Goal: Task Accomplishment & Management: Use online tool/utility

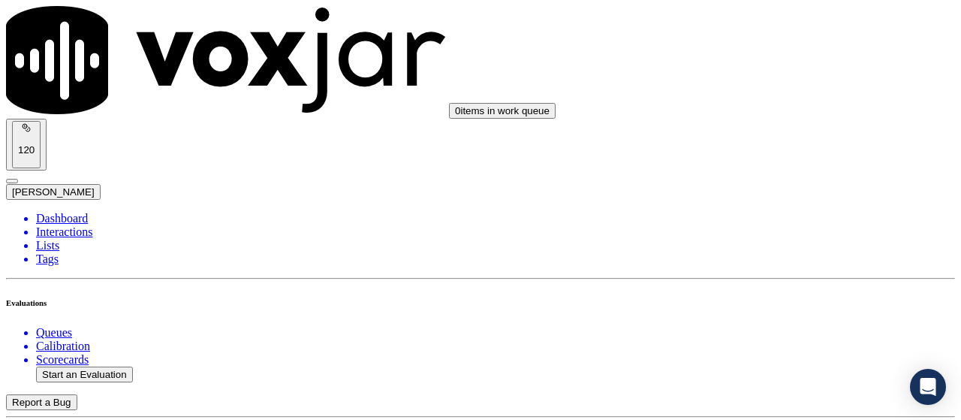
scroll to position [150, 0]
drag, startPoint x: 491, startPoint y: 35, endPoint x: 483, endPoint y: 38, distance: 9.1
type input "20250903-162255_2677680487-all.mp3"
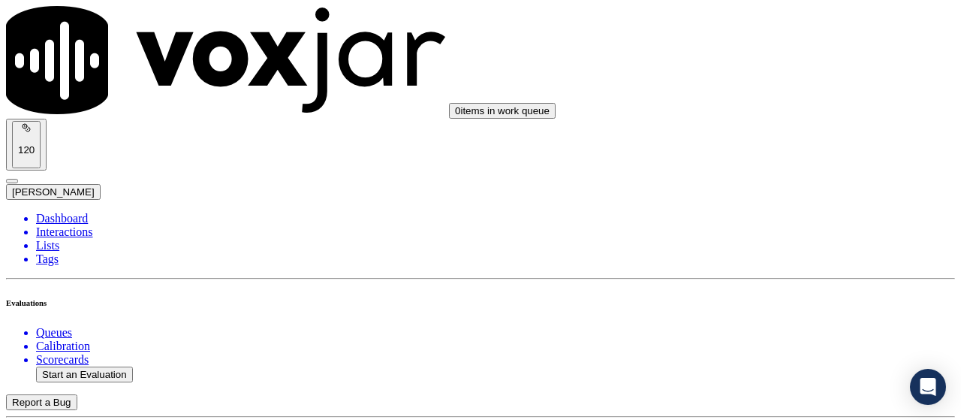
type input "[PERSON_NAME]"
type input "[DATE]T16:29"
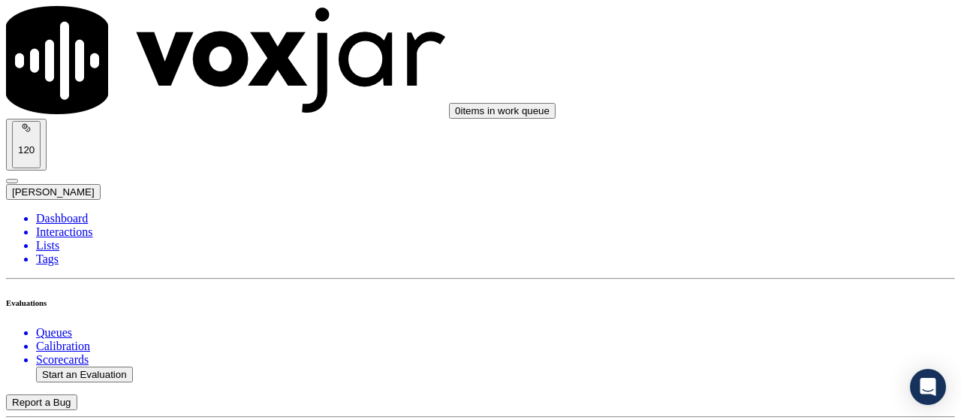
scroll to position [142, 0]
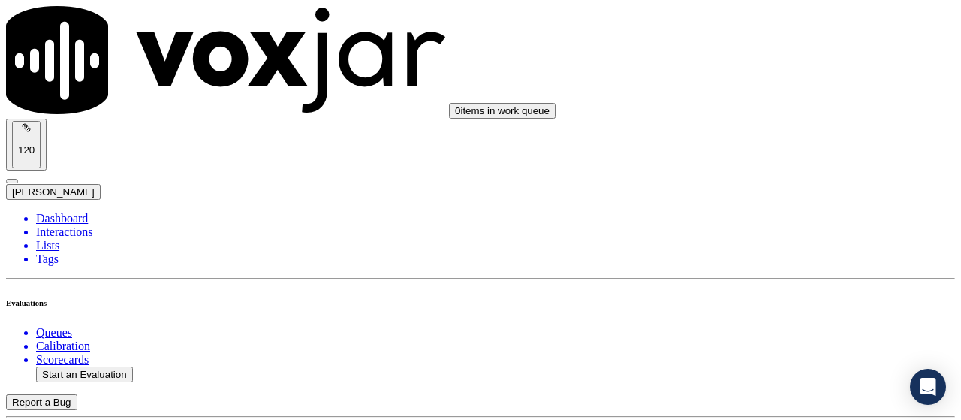
scroll to position [225, 0]
type input "[PERSON_NAME]"
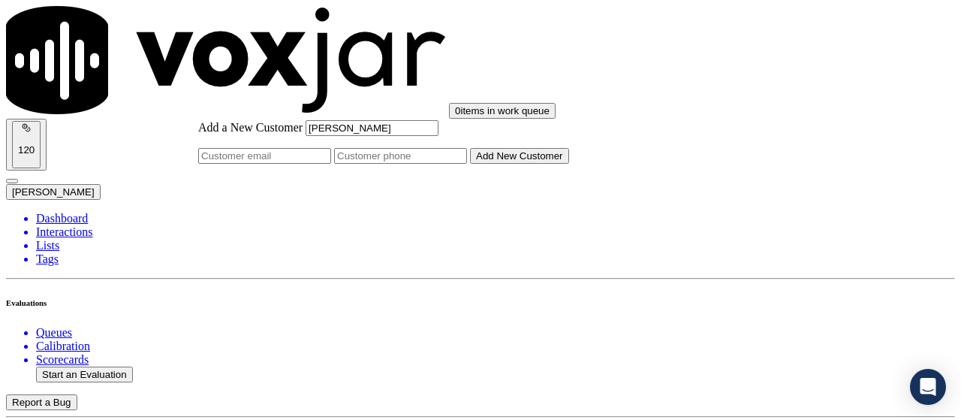
type input "[PERSON_NAME]"
click at [467, 164] on input "Add a New Customer" at bounding box center [400, 156] width 133 height 16
paste input "2677680487"
paste input "2158801585"
type input "2677680487-2158801585"
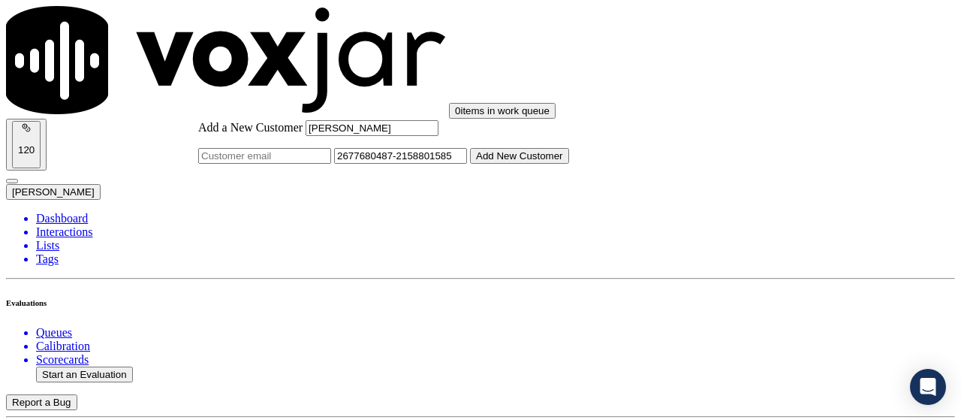
click at [547, 164] on button "Add New Customer" at bounding box center [519, 156] width 99 height 16
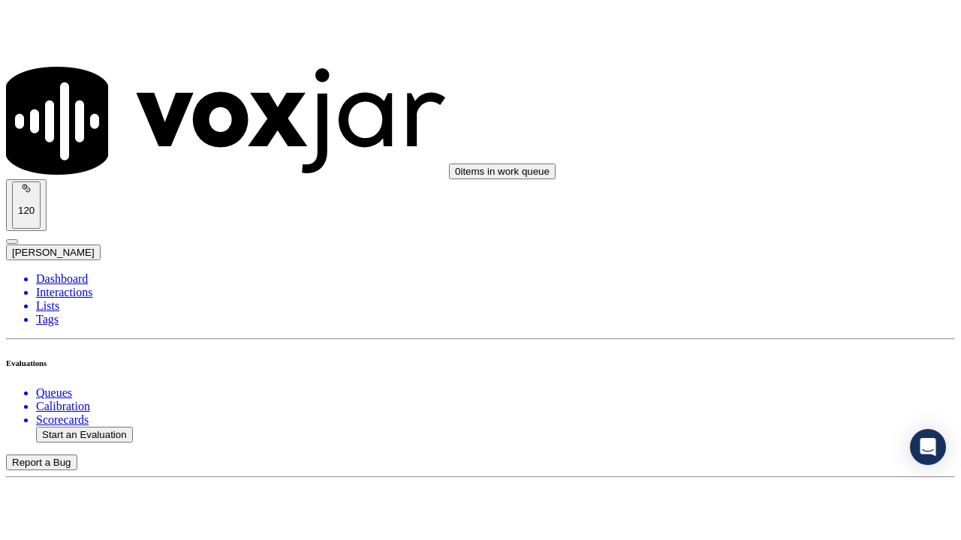
scroll to position [300, 0]
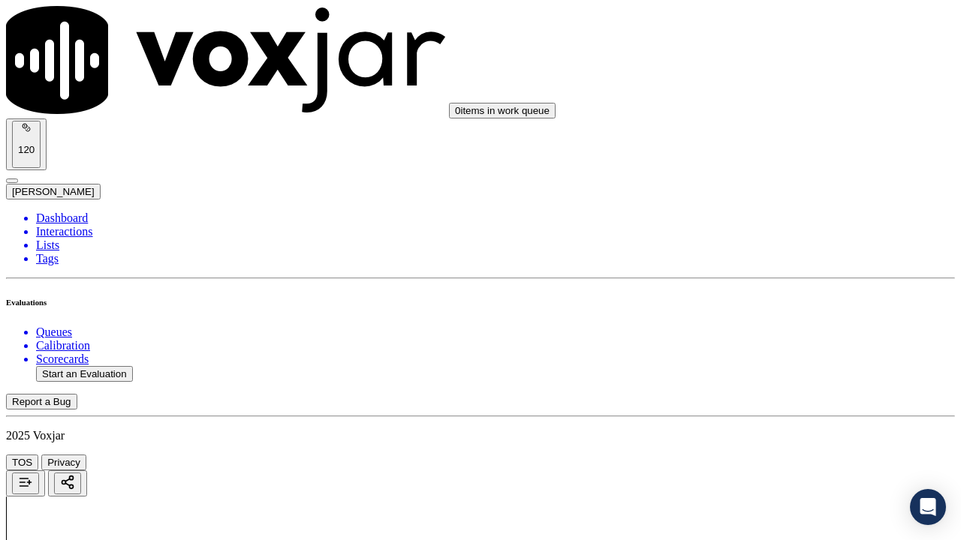
click at [781, 328] on div "Yes" at bounding box center [801, 321] width 170 height 14
click at [778, 155] on div "Yes" at bounding box center [801, 153] width 170 height 14
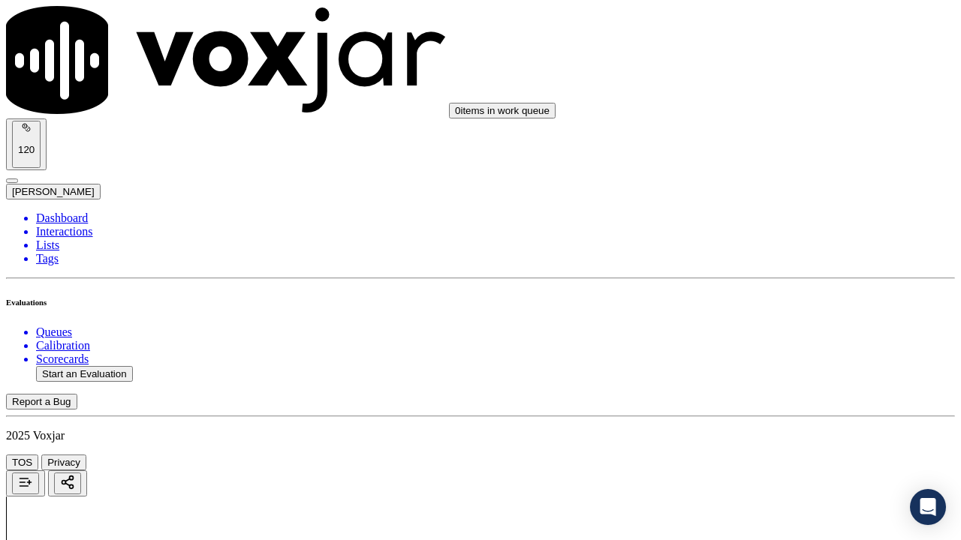
click at [779, 349] on div "Yes" at bounding box center [801, 343] width 170 height 14
click at [770, 151] on div "N/A" at bounding box center [801, 144] width 170 height 14
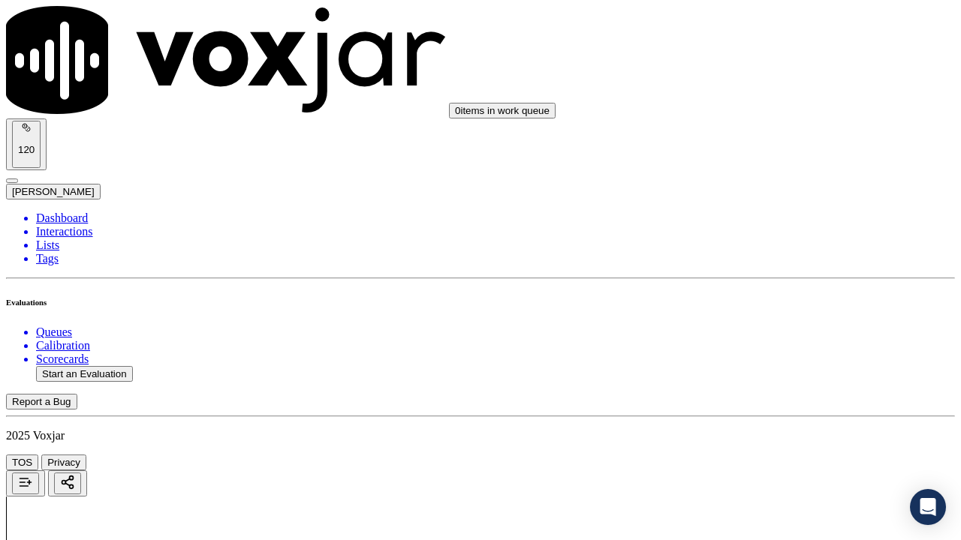
click at [772, 412] on div "N/A" at bounding box center [801, 406] width 170 height 14
click at [775, 142] on div "Yes" at bounding box center [801, 135] width 170 height 14
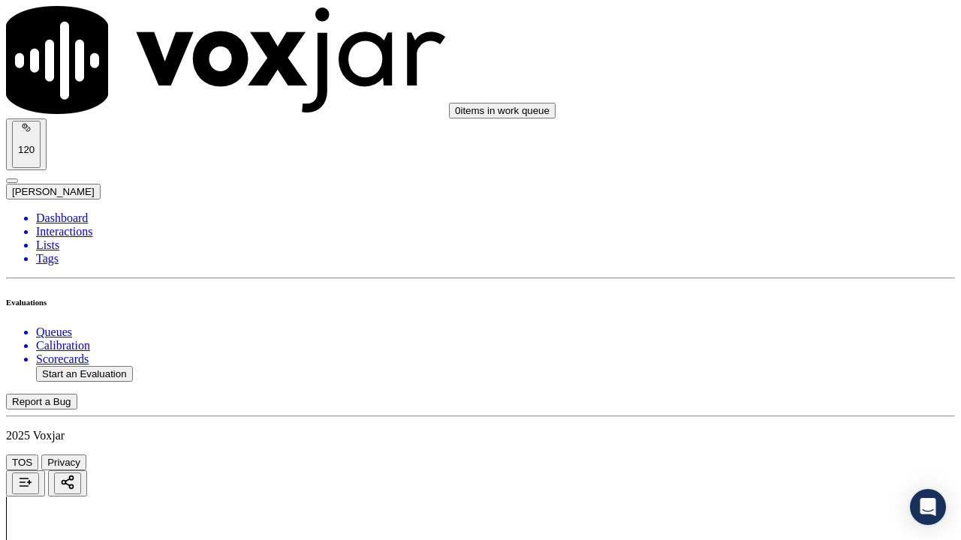
click at [756, 367] on div "Yes" at bounding box center [801, 361] width 170 height 14
click at [783, 124] on div "Yes" at bounding box center [801, 117] width 170 height 14
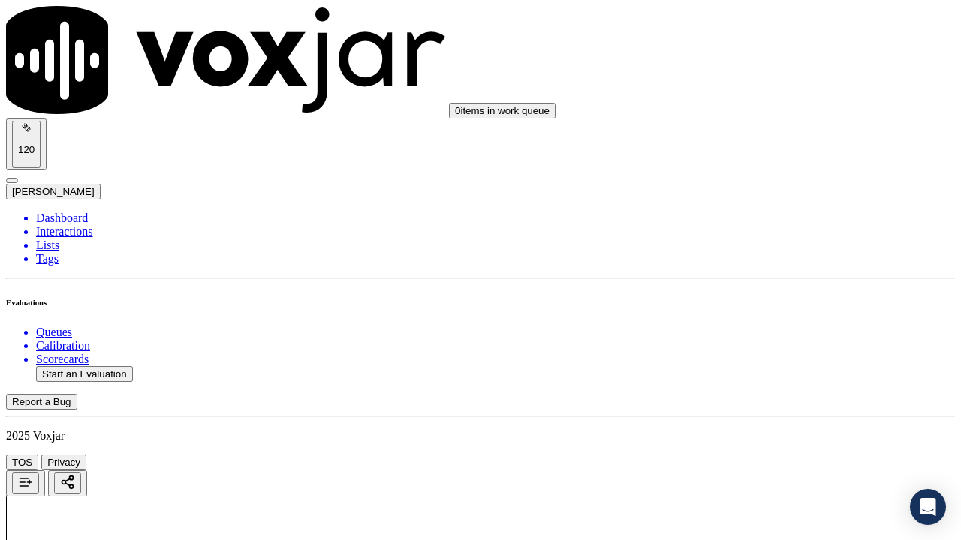
click at [781, 313] on div "Yes" at bounding box center [801, 306] width 170 height 14
click at [772, 256] on div "Yes" at bounding box center [801, 249] width 170 height 14
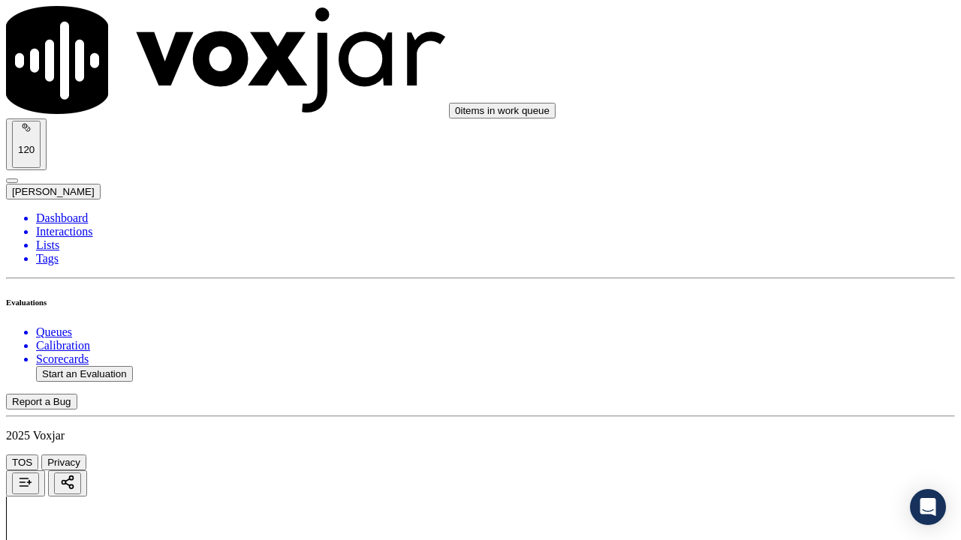
scroll to position [2477, 0]
click at [771, 113] on div "Yes" at bounding box center [801, 107] width 170 height 14
click at [802, 393] on div "Yes" at bounding box center [801, 386] width 170 height 14
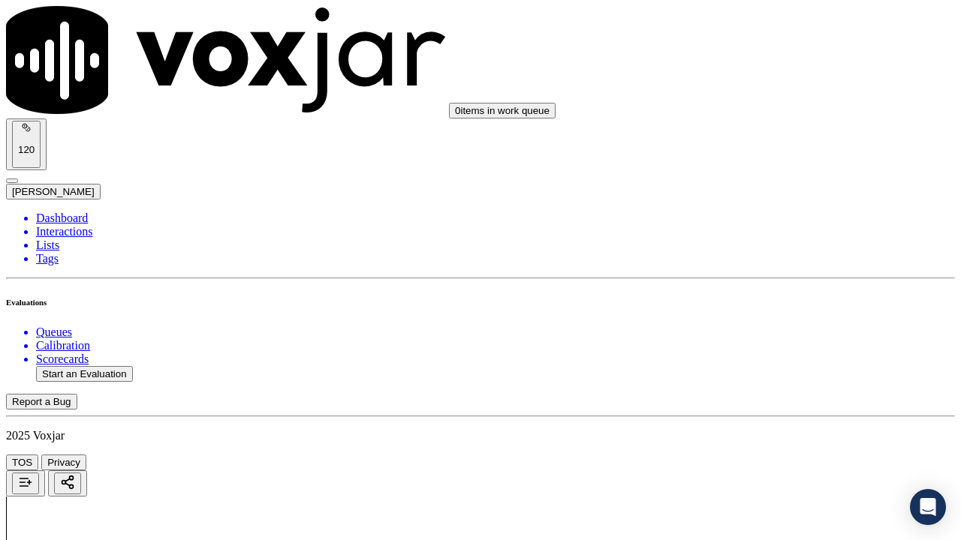
scroll to position [2852, 0]
click at [764, 206] on div "Yes" at bounding box center [801, 200] width 170 height 14
click at [769, 394] on div "Yes" at bounding box center [801, 389] width 170 height 14
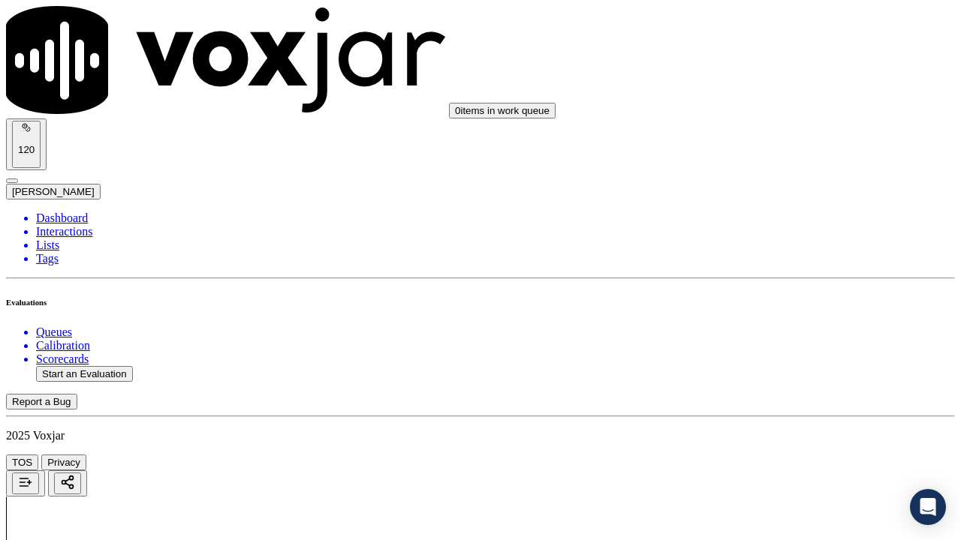
scroll to position [3302, 0]
click at [770, 134] on div "Yes" at bounding box center [801, 128] width 170 height 14
click at [754, 342] on div "Yes" at bounding box center [801, 335] width 170 height 14
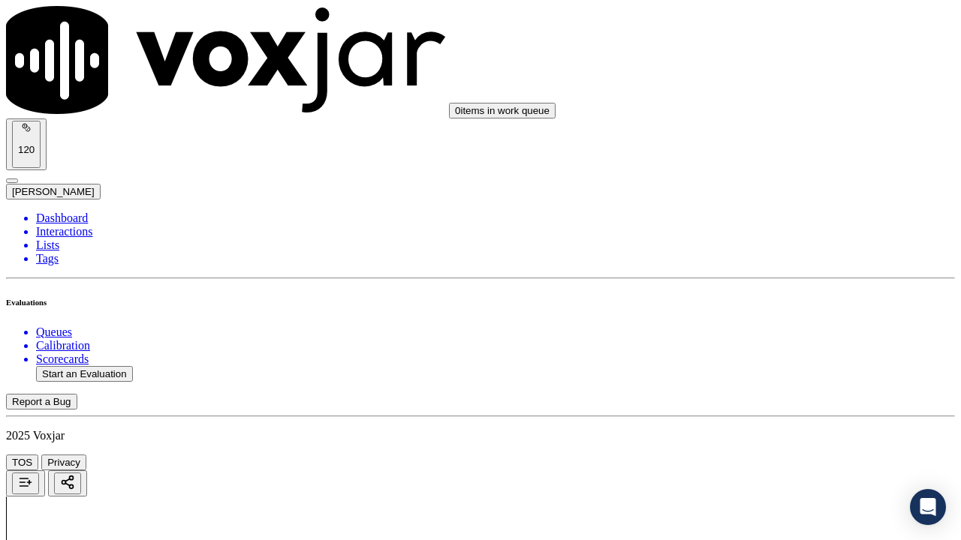
scroll to position [3678, 0]
click at [751, 173] on div "Yes" at bounding box center [801, 167] width 170 height 14
click at [778, 380] on div "Yes" at bounding box center [801, 374] width 170 height 14
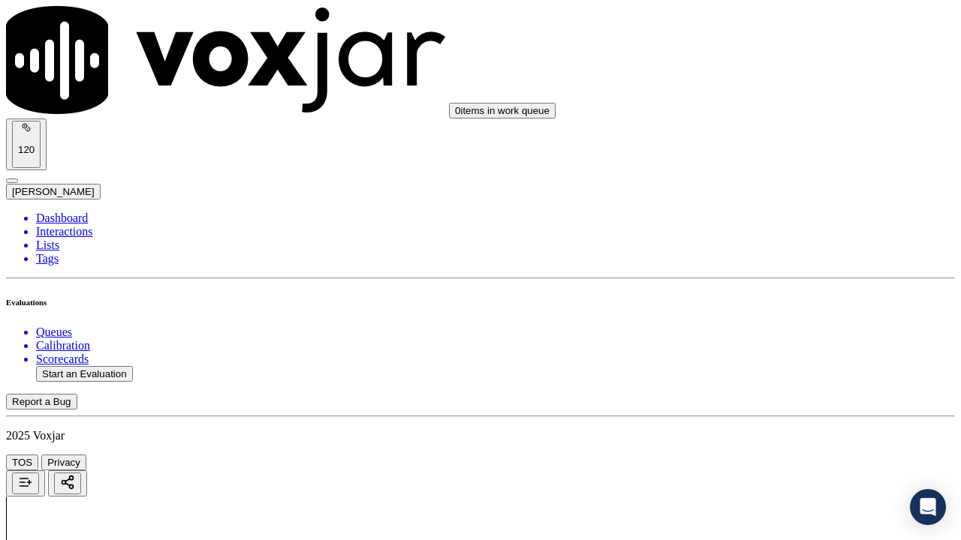
scroll to position [4053, 0]
drag, startPoint x: 784, startPoint y: 383, endPoint x: 863, endPoint y: 217, distance: 184.0
click at [781, 274] on div "Yes" at bounding box center [801, 267] width 170 height 14
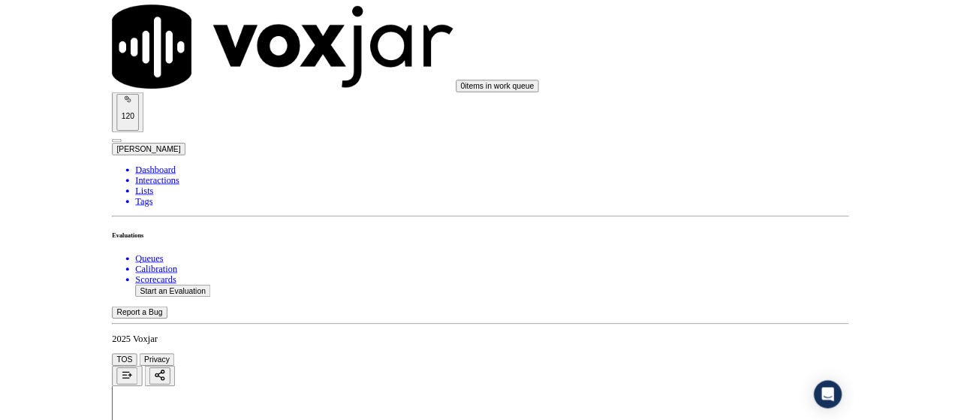
scroll to position [4353, 0]
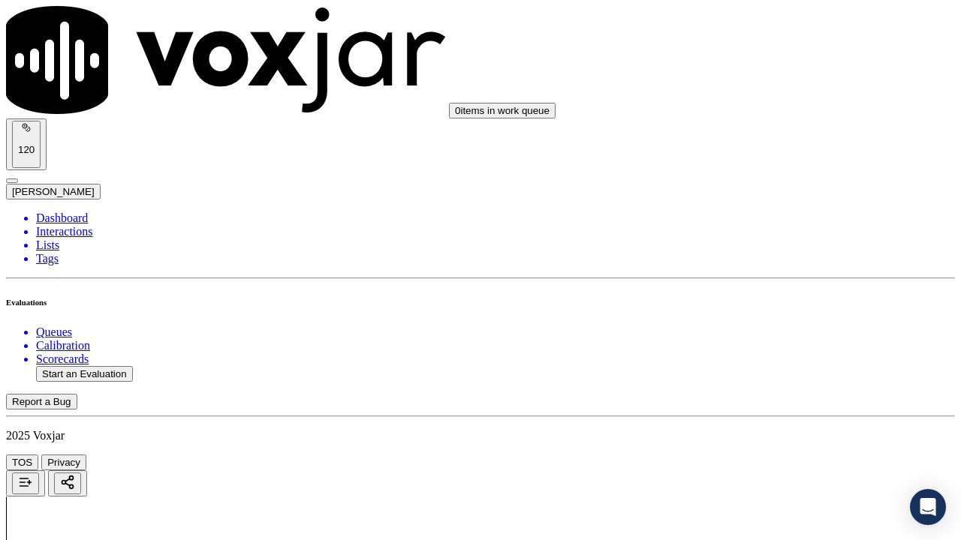
drag, startPoint x: 779, startPoint y: 186, endPoint x: 802, endPoint y: 313, distance: 128.8
click at [779, 181] on div "Yes" at bounding box center [801, 174] width 170 height 14
click at [780, 388] on div "Yes" at bounding box center [801, 382] width 170 height 14
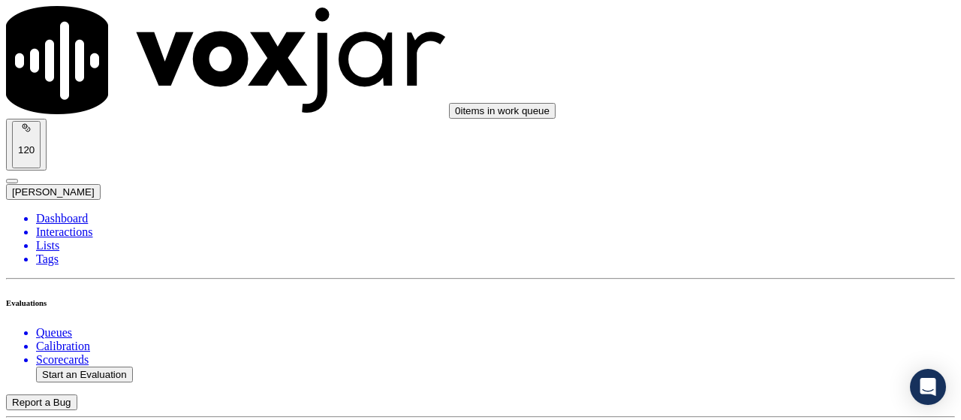
click at [99, 366] on button "Start an Evaluation" at bounding box center [84, 374] width 97 height 16
type input "20250903-183400_2158697444-all.mp3"
type input "jo"
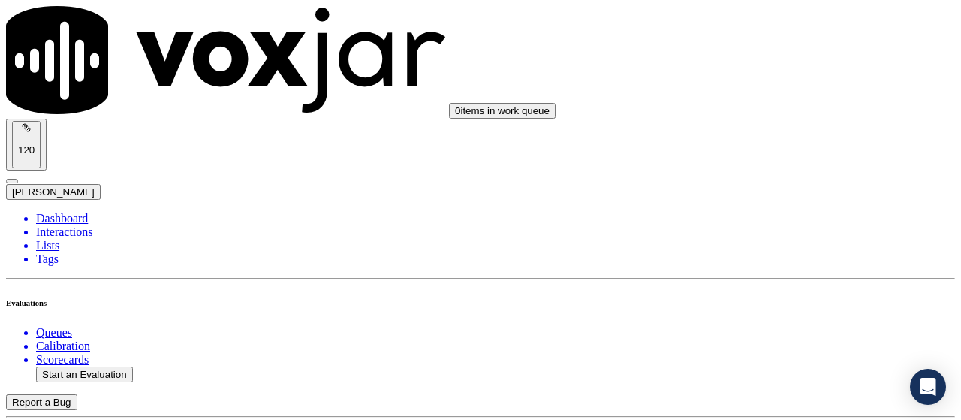
type input "[DATE]T16:45"
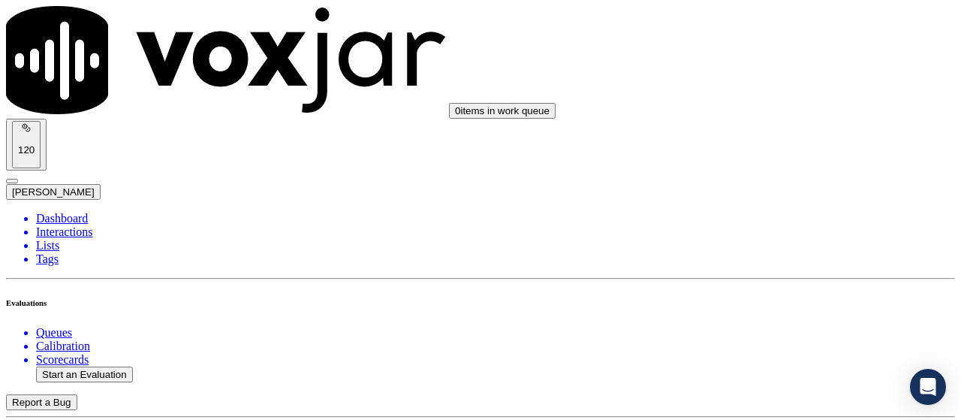
scroll to position [150, 0]
paste input "[PERSON_NAME] MADRES"
type input "[PERSON_NAME] MADRES"
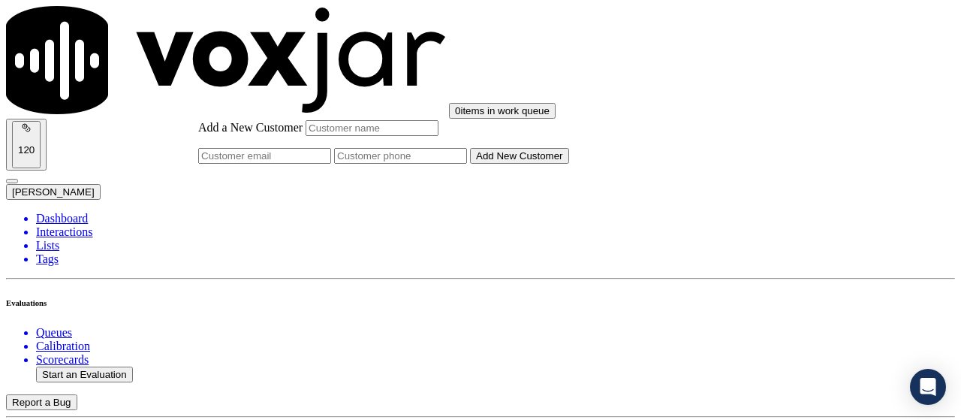
paste input "[PERSON_NAME] MADRES"
type input "[PERSON_NAME] MADRES"
click at [467, 164] on input "Add a New Customer" at bounding box center [400, 156] width 133 height 16
paste input "2158697444"
paste input "2677469646"
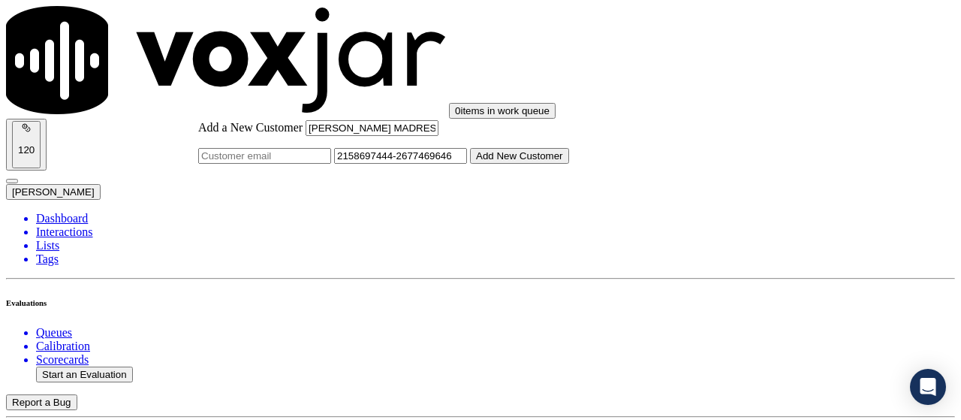
type input "2158697444-2677469646"
click at [569, 164] on button "Add New Customer" at bounding box center [519, 156] width 99 height 16
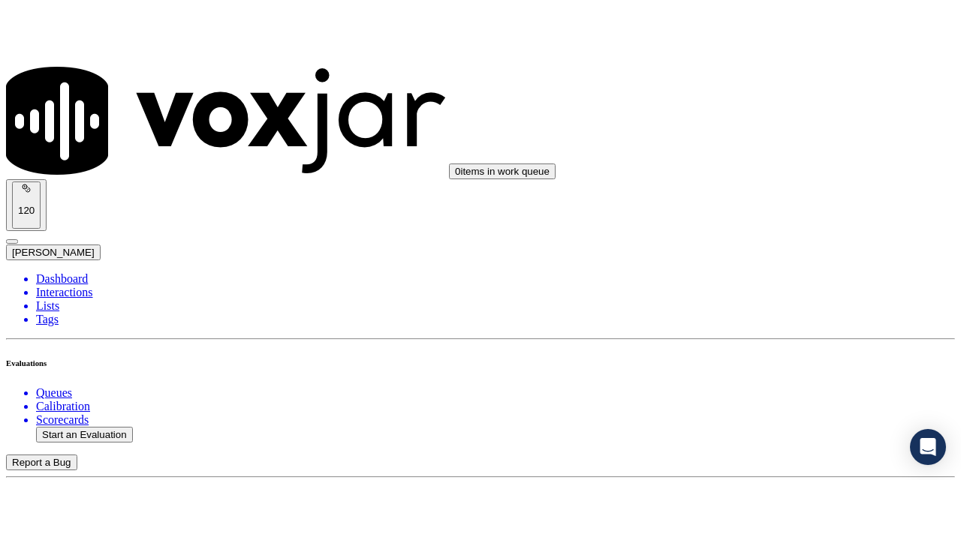
scroll to position [300, 0]
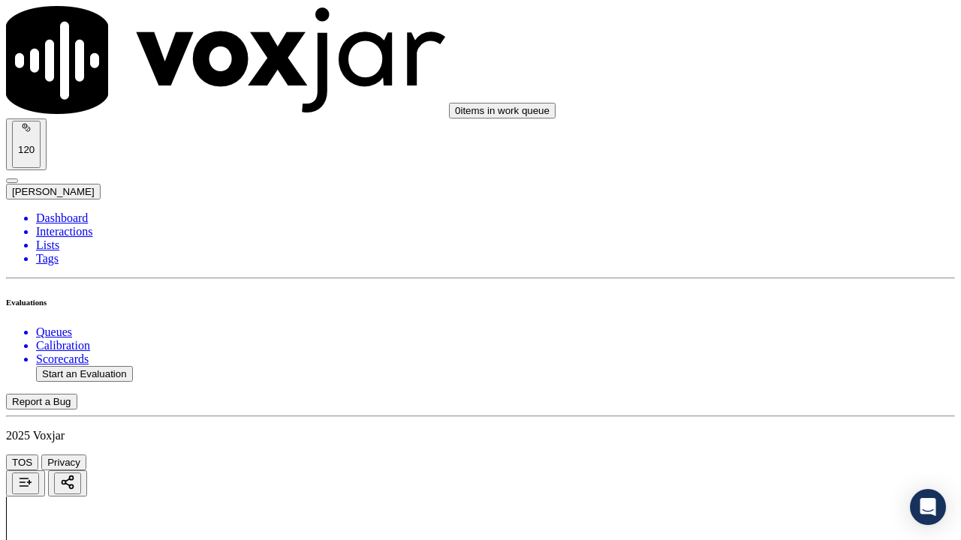
click at [784, 323] on div "Yes" at bounding box center [801, 321] width 170 height 14
drag, startPoint x: 788, startPoint y: 236, endPoint x: 788, endPoint y: 364, distance: 127.6
click at [787, 235] on div "Yes" at bounding box center [801, 228] width 170 height 14
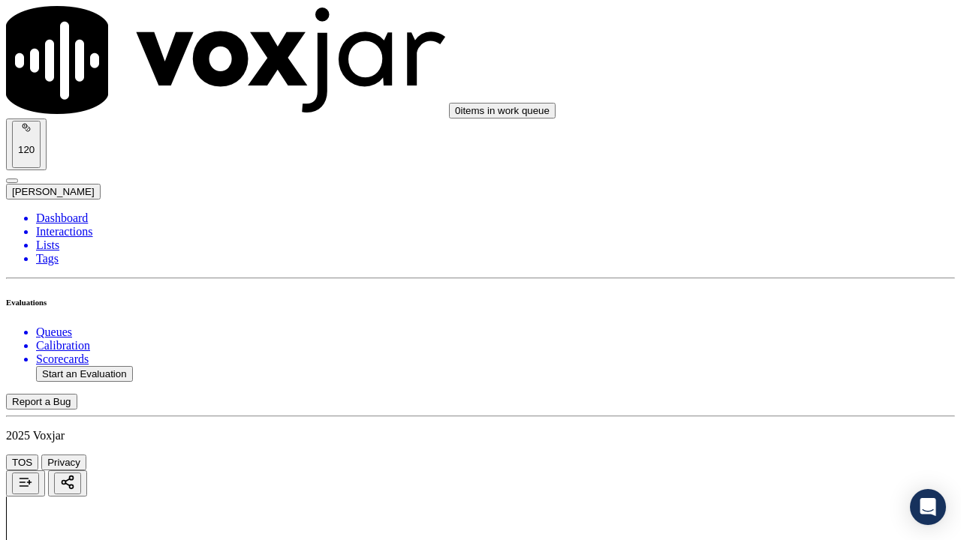
click at [767, 419] on div "Yes" at bounding box center [801, 418] width 170 height 14
click at [778, 226] on div "N/A" at bounding box center [801, 219] width 170 height 14
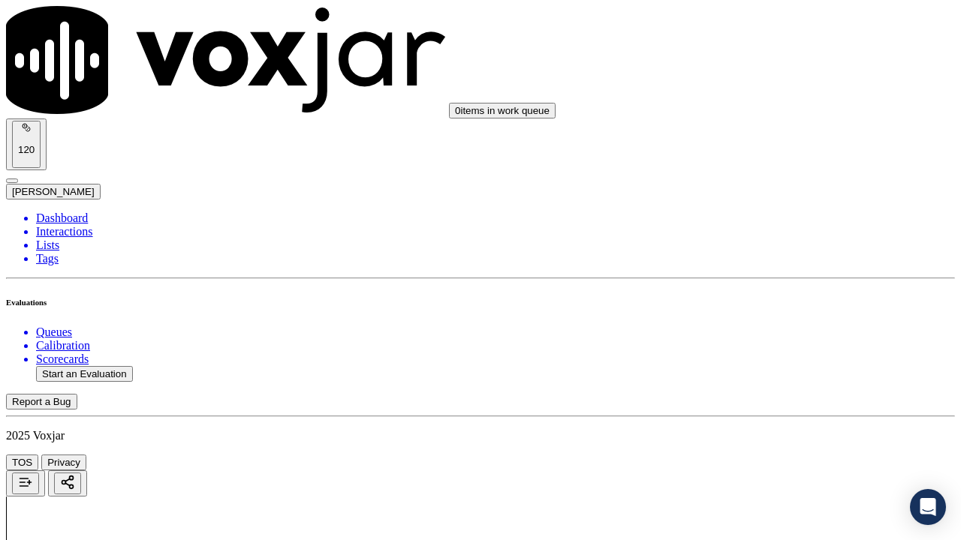
click at [775, 419] on div "N/A" at bounding box center [801, 481] width 170 height 14
click at [775, 140] on div "Yes" at bounding box center [801, 135] width 170 height 14
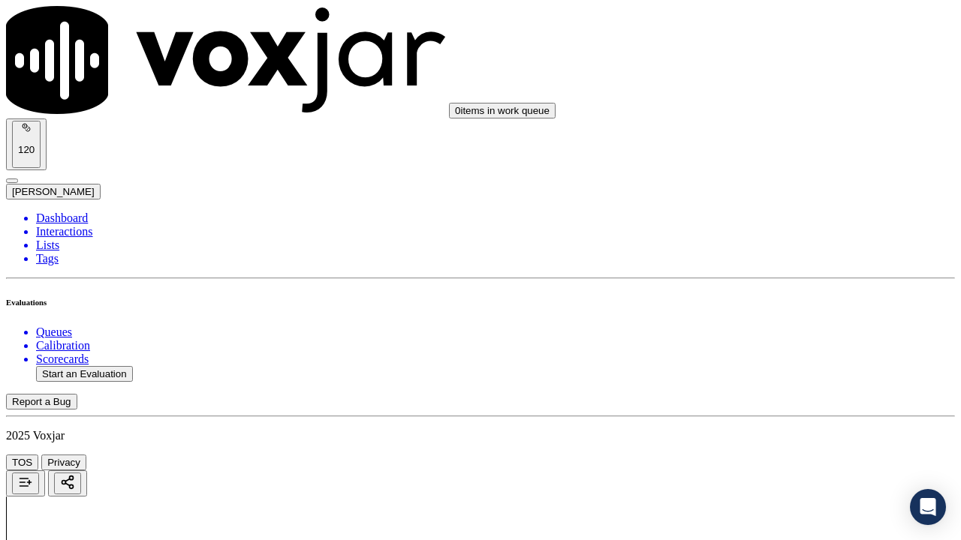
click at [776, 366] on div "Yes" at bounding box center [801, 361] width 170 height 14
click at [775, 197] on div "Yes" at bounding box center [801, 192] width 170 height 14
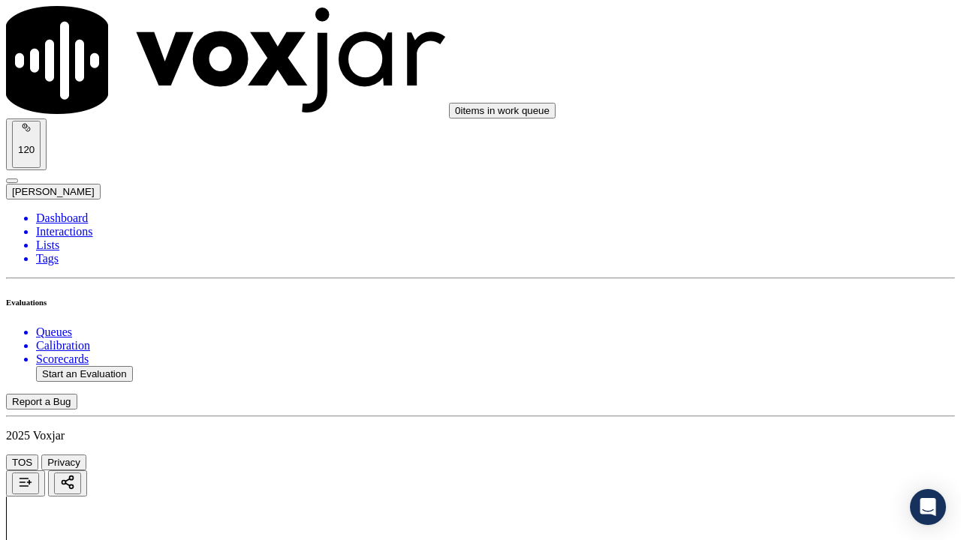
click at [790, 387] on div "Yes" at bounding box center [801, 382] width 170 height 14
click at [787, 255] on div "Yes" at bounding box center [801, 249] width 170 height 14
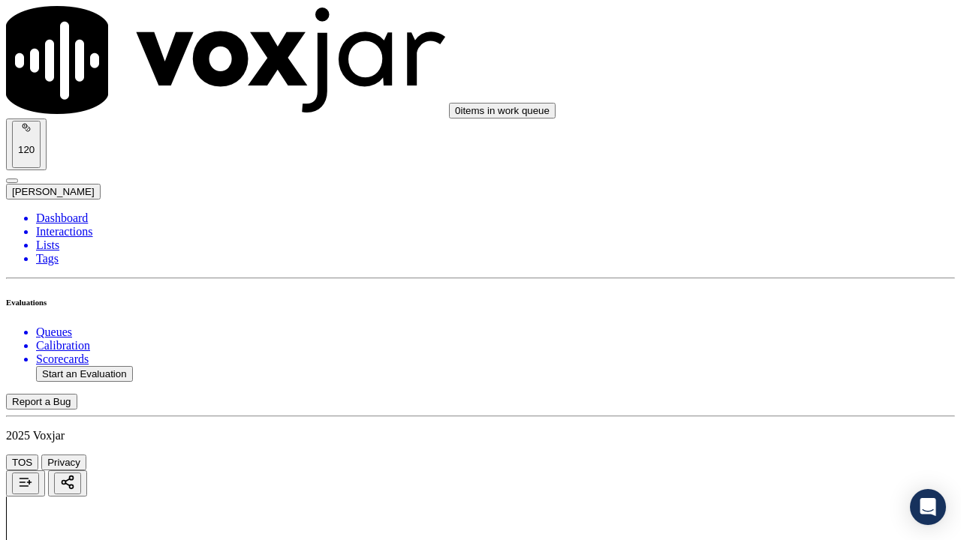
scroll to position [2402, 0]
click at [779, 188] on div "Yes" at bounding box center [801, 182] width 170 height 14
click at [768, 419] on div "Yes" at bounding box center [801, 461] width 170 height 14
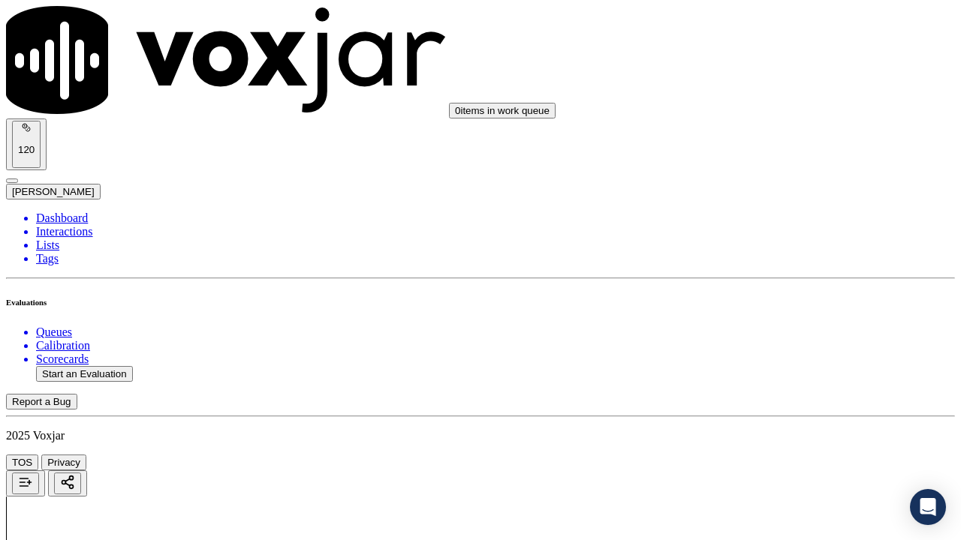
scroll to position [2927, 0]
click at [769, 131] on div "Yes" at bounding box center [801, 125] width 170 height 14
click at [781, 320] on div "Yes" at bounding box center [801, 314] width 170 height 14
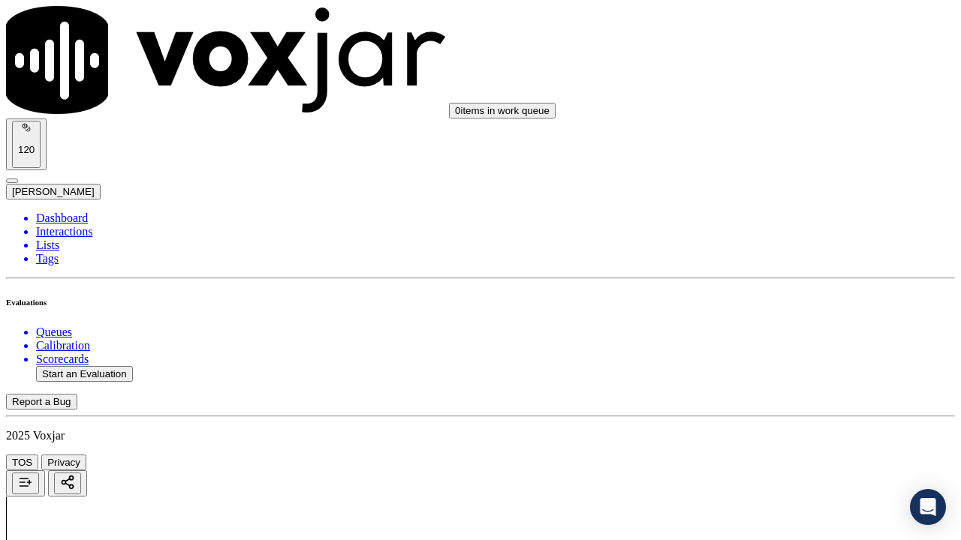
scroll to position [3227, 0]
click at [784, 208] on div "Yes" at bounding box center [801, 203] width 170 height 14
click at [781, 411] on div "Yes" at bounding box center [801, 410] width 170 height 14
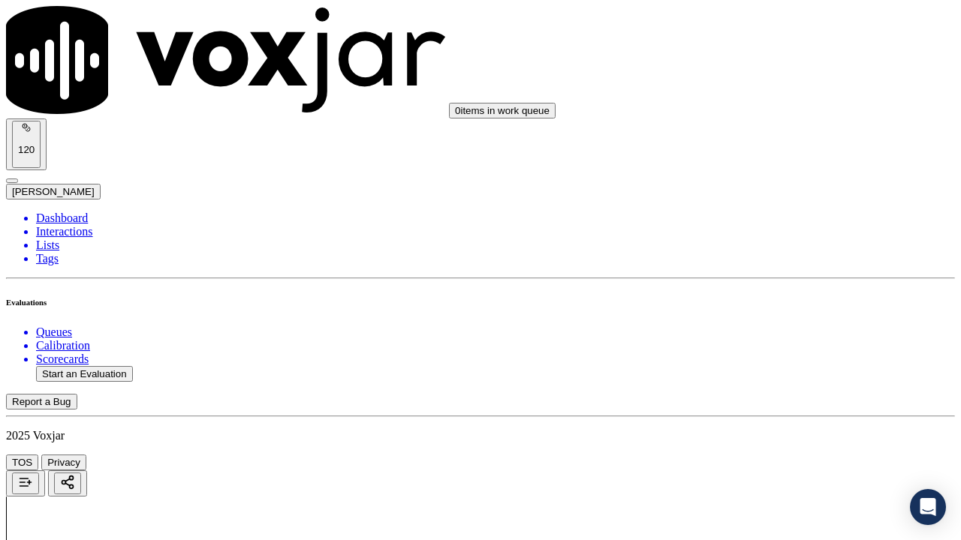
scroll to position [3678, 0]
click at [777, 170] on div "Yes" at bounding box center [801, 167] width 170 height 14
click at [781, 381] on div "Yes" at bounding box center [801, 374] width 170 height 14
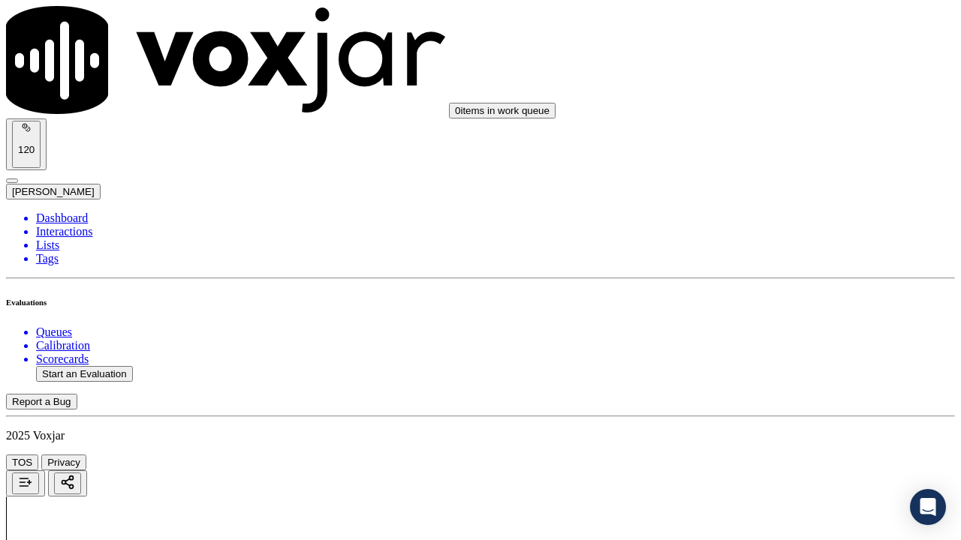
scroll to position [4128, 0]
click at [773, 195] on div "Yes" at bounding box center [801, 192] width 170 height 14
click at [785, 406] on div "Yes" at bounding box center [801, 400] width 170 height 14
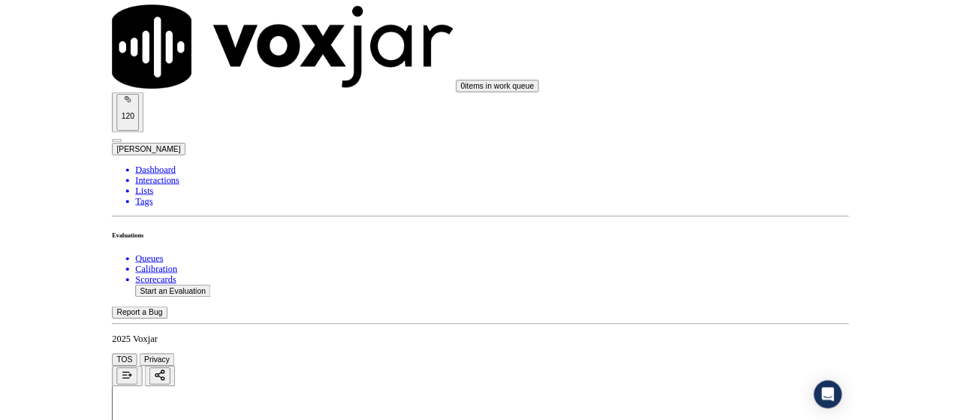
scroll to position [4365, 0]
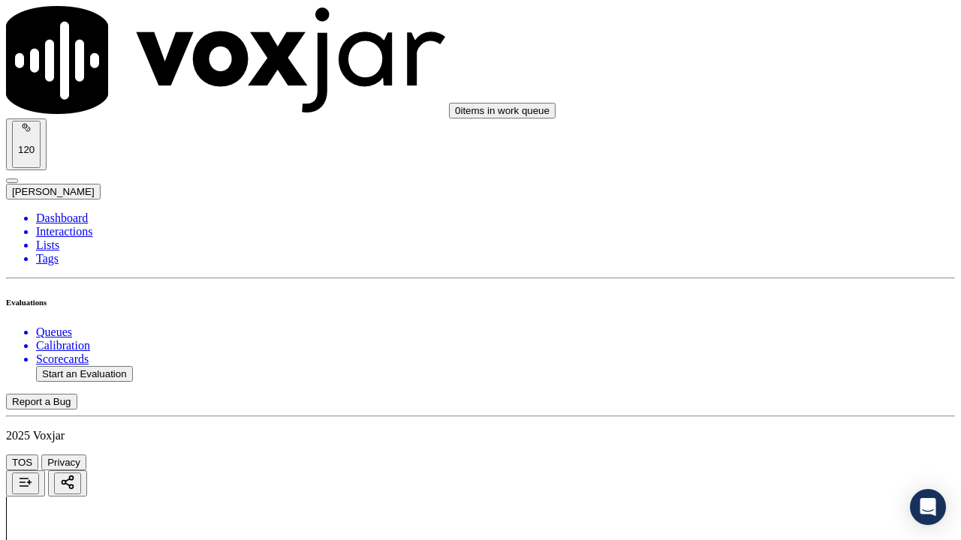
click at [775, 377] on div "Yes" at bounding box center [801, 370] width 170 height 14
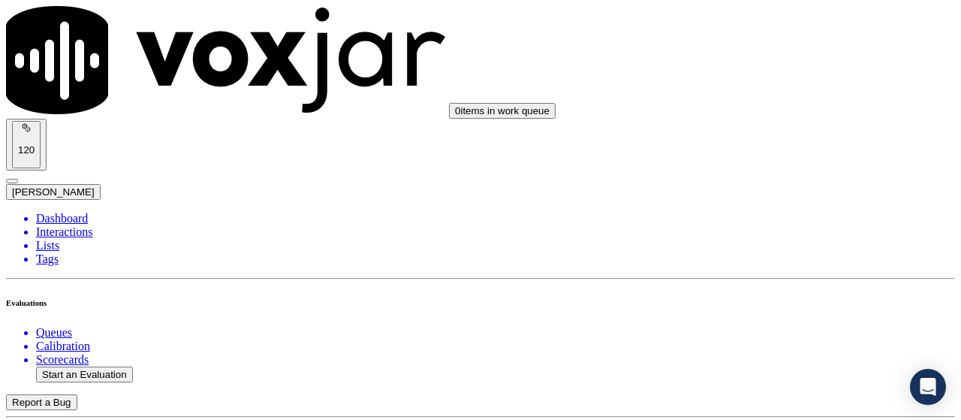
click at [109, 366] on button "Start an Evaluation" at bounding box center [84, 374] width 97 height 16
type input "20250903-123221_2027517051-all.mp3"
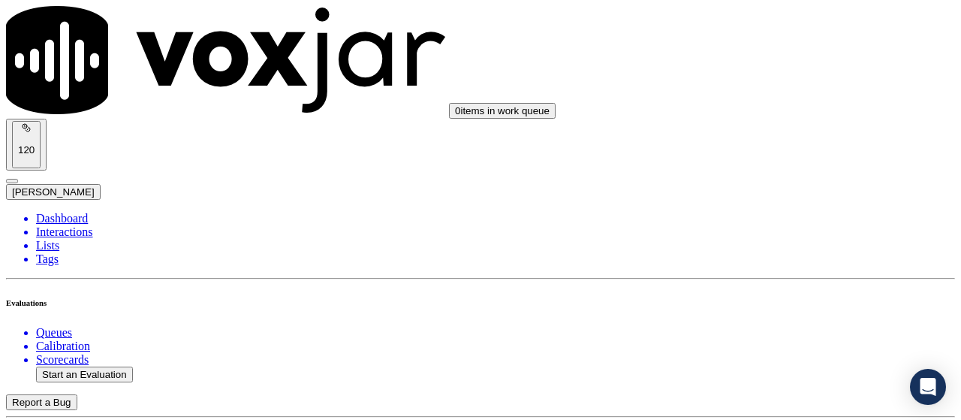
type input "is"
type input "[DATE]T17:11"
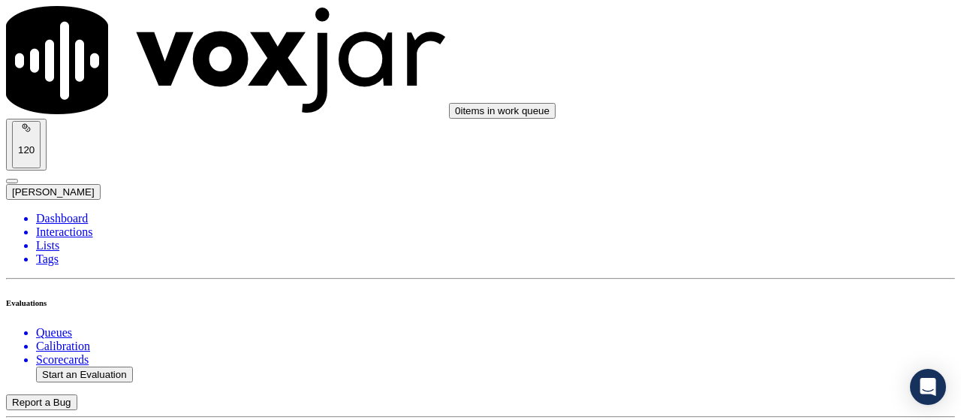
scroll to position [142, 0]
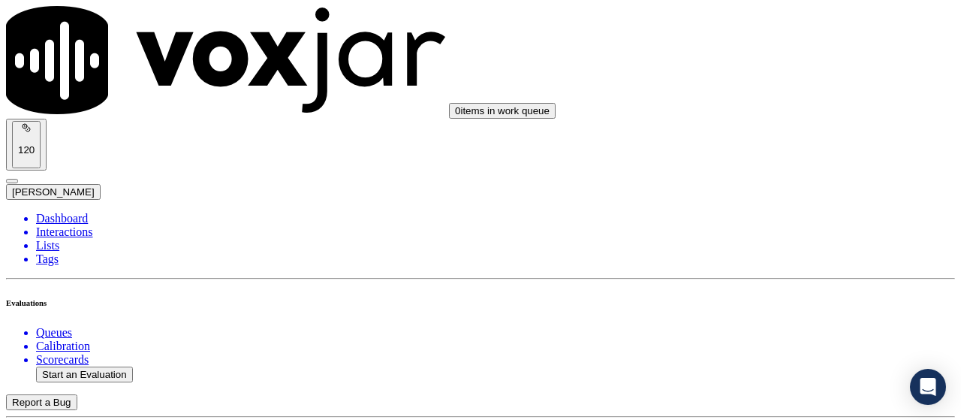
scroll to position [150, 0]
type input "[PERSON_NAME]"
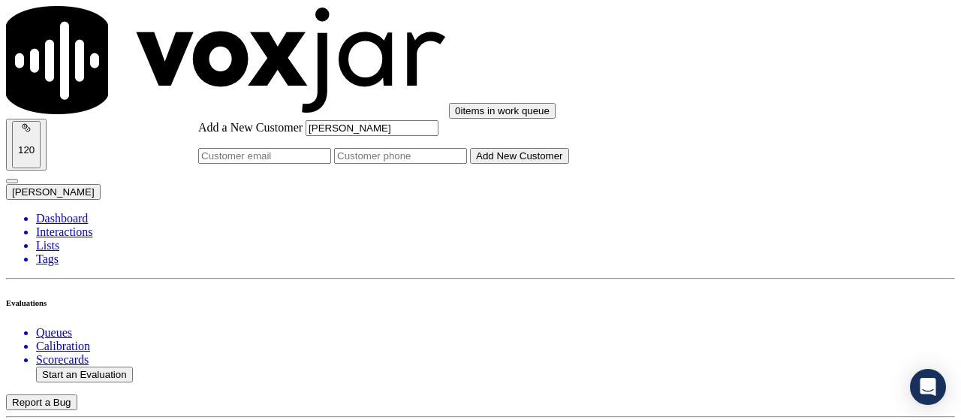
type input "[PERSON_NAME]"
click at [467, 164] on input "Add a New Customer" at bounding box center [400, 156] width 133 height 16
paste input "2027517051"
type input "2027517051"
click at [519, 164] on button "Add New Customer" at bounding box center [519, 156] width 99 height 16
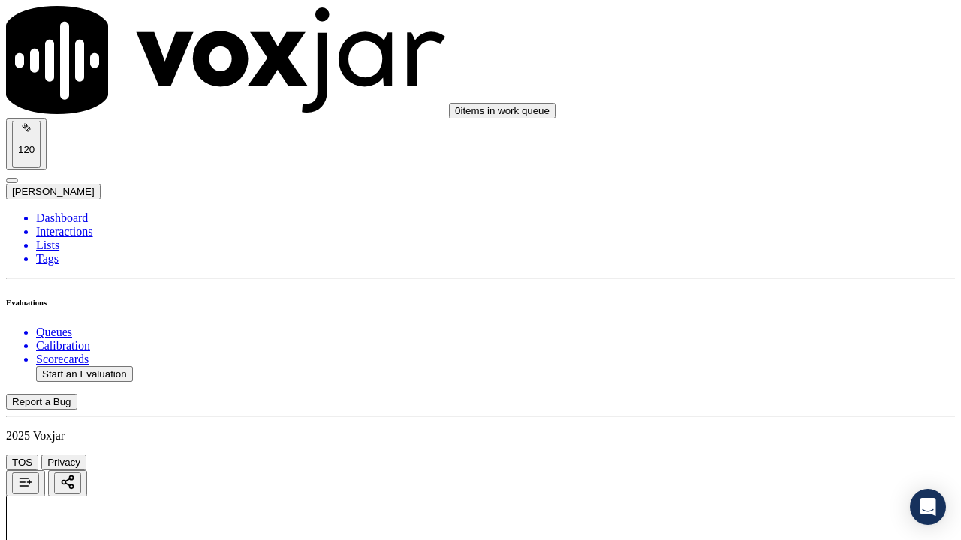
drag, startPoint x: 753, startPoint y: 293, endPoint x: 754, endPoint y: 305, distance: 12.1
click at [755, 321] on div "Yes" at bounding box center [801, 321] width 170 height 14
drag, startPoint x: 769, startPoint y: 200, endPoint x: 769, endPoint y: 211, distance: 10.5
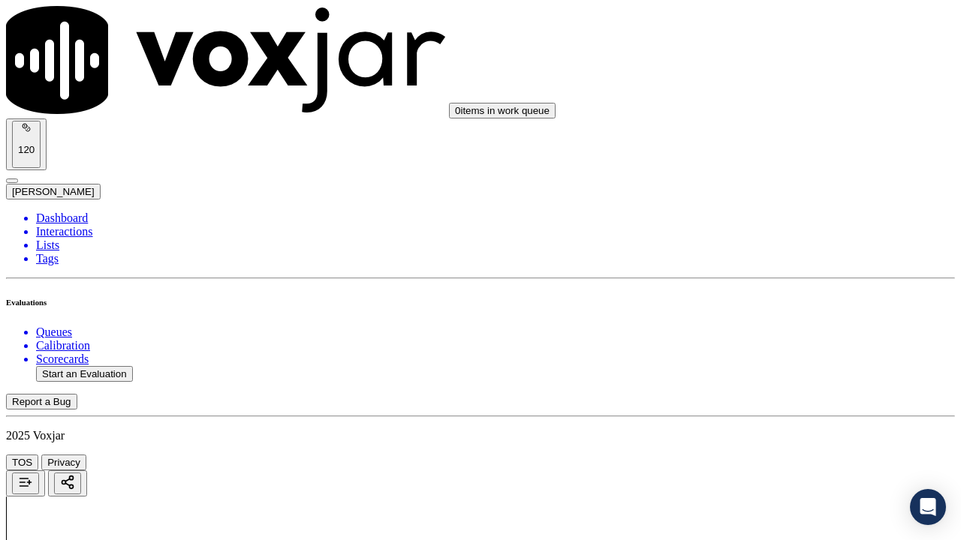
click at [774, 235] on div "Yes" at bounding box center [801, 228] width 170 height 14
click at [762, 419] on div "Yes" at bounding box center [801, 418] width 170 height 14
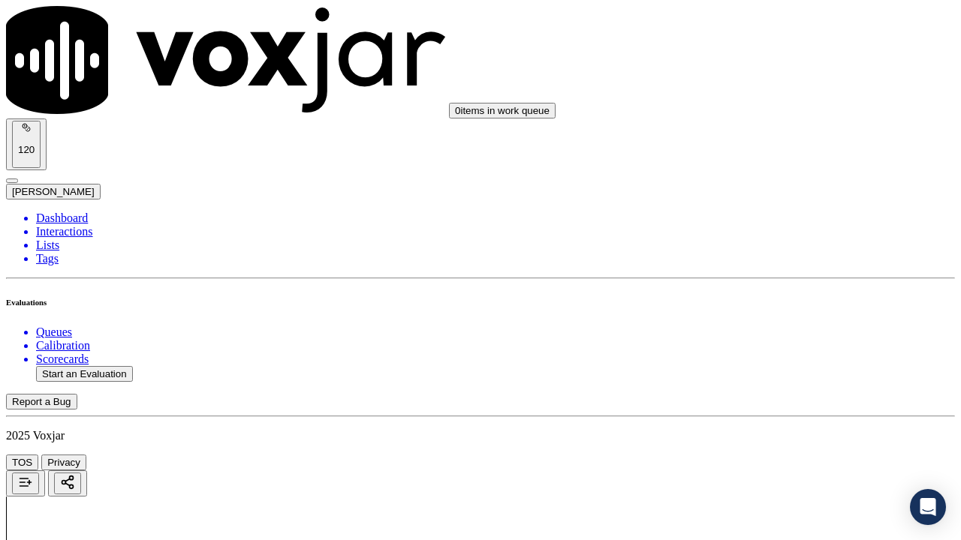
click at [775, 287] on div "No" at bounding box center [801, 281] width 170 height 14
click at [769, 168] on div "N/A" at bounding box center [801, 165] width 170 height 14
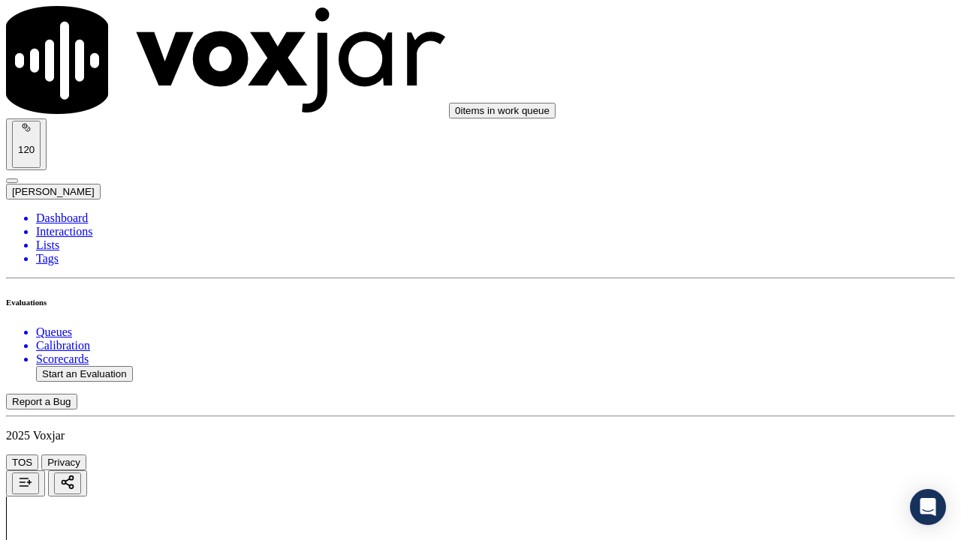
click at [778, 412] on div "N/A" at bounding box center [801, 406] width 170 height 14
click at [779, 292] on div "Yes" at bounding box center [801, 285] width 170 height 14
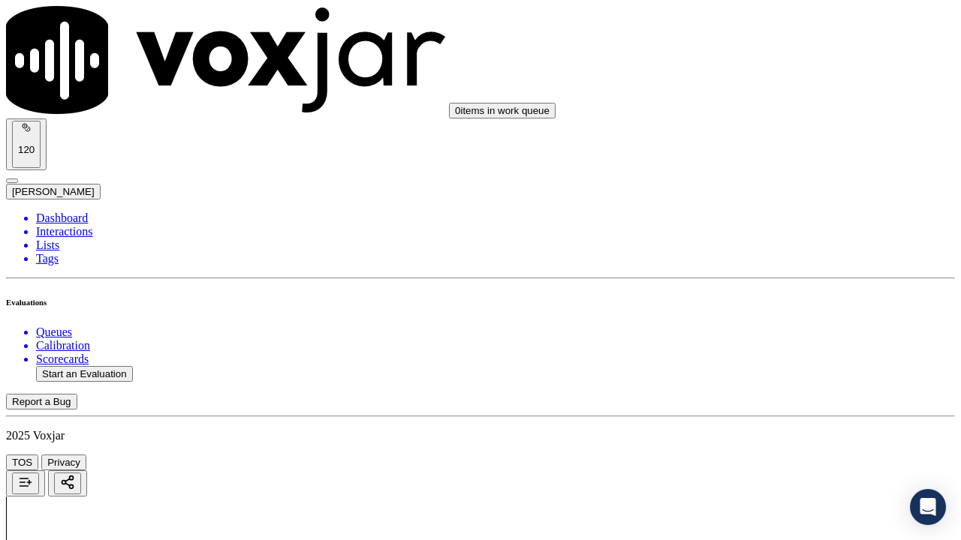
scroll to position [1351, 0]
click at [781, 292] on div "Yes" at bounding box center [801, 285] width 170 height 14
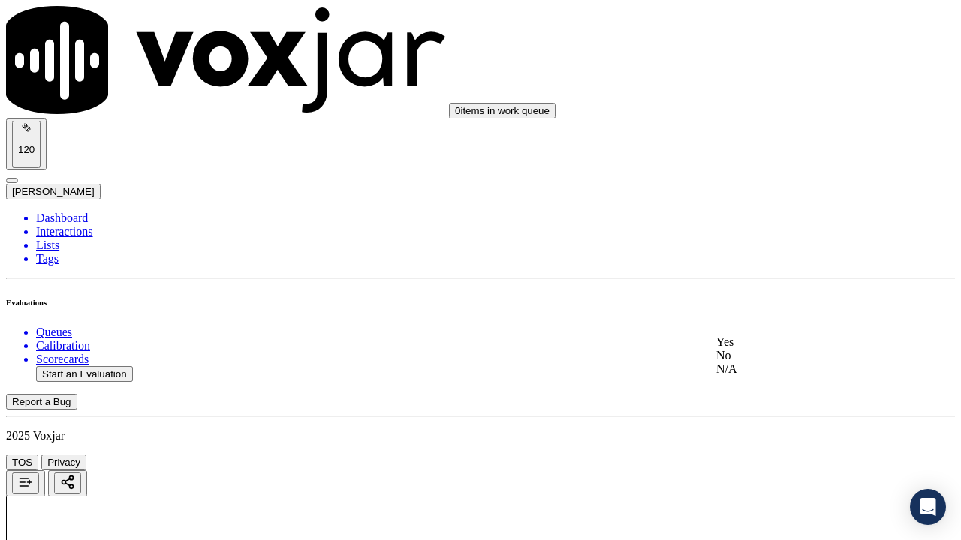
click at [785, 345] on div "Yes" at bounding box center [801, 343] width 170 height 14
click at [769, 229] on div "Yes" at bounding box center [801, 231] width 170 height 14
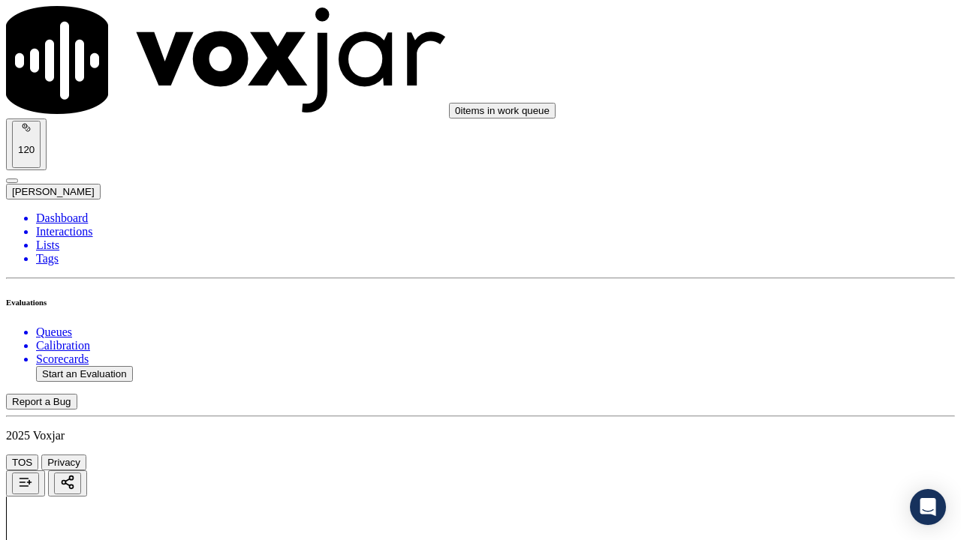
click at [793, 331] on div "Yes" at bounding box center [801, 324] width 170 height 14
click at [799, 333] on div "Yes" at bounding box center [801, 332] width 170 height 14
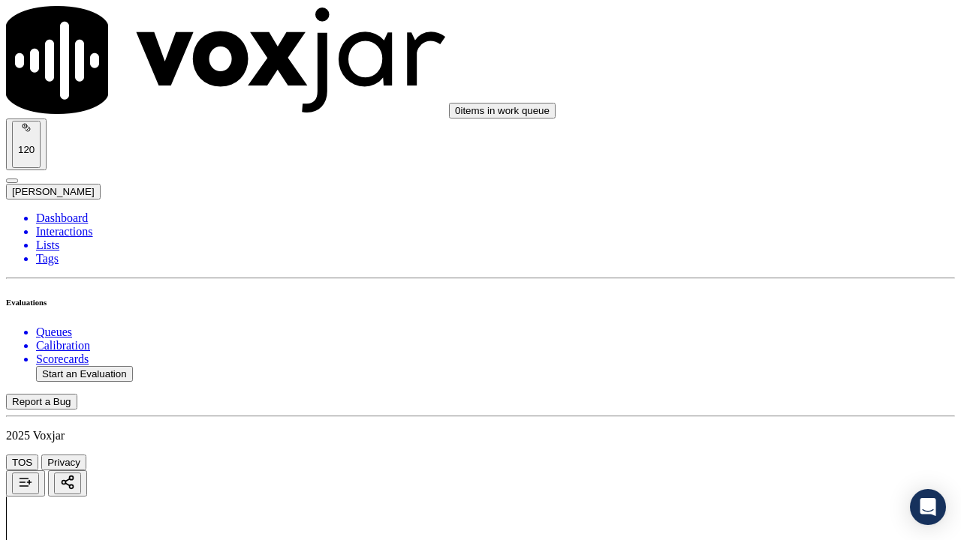
scroll to position [2477, 0]
click at [778, 393] on div "Yes" at bounding box center [801, 386] width 170 height 14
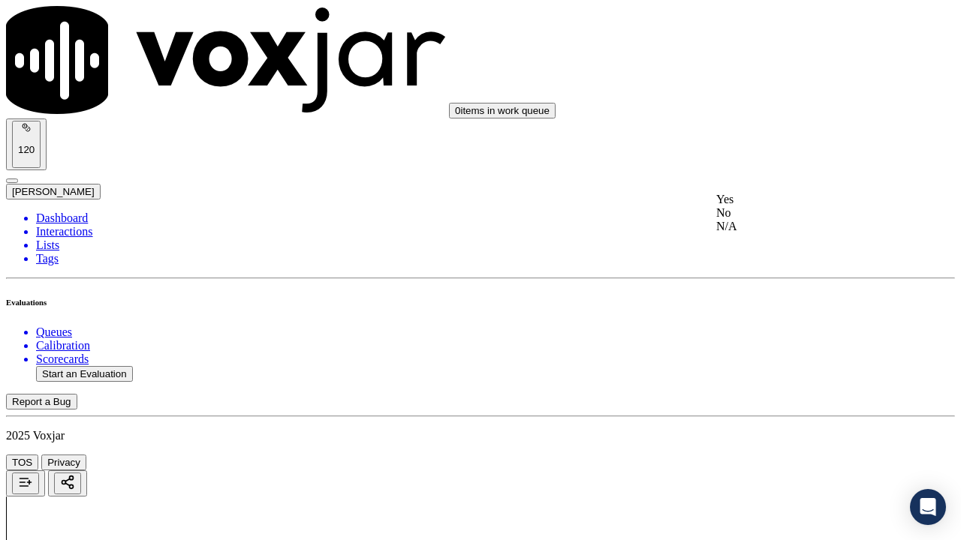
click at [761, 205] on div "Yes" at bounding box center [801, 200] width 170 height 14
click at [775, 242] on div "Yes" at bounding box center [801, 239] width 170 height 14
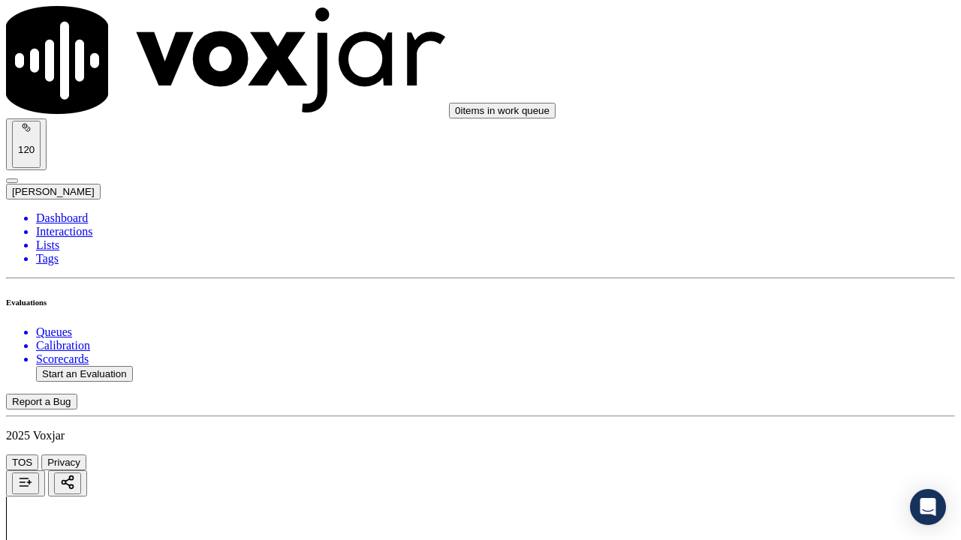
click at [788, 360] on div "Yes" at bounding box center [801, 353] width 170 height 14
click at [780, 266] on div "Yes" at bounding box center [801, 260] width 170 height 14
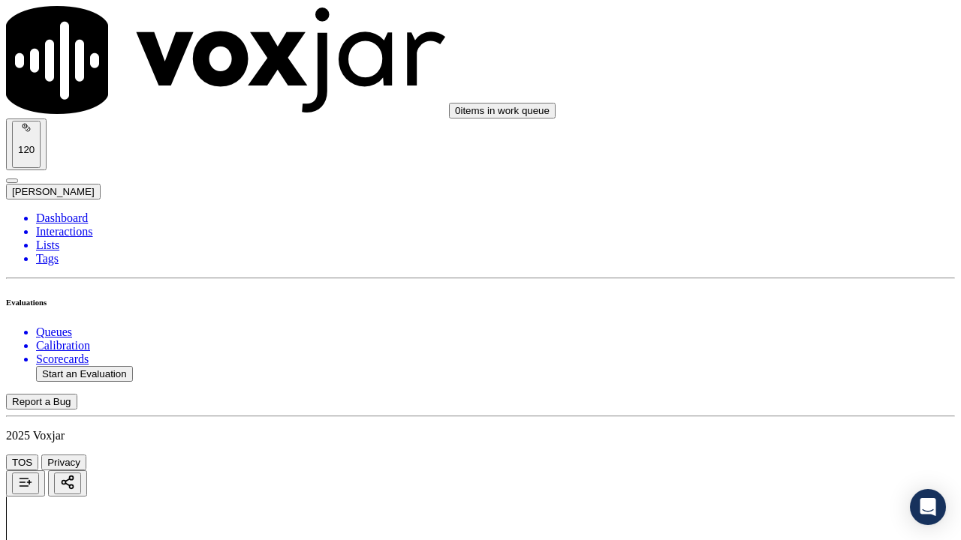
scroll to position [3528, 0]
click at [796, 323] on div "Yes" at bounding box center [801, 317] width 170 height 14
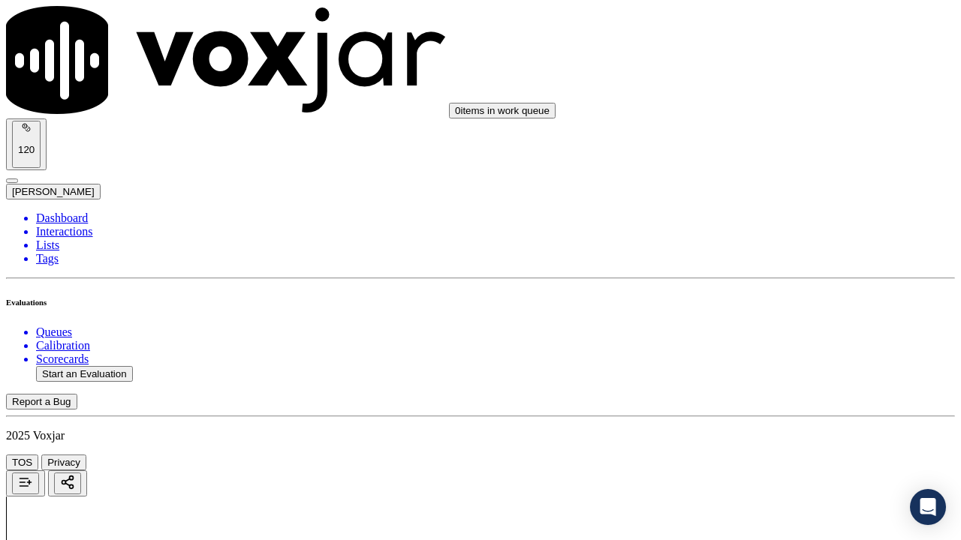
click at [793, 305] on div "Yes" at bounding box center [801, 299] width 170 height 14
click at [799, 287] on div "No" at bounding box center [801, 281] width 170 height 14
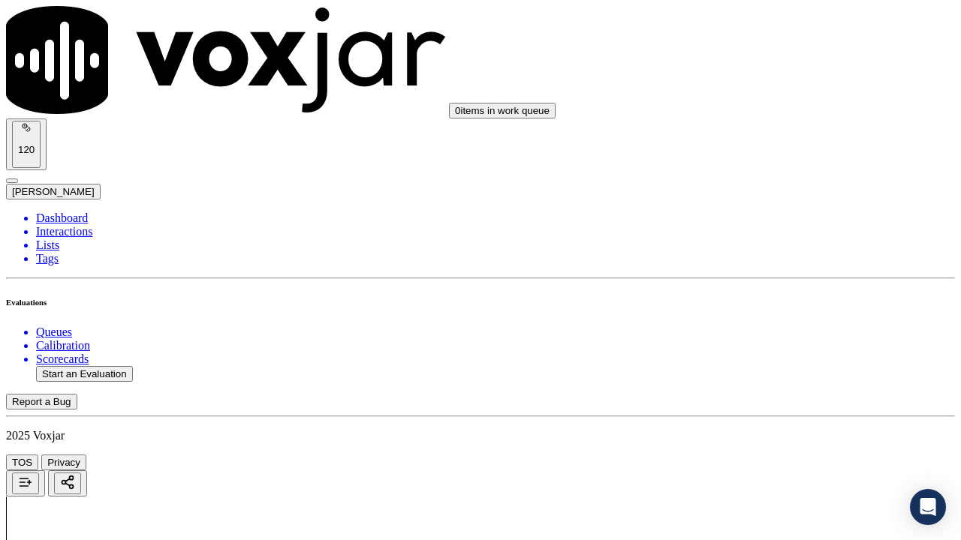
click at [766, 274] on div "Yes" at bounding box center [801, 267] width 170 height 14
click at [776, 252] on div "Yes" at bounding box center [801, 249] width 170 height 14
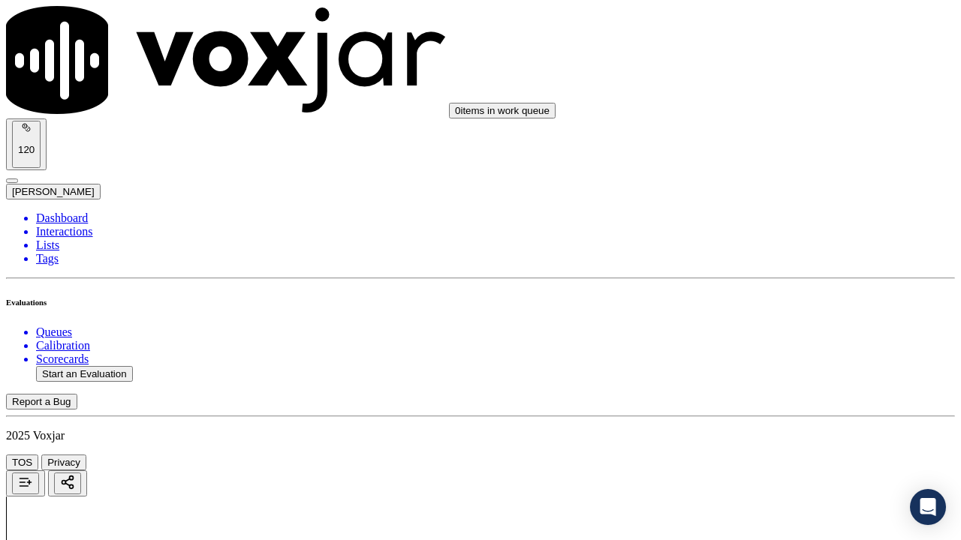
scroll to position [4365, 0]
click at [787, 369] on div "Yes" at bounding box center [801, 370] width 170 height 14
click at [101, 366] on button "Start an Evaluation" at bounding box center [84, 374] width 97 height 16
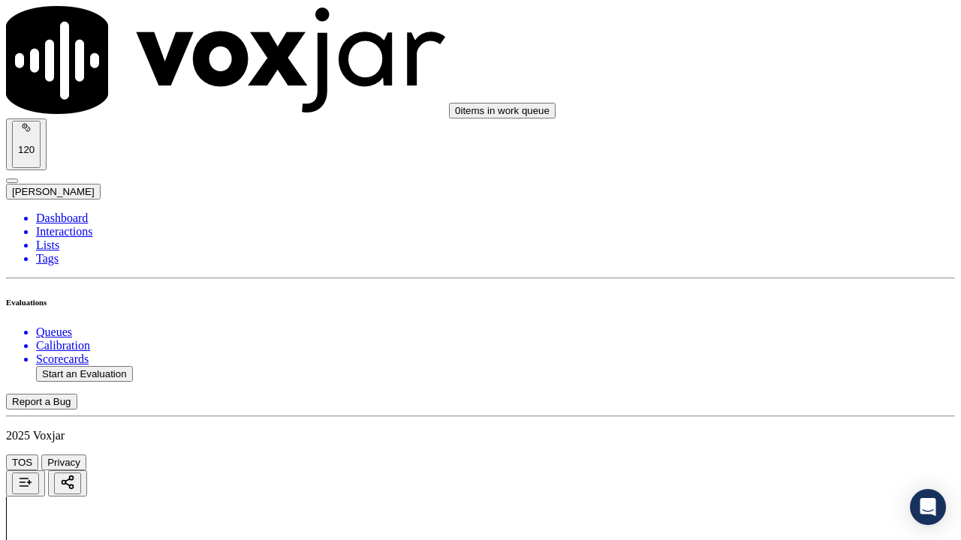
type input "20250903-153818_4846510267-all.mp3"
type input "lui"
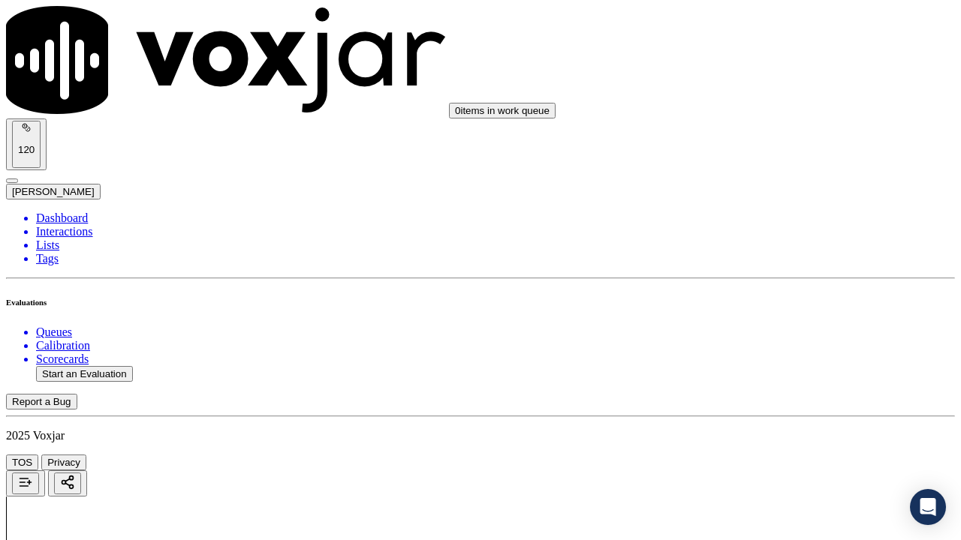
type input "[DATE]T17:14"
drag, startPoint x: 538, startPoint y: 369, endPoint x: 534, endPoint y: 401, distance: 32.6
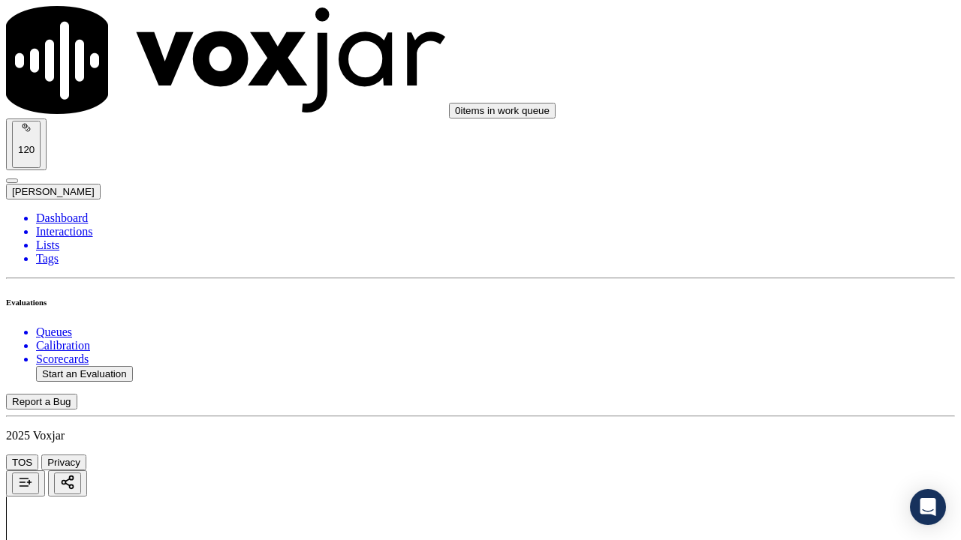
type input "[PERSON_NAME]"
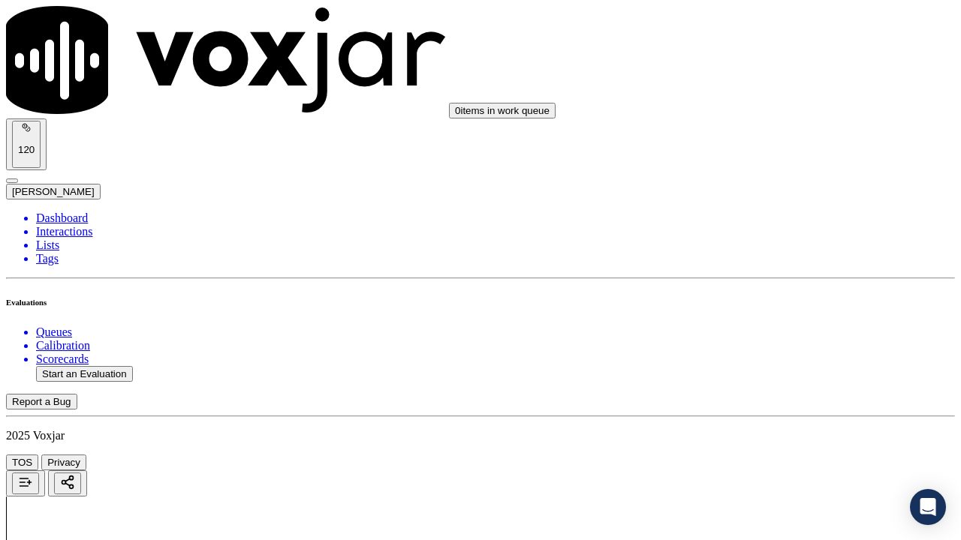
drag, startPoint x: 580, startPoint y: 481, endPoint x: 366, endPoint y: 447, distance: 216.7
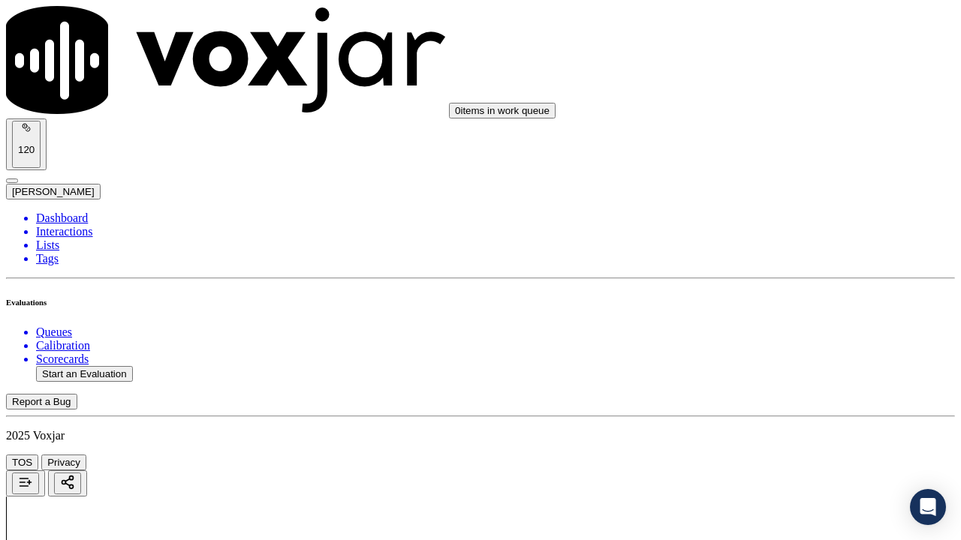
click at [784, 328] on div "Yes" at bounding box center [801, 321] width 170 height 14
click at [778, 85] on div "Yes" at bounding box center [801, 78] width 170 height 14
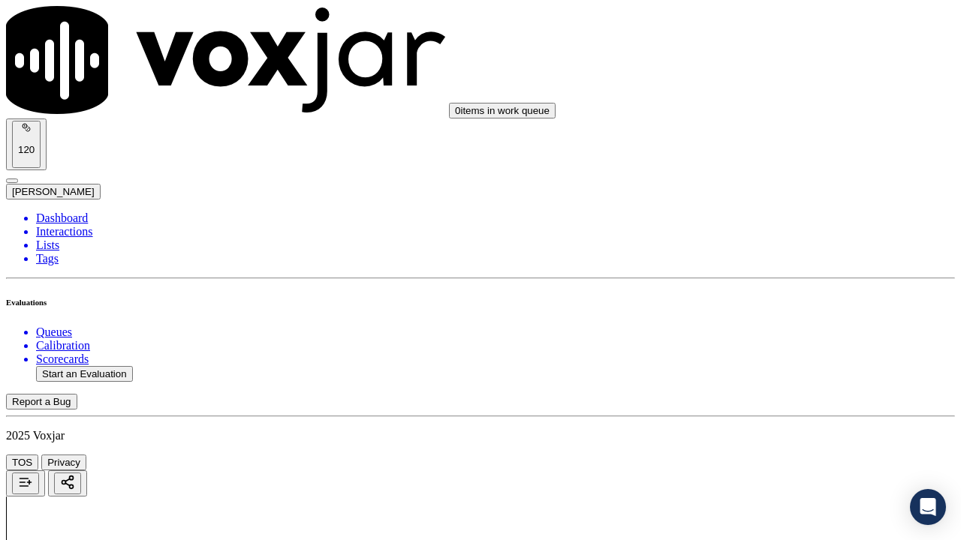
click at [776, 274] on div "Yes" at bounding box center [801, 267] width 170 height 14
click at [777, 411] on div "N/A" at bounding box center [801, 404] width 170 height 14
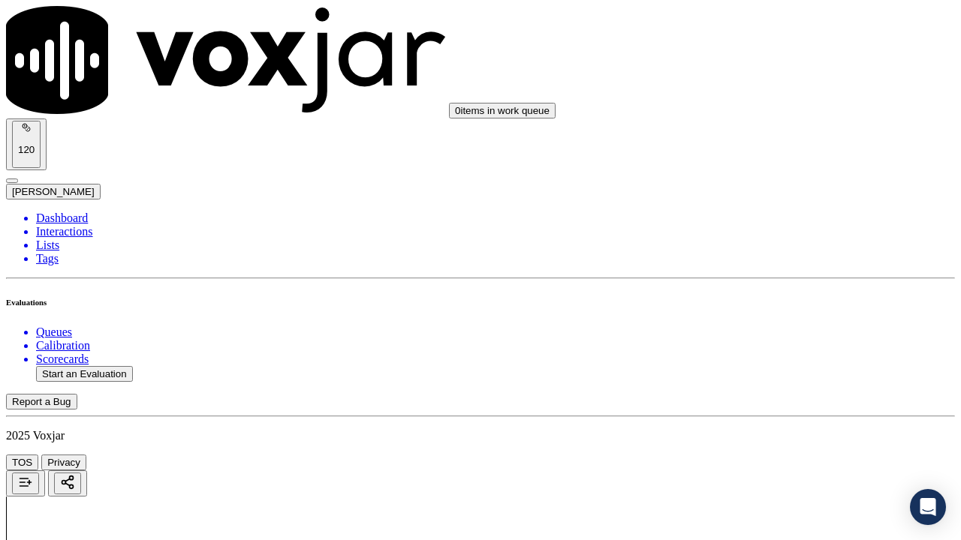
click at [770, 337] on div "N/A" at bounding box center [801, 330] width 170 height 14
click at [759, 399] on div "Yes" at bounding box center [801, 395] width 170 height 14
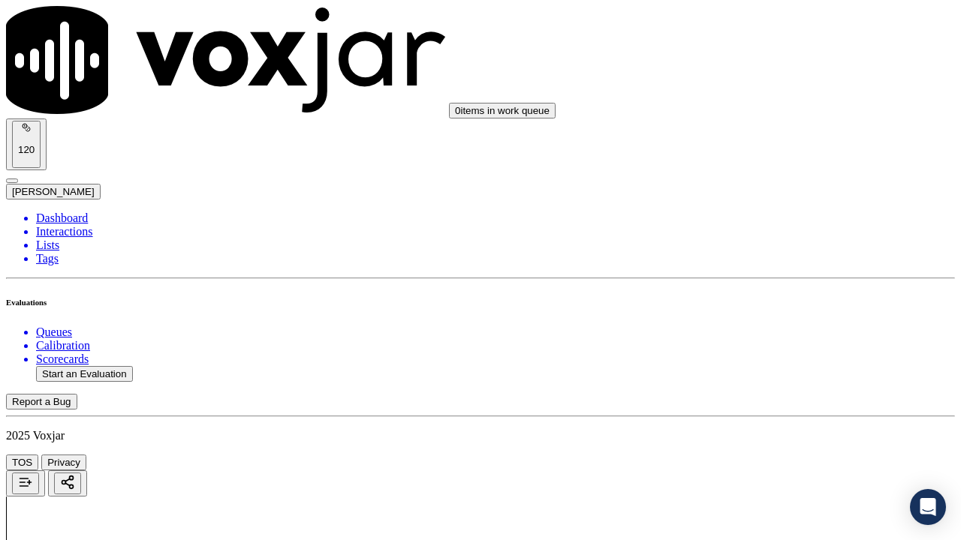
click at [762, 215] on div "Yes" at bounding box center [801, 210] width 170 height 14
click at [756, 124] on div "Yes" at bounding box center [801, 117] width 170 height 14
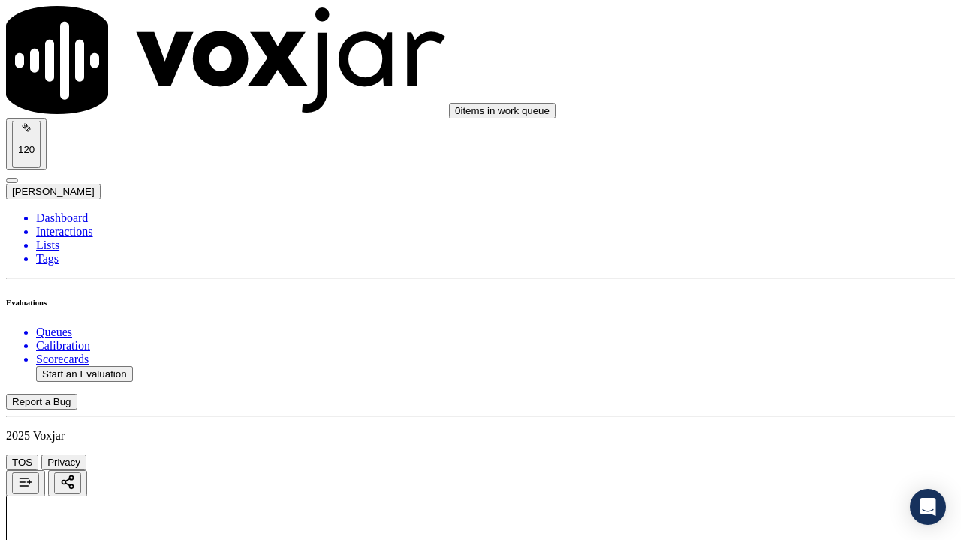
click at [760, 309] on div "Yes" at bounding box center [801, 306] width 170 height 14
click at [753, 256] on div "Yes" at bounding box center [801, 249] width 170 height 14
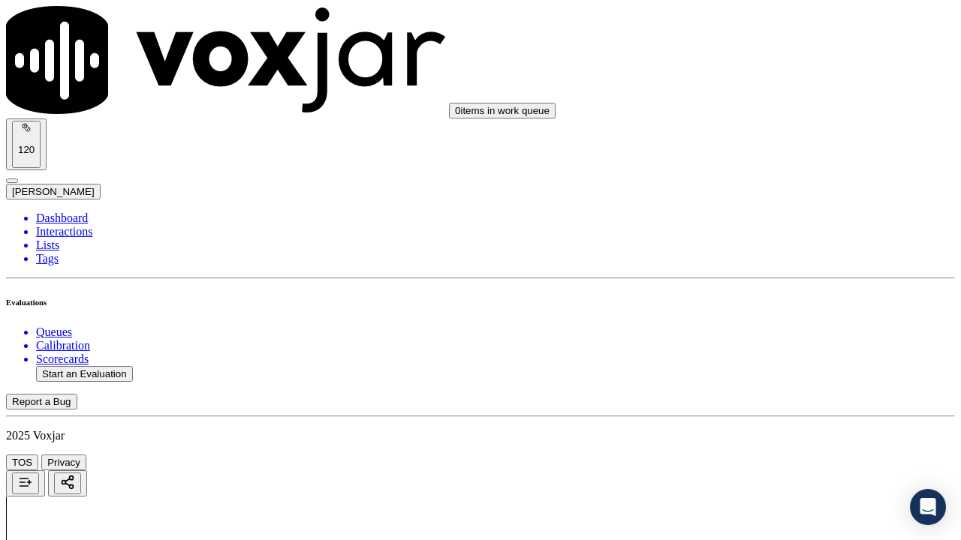
scroll to position [2327, 0]
click at [769, 263] on div "Yes" at bounding box center [801, 257] width 170 height 14
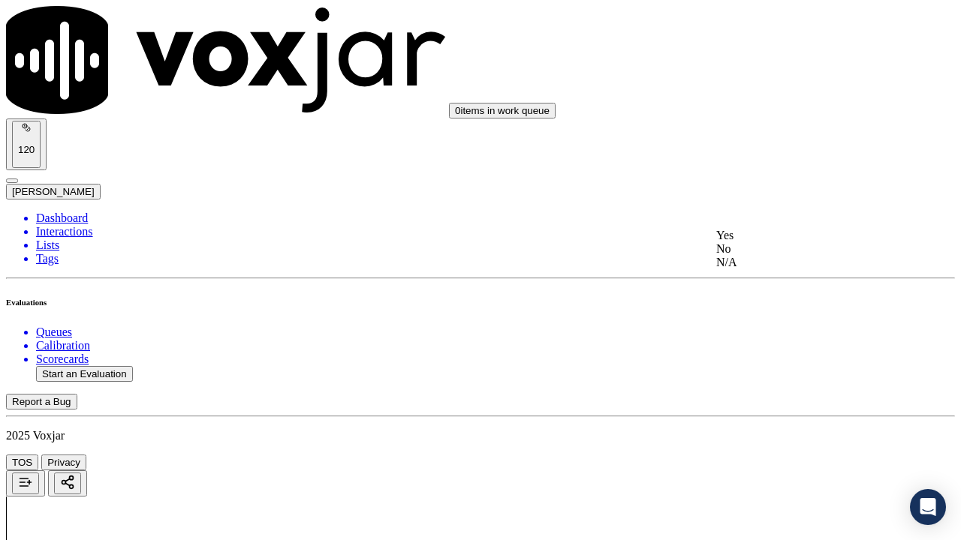
drag, startPoint x: 774, startPoint y: 247, endPoint x: 785, endPoint y: 332, distance: 85.6
click at [774, 242] on div "Yes" at bounding box center [801, 236] width 170 height 14
click at [760, 419] on div "Yes" at bounding box center [801, 425] width 170 height 14
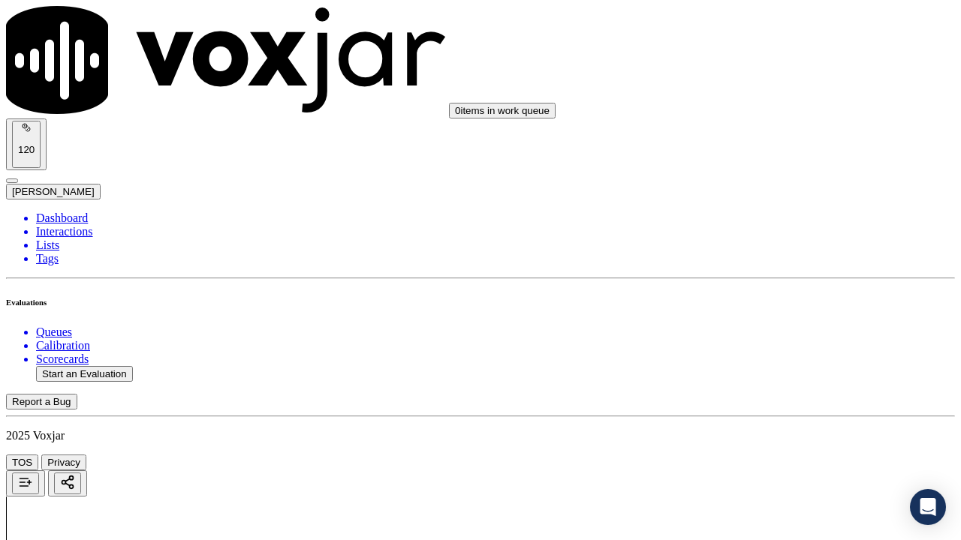
click at [769, 245] on div "Yes" at bounding box center [801, 239] width 170 height 14
click at [771, 419] on div "Yes" at bounding box center [801, 428] width 170 height 14
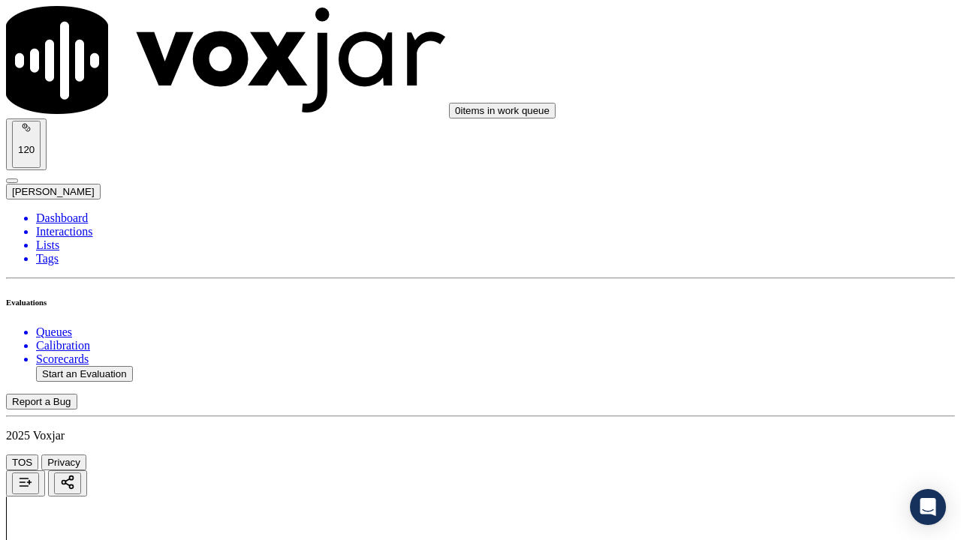
click at [768, 191] on div "Yes" at bounding box center [801, 185] width 170 height 14
click at [755, 392] on div "Yes" at bounding box center [801, 392] width 170 height 14
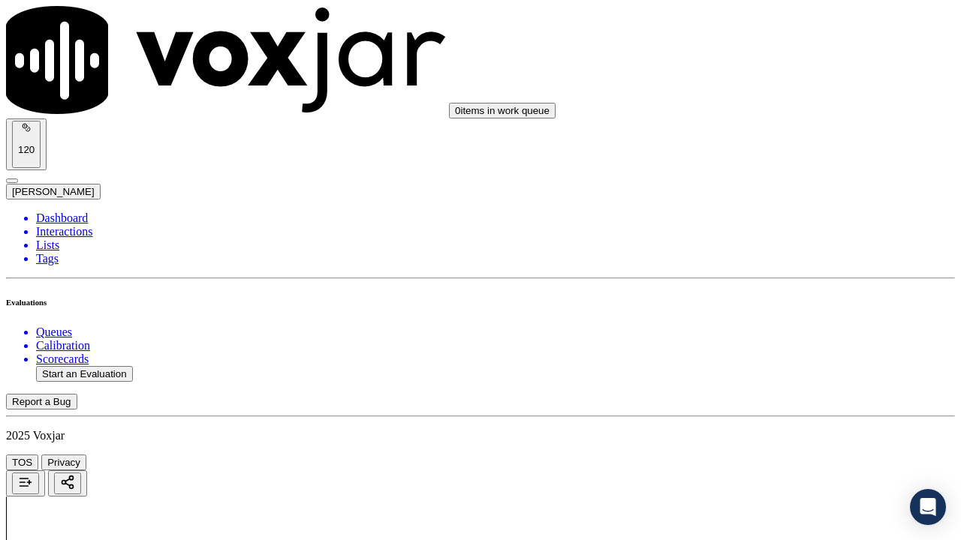
click at [759, 230] on div "Yes" at bounding box center [801, 224] width 170 height 14
click at [748, 124] on div "Yes" at bounding box center [801, 117] width 170 height 14
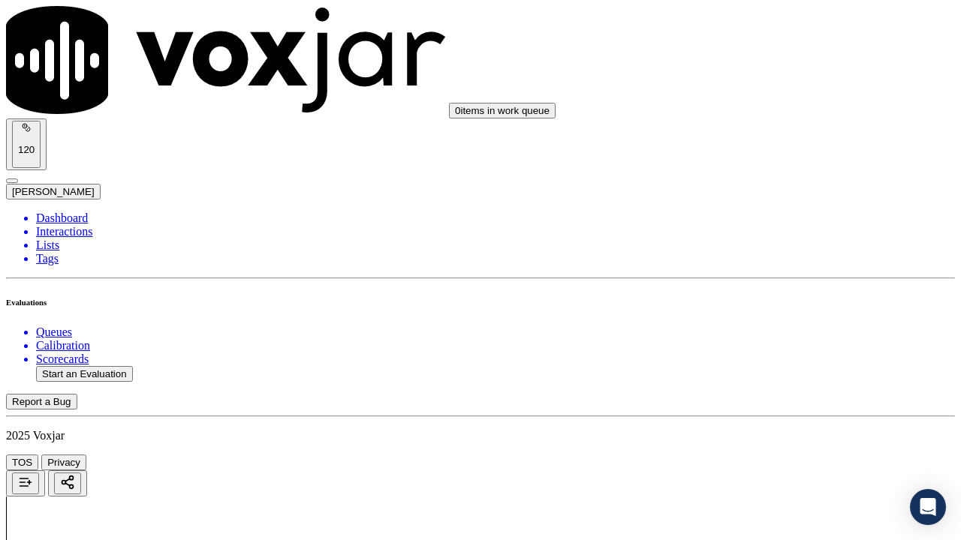
click at [775, 329] on div "Yes" at bounding box center [801, 324] width 170 height 14
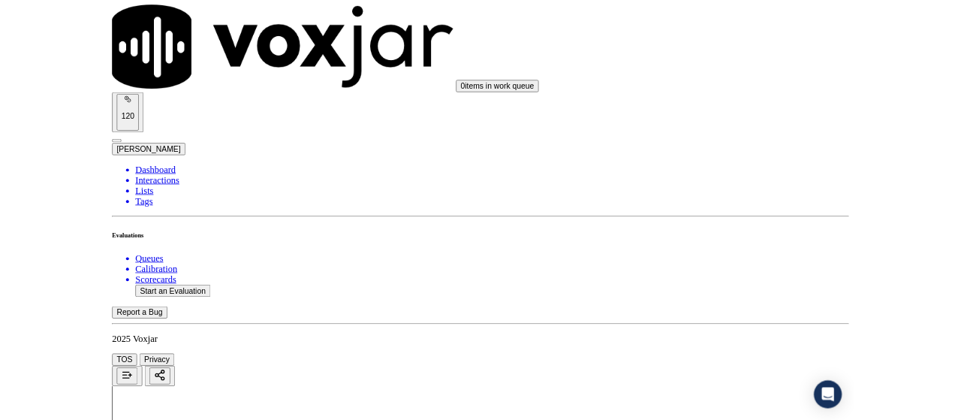
scroll to position [4365, 0]
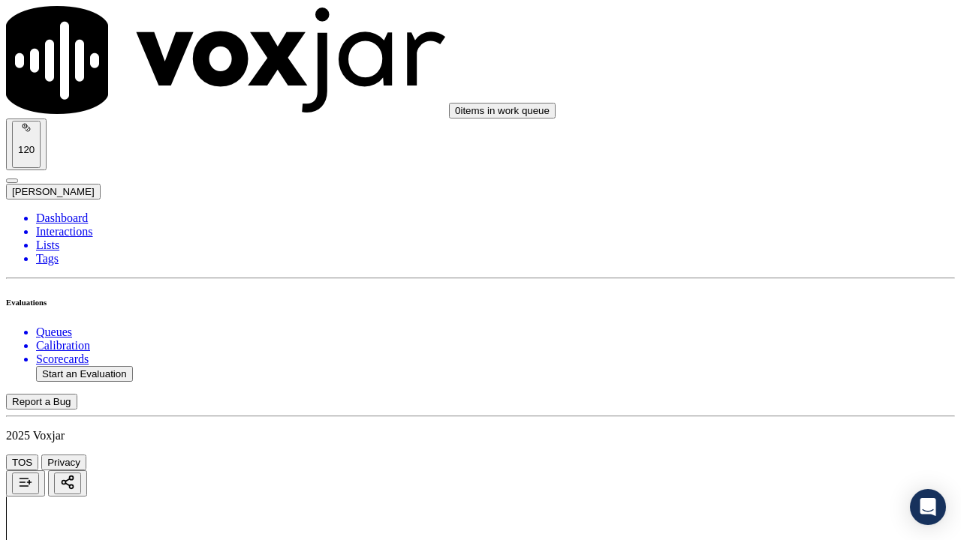
click at [765, 377] on div "Yes" at bounding box center [801, 370] width 170 height 14
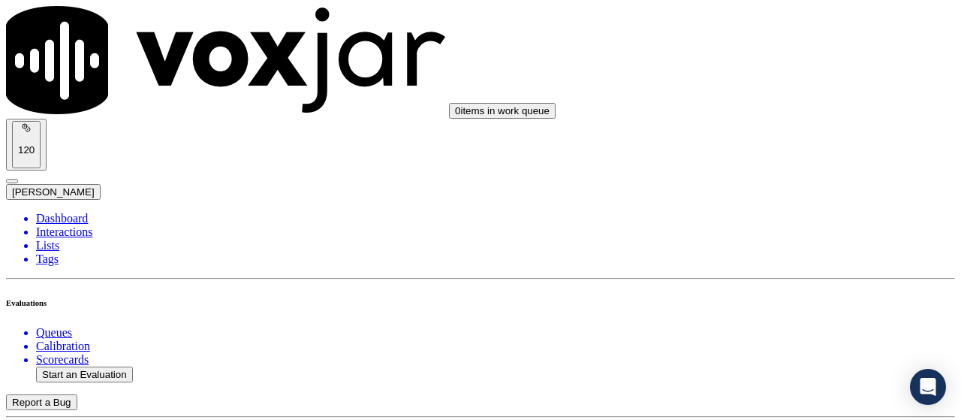
click at [86, 366] on button "Start an Evaluation" at bounding box center [84, 374] width 97 height 16
type input "20250903-111005_4122256550-all.mp3"
type input "lil"
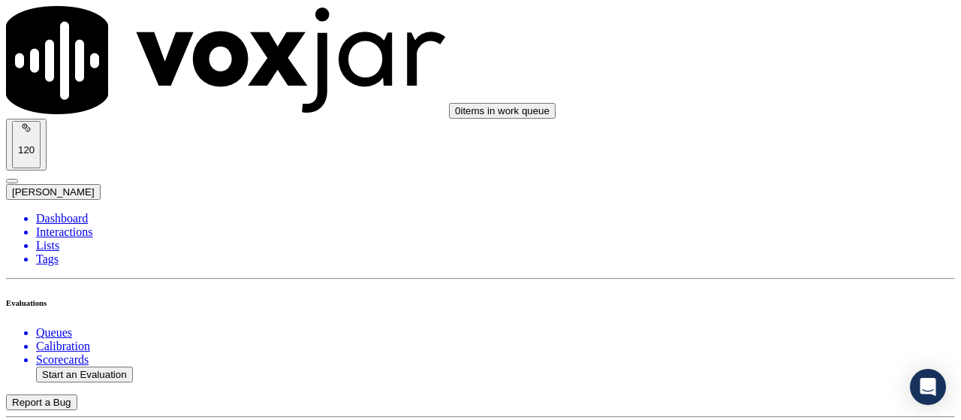
type input "[DATE]T17:42"
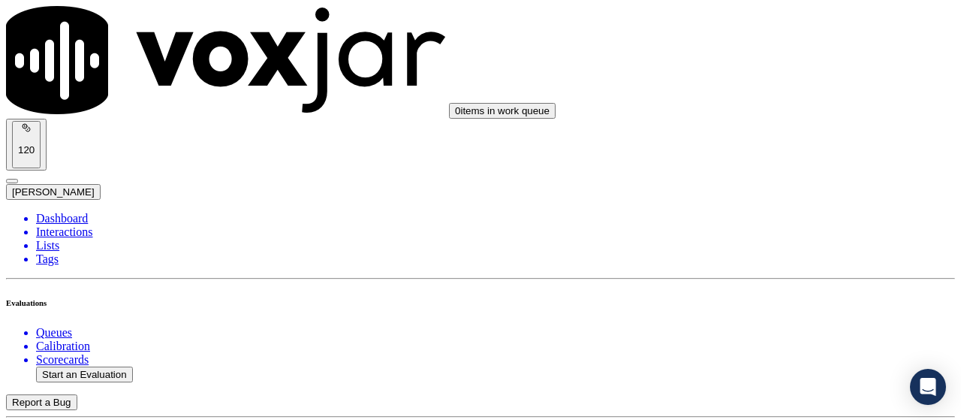
drag, startPoint x: 779, startPoint y: 223, endPoint x: 727, endPoint y: 275, distance: 73.2
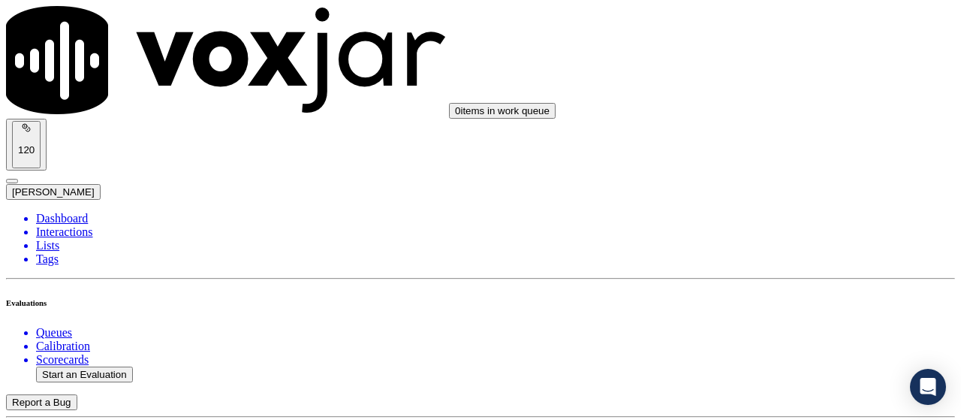
click at [778, 212] on div "No" at bounding box center [801, 206] width 170 height 14
type textarea "3.20sec When Agent asked for the Address CX gave the suppliers ID but rather th…"
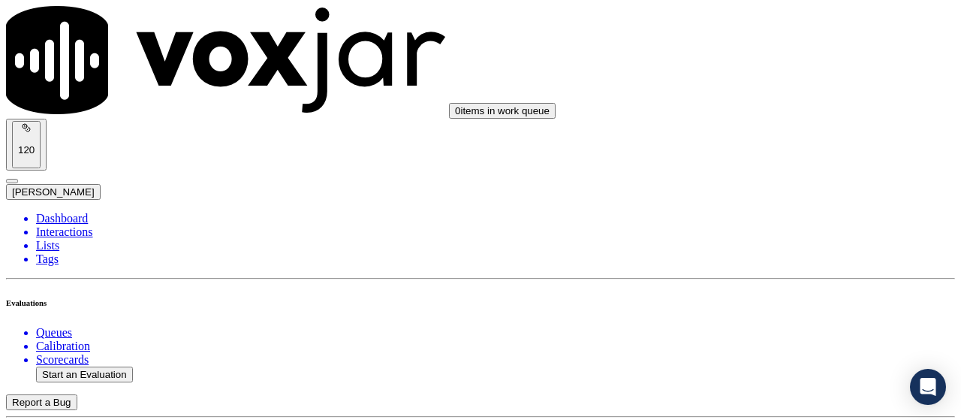
scroll to position [150, 0]
type input "[PERSON_NAME]"
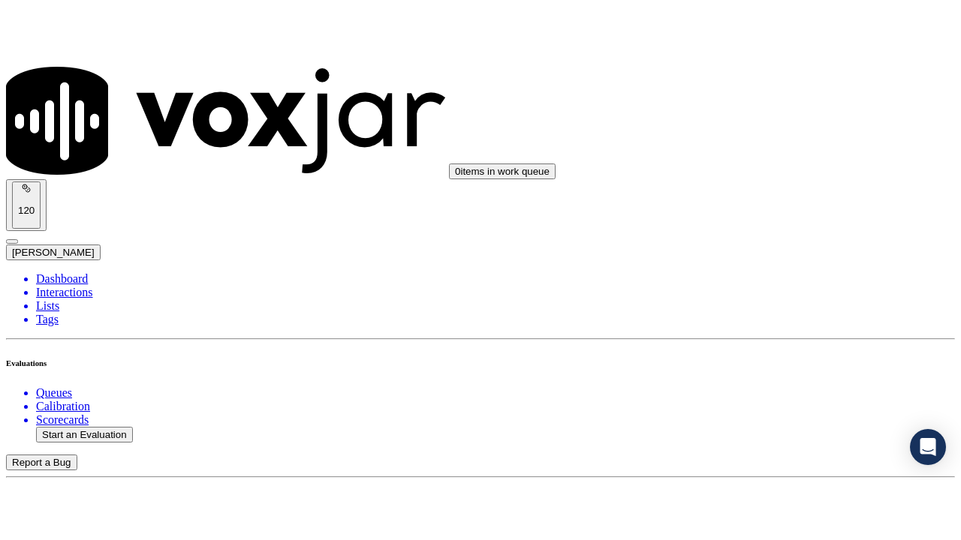
scroll to position [0, 0]
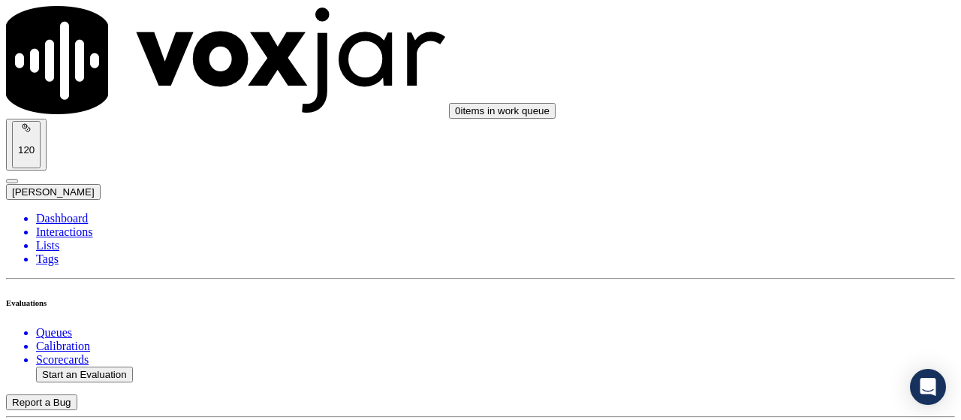
click at [777, 328] on div "Yes" at bounding box center [801, 321] width 170 height 14
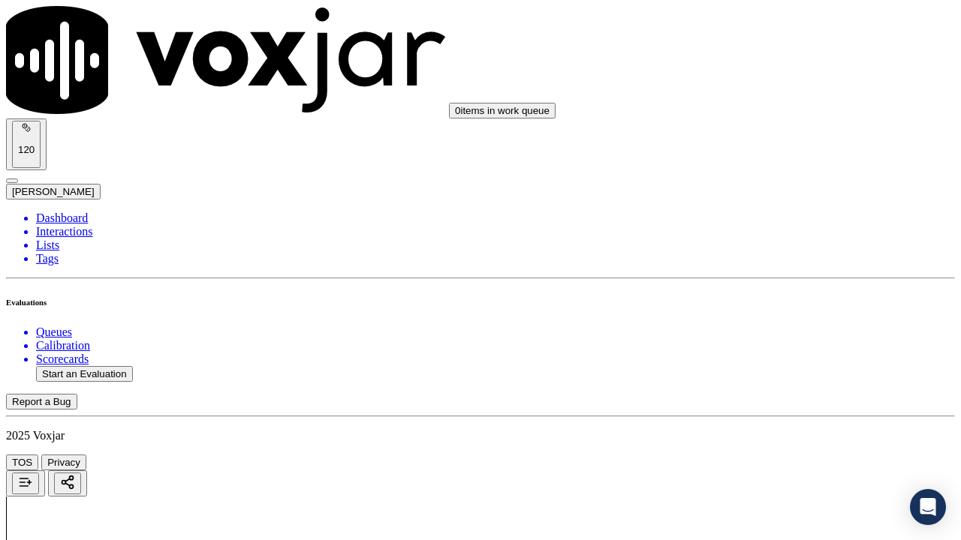
scroll to position [450, 0]
drag, startPoint x: 750, startPoint y: 51, endPoint x: 751, endPoint y: 66, distance: 15.1
click at [754, 80] on div "Yes" at bounding box center [801, 78] width 170 height 14
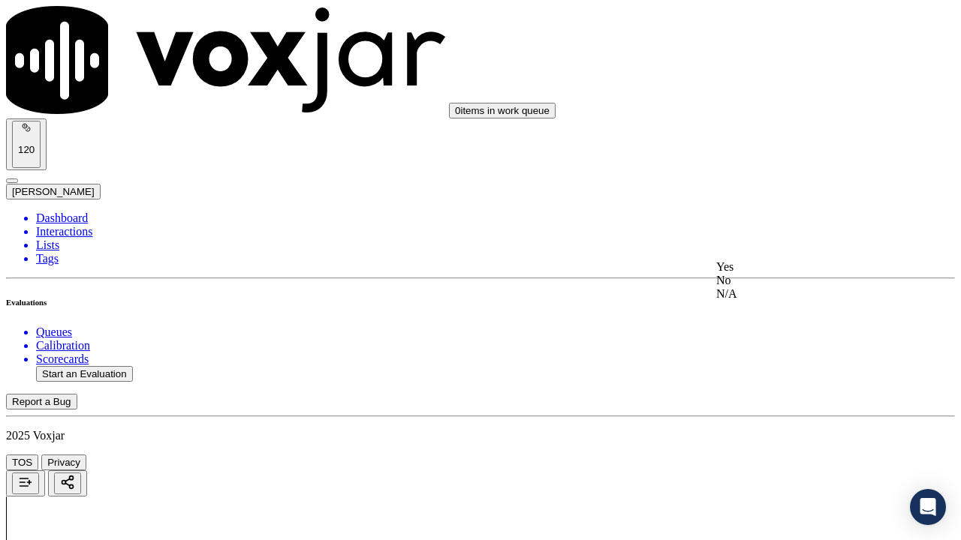
click at [778, 274] on div "Yes" at bounding box center [801, 267] width 170 height 14
click at [778, 301] on div "N/A" at bounding box center [801, 294] width 170 height 14
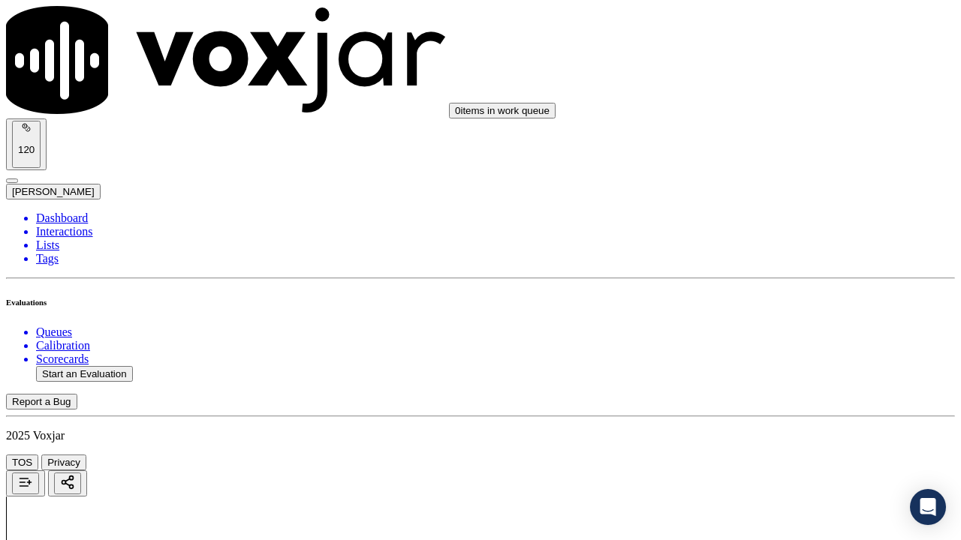
click at [796, 262] on div "N/A" at bounding box center [801, 255] width 170 height 14
click at [777, 419] on div "Yes" at bounding box center [801, 436] width 170 height 14
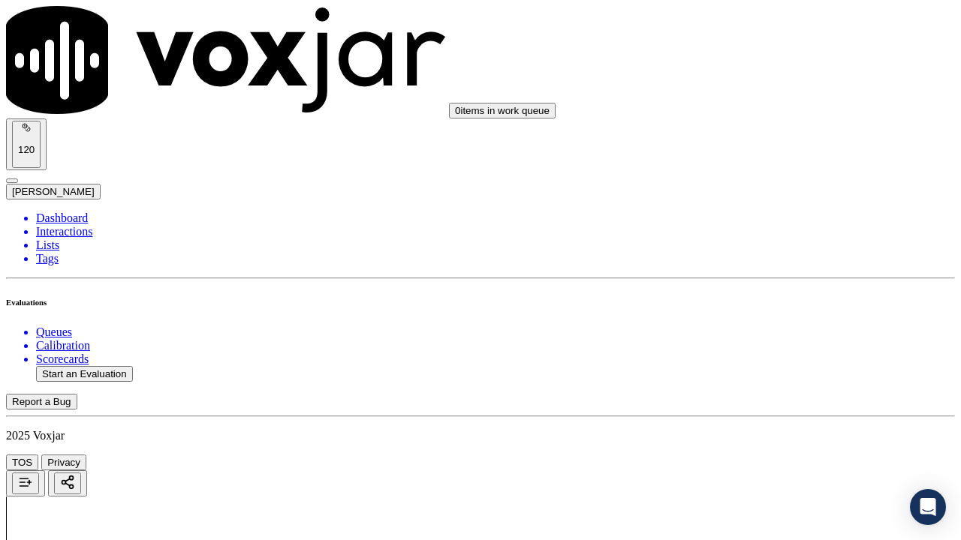
click at [771, 217] on div "Yes" at bounding box center [801, 210] width 170 height 14
click at [768, 167] on div "Yes" at bounding box center [801, 161] width 170 height 14
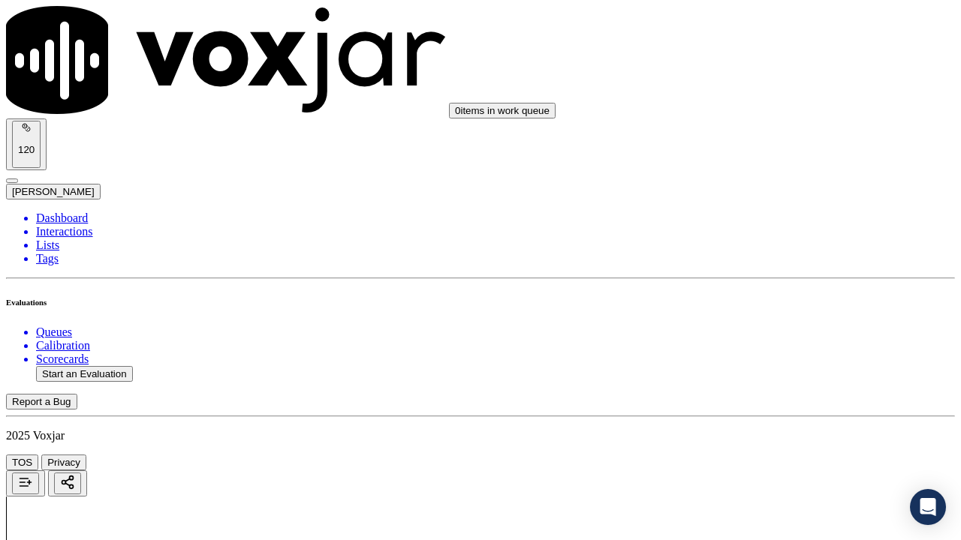
click at [761, 411] on div "Yes" at bounding box center [801, 404] width 170 height 14
click at [769, 268] on div "Yes" at bounding box center [801, 261] width 170 height 14
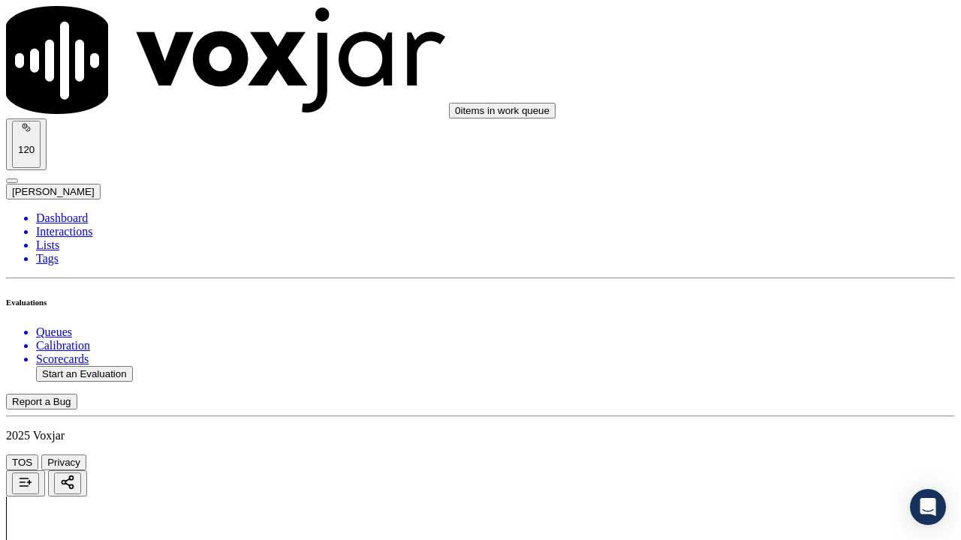
scroll to position [2627, 0]
click at [776, 322] on div "Yes" at bounding box center [801, 315] width 170 height 14
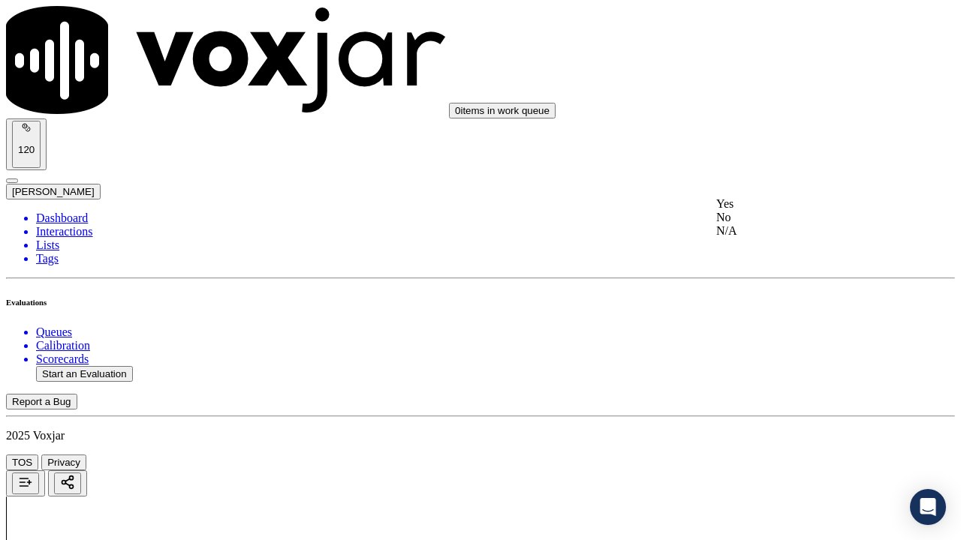
click at [769, 211] on div "Yes" at bounding box center [801, 204] width 170 height 14
click at [781, 393] on div "Yes" at bounding box center [801, 394] width 170 height 14
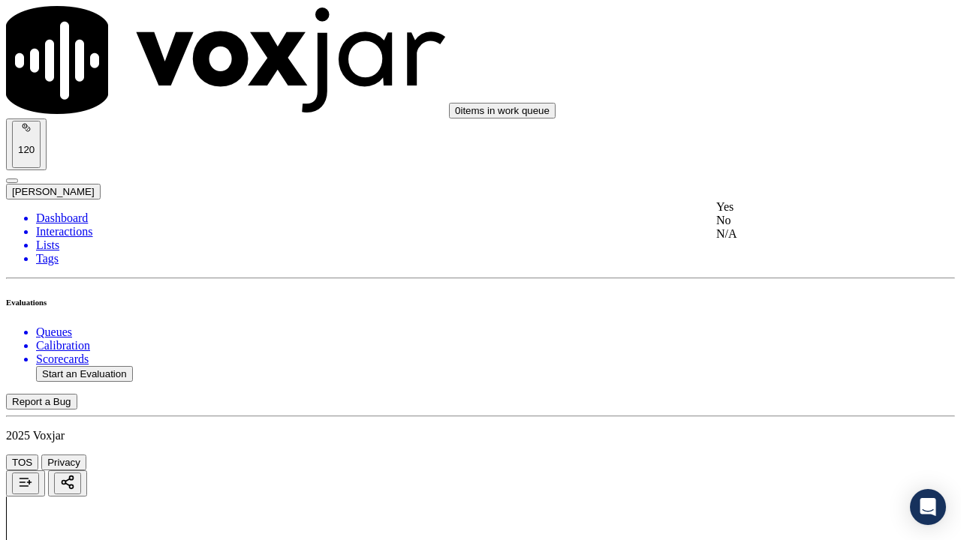
click at [751, 214] on div "Yes" at bounding box center [801, 207] width 170 height 14
click at [771, 412] on div "Yes" at bounding box center [801, 415] width 170 height 14
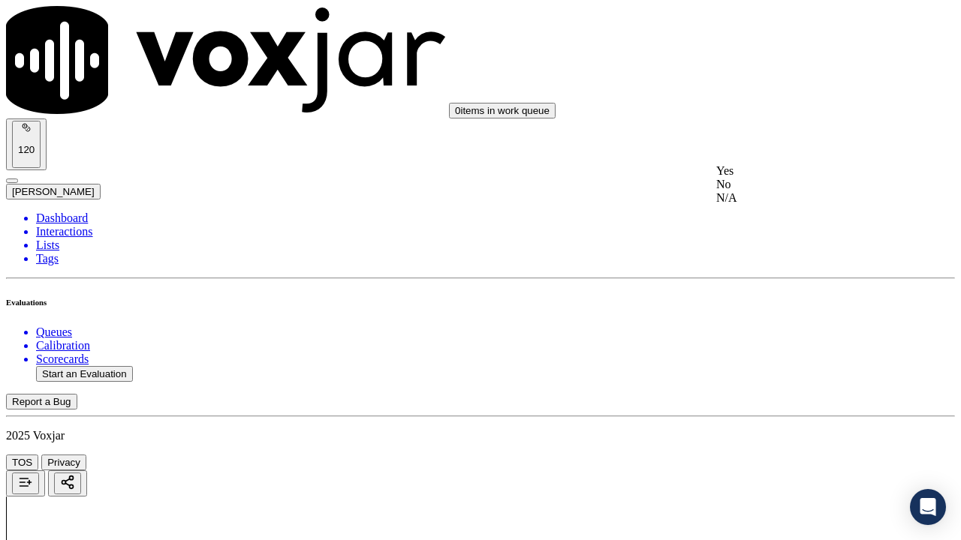
drag, startPoint x: 763, startPoint y: 157, endPoint x: 760, endPoint y: 185, distance: 27.9
click at [759, 178] on div "Yes" at bounding box center [801, 171] width 170 height 14
click at [757, 385] on div "Yes" at bounding box center [801, 379] width 170 height 14
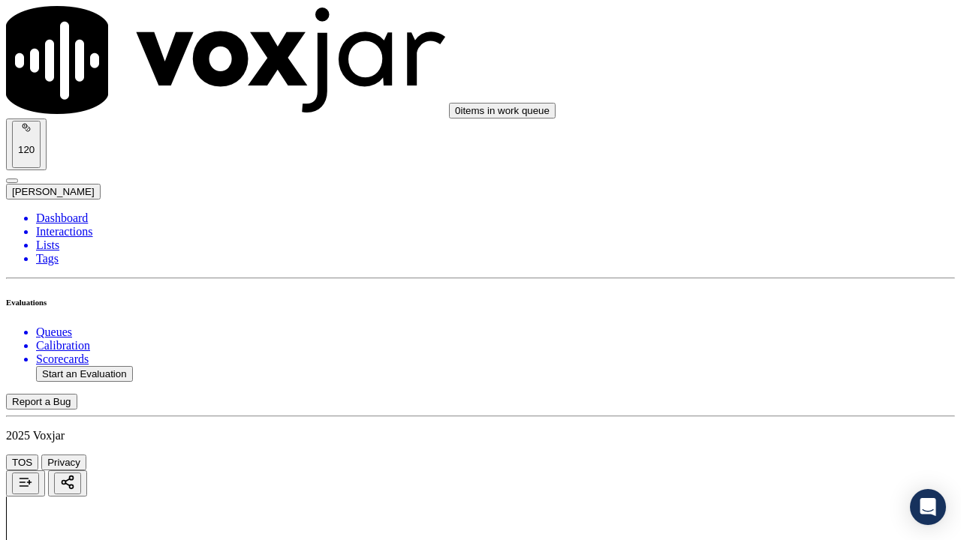
click at [761, 278] on div "Yes" at bounding box center [801, 272] width 170 height 14
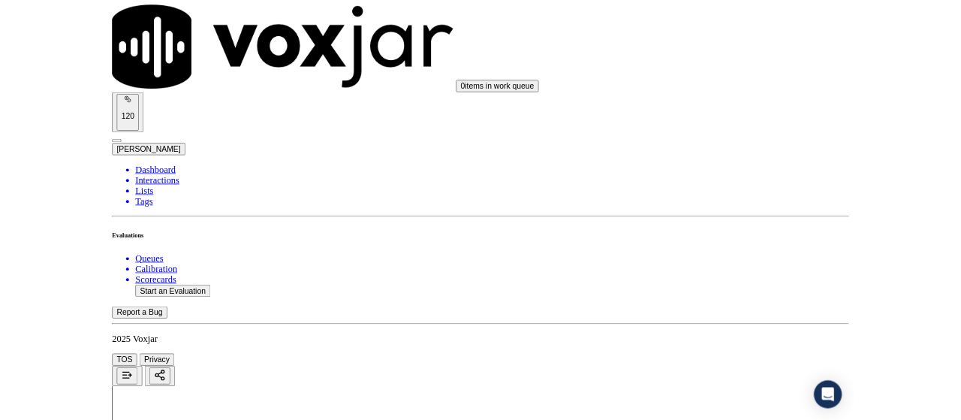
scroll to position [4444, 0]
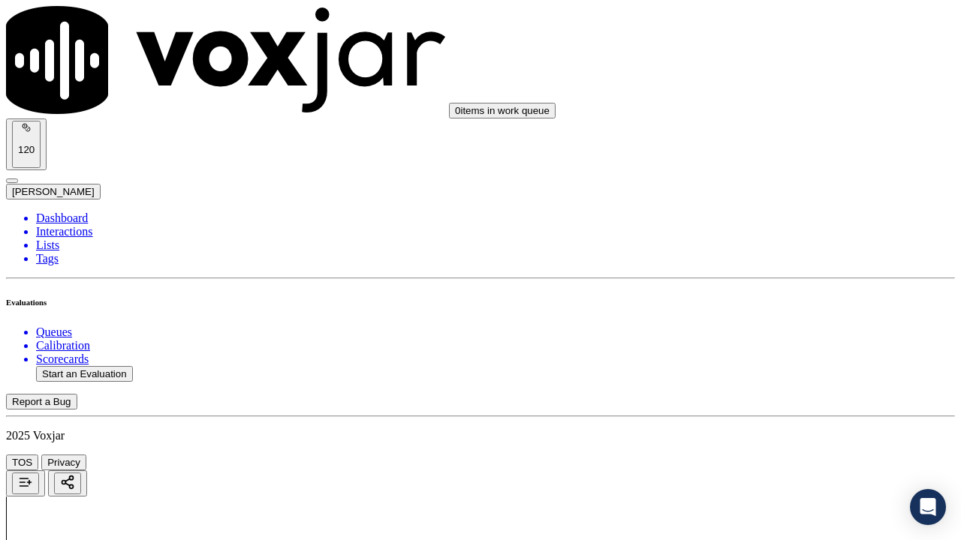
click at [757, 170] on div "Yes" at bounding box center [801, 163] width 170 height 14
click at [762, 377] on div "Yes" at bounding box center [801, 370] width 170 height 14
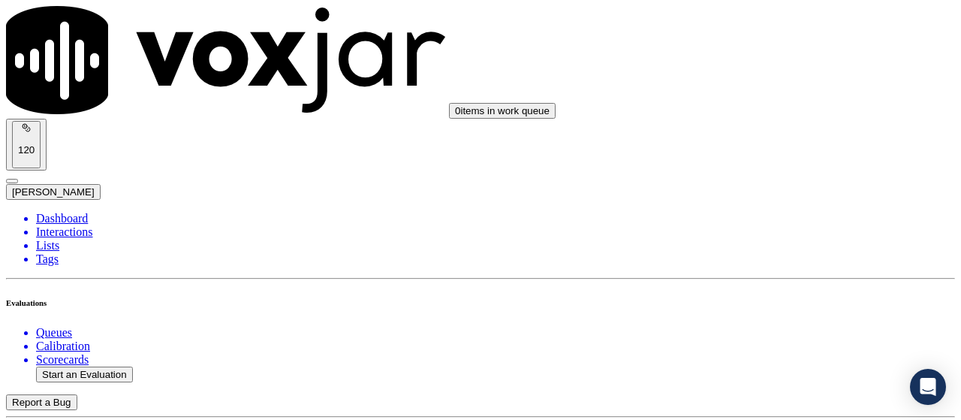
click at [91, 366] on button "Start an Evaluation" at bounding box center [84, 374] width 97 height 16
type input "20250903-120138_2159413250-all.mp3"
type input "mi"
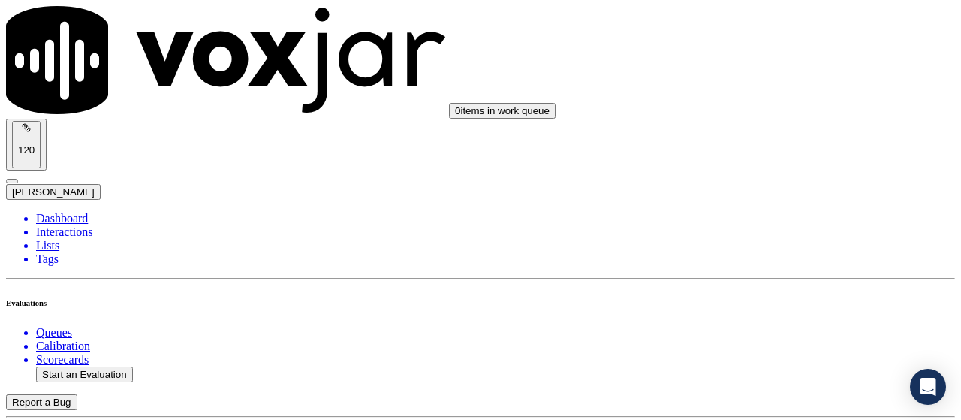
type input "[DATE]T17:51"
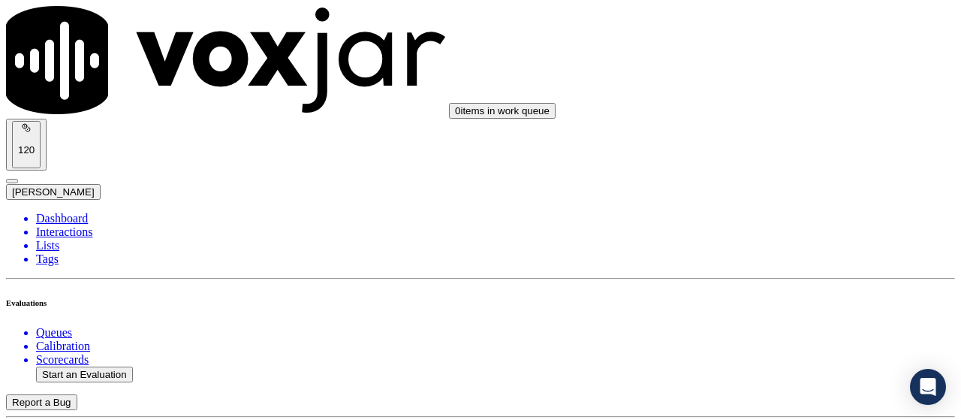
click at [113, 366] on button "Start an Evaluation" at bounding box center [84, 374] width 97 height 16
type input "20250903-174925_3307245206-all.mp3"
type input "jo"
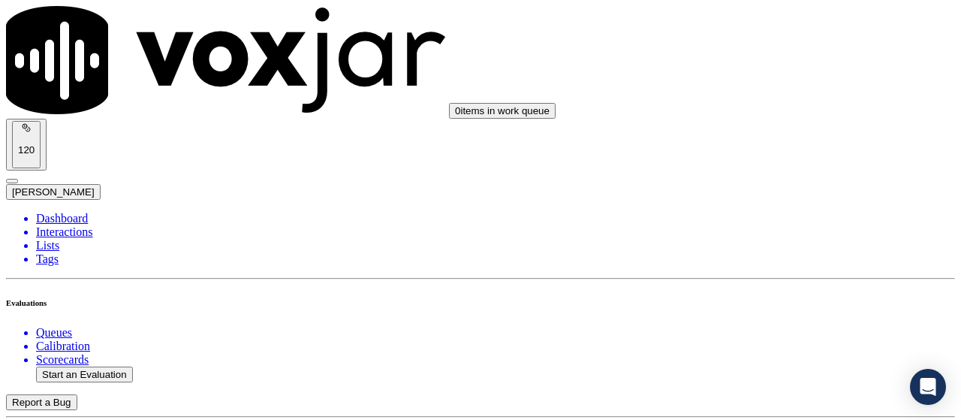
type input "[DATE]T18:08"
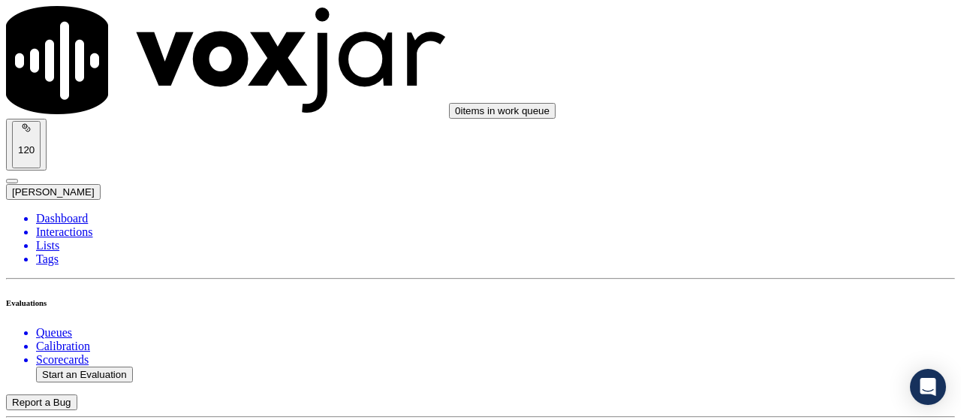
scroll to position [225, 0]
type input "[PERSON_NAME]"
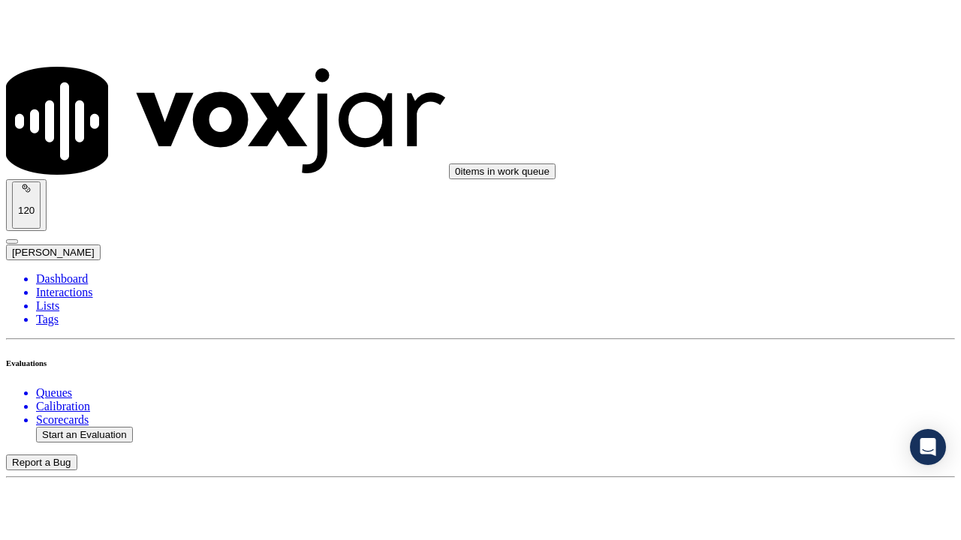
scroll to position [300, 0]
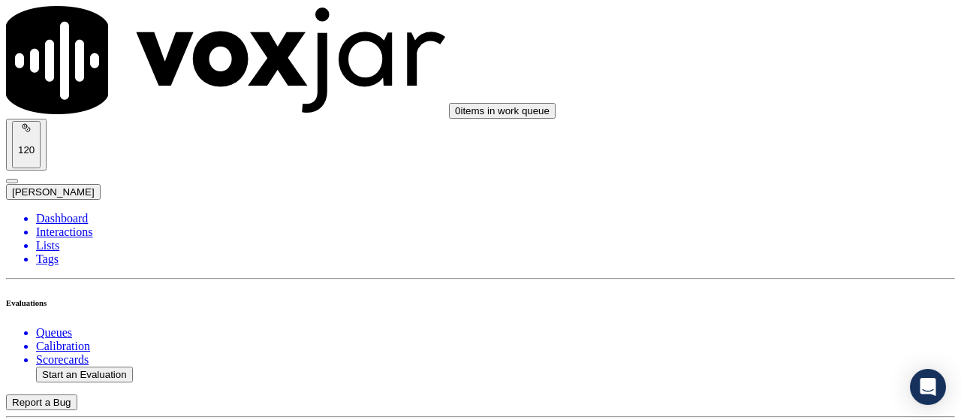
drag, startPoint x: 793, startPoint y: 203, endPoint x: 633, endPoint y: 29, distance: 236.9
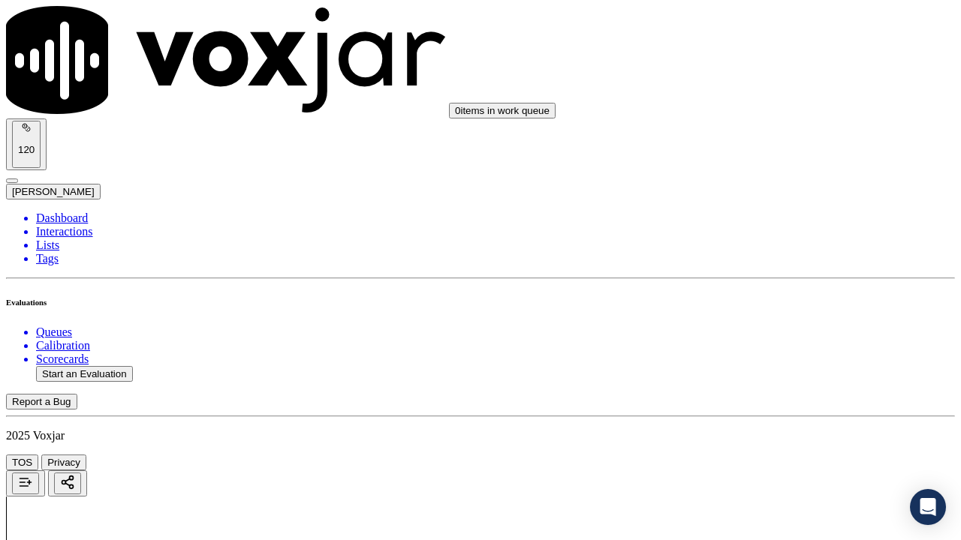
scroll to position [150, 0]
drag, startPoint x: 816, startPoint y: 145, endPoint x: 817, endPoint y: 162, distance: 17.3
click at [808, 177] on div "Yes" at bounding box center [801, 171] width 170 height 14
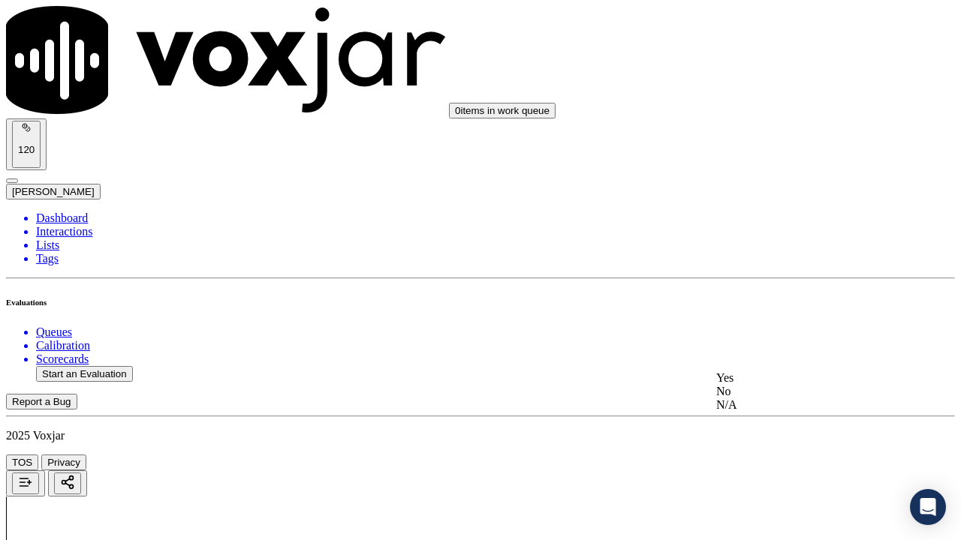
click at [788, 384] on div "Yes" at bounding box center [801, 379] width 170 height 14
click at [772, 124] on div "Yes" at bounding box center [801, 117] width 170 height 14
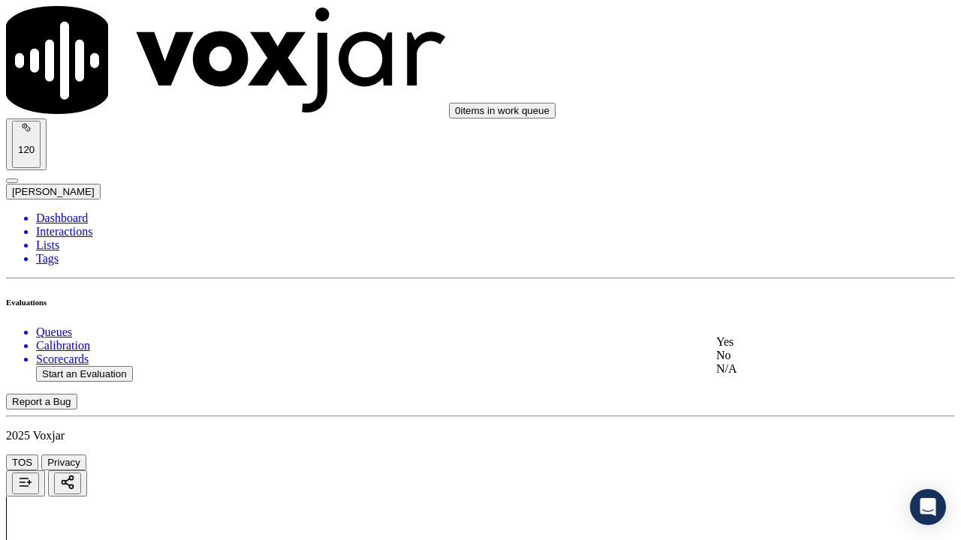
click at [789, 376] on div "N/A" at bounding box center [801, 370] width 170 height 14
click at [787, 337] on div "N/A" at bounding box center [801, 330] width 170 height 14
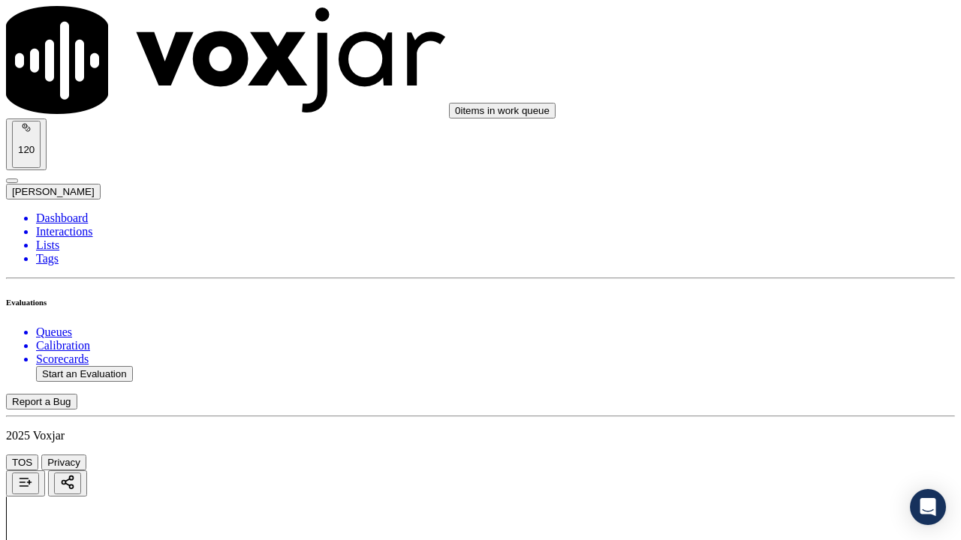
drag, startPoint x: 760, startPoint y: 74, endPoint x: 838, endPoint y: 164, distance: 119.2
click at [760, 67] on div "Yes" at bounding box center [801, 60] width 170 height 14
click at [775, 292] on div "Yes" at bounding box center [801, 285] width 170 height 14
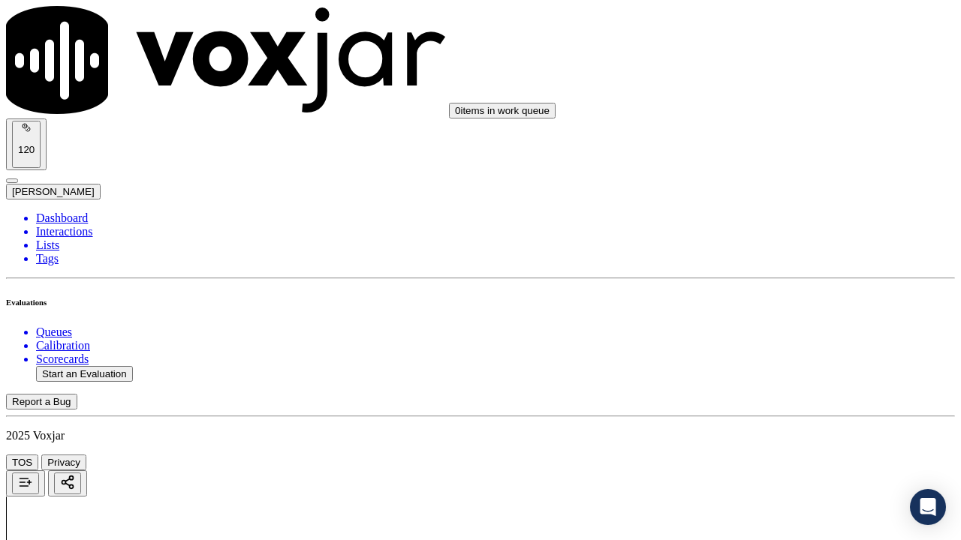
click at [778, 384] on div "Yes" at bounding box center [801, 377] width 170 height 14
click at [766, 388] on div "Yes" at bounding box center [801, 382] width 170 height 14
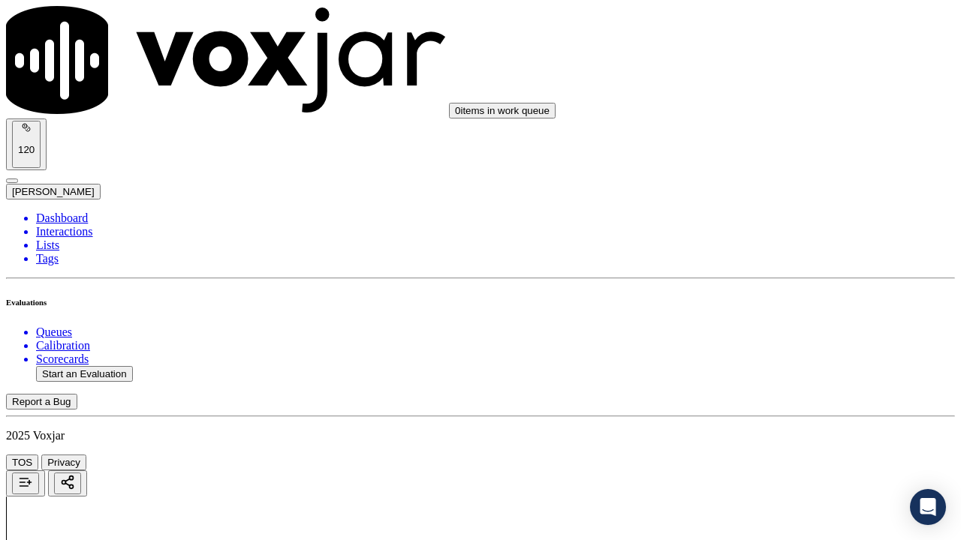
scroll to position [2027, 0]
click at [766, 256] on div "Yes" at bounding box center [801, 249] width 170 height 14
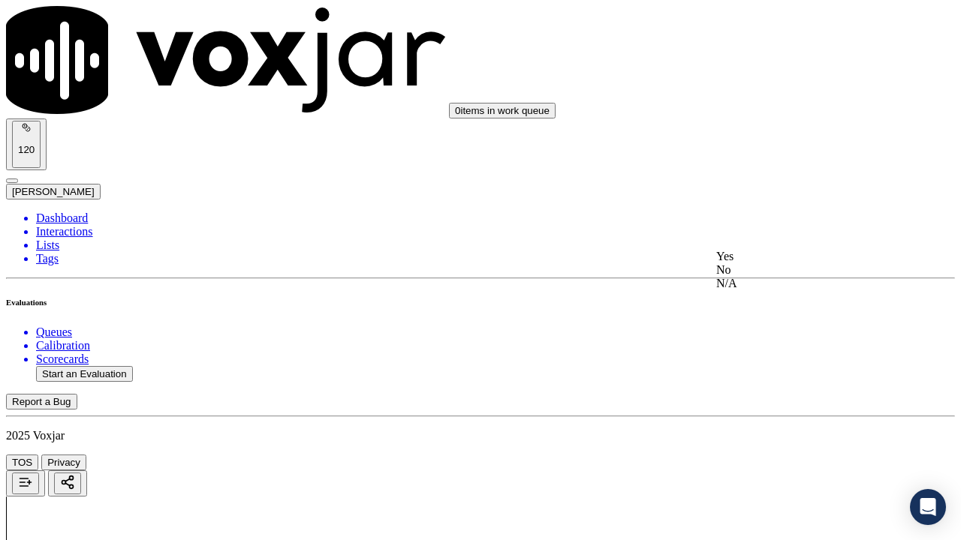
click at [771, 263] on div "Yes" at bounding box center [801, 257] width 170 height 14
click at [774, 167] on div "Yes" at bounding box center [801, 161] width 170 height 14
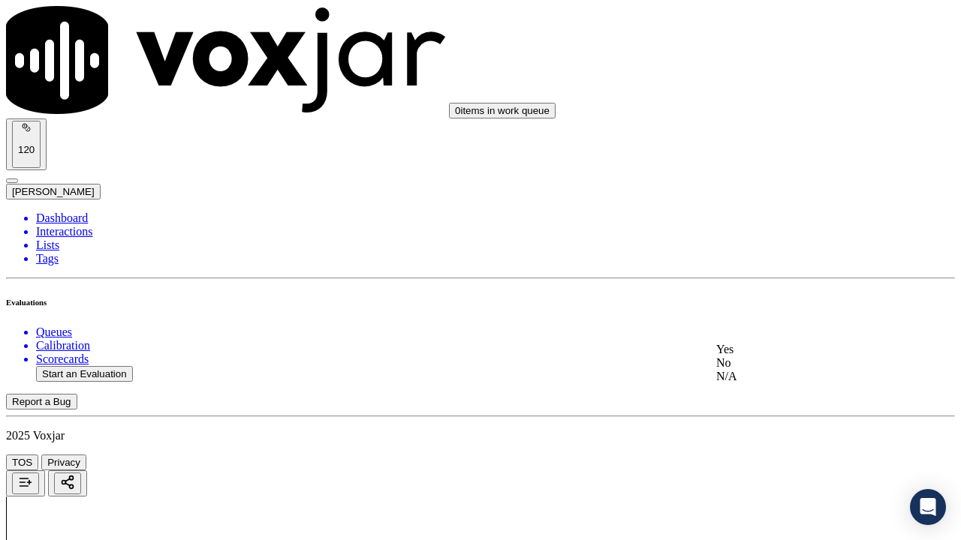
click at [767, 353] on div "Yes" at bounding box center [801, 350] width 170 height 14
click at [771, 169] on div "Yes" at bounding box center [801, 164] width 170 height 14
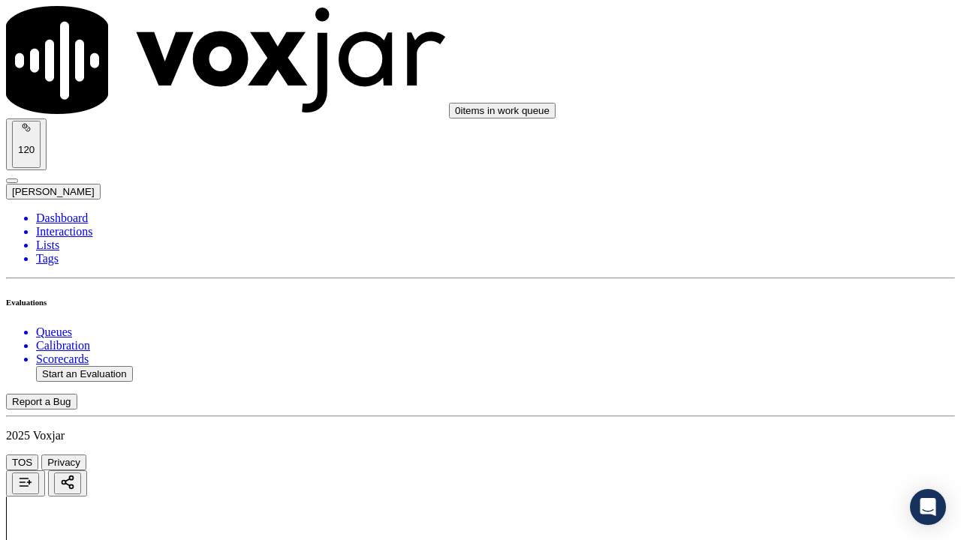
click at [760, 360] on div "Yes" at bounding box center [801, 353] width 170 height 14
click at [781, 112] on div "Yes" at bounding box center [801, 110] width 170 height 14
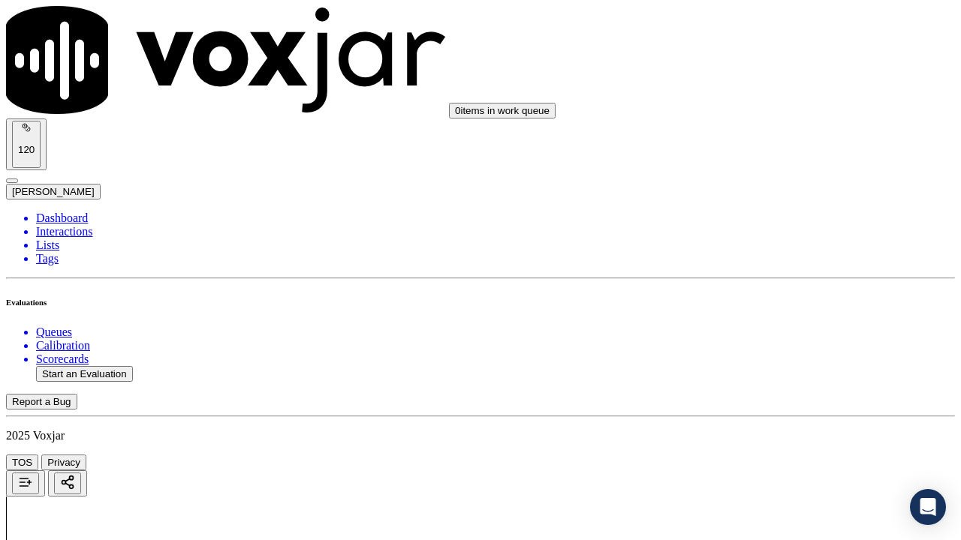
click at [785, 323] on div "Yes" at bounding box center [801, 317] width 170 height 14
click at [764, 415] on div "Yes" at bounding box center [801, 409] width 170 height 14
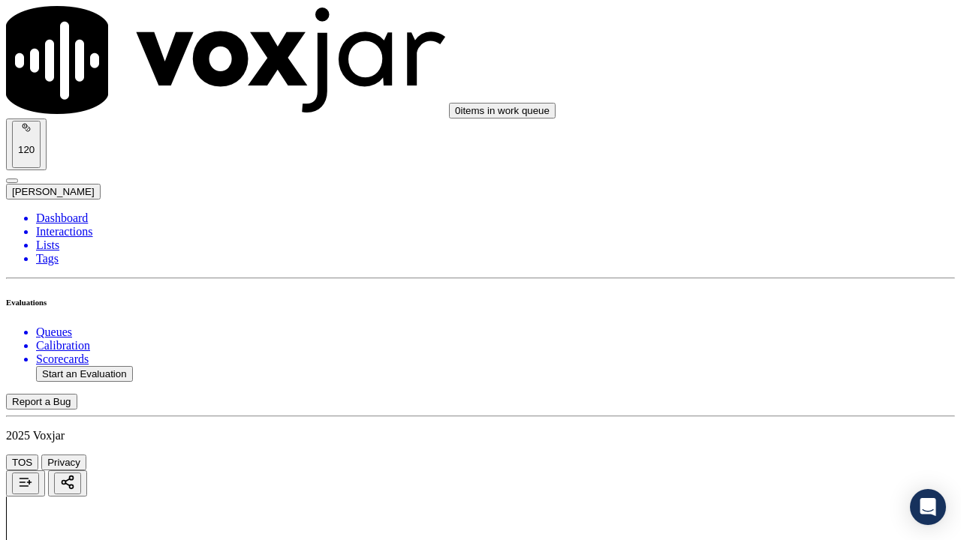
click at [764, 274] on div "Yes" at bounding box center [801, 267] width 170 height 14
click at [766, 366] on div "Yes" at bounding box center [801, 359] width 170 height 14
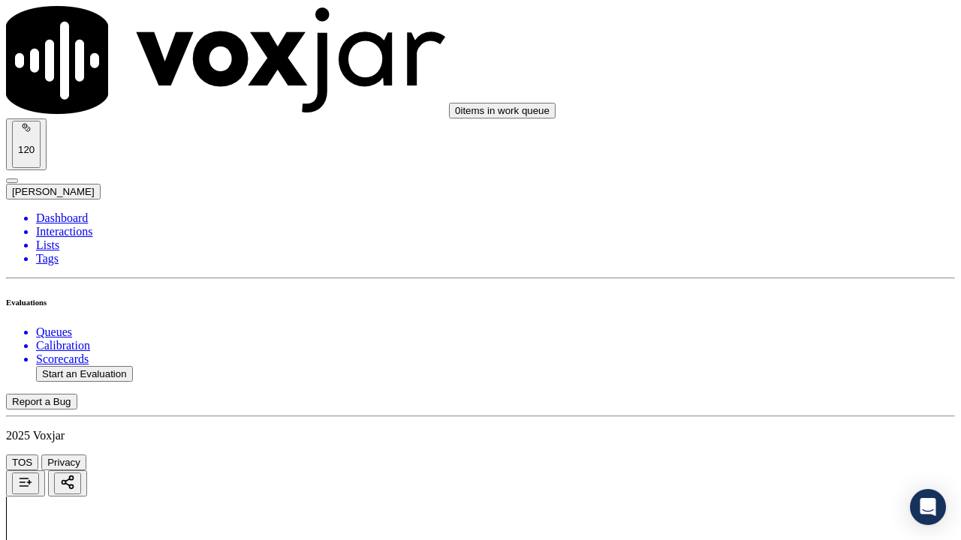
click at [769, 377] on div "Yes" at bounding box center [801, 370] width 170 height 14
click at [102, 366] on button "Start an Evaluation" at bounding box center [84, 374] width 97 height 16
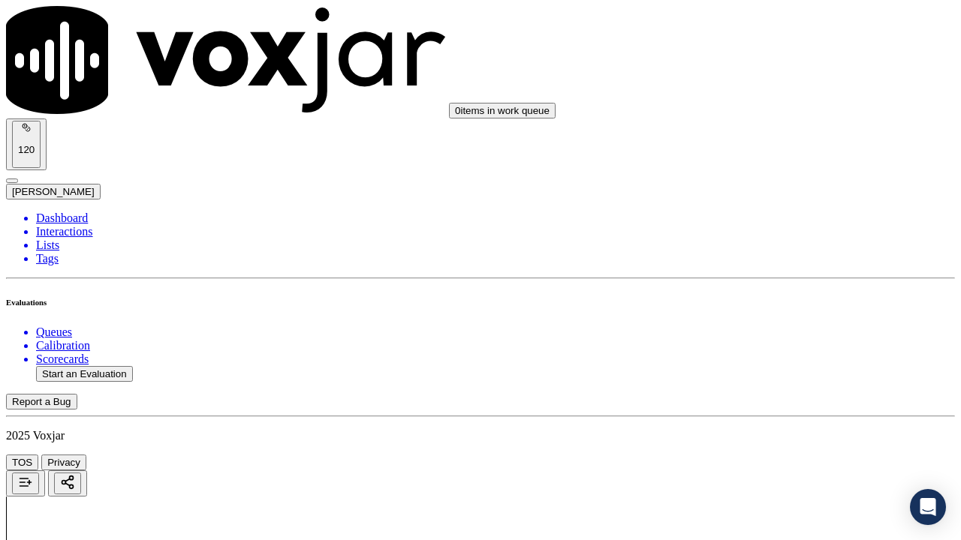
scroll to position [224, 0]
type input "20250903-104736_2156810163-all.mp3"
type input "lil"
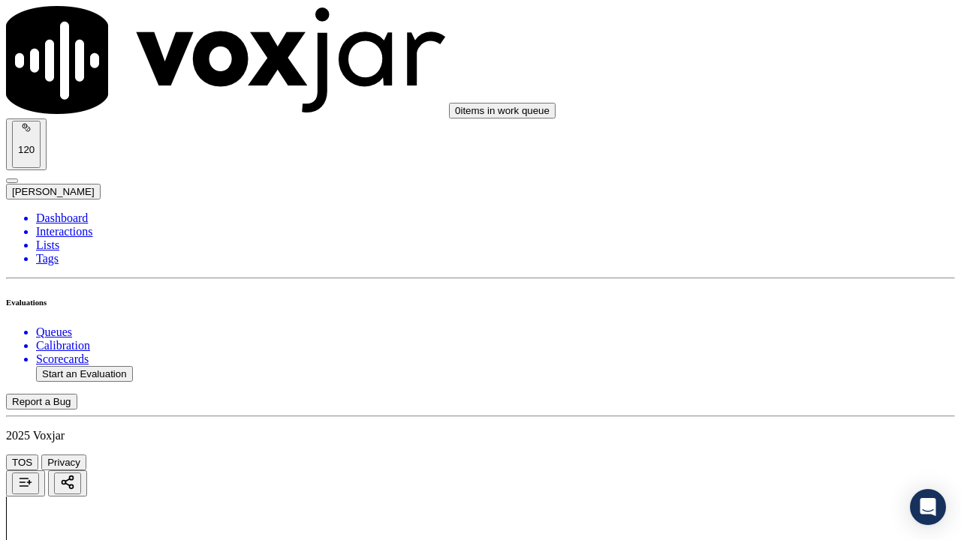
type input "[DATE]T18:11"
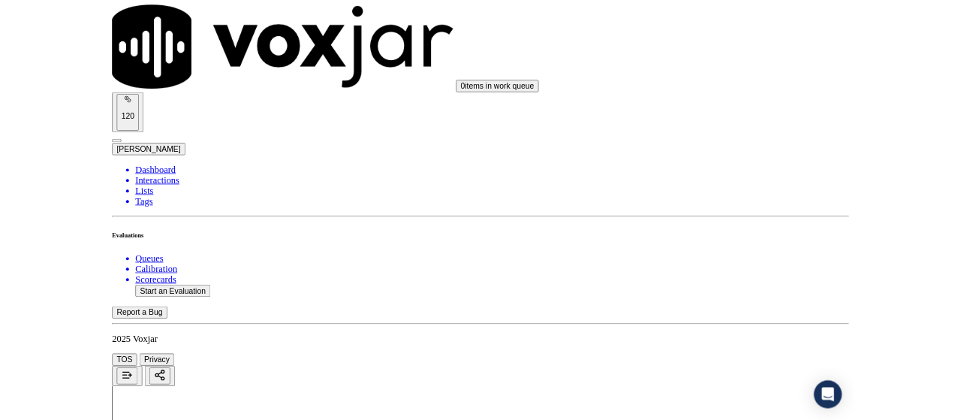
scroll to position [142, 0]
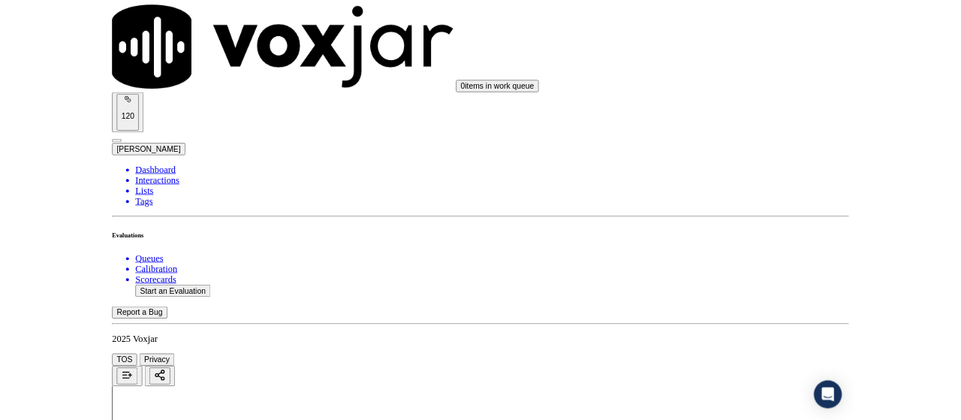
scroll to position [225, 0]
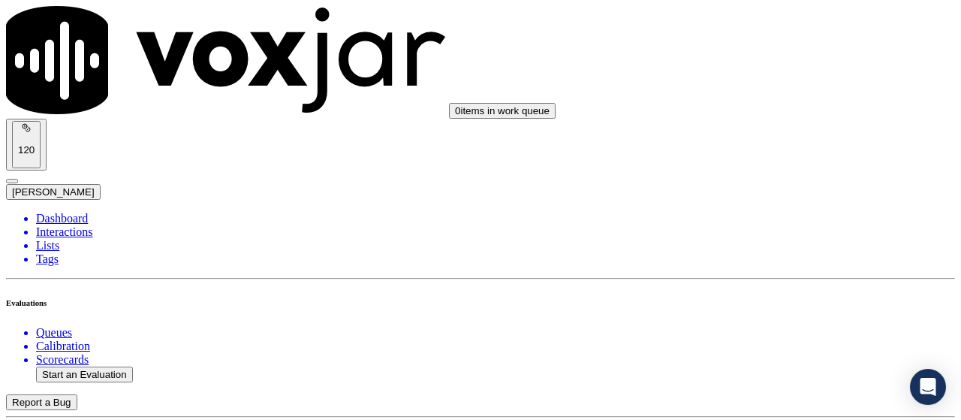
scroll to position [150, 0]
type input "[PERSON_NAME]"
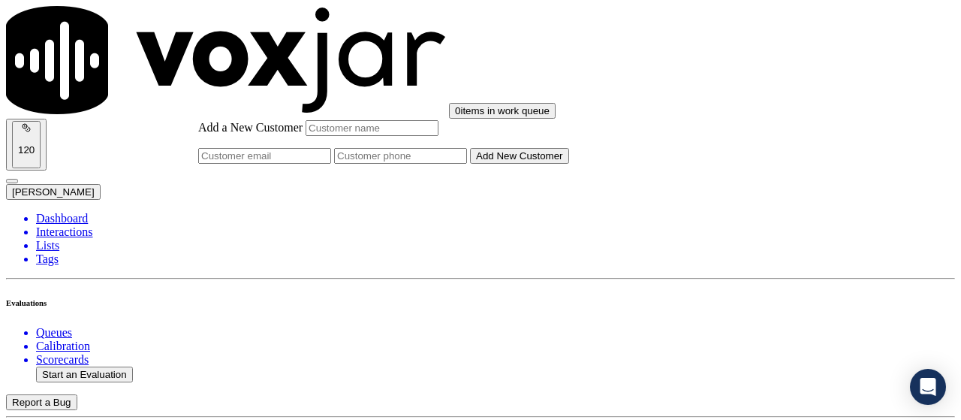
paste input "[PERSON_NAME]"
type input "[PERSON_NAME]"
drag, startPoint x: 555, startPoint y: 218, endPoint x: 604, endPoint y: 224, distance: 49.3
click at [467, 164] on input "Add a New Customer" at bounding box center [400, 156] width 133 height 16
paste input "2156810163"
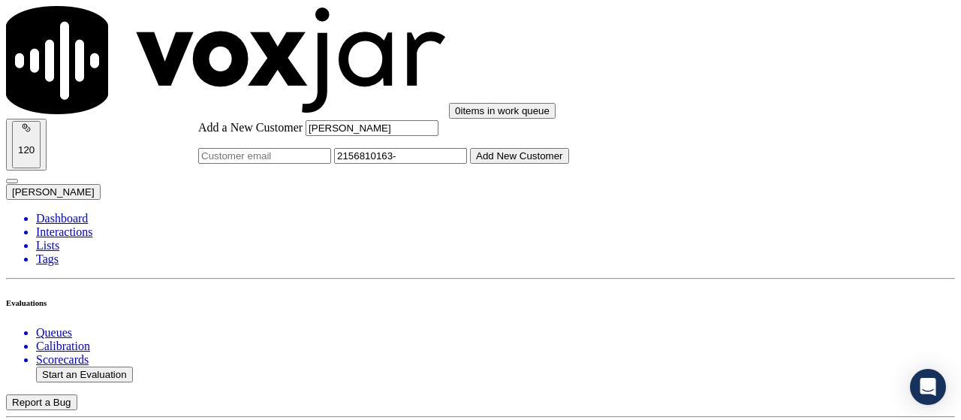
paste input "2152476030"
type input "2156810163-2152476030"
click at [569, 164] on button "Add New Customer" at bounding box center [519, 156] width 99 height 16
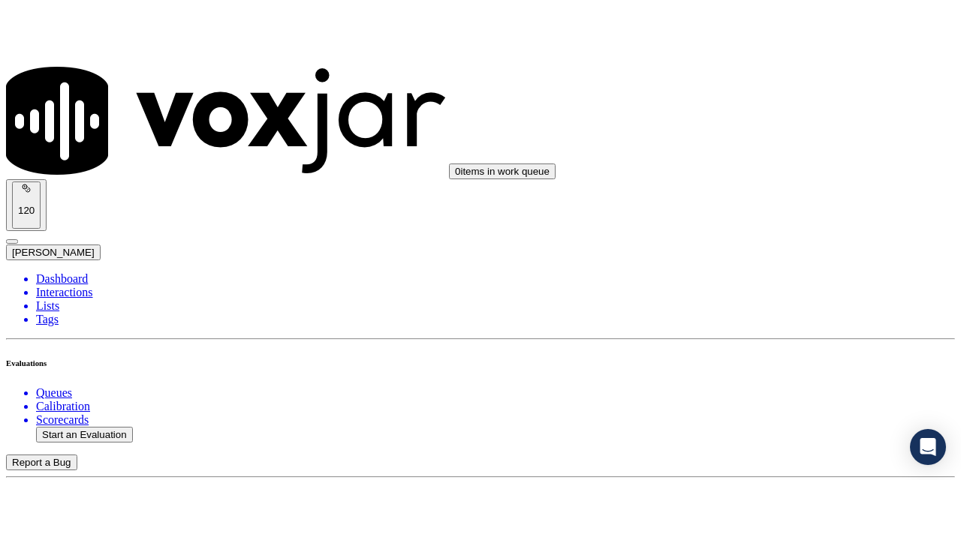
scroll to position [369, 0]
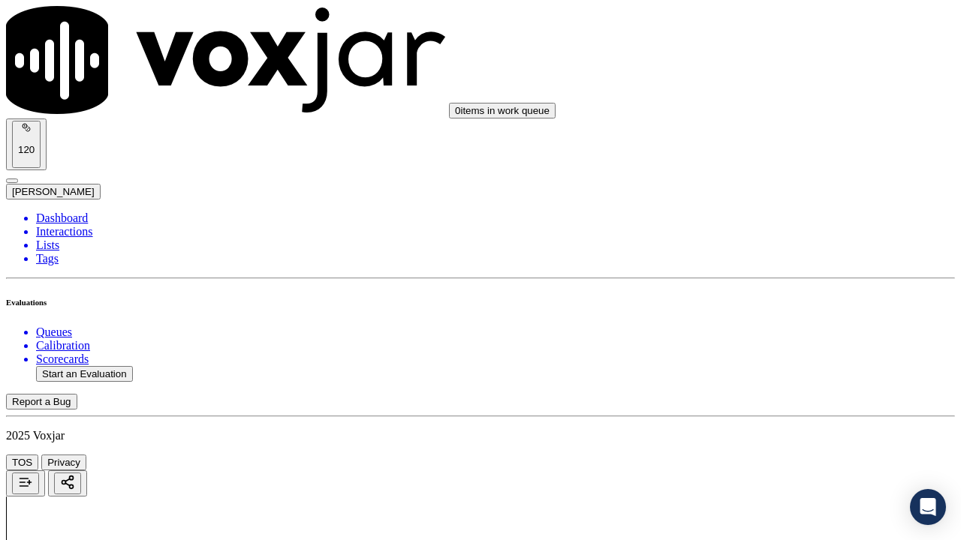
scroll to position [1545, 0]
click at [797, 319] on div "No" at bounding box center [801, 312] width 170 height 14
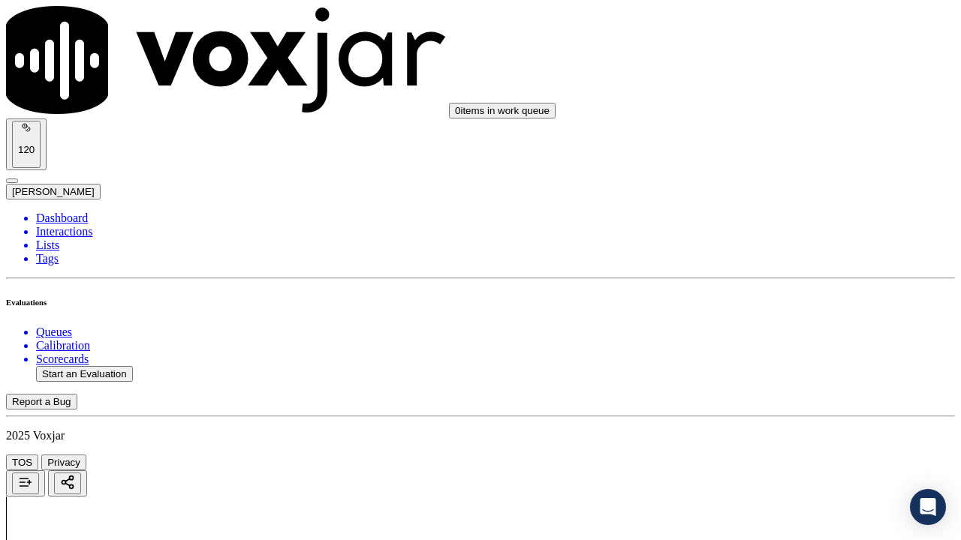
scroll to position [194, 0]
type textarea "5.40sec Agent verified the detail's but she failed to ask the CX about the mail…"
click at [775, 131] on div "Yes" at bounding box center [801, 128] width 170 height 14
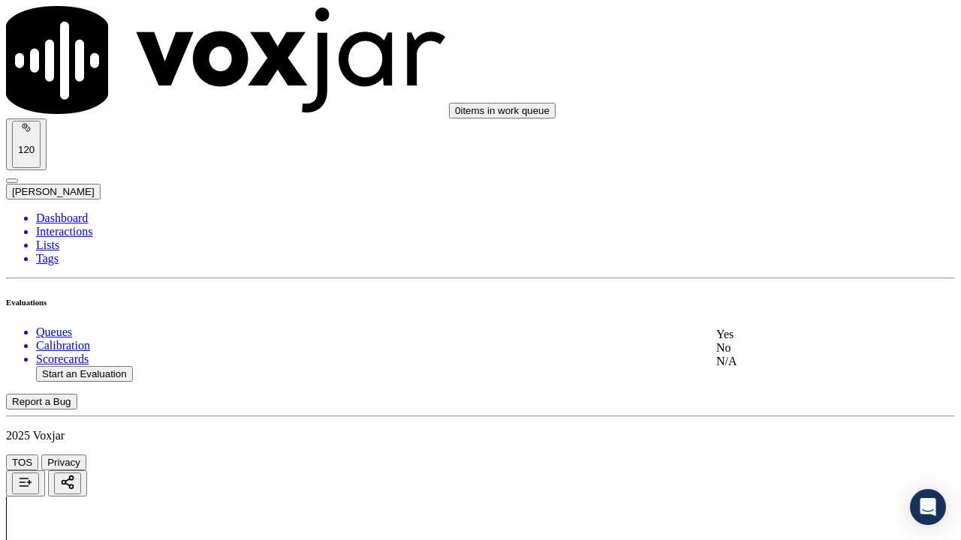
click at [768, 342] on div "Yes" at bounding box center [801, 335] width 170 height 14
click at [768, 230] on div "Yes" at bounding box center [801, 224] width 170 height 14
drag, startPoint x: 778, startPoint y: 418, endPoint x: 777, endPoint y: 437, distance: 18.8
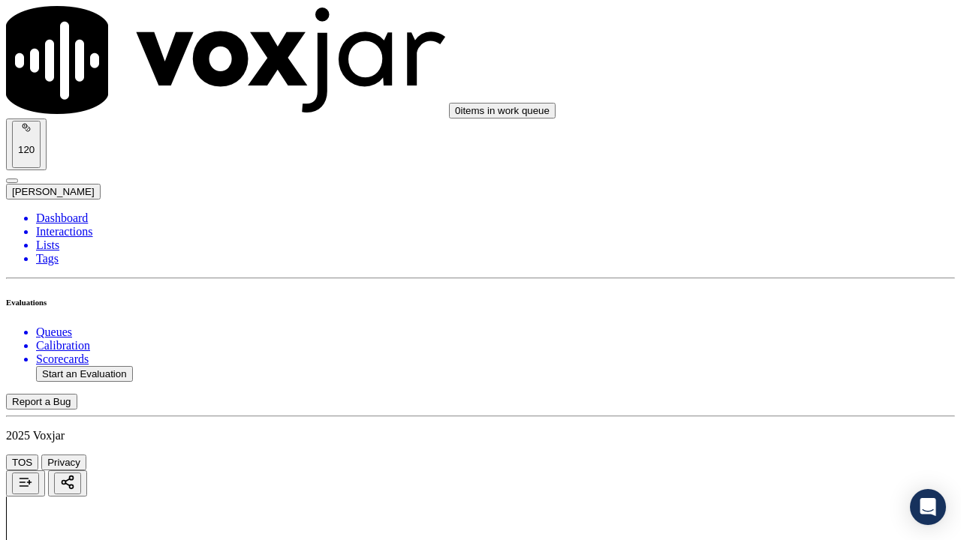
click at [765, 419] on div "N/A" at bounding box center [801, 476] width 170 height 14
click at [772, 218] on div "N/A" at bounding box center [801, 212] width 170 height 14
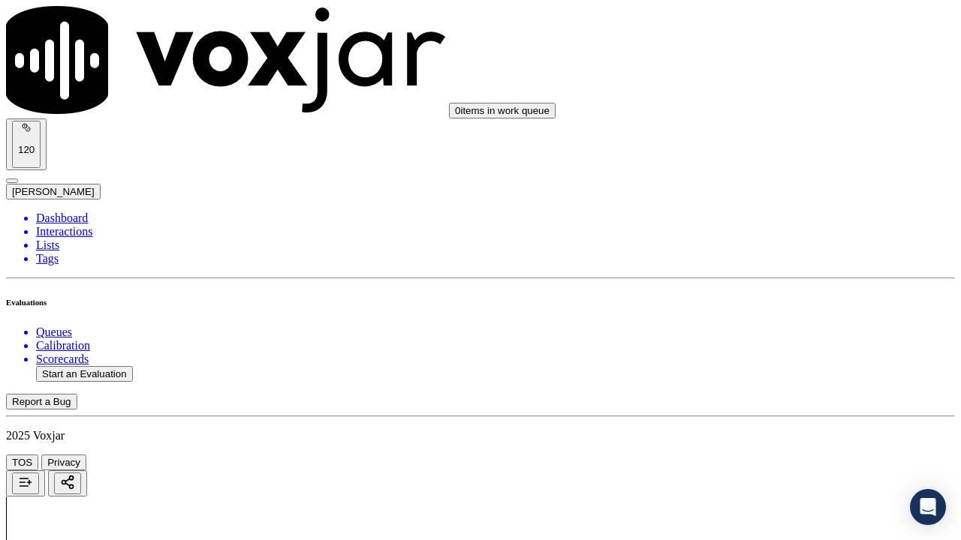
click at [779, 395] on div "Yes" at bounding box center [801, 392] width 170 height 14
click at [755, 248] on div "Yes" at bounding box center [801, 242] width 170 height 14
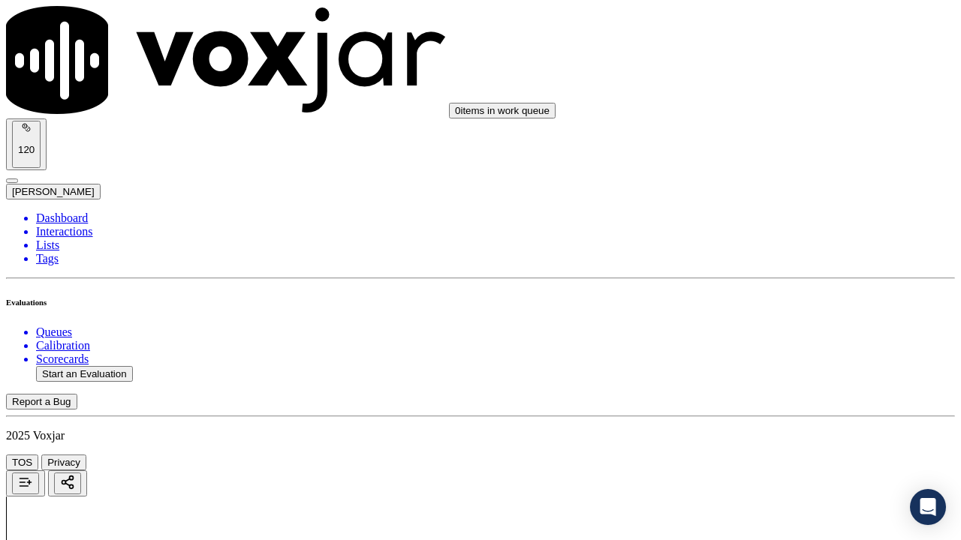
scroll to position [1920, 0]
drag, startPoint x: 756, startPoint y: 164, endPoint x: 757, endPoint y: 180, distance: 16.6
click at [758, 199] on div "Yes" at bounding box center [801, 192] width 170 height 14
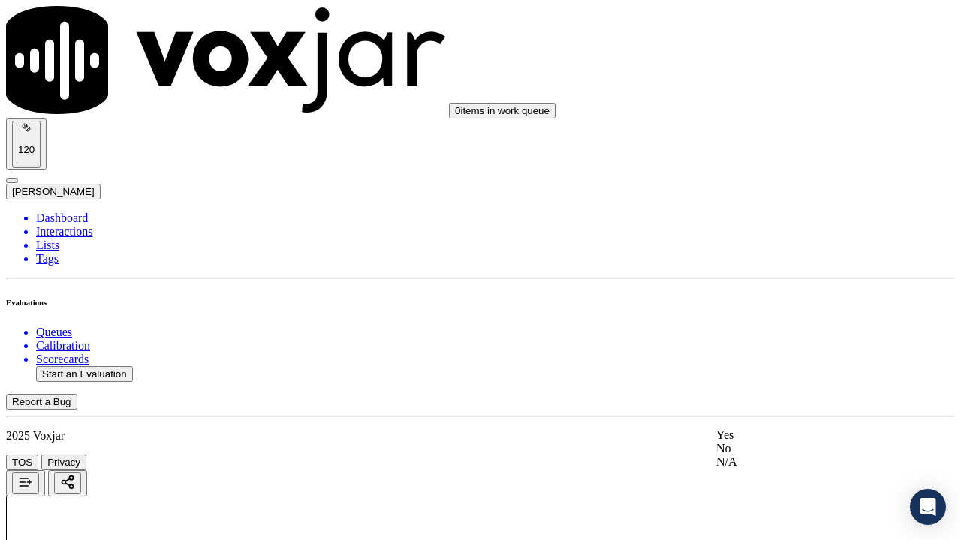
click at [760, 419] on div "Yes" at bounding box center [801, 436] width 170 height 14
click at [784, 299] on div "Yes" at bounding box center [801, 293] width 170 height 14
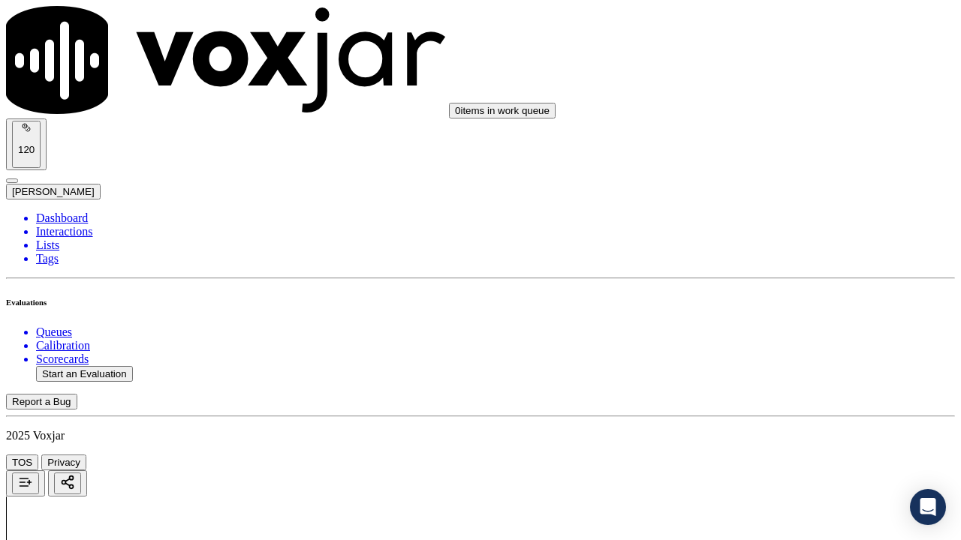
click at [779, 203] on div "Yes" at bounding box center [801, 197] width 170 height 14
click at [765, 392] on div "Yes" at bounding box center [801, 386] width 170 height 14
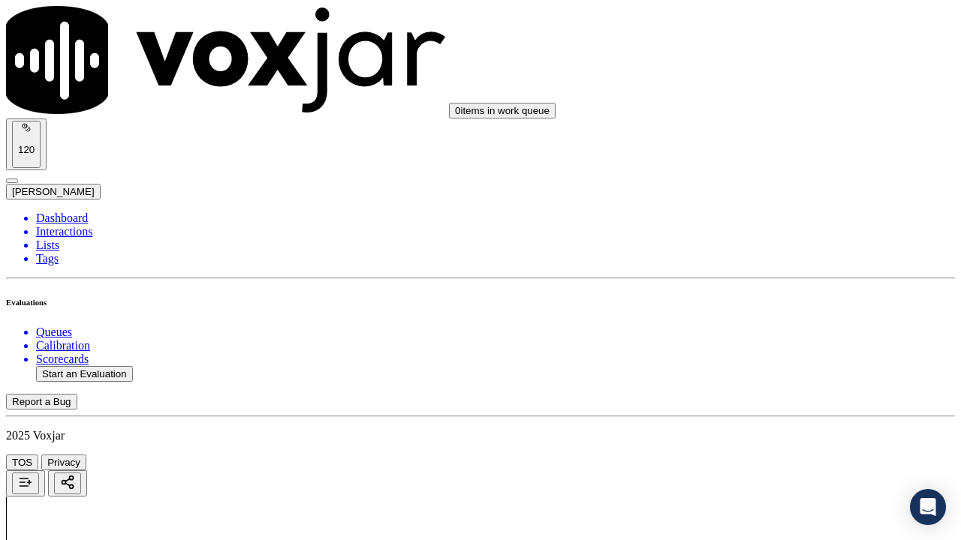
click at [757, 206] on div "Yes" at bounding box center [801, 200] width 170 height 14
click at [757, 396] on div "Yes" at bounding box center [801, 389] width 170 height 14
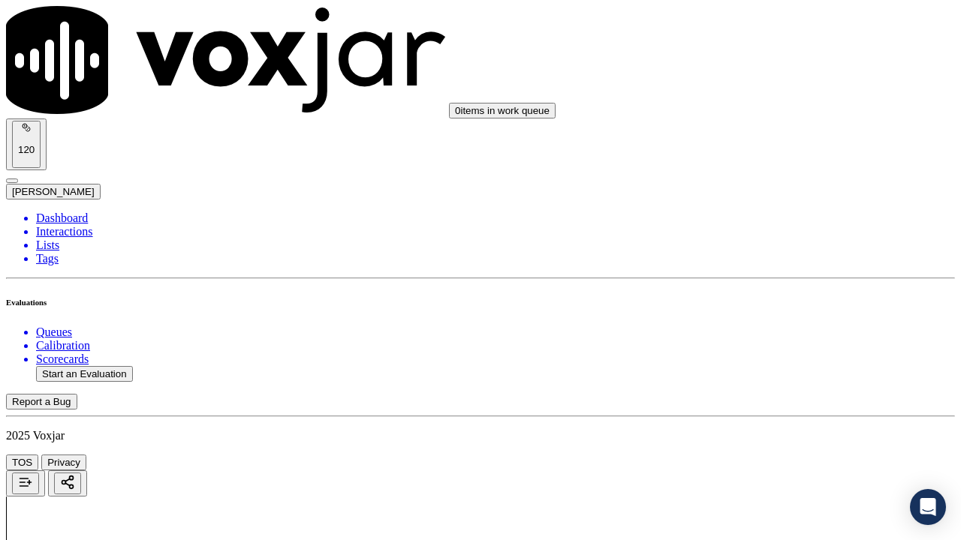
click at [763, 227] on div "Yes" at bounding box center [801, 221] width 170 height 14
click at [755, 419] on div "Yes" at bounding box center [801, 428] width 170 height 14
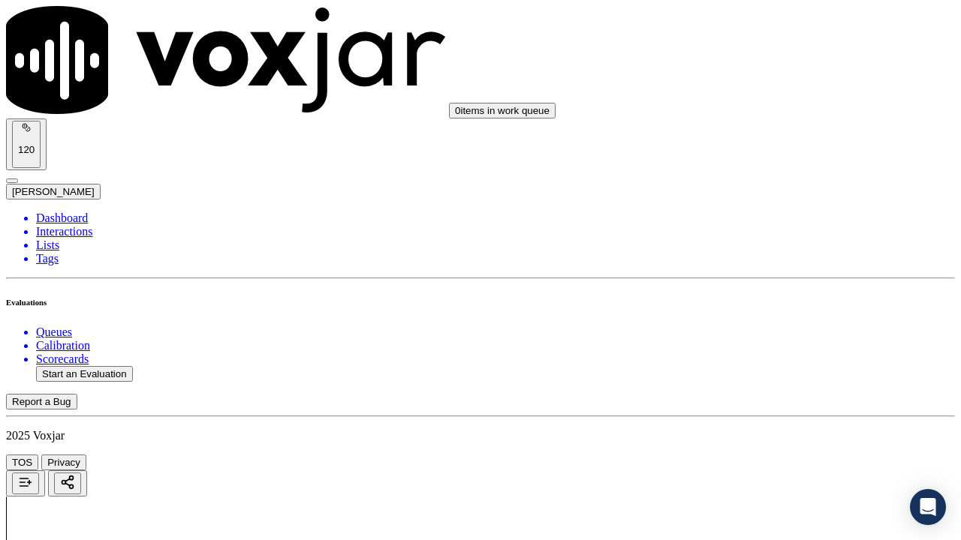
click at [746, 188] on div "Yes" at bounding box center [801, 185] width 170 height 14
drag, startPoint x: 746, startPoint y: 422, endPoint x: 746, endPoint y: 432, distance: 9.8
click at [760, 419] on div "Yes" at bounding box center [801, 454] width 170 height 14
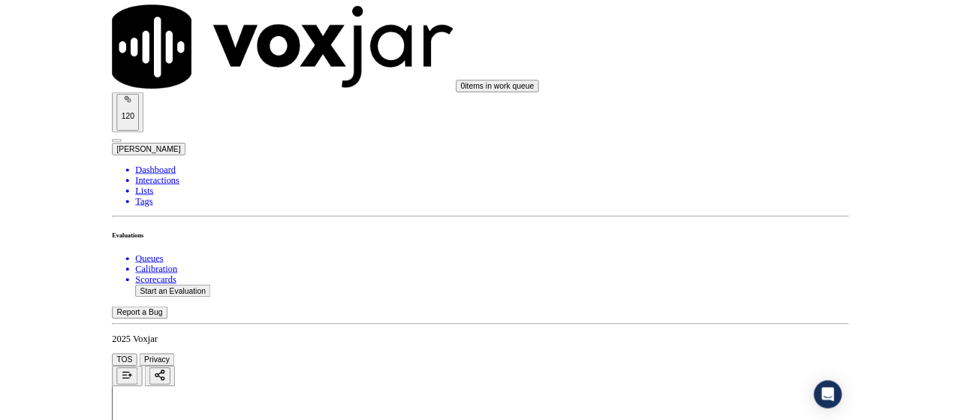
scroll to position [4444, 0]
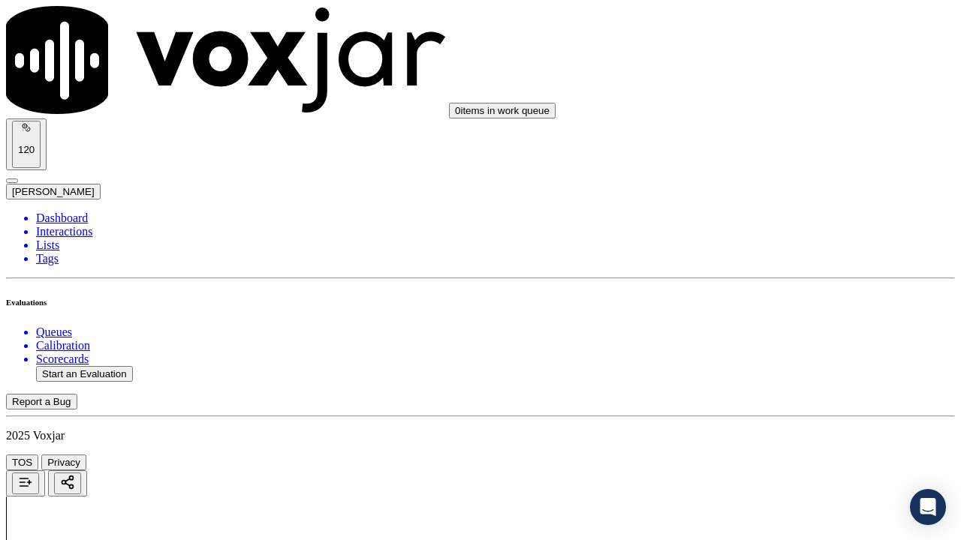
click at [757, 170] on div "Yes" at bounding box center [801, 163] width 170 height 14
click at [753, 377] on div "Yes" at bounding box center [801, 370] width 170 height 14
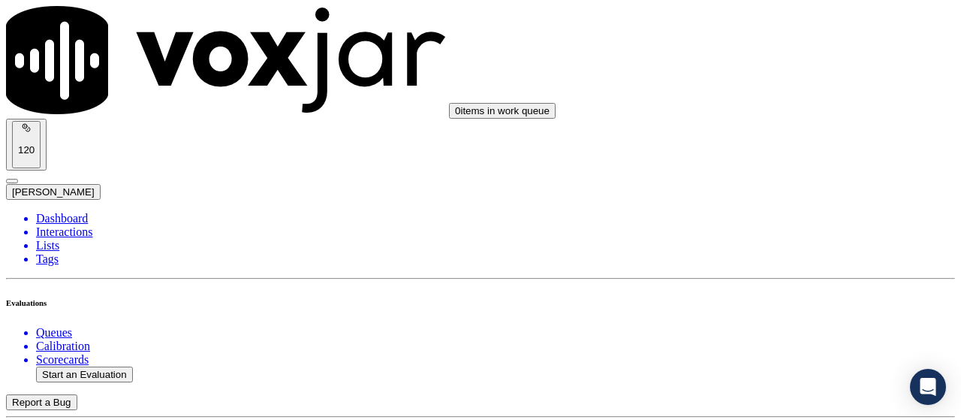
click at [93, 366] on button "Start an Evaluation" at bounding box center [84, 374] width 97 height 16
type input "20250903-160836_4847956160-all.mp3"
type input "car"
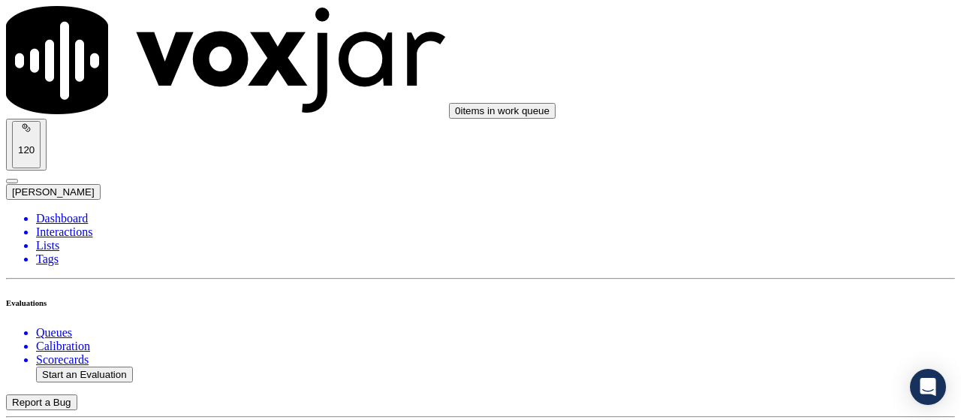
type input "[DATE]T18:33"
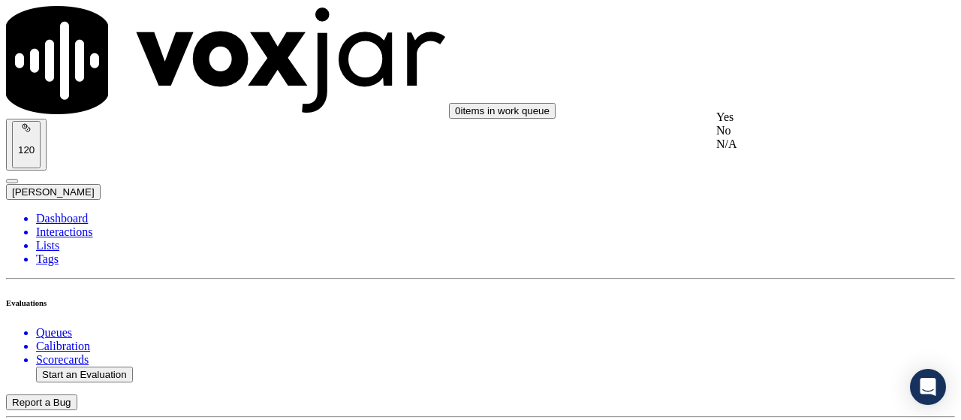
click at [788, 137] on div "No" at bounding box center [801, 131] width 170 height 14
type textarea "While confirming details of CX @ 6.10sec Agent failed to ask the CX about how d…"
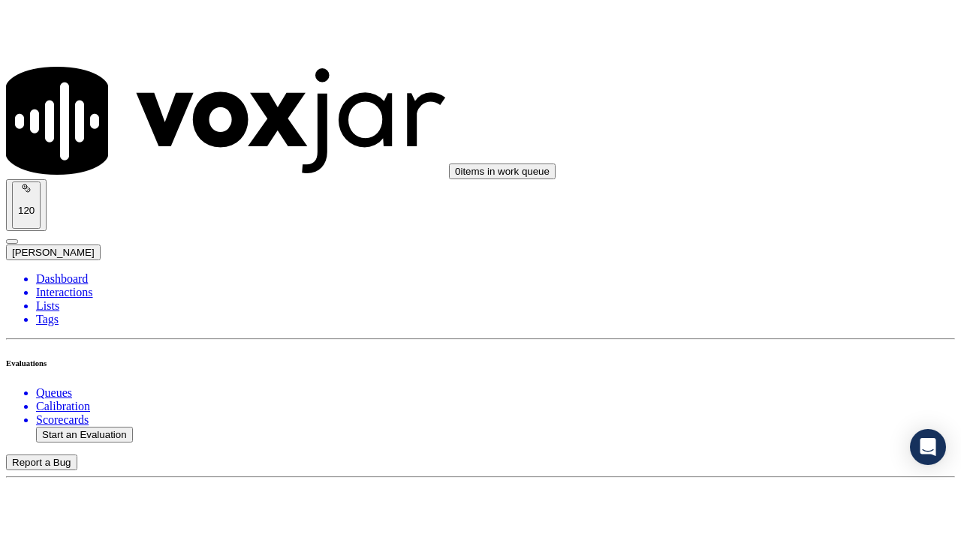
scroll to position [225, 0]
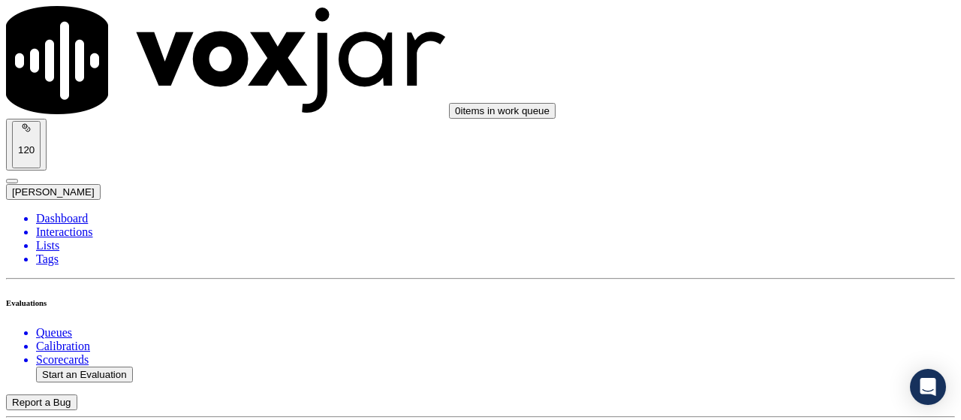
type input "[PERSON_NAME]"
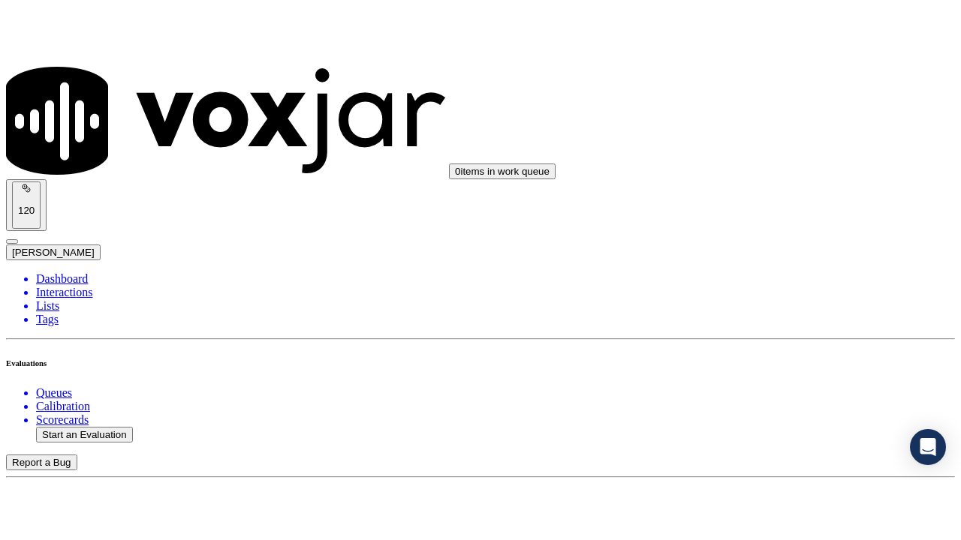
scroll to position [224, 0]
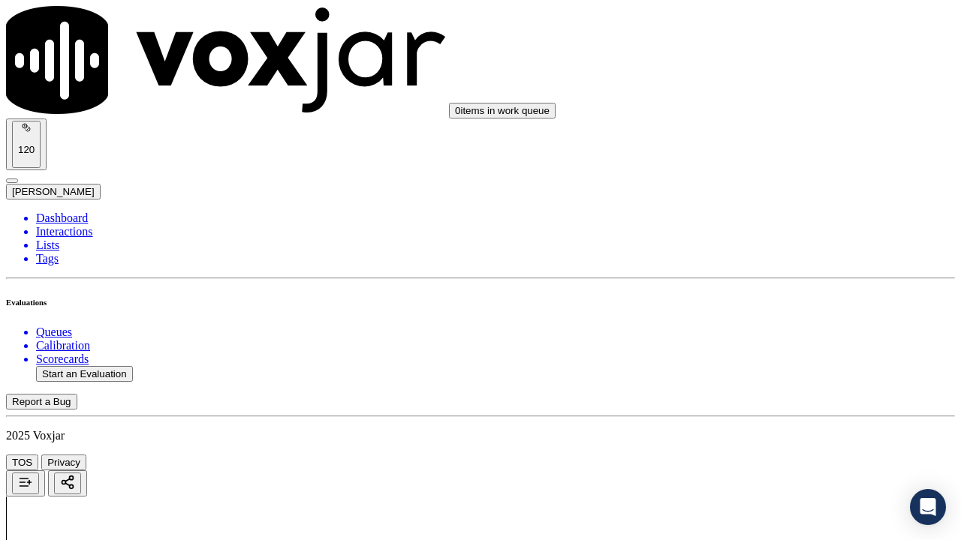
click at [800, 393] on div "Yes" at bounding box center [801, 386] width 170 height 14
click at [775, 182] on div "Yes" at bounding box center [801, 179] width 170 height 14
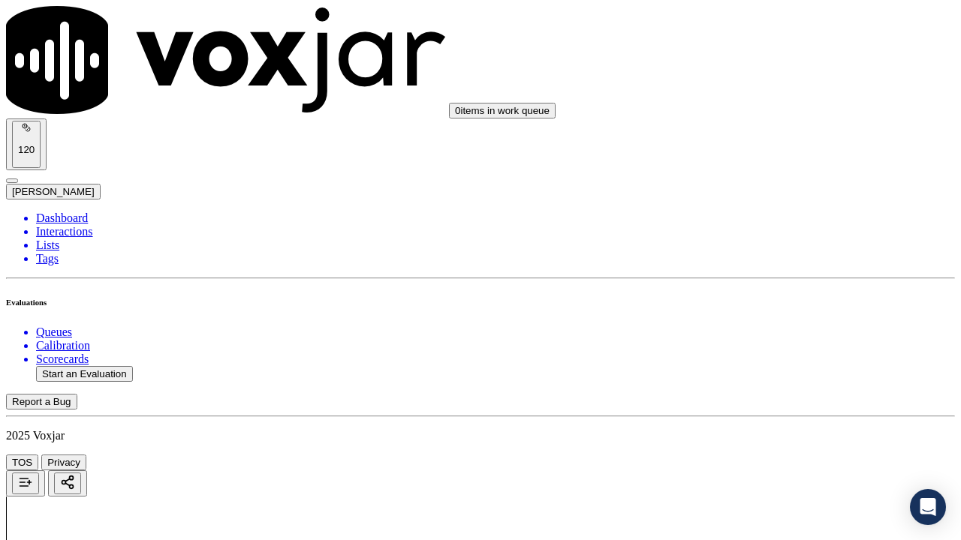
click at [772, 378] on div "Yes" at bounding box center [801, 371] width 170 height 14
click at [769, 322] on div "Yes" at bounding box center [801, 315] width 170 height 14
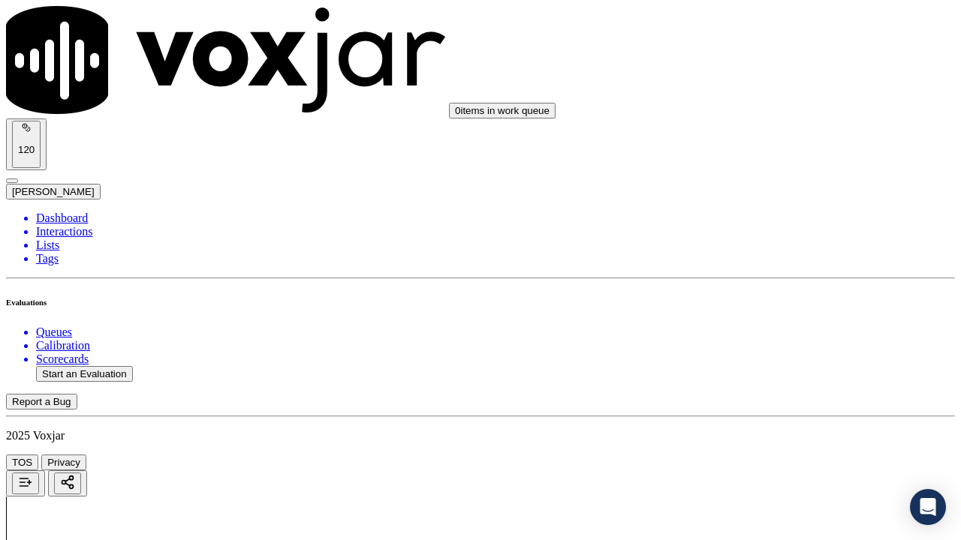
click at [769, 396] on div "Yes" at bounding box center [801, 389] width 170 height 14
click at [763, 96] on div "Yes" at bounding box center [801, 93] width 170 height 14
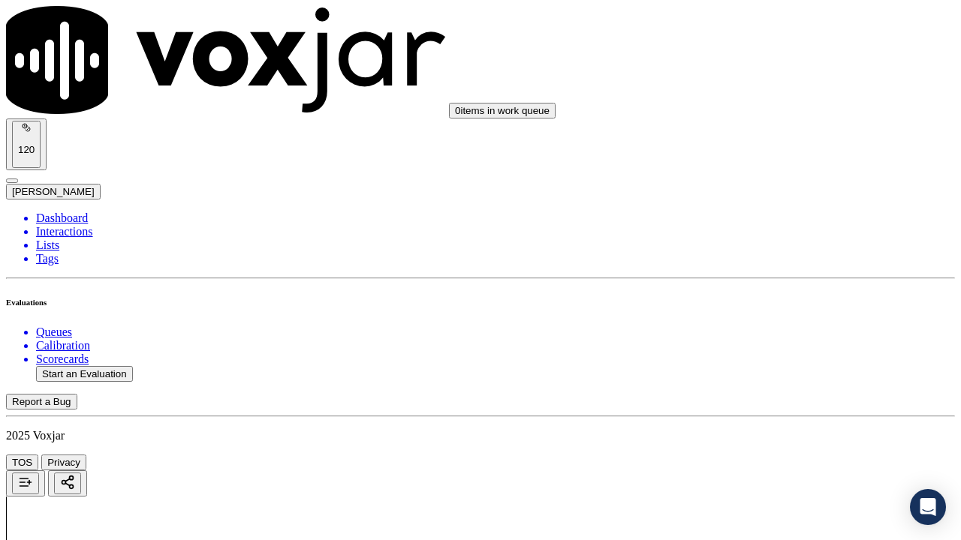
click at [769, 289] on div "Yes" at bounding box center [801, 282] width 170 height 14
click at [754, 381] on div "Yes" at bounding box center [801, 374] width 170 height 14
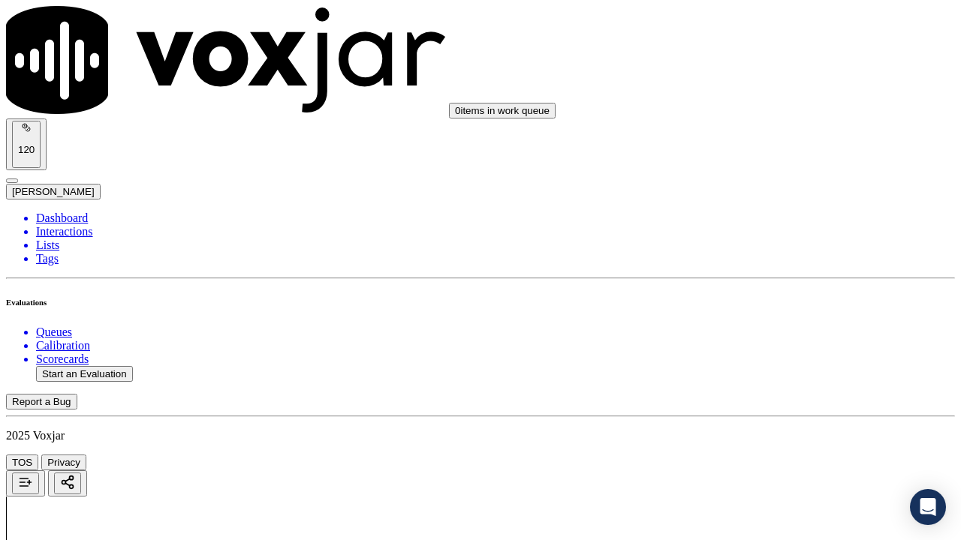
click at [787, 310] on div "Yes" at bounding box center [801, 303] width 170 height 14
click at [778, 101] on div "Yes" at bounding box center [801, 96] width 170 height 14
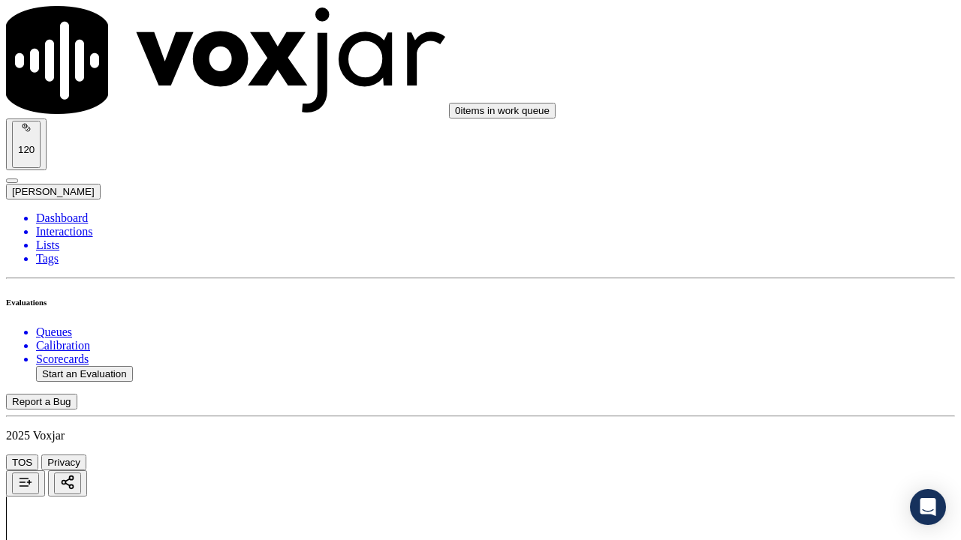
click at [766, 203] on div "Yes" at bounding box center [801, 197] width 170 height 14
click at [751, 411] on div "Yes" at bounding box center [801, 404] width 170 height 14
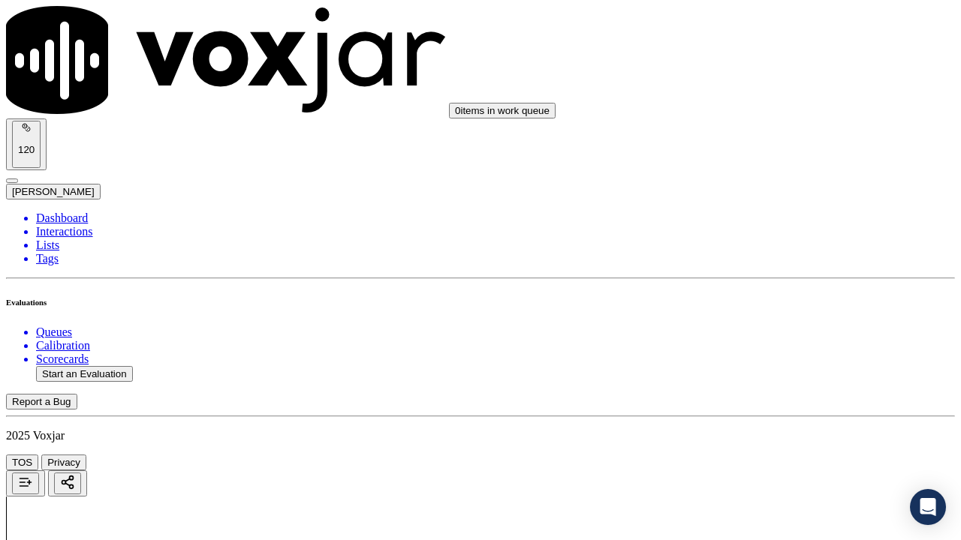
click at [765, 377] on div "Yes" at bounding box center [801, 370] width 170 height 14
click at [744, 328] on div "Yes" at bounding box center [801, 321] width 170 height 14
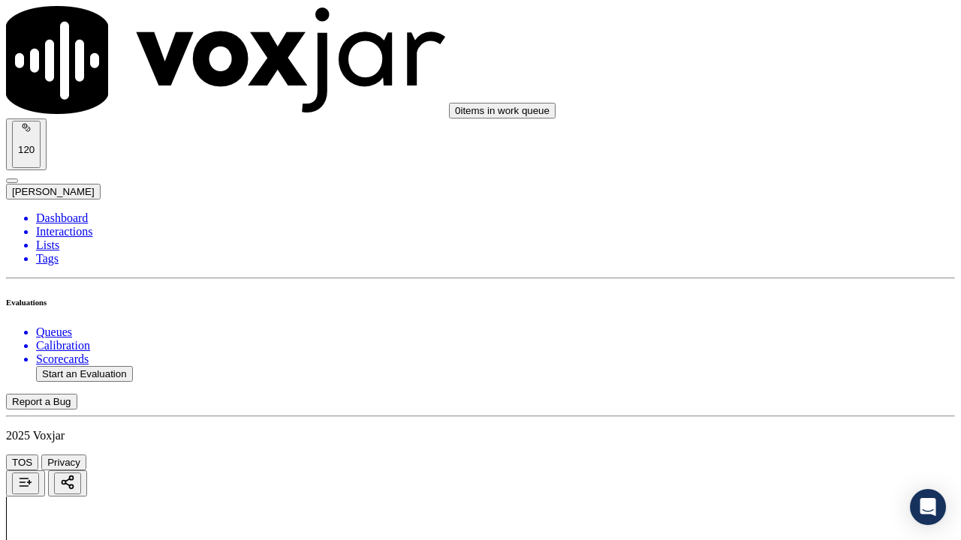
scroll to position [450, 0]
click at [752, 80] on div "Yes" at bounding box center [801, 78] width 170 height 14
click at [750, 274] on div "Yes" at bounding box center [801, 267] width 170 height 14
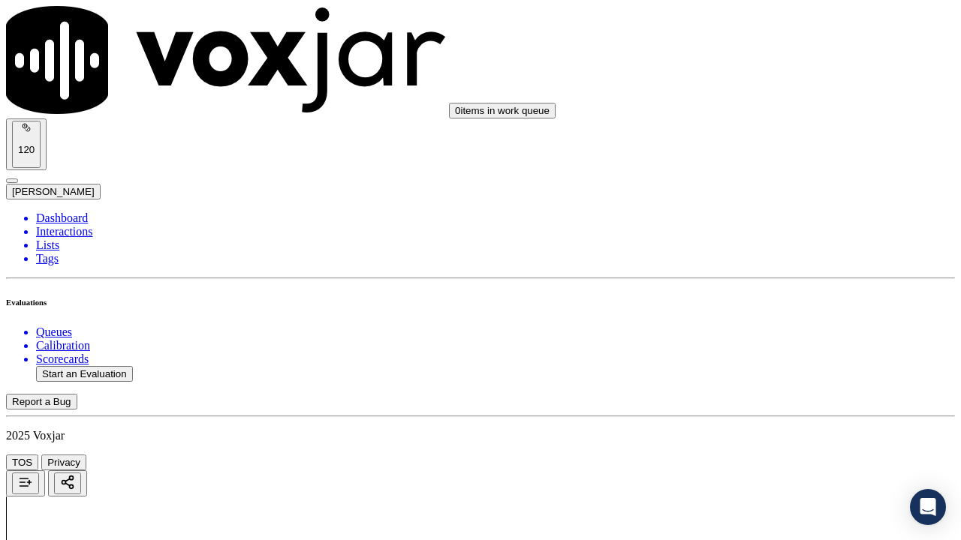
click at [760, 384] on div "Yes" at bounding box center [801, 377] width 170 height 14
click at [789, 262] on div "N/A" at bounding box center [801, 255] width 170 height 14
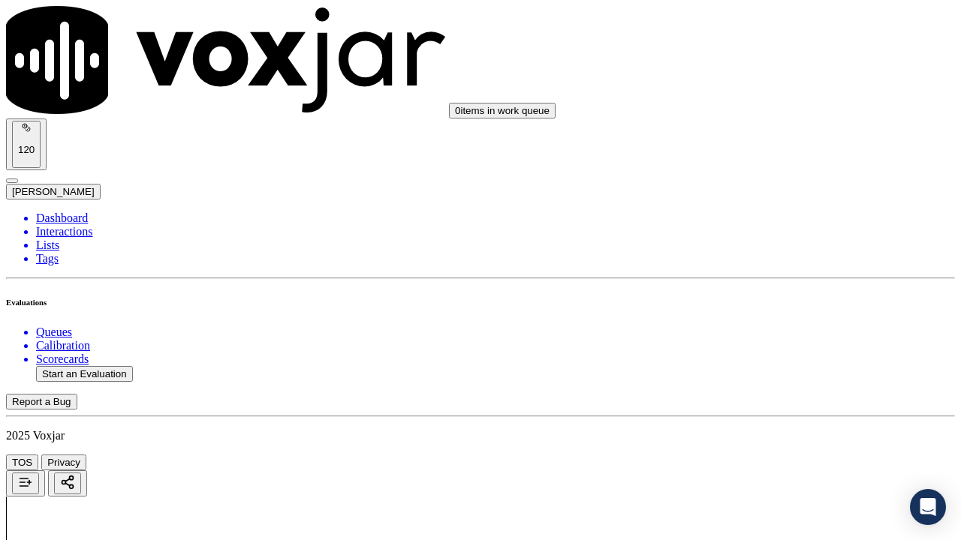
scroll to position [826, 0]
click at [763, 172] on div "N/A" at bounding box center [801, 165] width 170 height 14
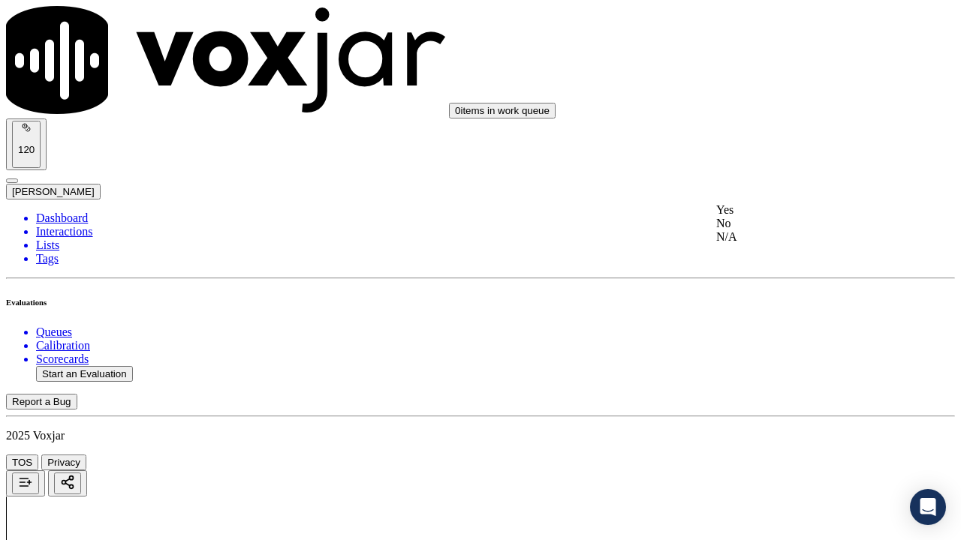
click at [771, 217] on div "Yes" at bounding box center [801, 210] width 170 height 14
click at [773, 419] on div "Yes" at bounding box center [801, 436] width 170 height 14
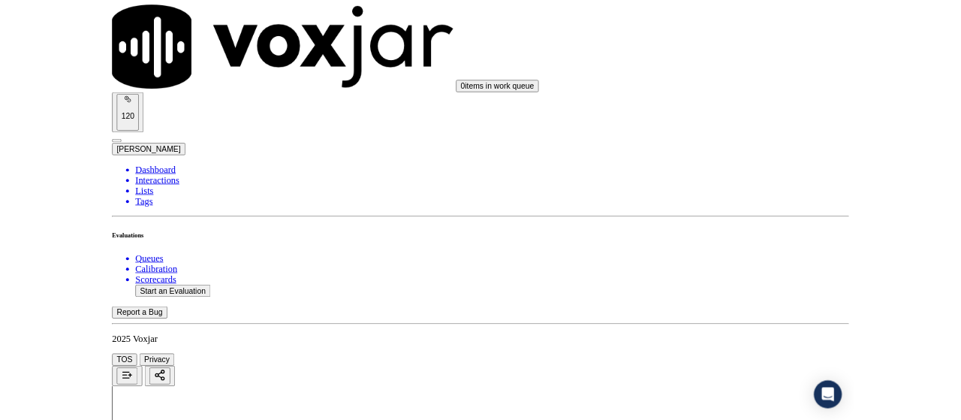
scroll to position [4444, 0]
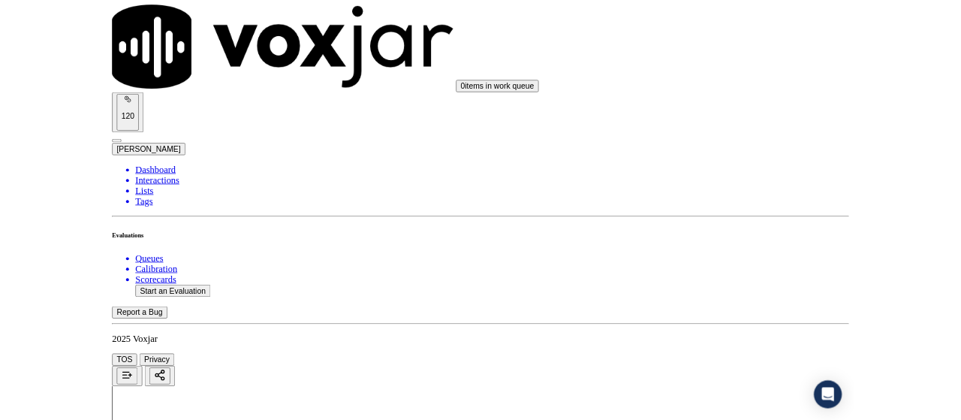
scroll to position [225, 0]
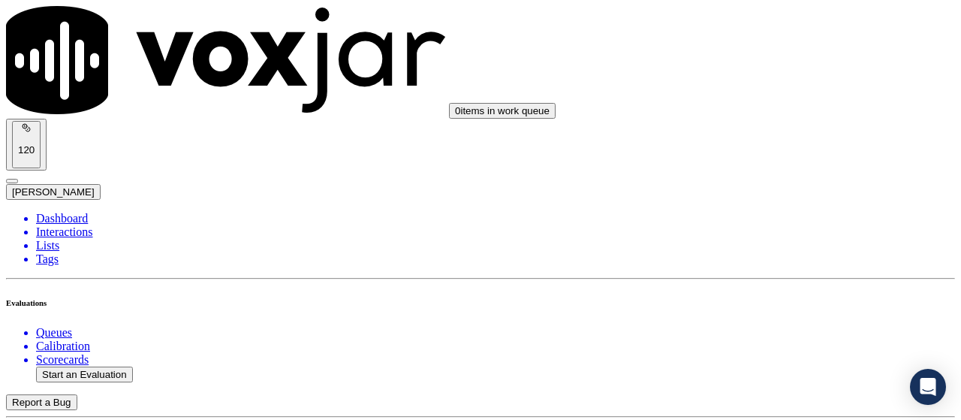
click at [116, 366] on button "Start an Evaluation" at bounding box center [84, 374] width 97 height 16
type input "20250903-170706_3309846021-all.mp3"
type input "ca"
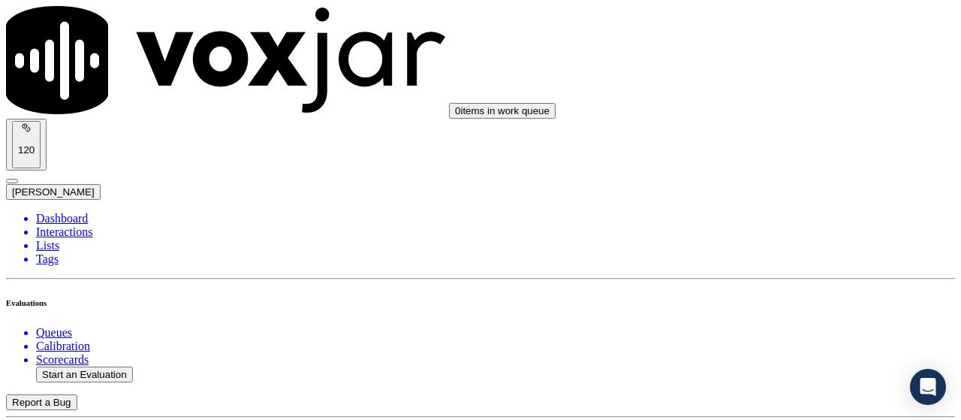
type input "[DATE]T19:03"
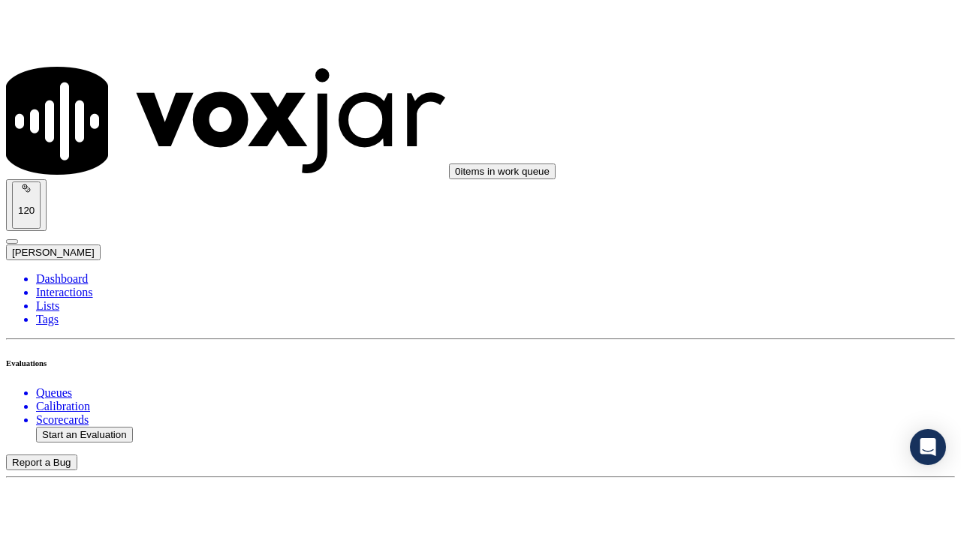
scroll to position [142, 0]
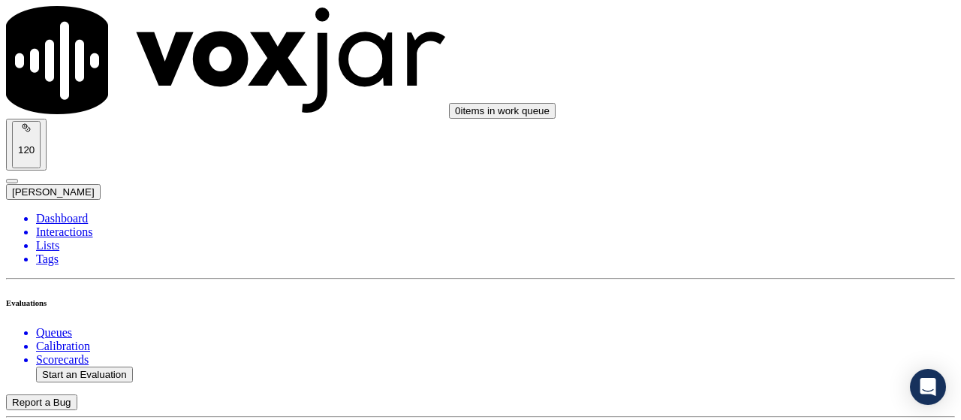
scroll to position [225, 0]
type input "[PERSON_NAME]"
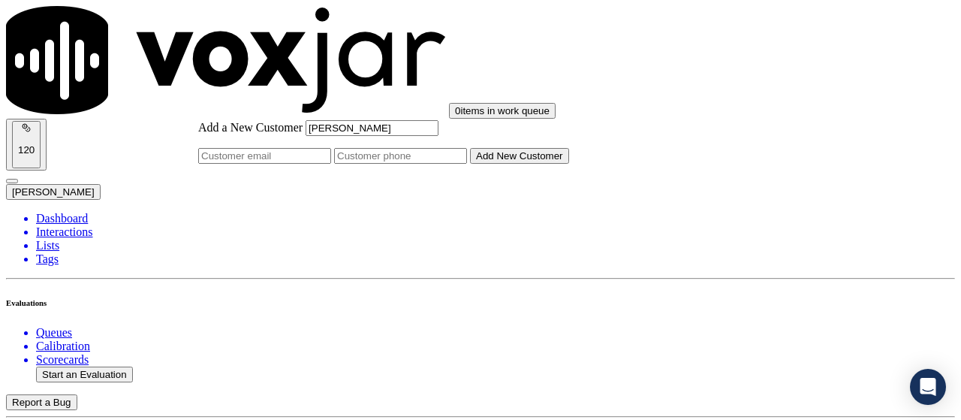
type input "[PERSON_NAME]"
click at [467, 164] on input "Add a New Customer" at bounding box center [400, 156] width 133 height 16
paste input "3309846021"
type input "3309846021"
click at [540, 164] on button "Add New Customer" at bounding box center [519, 156] width 99 height 16
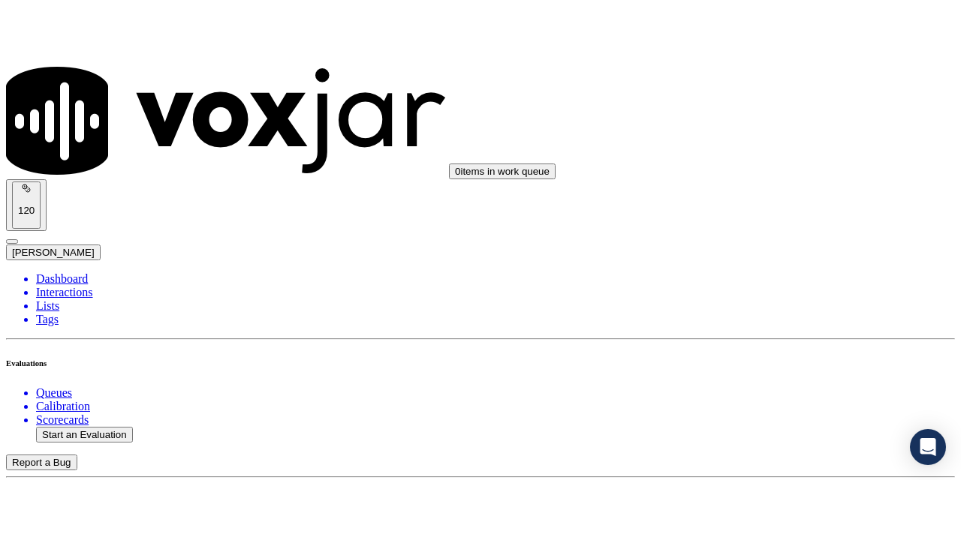
scroll to position [300, 0]
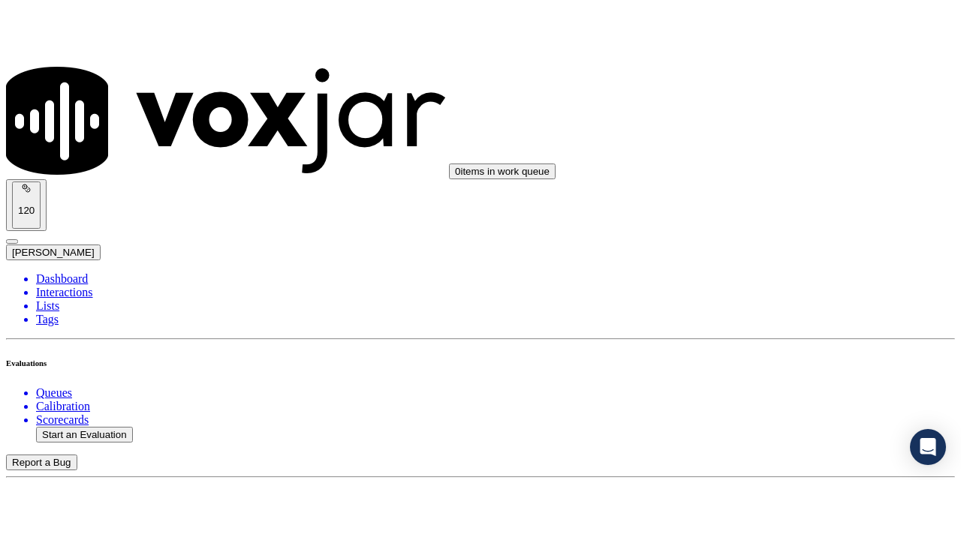
scroll to position [224, 0]
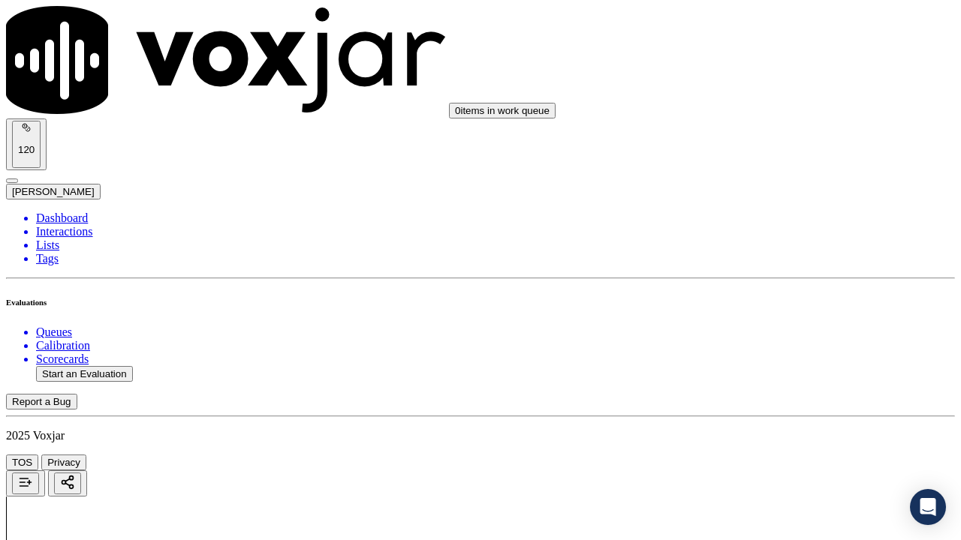
click at [787, 324] on div "Yes" at bounding box center [801, 321] width 170 height 14
click at [766, 82] on div "Yes" at bounding box center [801, 78] width 170 height 14
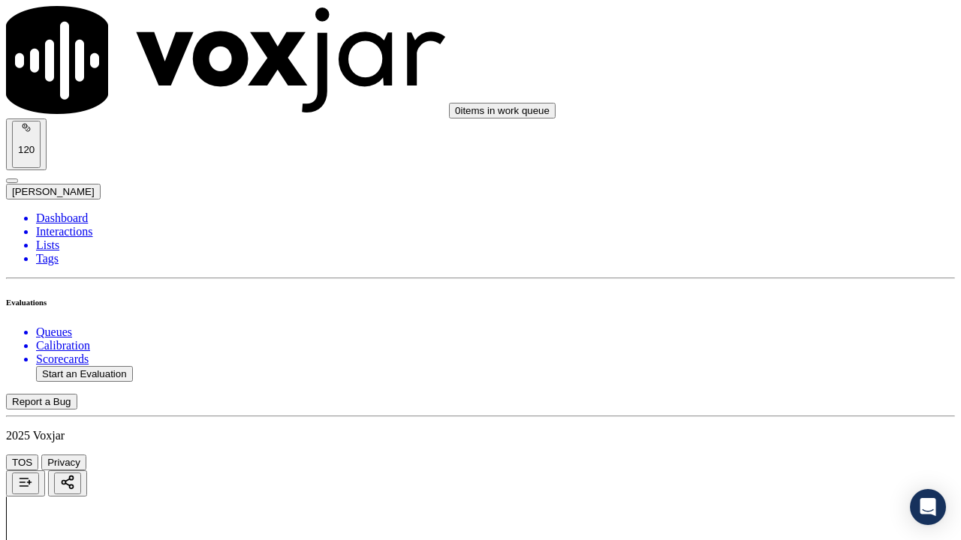
click at [780, 274] on div "Yes" at bounding box center [801, 267] width 170 height 14
click at [771, 378] on div "Yes" at bounding box center [801, 377] width 170 height 14
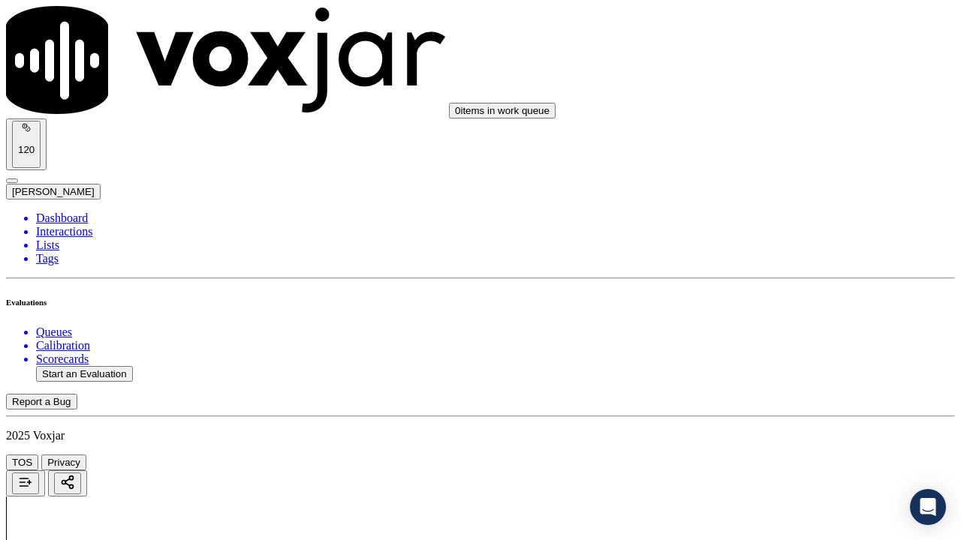
click at [773, 169] on div "N/A" at bounding box center [801, 165] width 170 height 14
click at [787, 412] on div "N/A" at bounding box center [801, 406] width 170 height 14
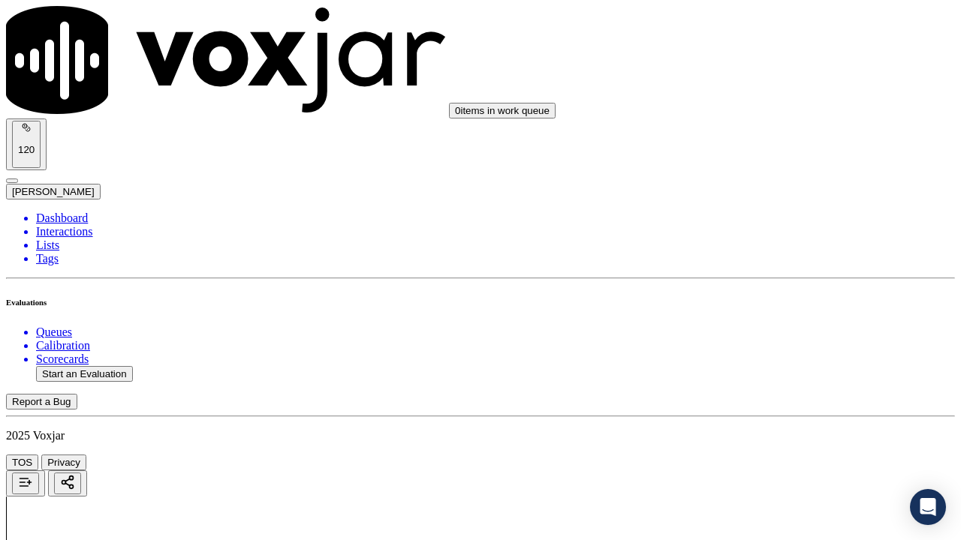
click at [772, 217] on div "Yes" at bounding box center [801, 210] width 170 height 14
click at [769, 419] on div "Yes" at bounding box center [801, 436] width 170 height 14
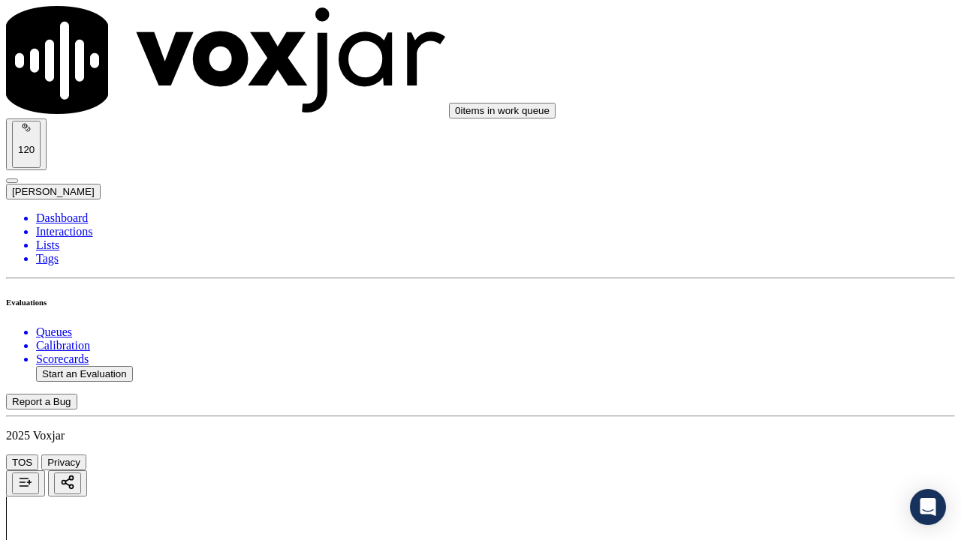
click at [787, 235] on div "Yes" at bounding box center [801, 231] width 170 height 14
click at [782, 196] on div "Yes" at bounding box center [801, 192] width 170 height 14
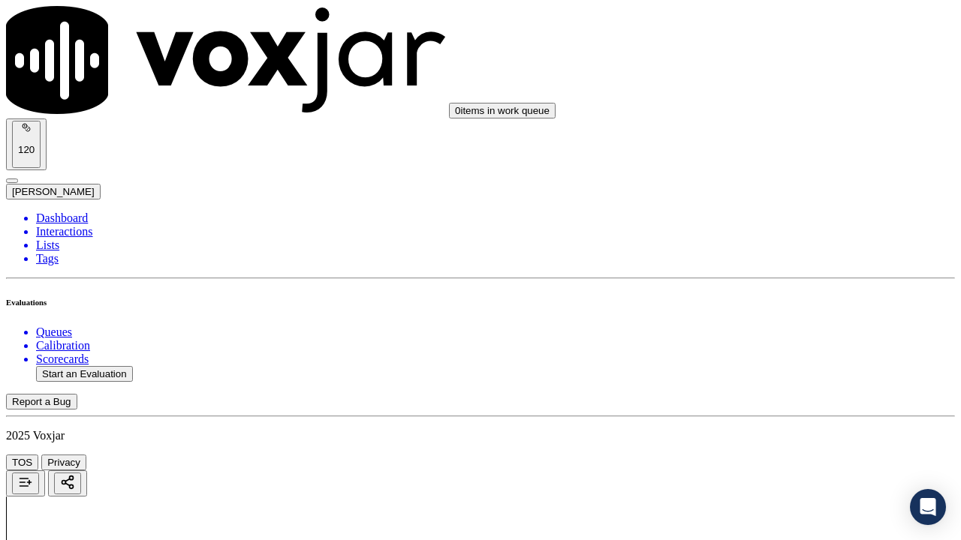
scroll to position [2177, 0]
click at [779, 104] on div "Yes" at bounding box center [801, 99] width 170 height 14
click at [772, 413] on div "Yes" at bounding box center [801, 407] width 170 height 14
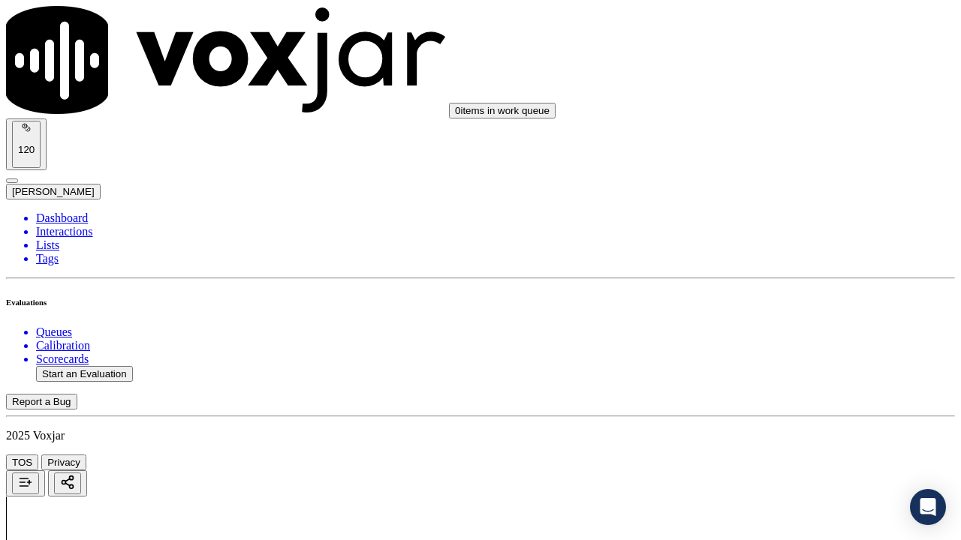
scroll to position [2777, 0]
click at [748, 92] on div "Yes" at bounding box center [801, 86] width 170 height 14
click at [763, 281] on div "Yes" at bounding box center [801, 275] width 170 height 14
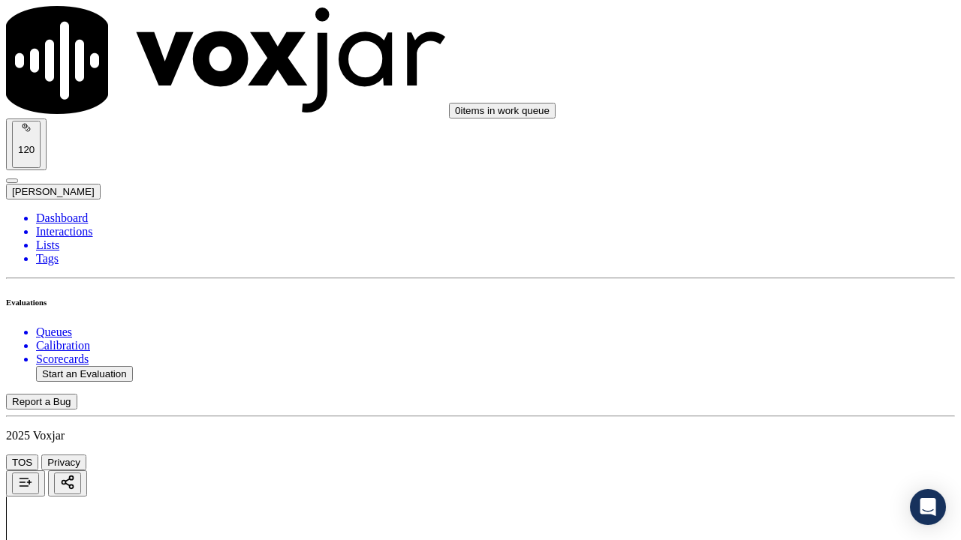
click at [776, 419] on div "Yes" at bounding box center [801, 464] width 170 height 14
click at [763, 134] on div "Yes" at bounding box center [801, 128] width 170 height 14
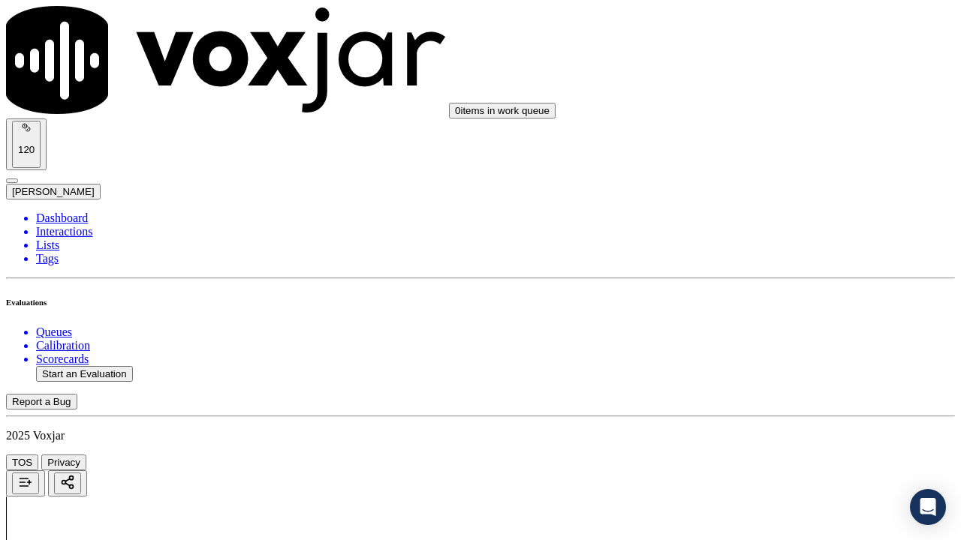
click at [762, 337] on div "Yes" at bounding box center [801, 335] width 170 height 14
click at [748, 173] on div "Yes" at bounding box center [801, 167] width 170 height 14
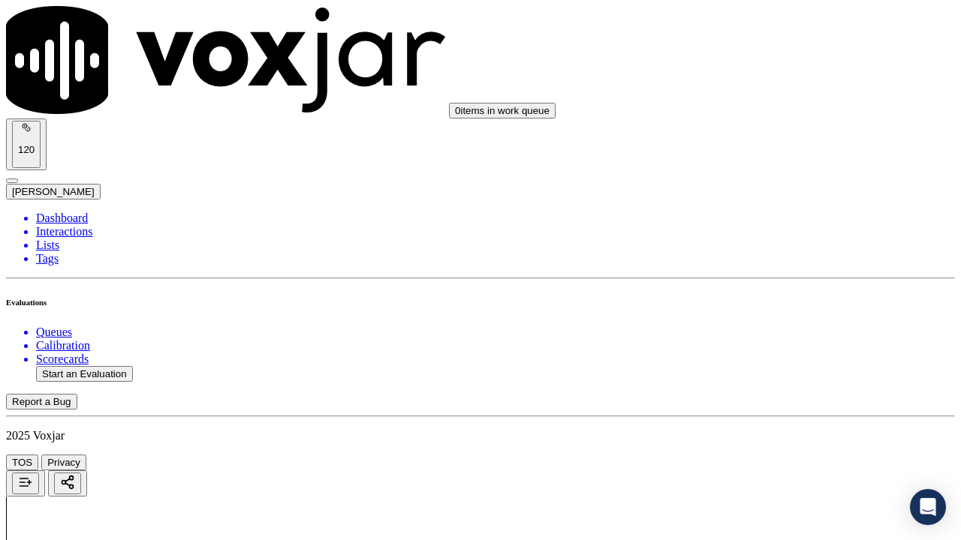
click at [754, 381] on div "Yes" at bounding box center [801, 374] width 170 height 14
click at [761, 274] on div "Yes" at bounding box center [801, 267] width 170 height 14
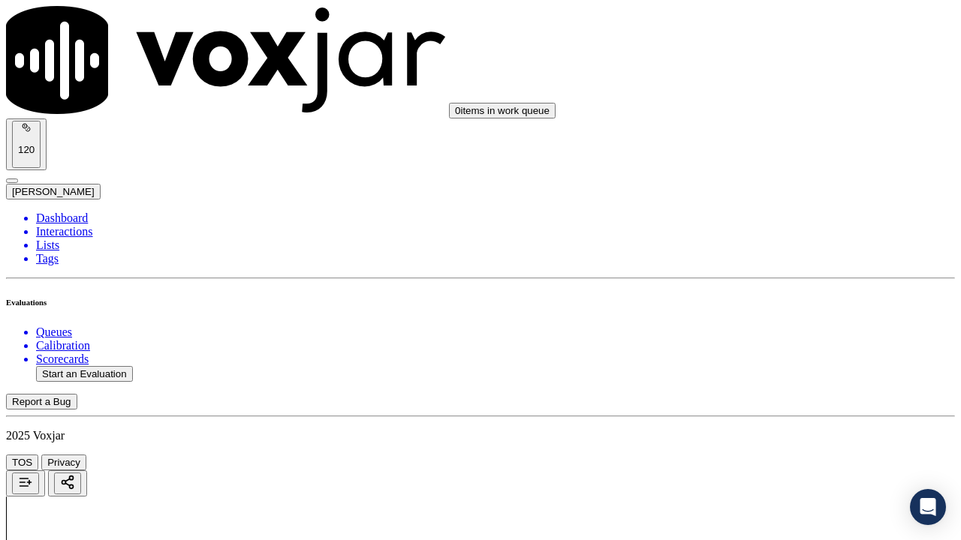
click at [760, 365] on div "Yes" at bounding box center [801, 359] width 170 height 14
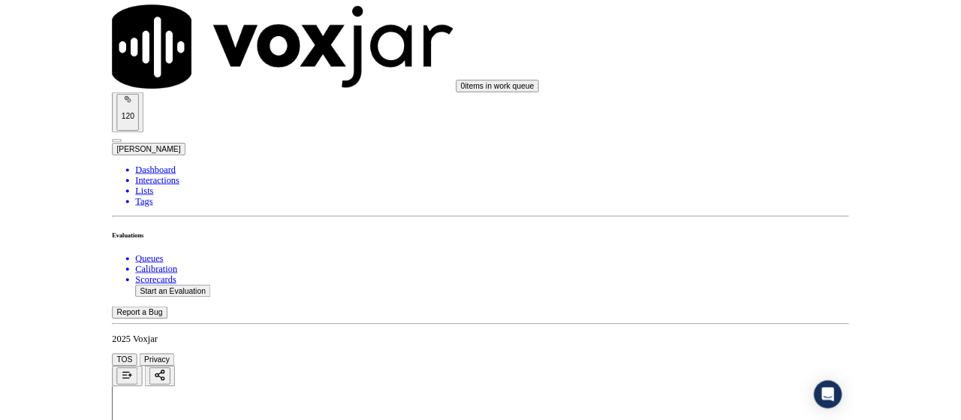
scroll to position [4365, 0]
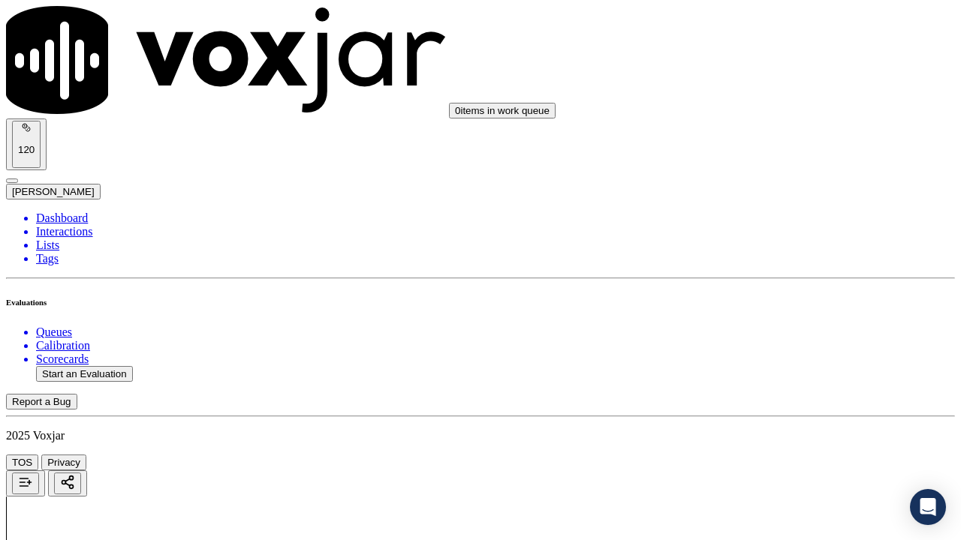
click at [763, 377] on div "Yes" at bounding box center [801, 370] width 170 height 14
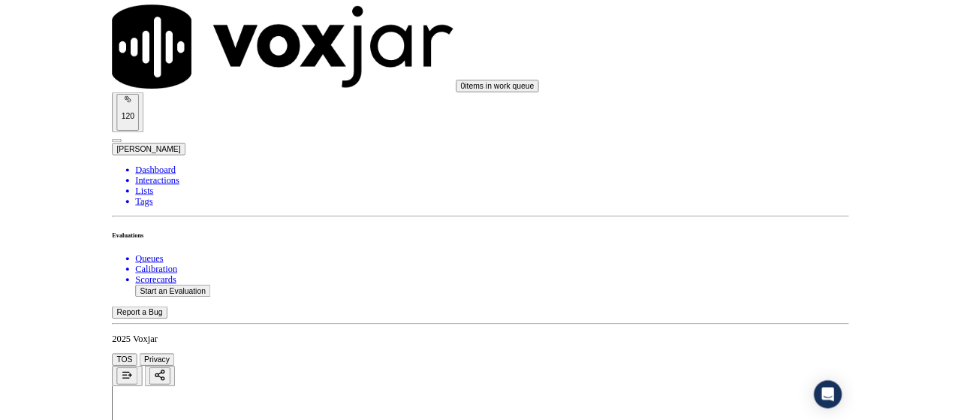
scroll to position [225, 0]
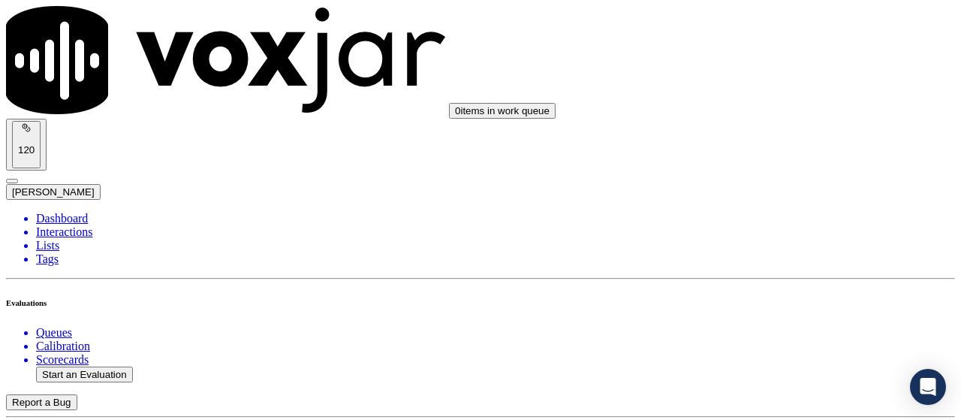
click at [92, 366] on button "Start an Evaluation" at bounding box center [84, 374] width 97 height 16
type input "20250903-130645_4196703047-all.mp3"
type input "isi"
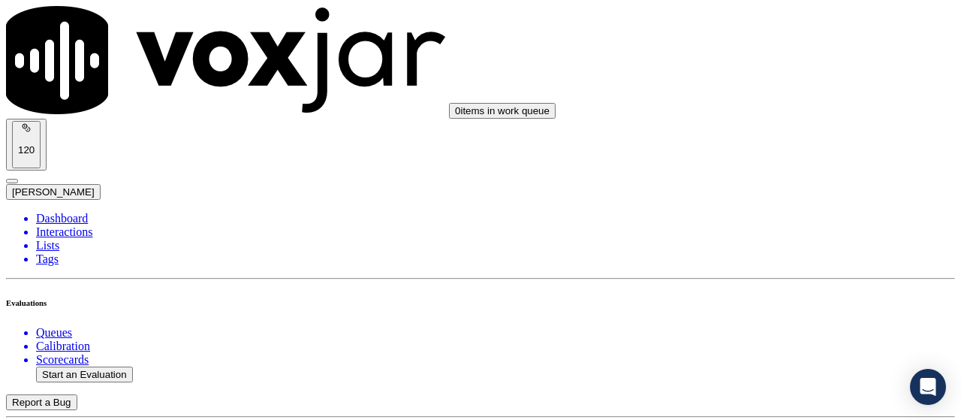
type input "[DATE]T19:08"
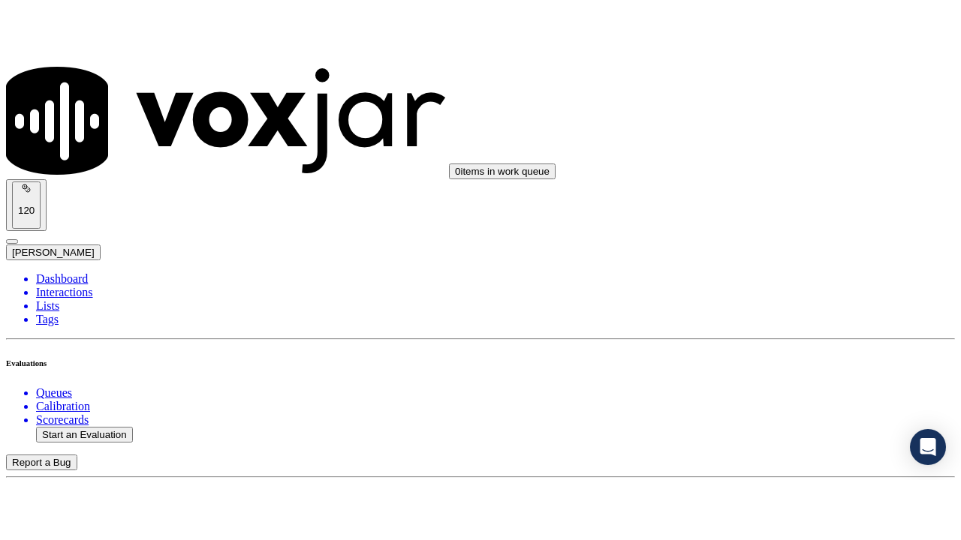
scroll to position [142, 0]
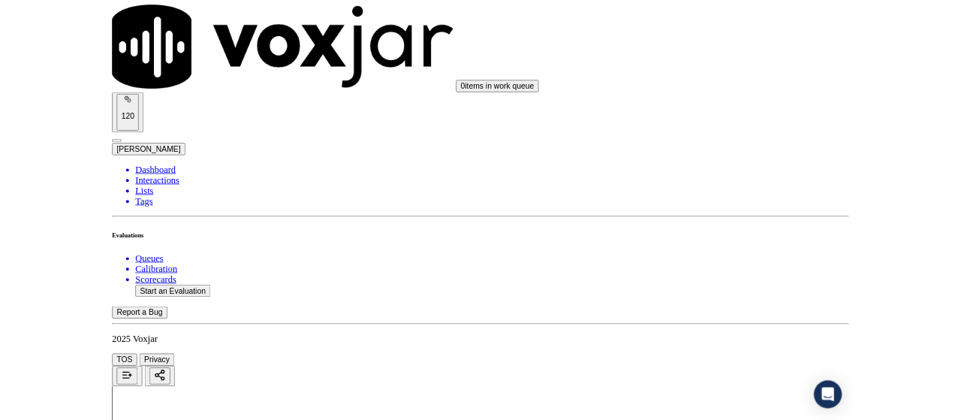
scroll to position [224, 0]
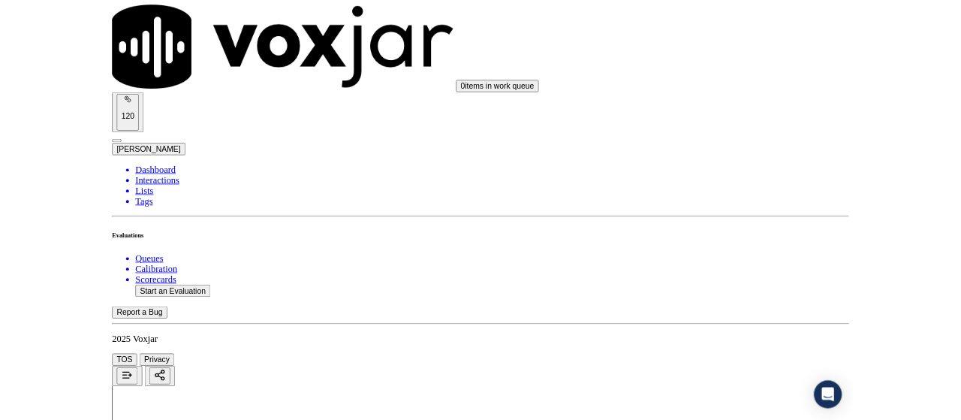
scroll to position [225, 0]
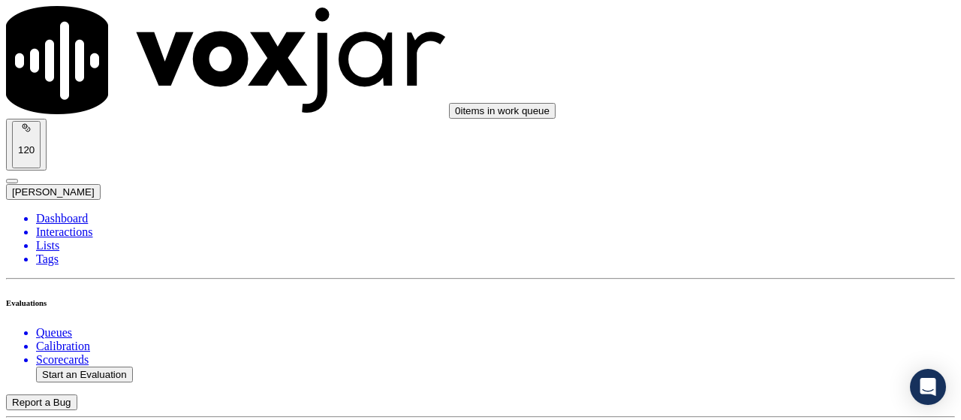
scroll to position [225, 0]
type input "[PERSON_NAME]"
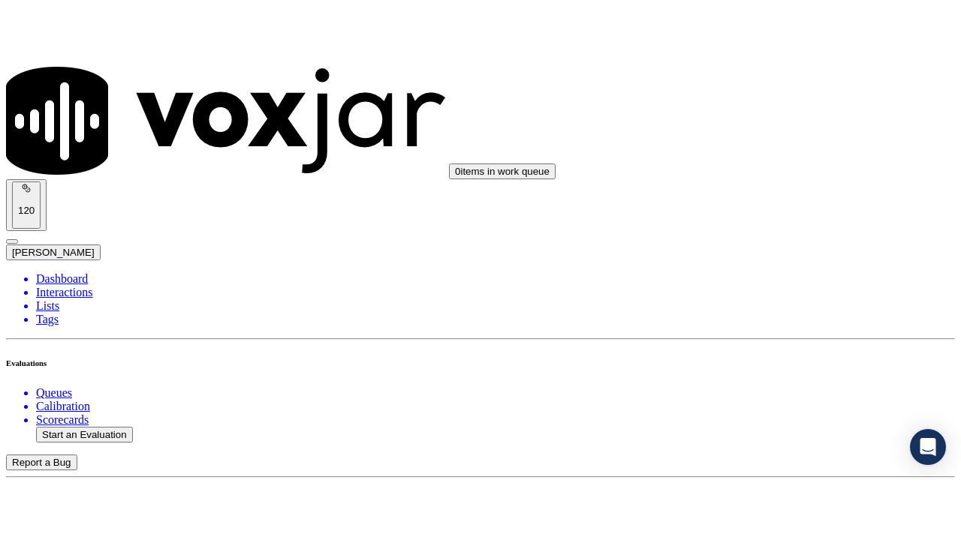
scroll to position [369, 0]
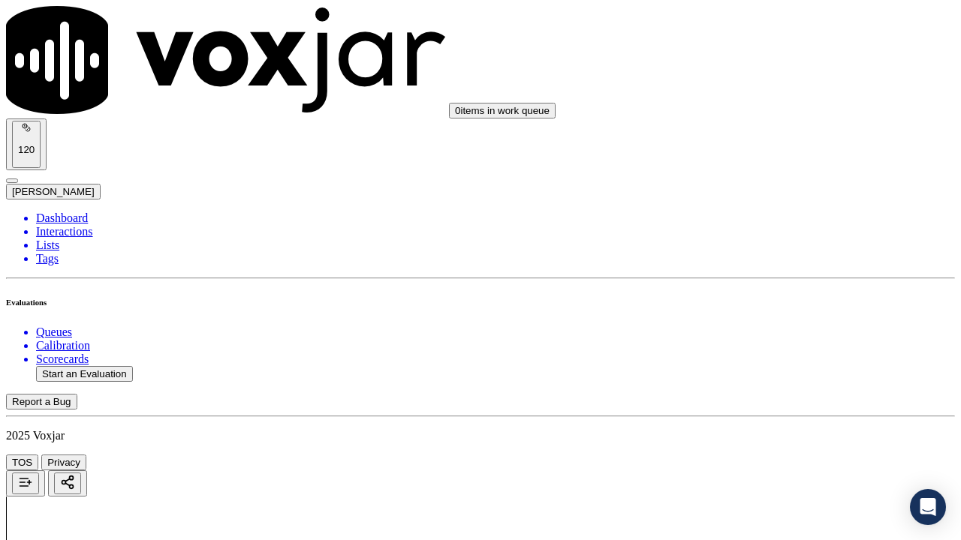
scroll to position [224, 0]
click at [780, 328] on div "Yes" at bounding box center [801, 321] width 170 height 14
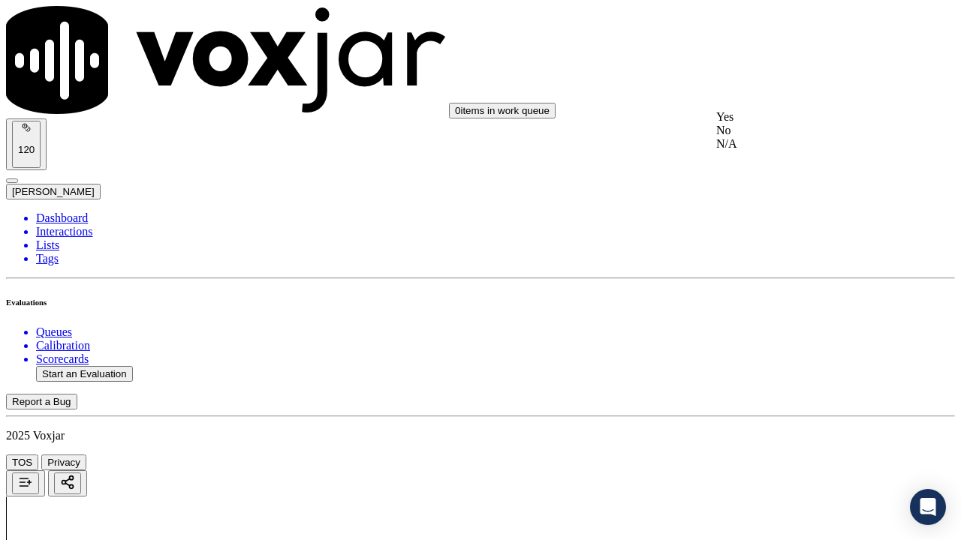
click at [789, 118] on div "Yes" at bounding box center [801, 117] width 170 height 14
drag, startPoint x: 775, startPoint y: 50, endPoint x: 774, endPoint y: 66, distance: 16.5
click at [778, 85] on div "Yes" at bounding box center [801, 78] width 170 height 14
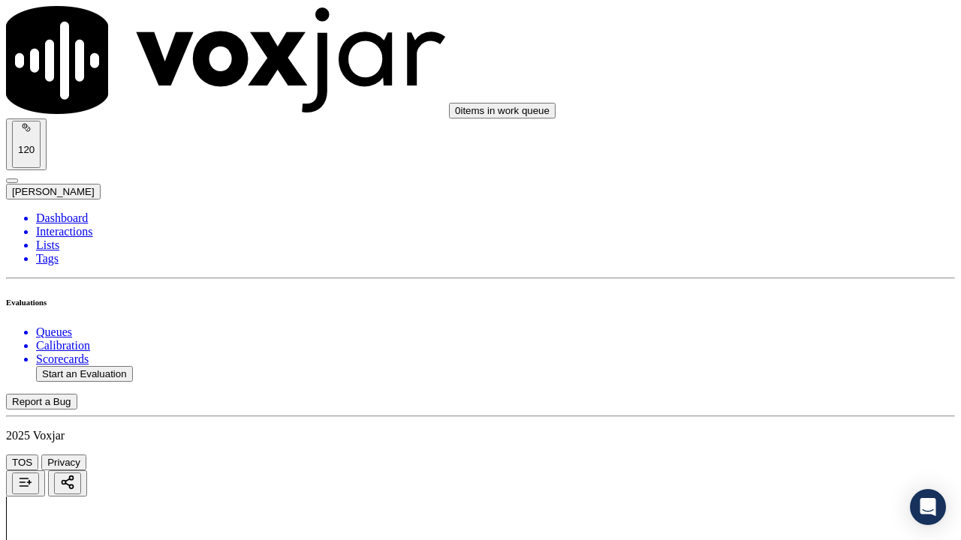
click at [782, 411] on div "N/A" at bounding box center [801, 404] width 170 height 14
click at [784, 262] on div "N/A" at bounding box center [801, 255] width 170 height 14
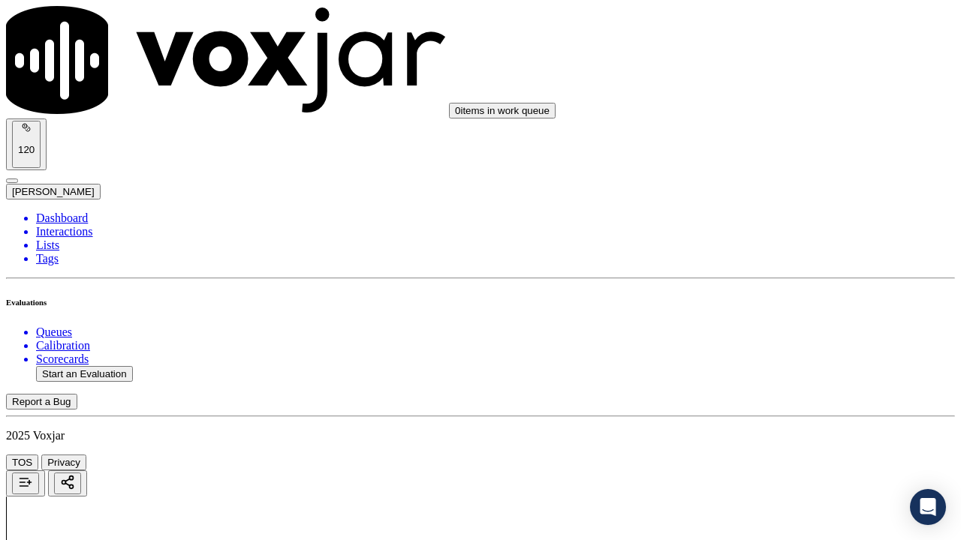
click at [778, 419] on div "Yes" at bounding box center [801, 436] width 170 height 14
click at [767, 142] on div "Yes" at bounding box center [801, 135] width 170 height 14
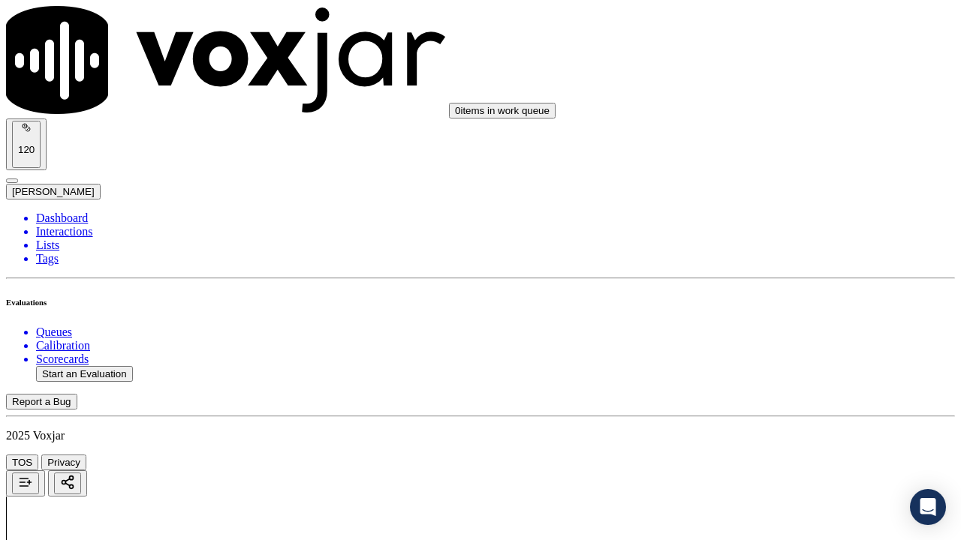
click at [795, 349] on div "Yes" at bounding box center [801, 343] width 170 height 14
click at [772, 163] on div "Yes" at bounding box center [801, 156] width 170 height 14
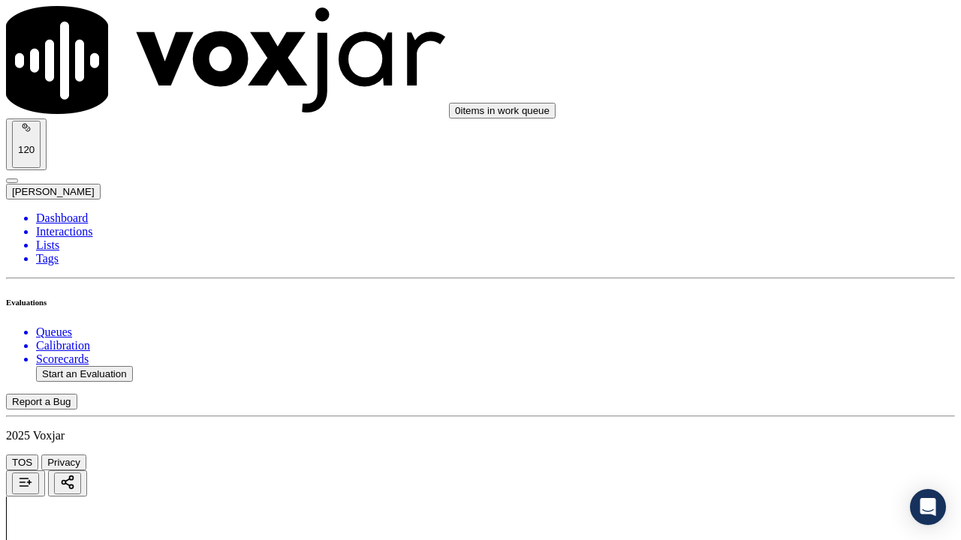
click at [766, 402] on div "Yes" at bounding box center [801, 400] width 170 height 14
click at [792, 188] on div "Yes" at bounding box center [801, 182] width 170 height 14
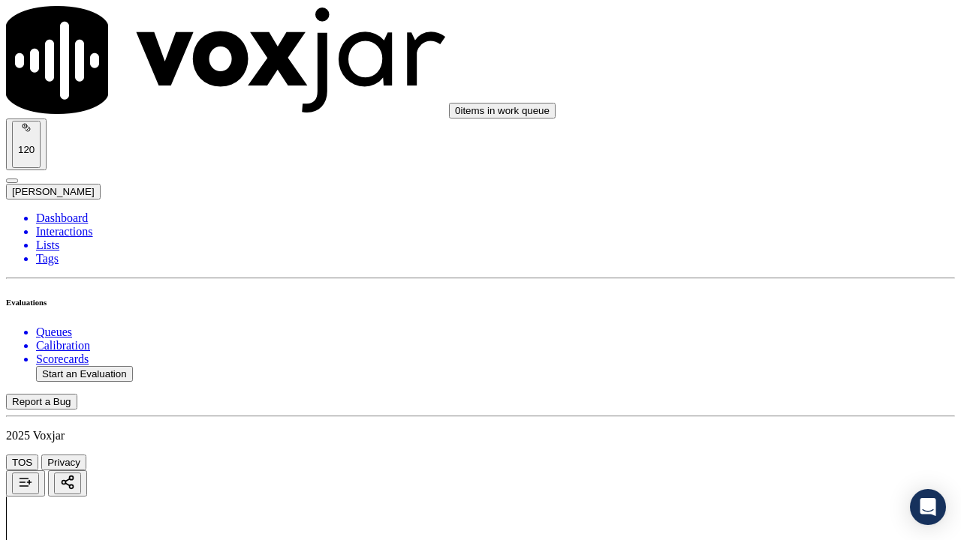
click at [772, 419] on div "Yes" at bounding box center [801, 461] width 170 height 14
click at [769, 131] on div "Yes" at bounding box center [801, 125] width 170 height 14
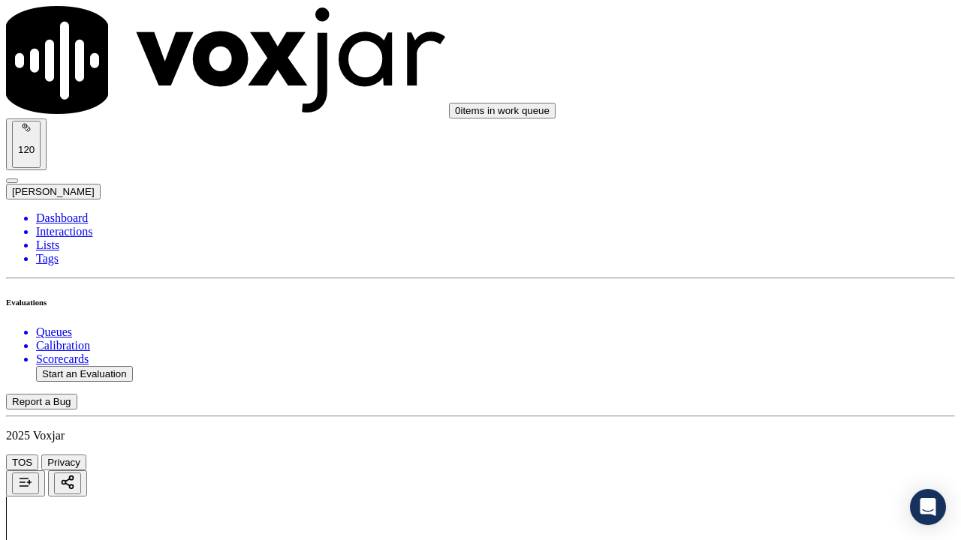
click at [759, 316] on div "Yes" at bounding box center [801, 314] width 170 height 14
click at [769, 394] on div "Yes" at bounding box center [801, 388] width 170 height 14
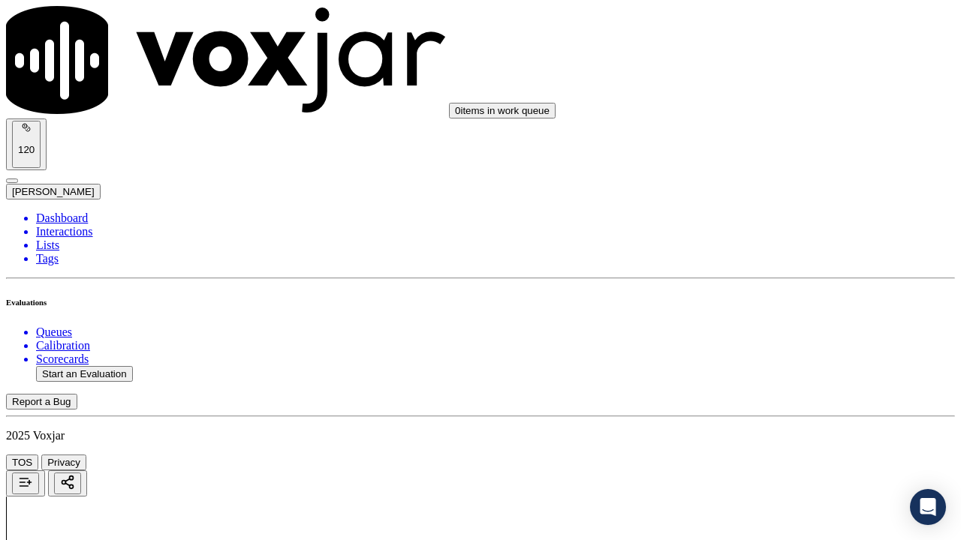
click at [777, 113] on div "Yes" at bounding box center [801, 110] width 170 height 14
click at [754, 320] on div "Yes" at bounding box center [801, 317] width 170 height 14
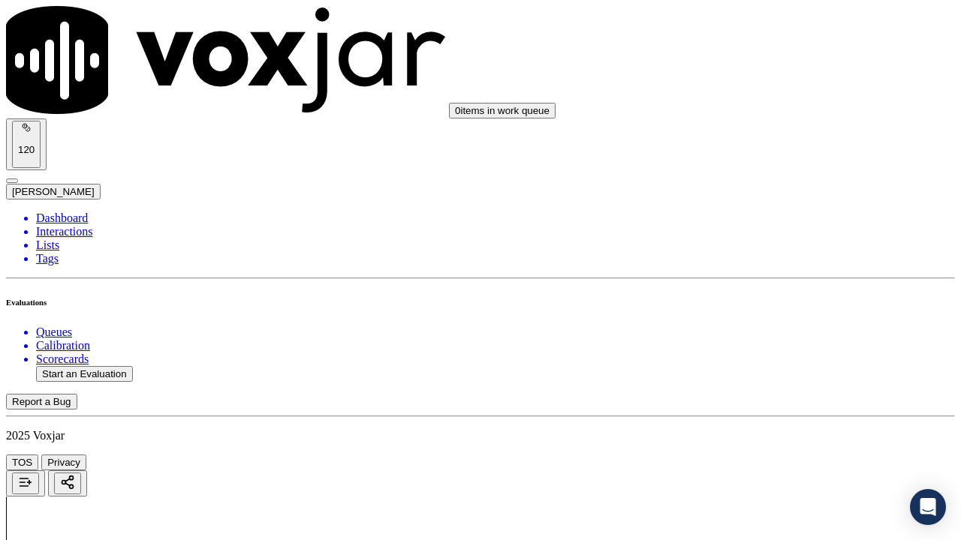
click at [782, 305] on div "Yes" at bounding box center [801, 299] width 170 height 14
click at [777, 121] on div "Yes" at bounding box center [801, 117] width 170 height 14
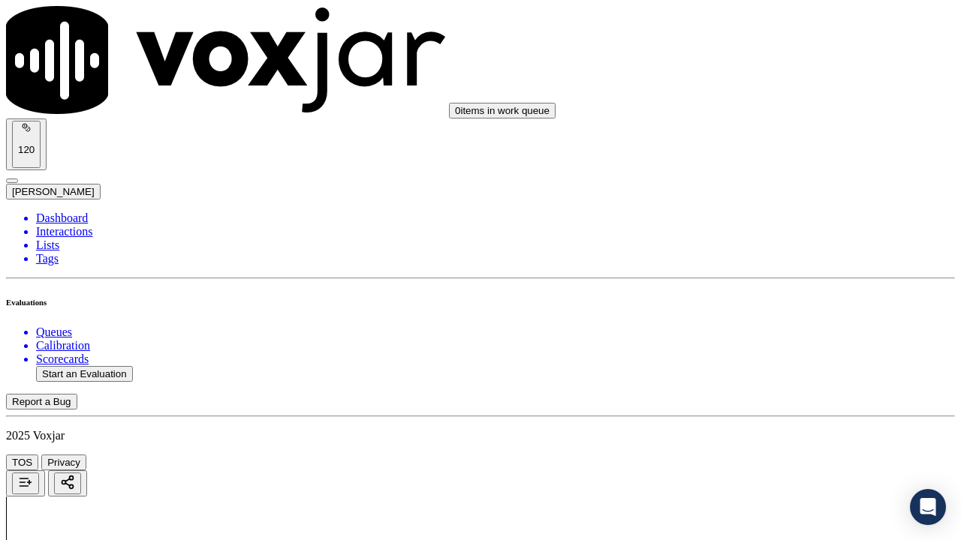
click at [763, 331] on div "Yes" at bounding box center [801, 324] width 170 height 14
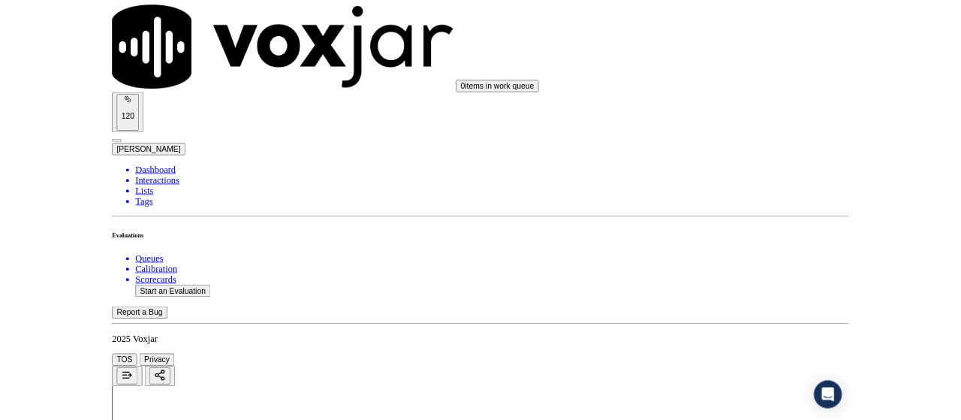
scroll to position [4365, 0]
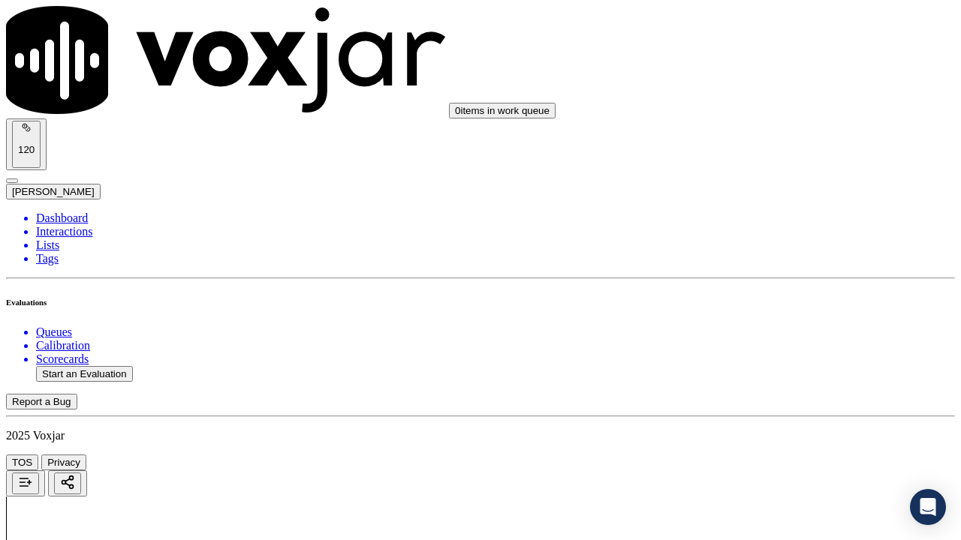
click at [776, 377] on div "Yes" at bounding box center [801, 370] width 170 height 14
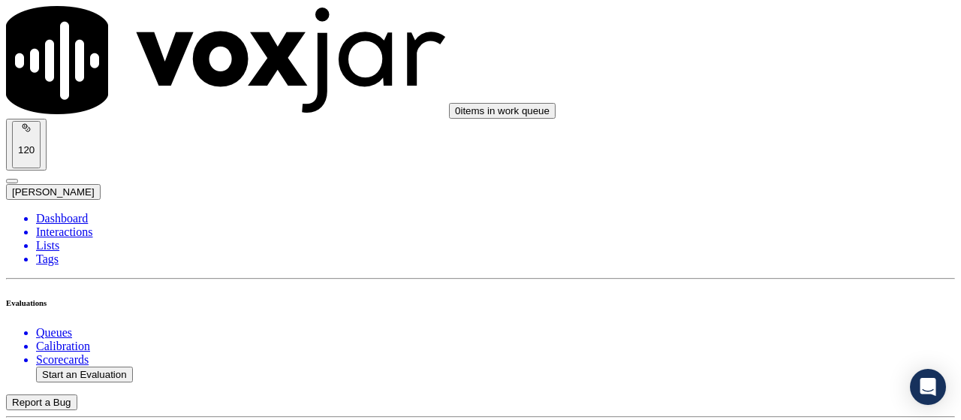
scroll to position [225, 0]
click at [86, 366] on button "Start an Evaluation" at bounding box center [84, 374] width 97 height 16
type input "20250903-112852_2164140980-all.mp3"
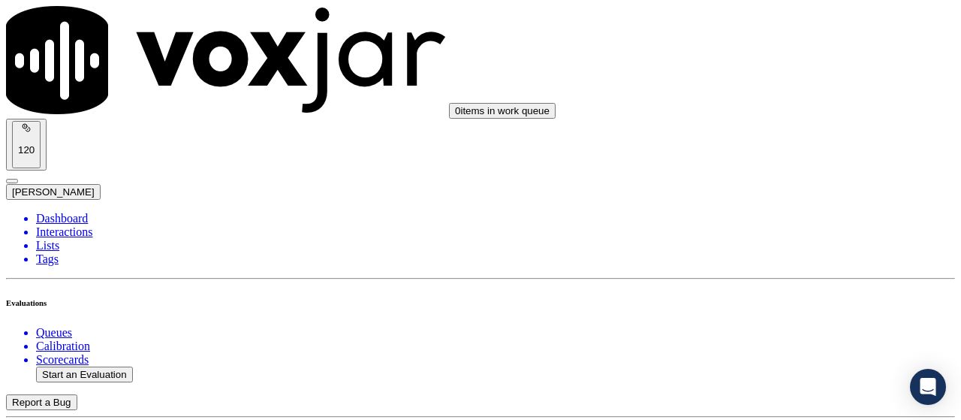
type input "lil"
type input "[DATE]T19:20"
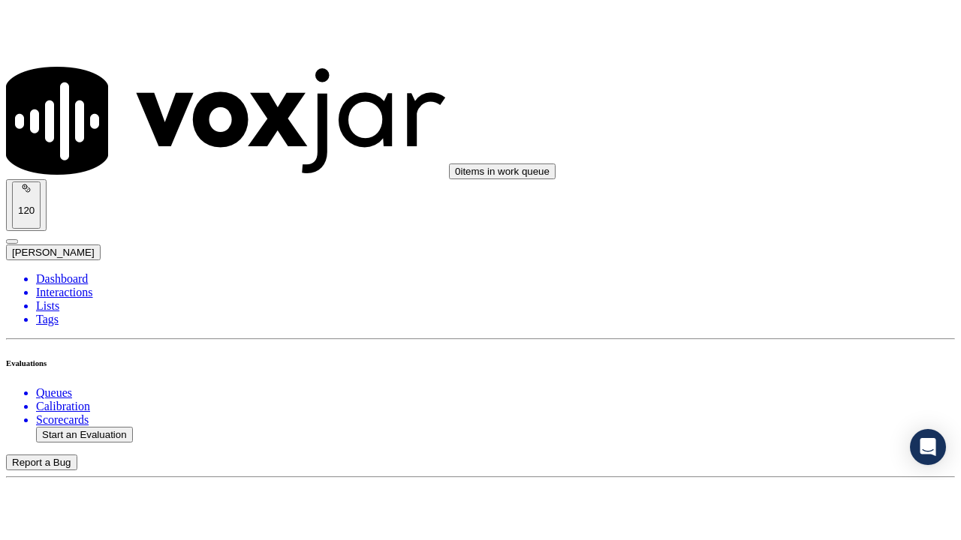
scroll to position [142, 0]
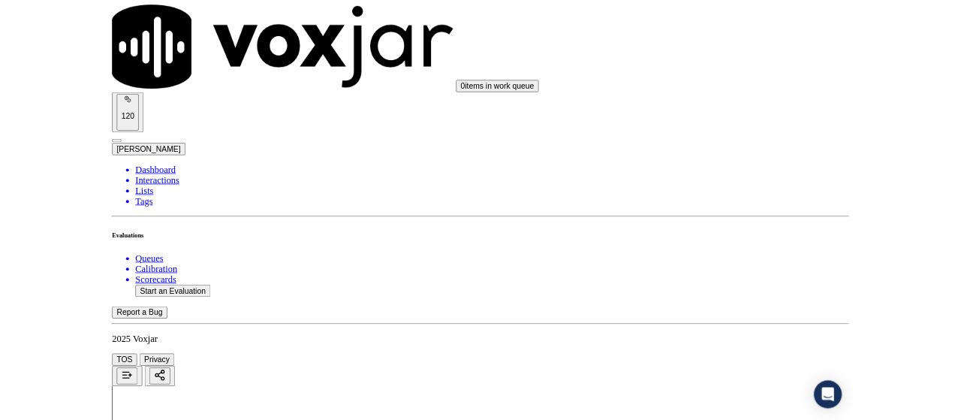
scroll to position [225, 0]
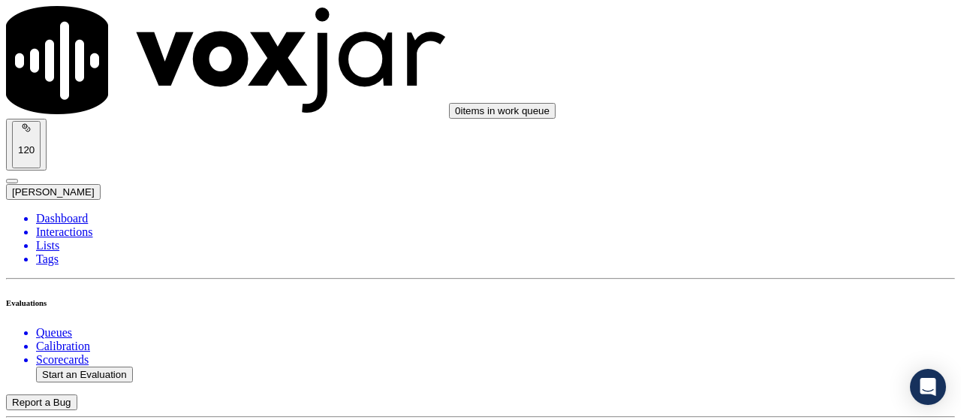
scroll to position [225, 0]
type input "[PERSON_NAME]"
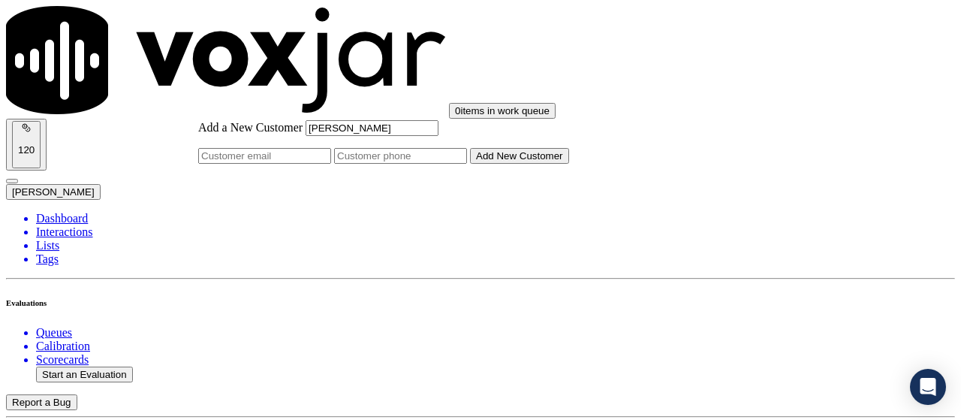
type input "[PERSON_NAME]"
click at [467, 164] on input "Add a New Customer" at bounding box center [400, 156] width 133 height 16
paste input "2164140980"
paste input "2058816962"
type input "2164140980-2058816962"
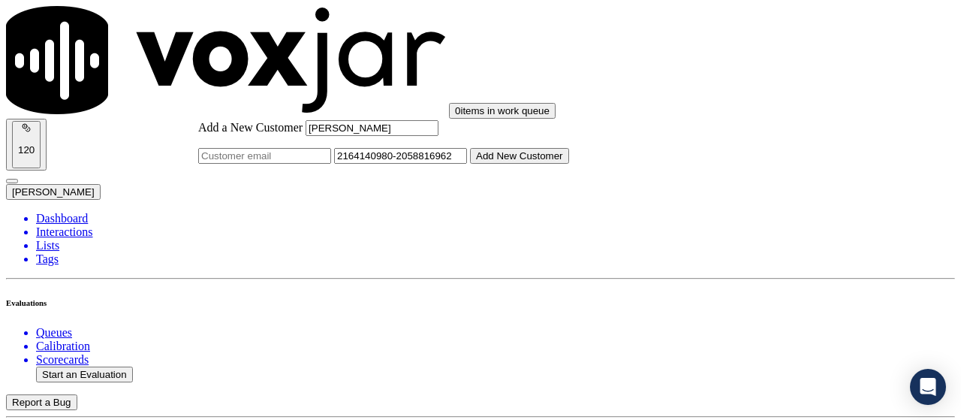
click at [555, 164] on button "Add New Customer" at bounding box center [519, 156] width 99 height 16
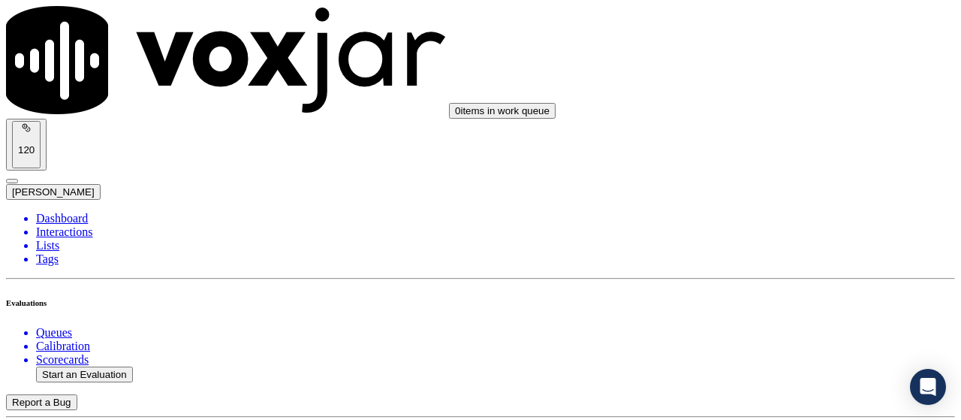
drag, startPoint x: 381, startPoint y: 149, endPoint x: 550, endPoint y: 289, distance: 219.1
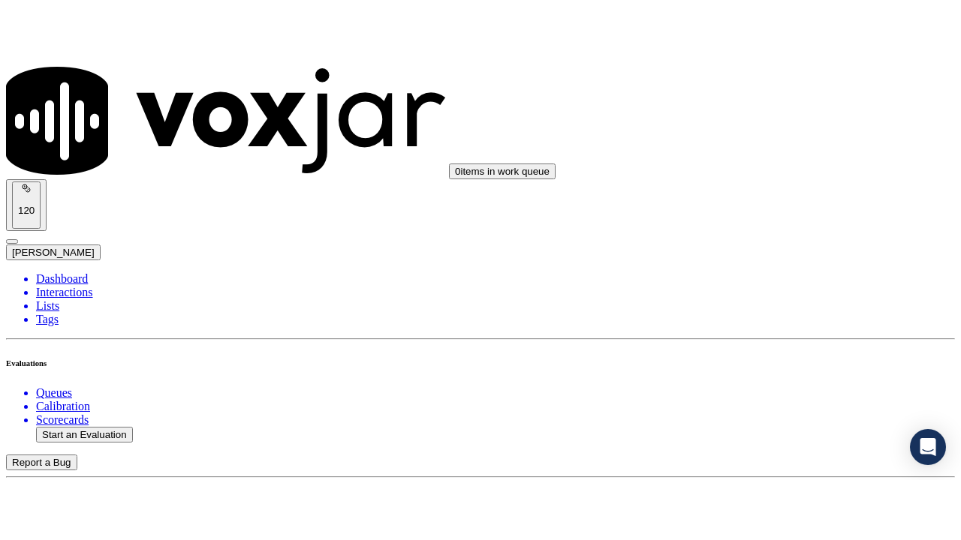
scroll to position [300, 0]
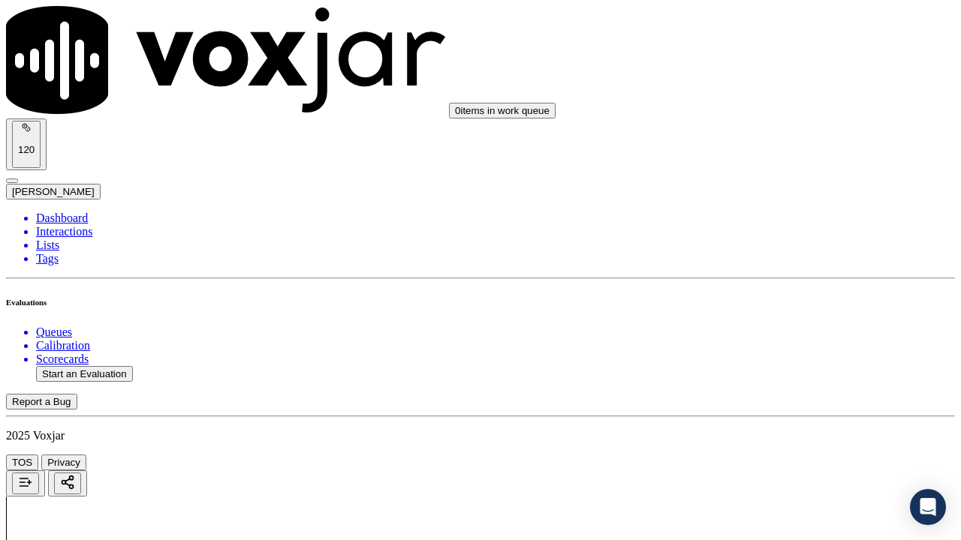
click at [791, 326] on div "Yes" at bounding box center [801, 321] width 170 height 14
click at [772, 80] on div "Yes" at bounding box center [801, 78] width 170 height 14
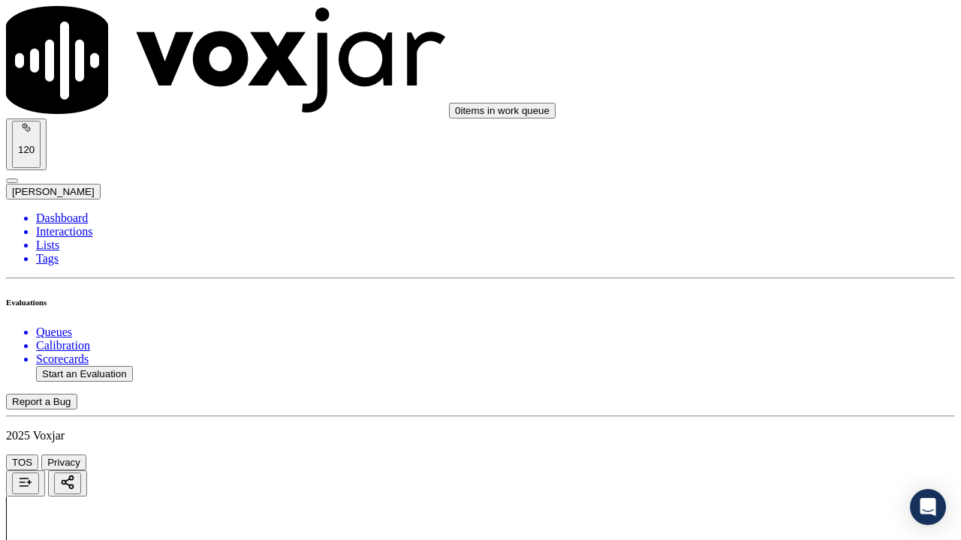
click at [787, 274] on div "Yes" at bounding box center [801, 267] width 170 height 14
click at [776, 411] on div "N/A" at bounding box center [801, 404] width 170 height 14
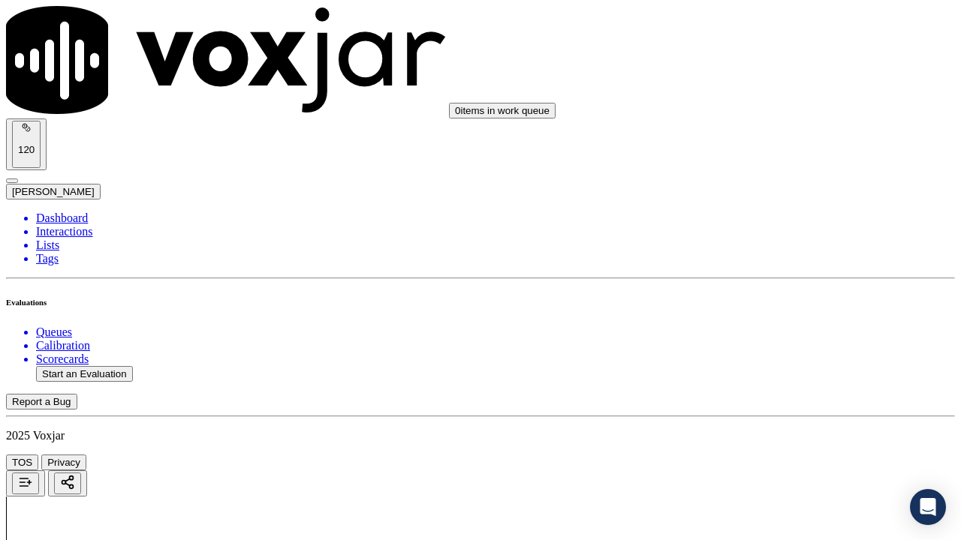
click at [791, 337] on div "N/A" at bounding box center [801, 330] width 170 height 14
click at [778, 402] on div "Yes" at bounding box center [801, 395] width 170 height 14
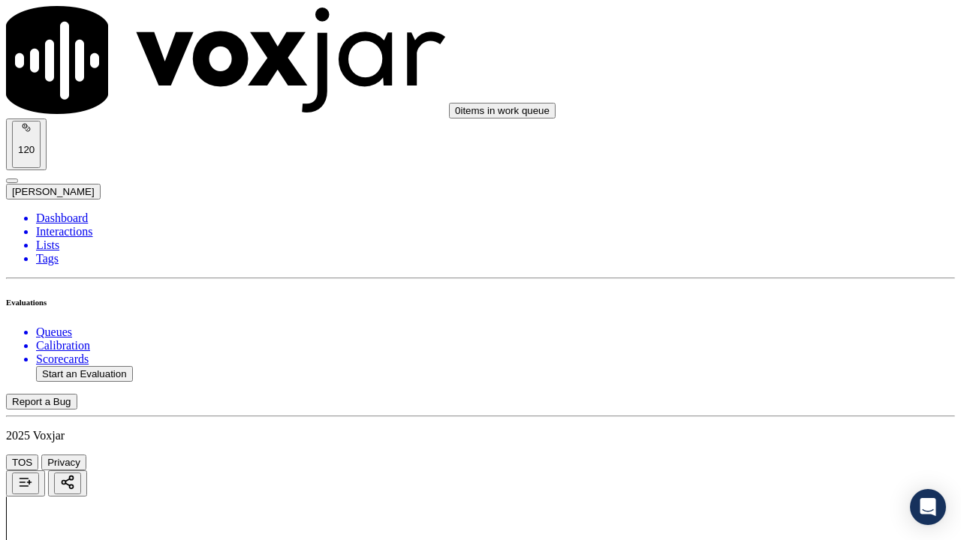
click at [780, 215] on div "Yes" at bounding box center [801, 210] width 170 height 14
click at [778, 419] on div "Yes" at bounding box center [801, 418] width 170 height 14
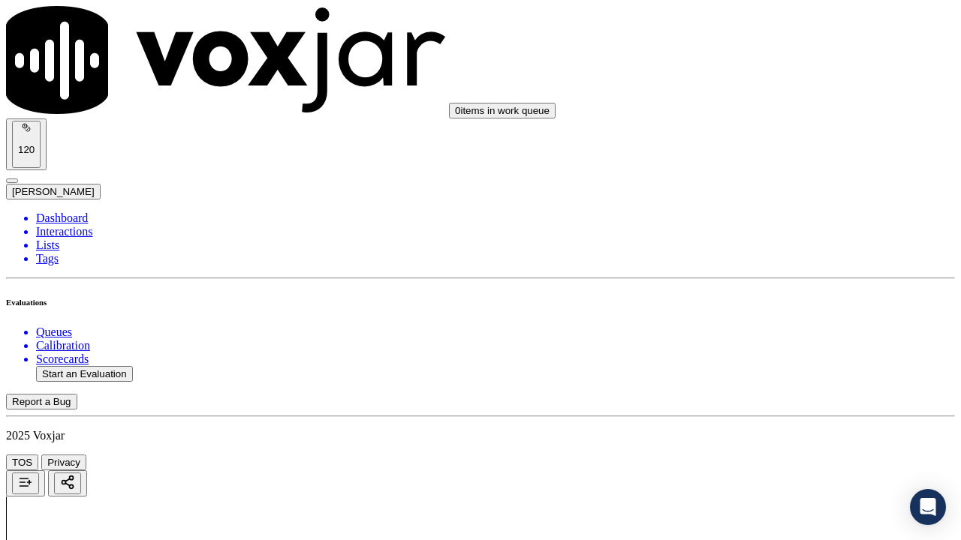
click at [773, 238] on div "Yes" at bounding box center [801, 231] width 170 height 14
click at [762, 366] on div "Yes" at bounding box center [801, 359] width 170 height 14
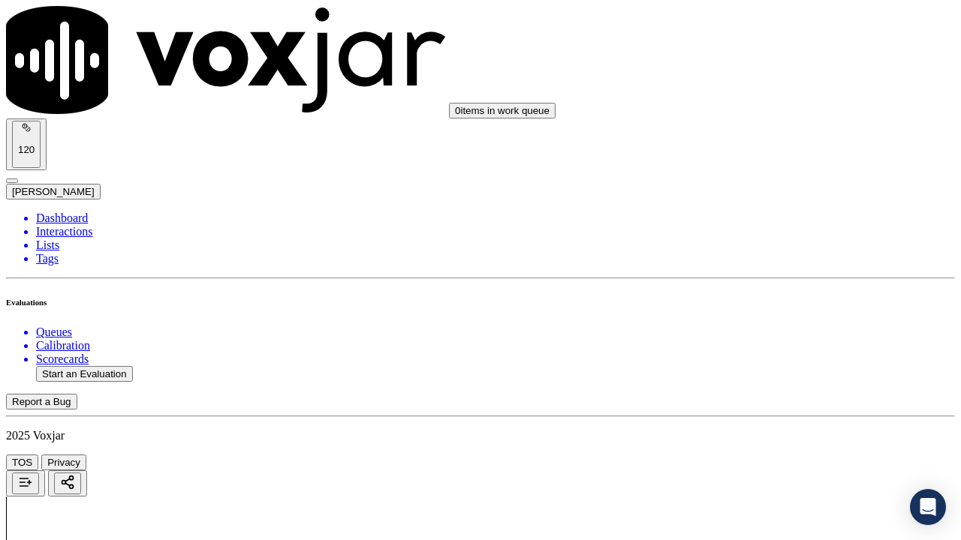
click at [770, 339] on div "Yes" at bounding box center [801, 332] width 170 height 14
click at [790, 317] on div "Yes" at bounding box center [801, 311] width 170 height 14
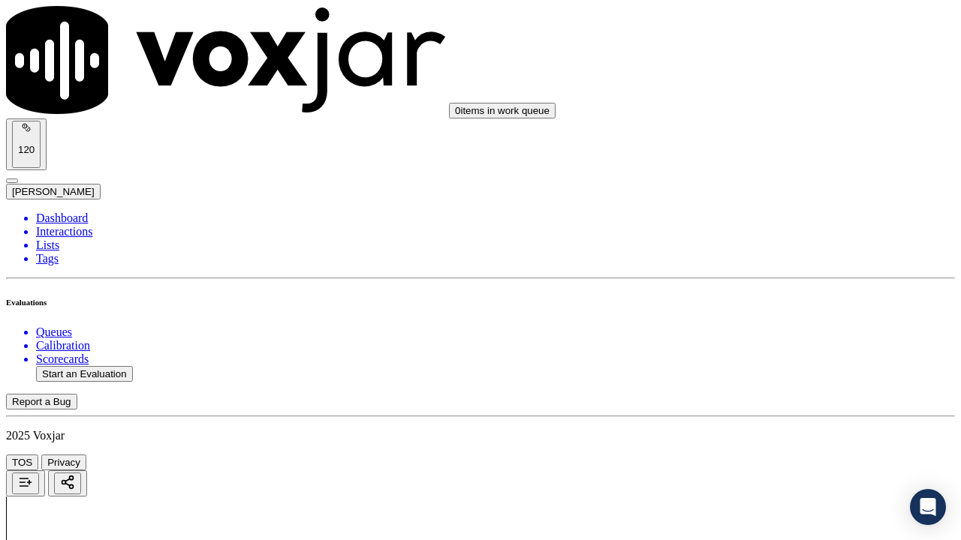
click at [777, 391] on div "Yes" at bounding box center [801, 385] width 170 height 14
click at [762, 170] on div "Yes" at bounding box center [801, 164] width 170 height 14
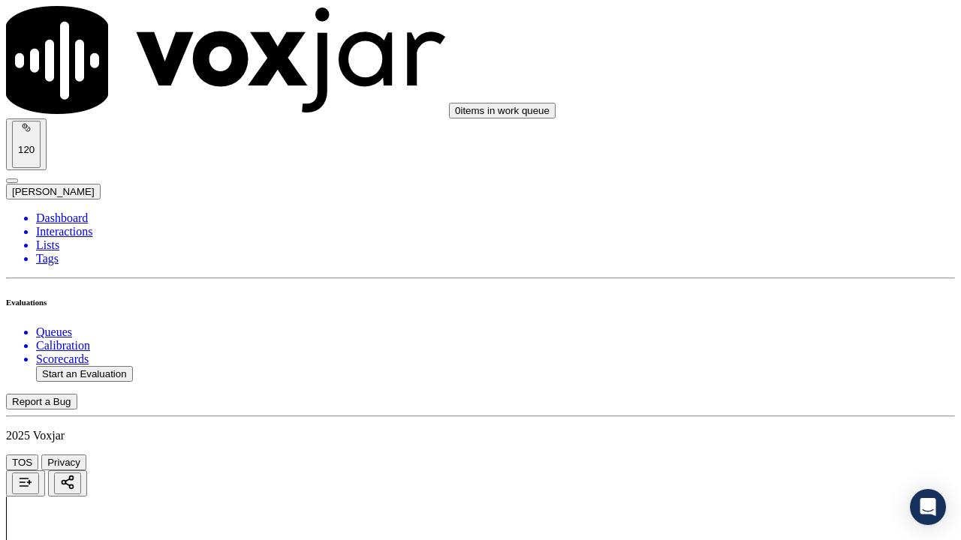
click at [777, 354] on div "Yes" at bounding box center [801, 353] width 170 height 14
click at [793, 191] on div "Yes" at bounding box center [801, 185] width 170 height 14
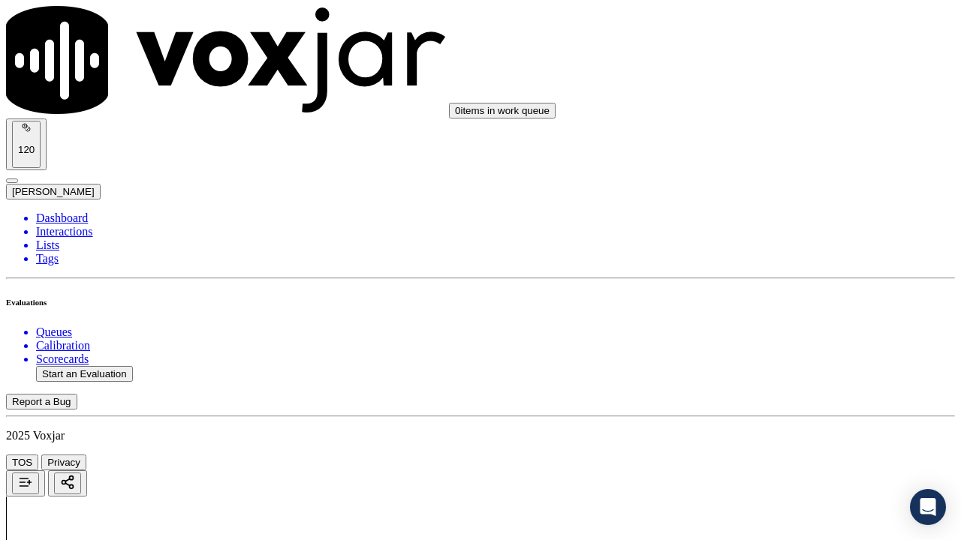
click at [762, 399] on div "Yes" at bounding box center [801, 392] width 170 height 14
click at [770, 155] on div "Yes" at bounding box center [801, 149] width 170 height 14
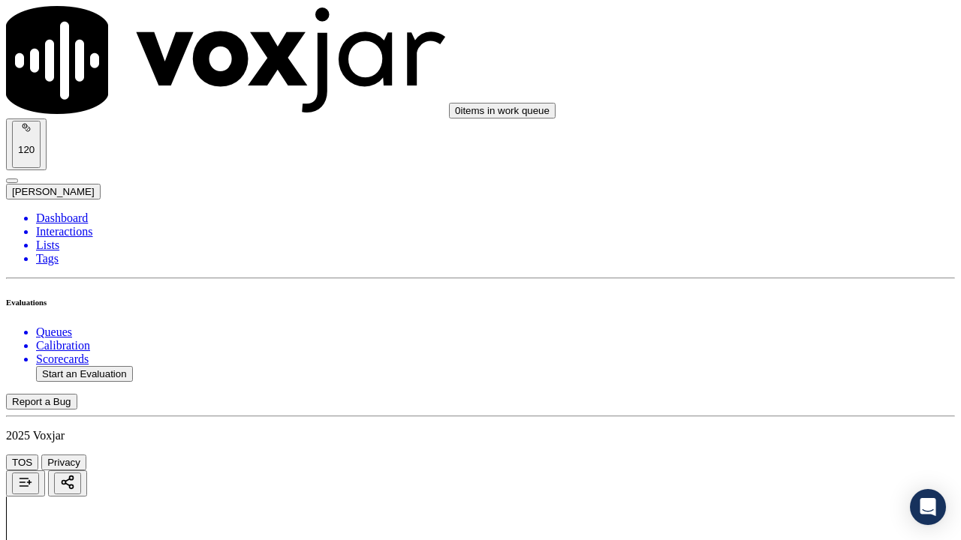
click at [745, 419] on div "Yes" at bounding box center [801, 418] width 170 height 14
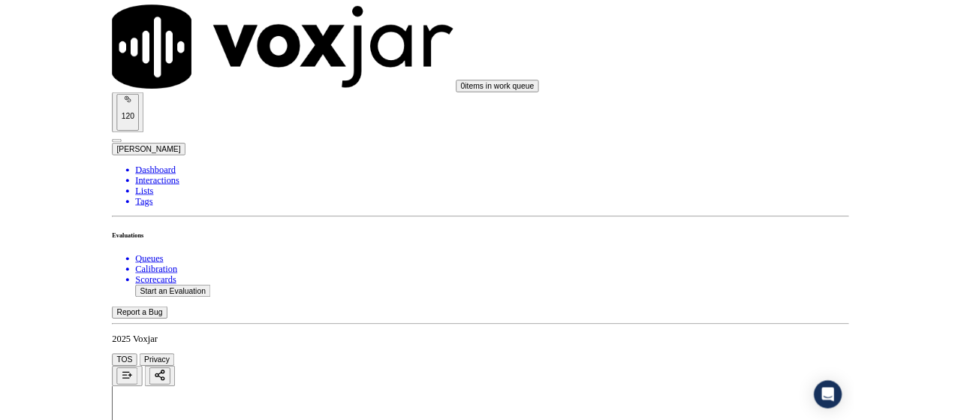
scroll to position [4365, 0]
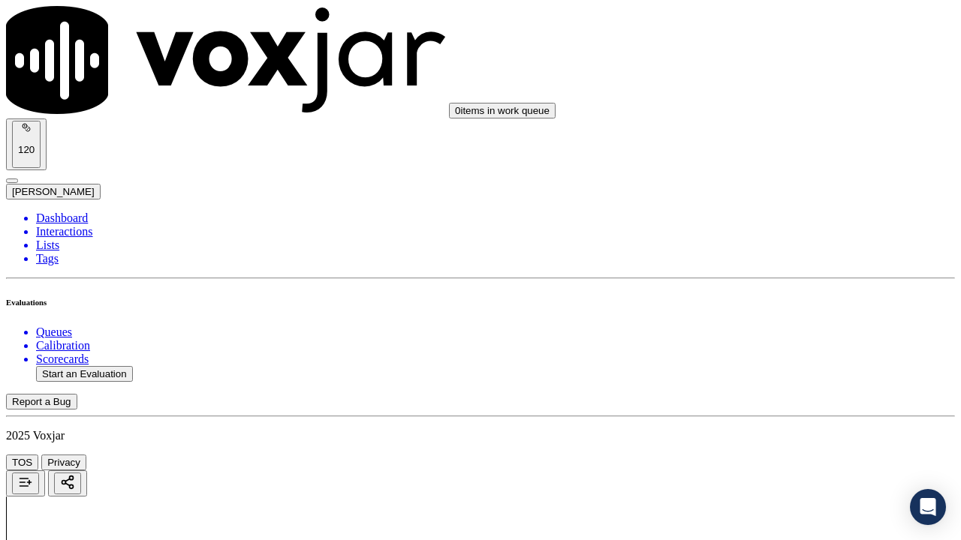
click at [776, 168] on div "Yes" at bounding box center [801, 163] width 170 height 14
click at [786, 371] on div "Yes" at bounding box center [801, 370] width 170 height 14
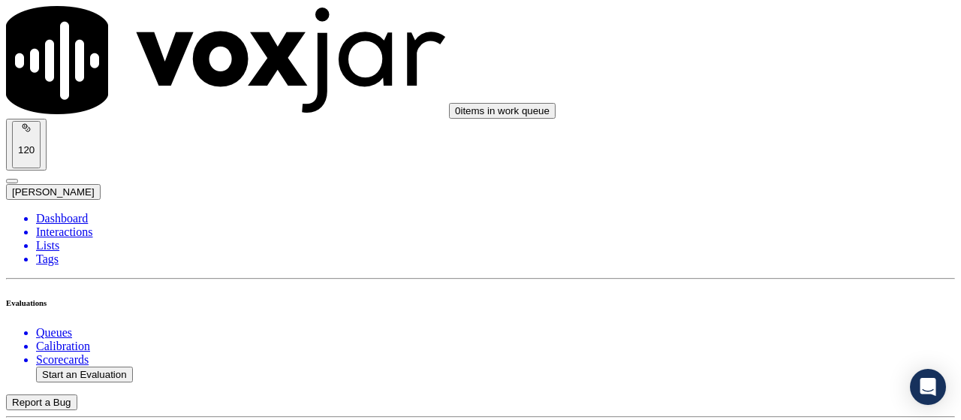
click at [109, 366] on button "Start an Evaluation" at bounding box center [84, 374] width 97 height 16
type input "20250903-182424_2163466911-all.mp3"
type input "mi"
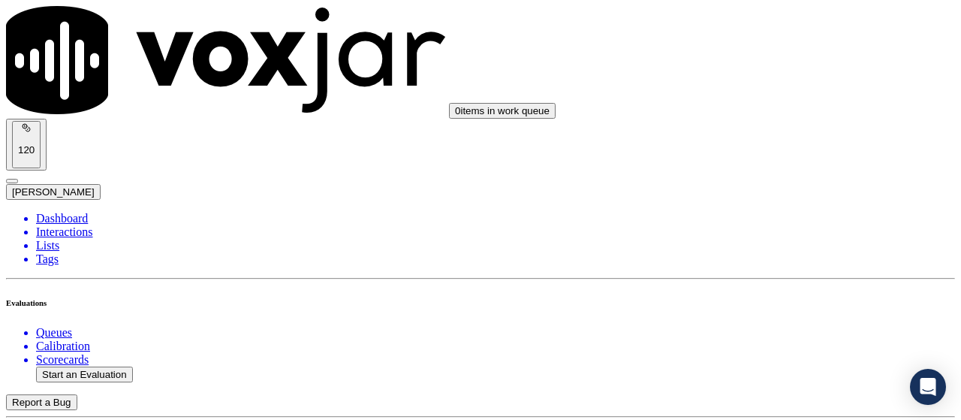
type input "[DATE]T19:37"
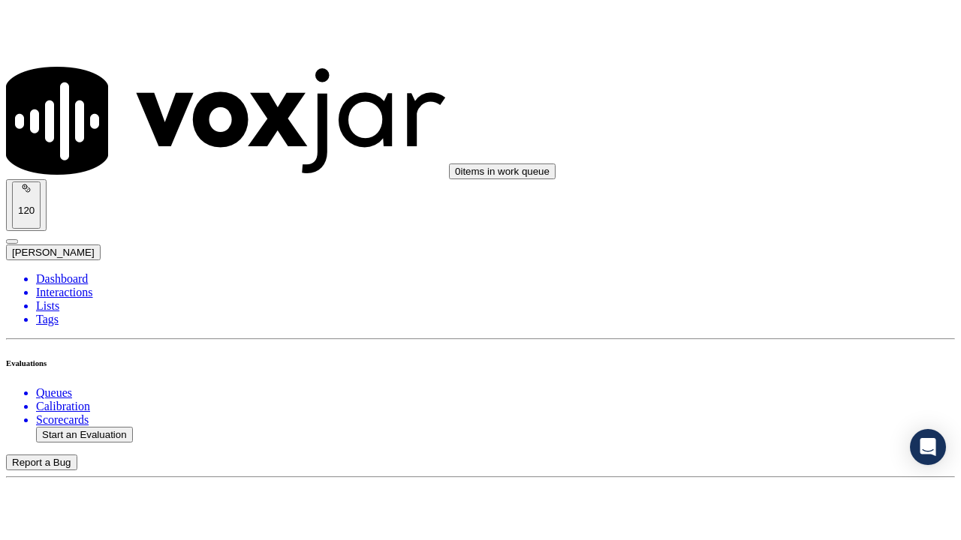
scroll to position [225, 0]
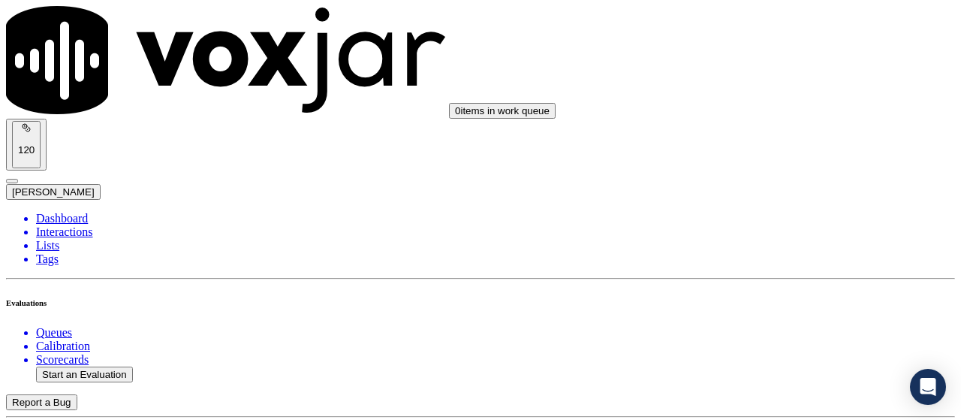
type input "[PERSON_NAME]"
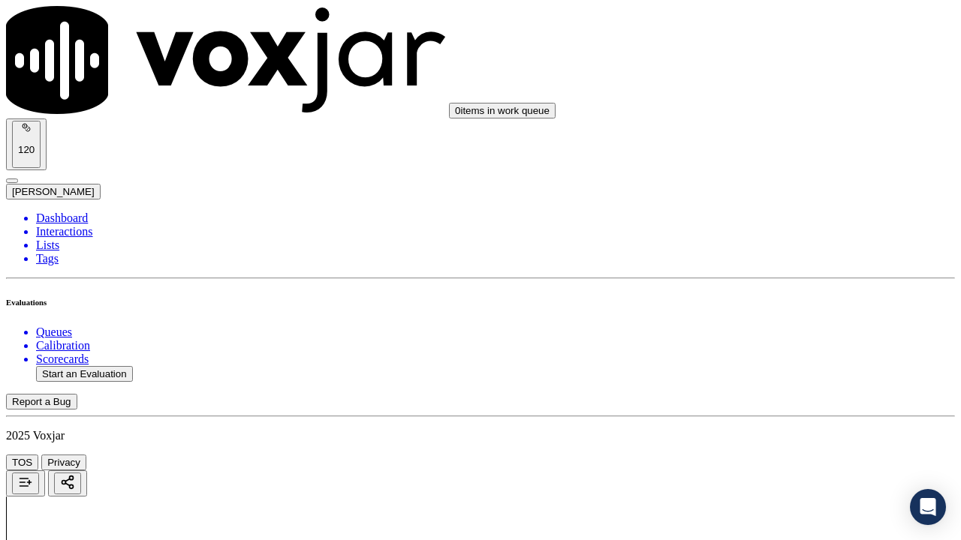
scroll to position [248, 0]
drag, startPoint x: 796, startPoint y: 238, endPoint x: 754, endPoint y: 284, distance: 62.7
click at [771, 328] on div "Yes" at bounding box center [801, 321] width 170 height 14
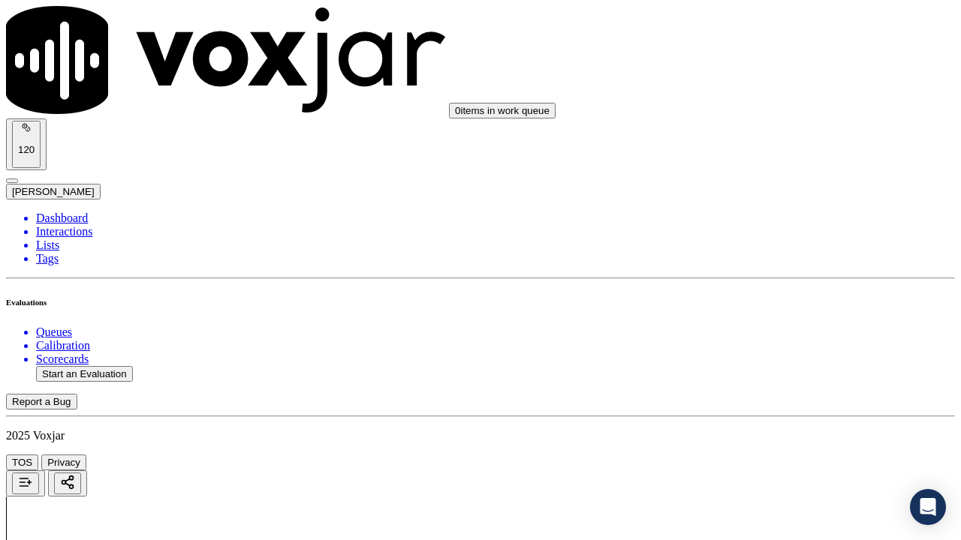
scroll to position [300, 0]
click at [776, 225] on div "Yes" at bounding box center [801, 228] width 170 height 14
click at [775, 419] on div "Yes" at bounding box center [801, 418] width 170 height 14
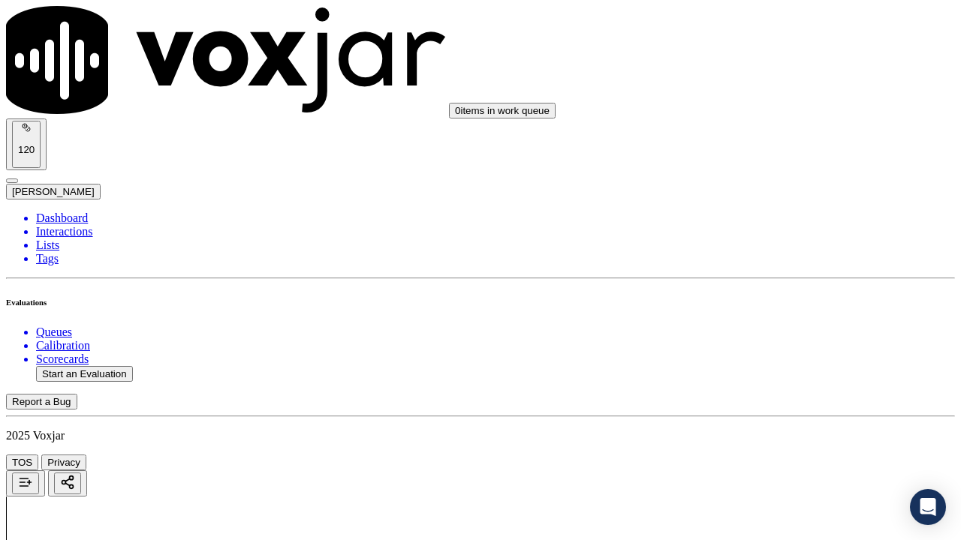
scroll to position [751, 0]
click at [792, 226] on div "N/A" at bounding box center [801, 219] width 170 height 14
click at [766, 419] on div "Yes" at bounding box center [801, 454] width 170 height 14
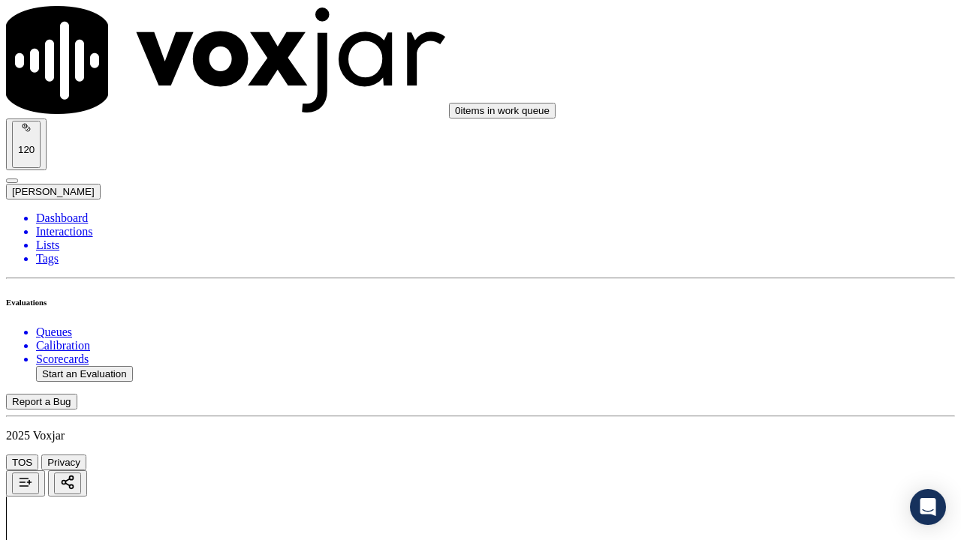
click at [779, 419] on div "N/A" at bounding box center [801, 502] width 170 height 14
click at [778, 142] on div "Yes" at bounding box center [801, 135] width 170 height 14
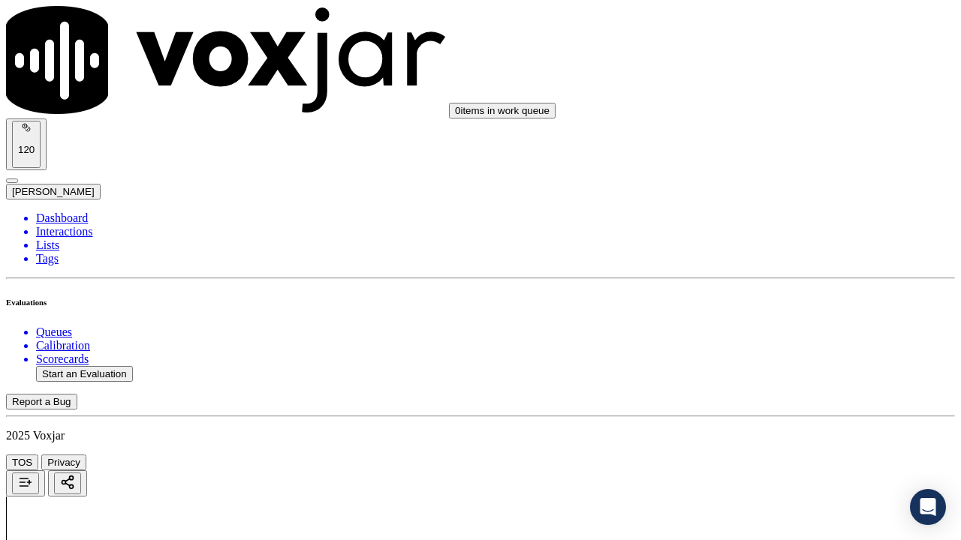
click at [781, 365] on div "Yes" at bounding box center [801, 361] width 170 height 14
click at [768, 197] on div "Yes" at bounding box center [801, 192] width 170 height 14
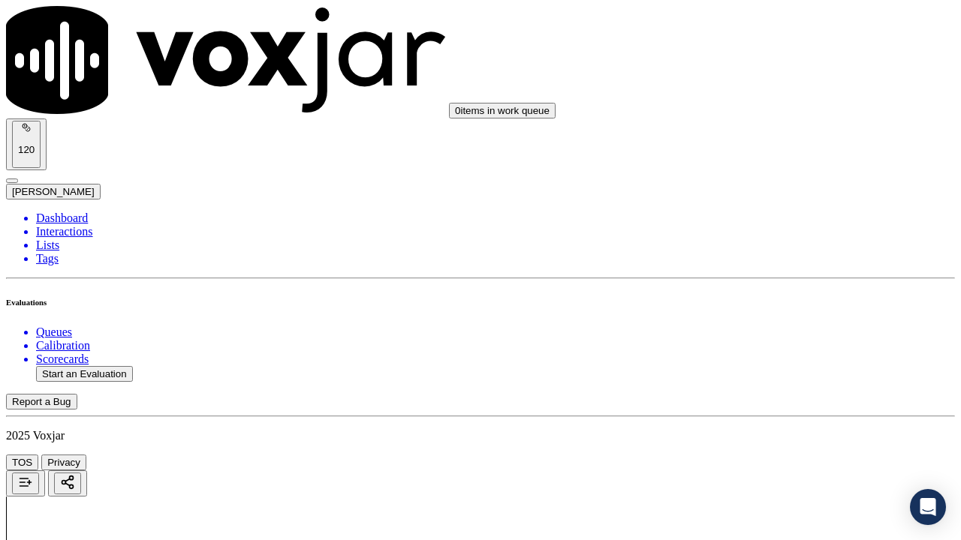
click at [743, 388] on div "Yes" at bounding box center [801, 382] width 170 height 14
click at [769, 106] on div "Yes" at bounding box center [801, 99] width 170 height 14
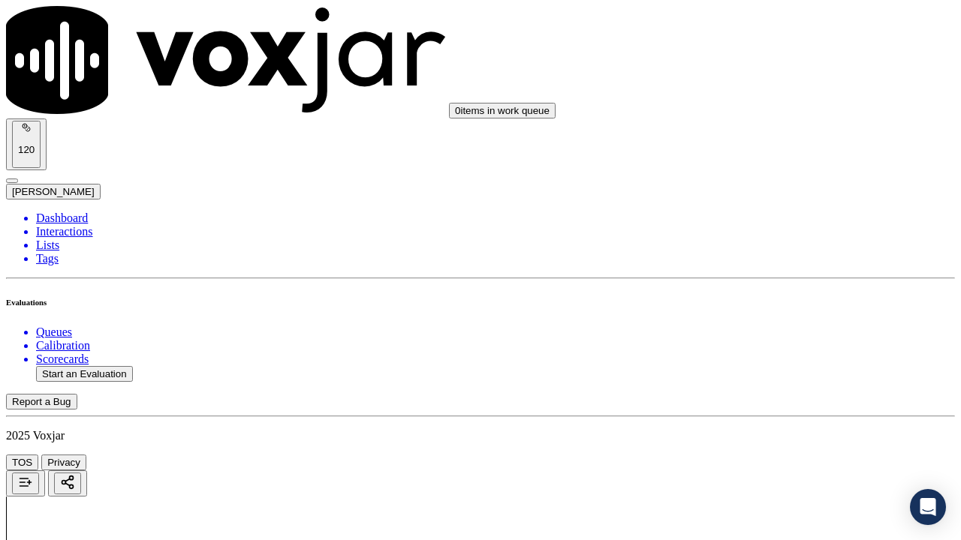
click at [757, 414] on div "Yes" at bounding box center [801, 407] width 170 height 14
click at [769, 239] on div "Yes" at bounding box center [801, 236] width 170 height 14
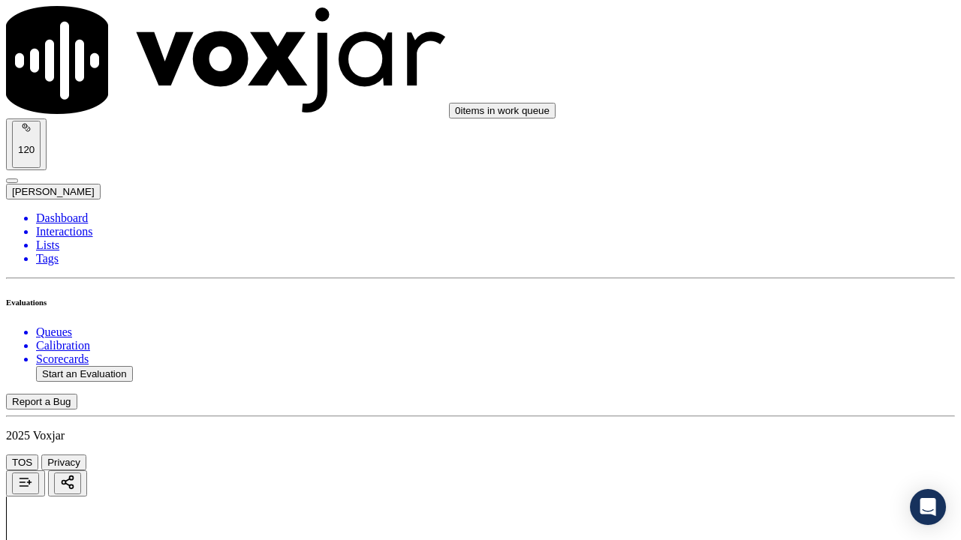
click at [767, 419] on div "Yes" at bounding box center [801, 425] width 170 height 14
click at [770, 281] on div "Yes" at bounding box center [801, 278] width 170 height 14
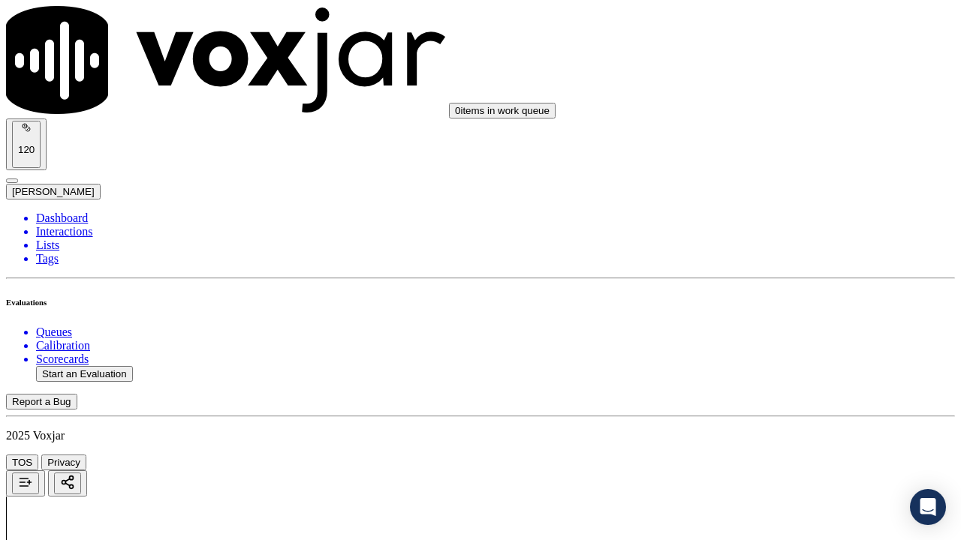
click at [772, 93] on div "Yes" at bounding box center [801, 89] width 170 height 14
click at [770, 376] on div "Yes" at bounding box center [801, 370] width 170 height 14
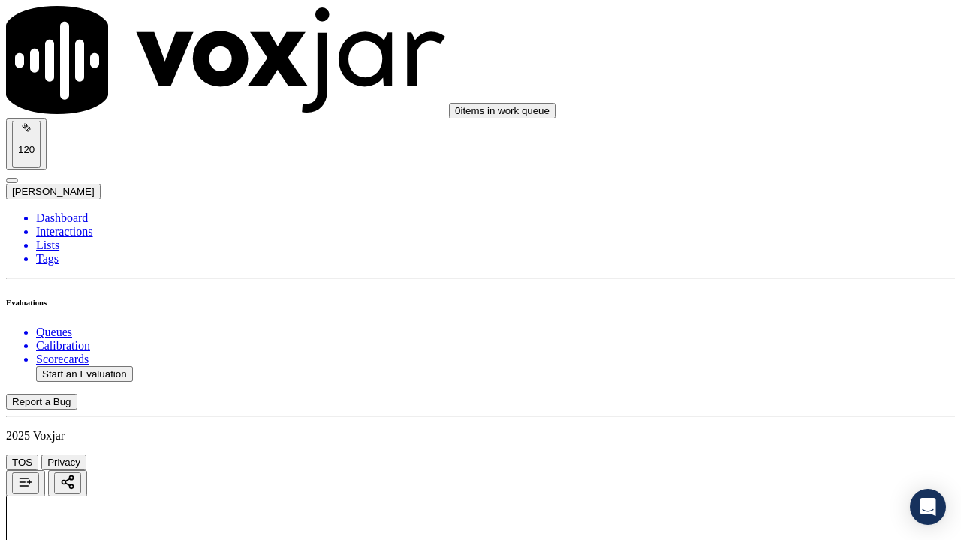
click at [769, 96] on div "Yes" at bounding box center [801, 92] width 170 height 14
click at [769, 305] on div "Yes" at bounding box center [801, 299] width 170 height 14
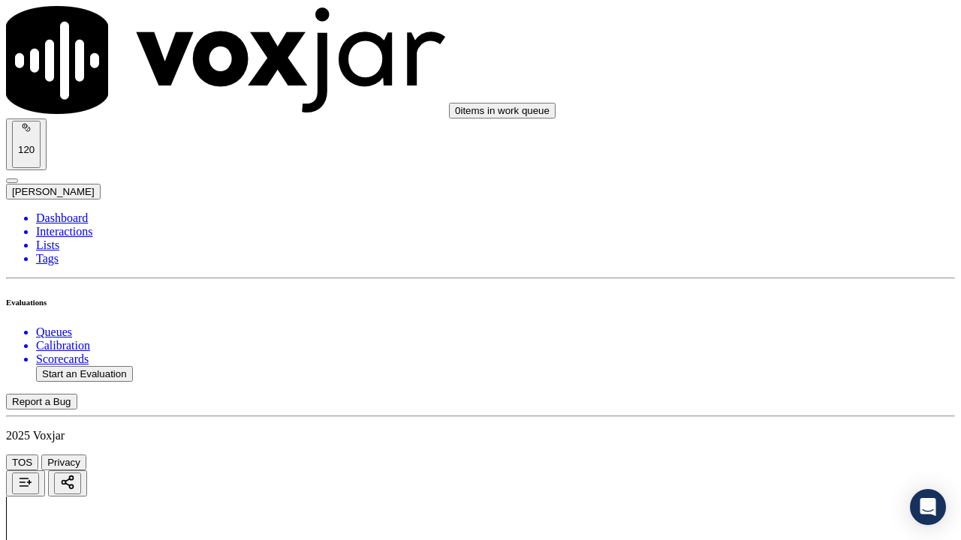
click at [774, 124] on div "Yes" at bounding box center [801, 117] width 170 height 14
click at [758, 331] on div "Yes" at bounding box center [801, 324] width 170 height 14
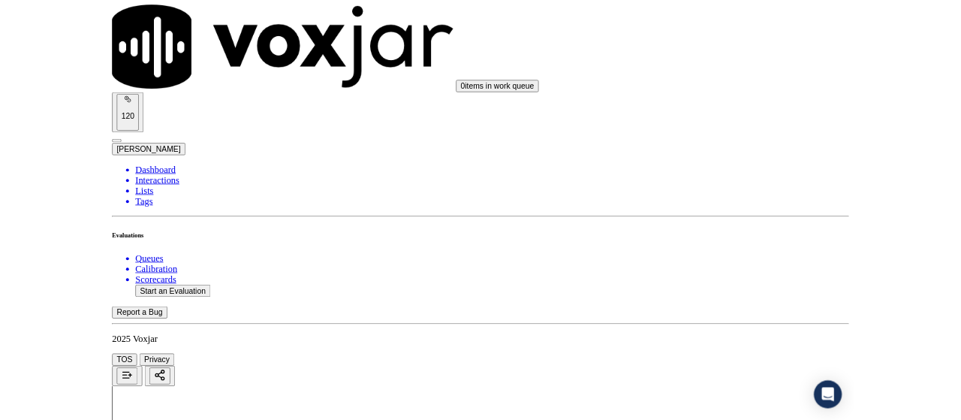
scroll to position [4365, 0]
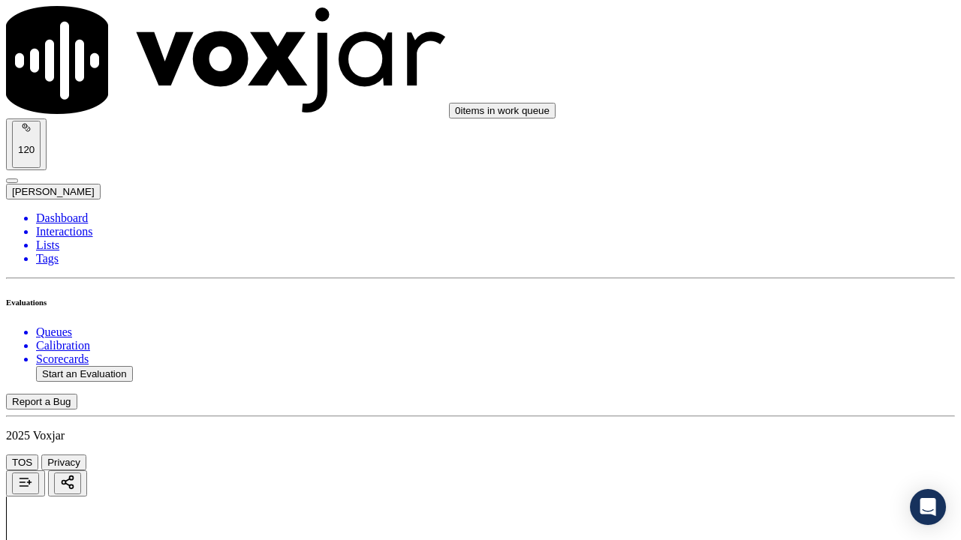
click at [766, 377] on div "Yes" at bounding box center [801, 370] width 170 height 14
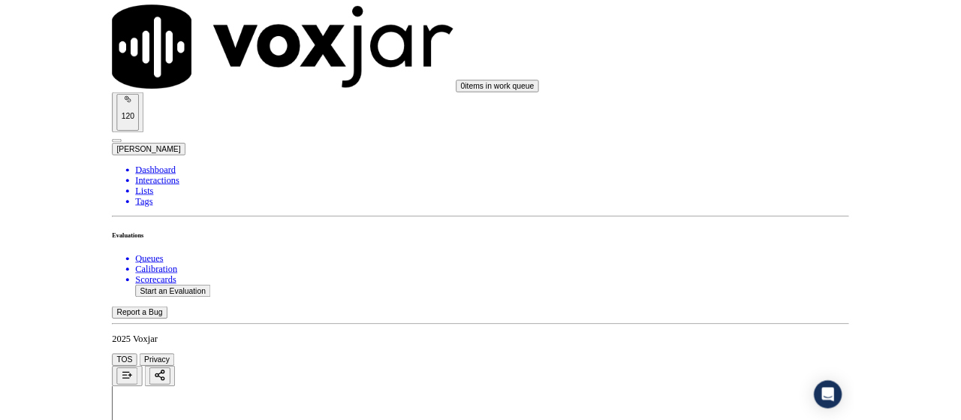
scroll to position [225, 0]
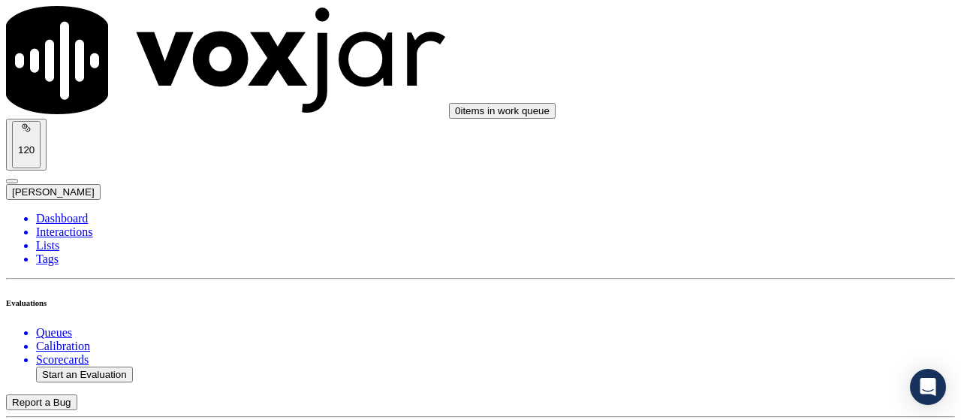
click at [109, 366] on button "Start an Evaluation" at bounding box center [84, 374] width 97 height 16
type input "20250903-113323_4404349887-all.mp3"
type input "ca"
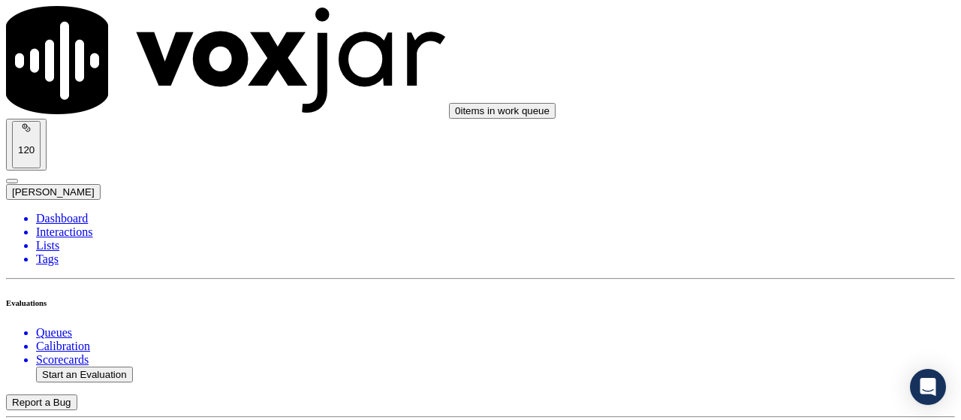
type input "[DATE]T19:44"
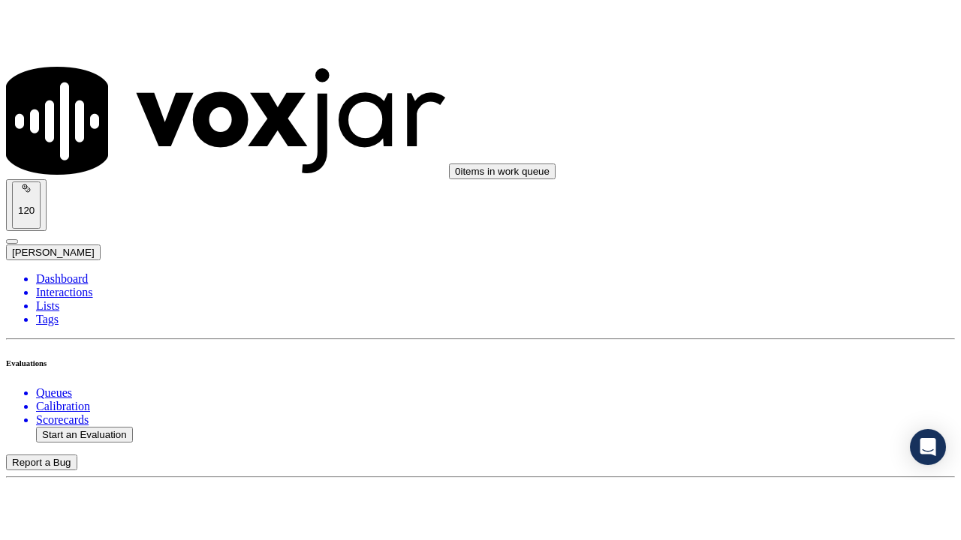
scroll to position [142, 0]
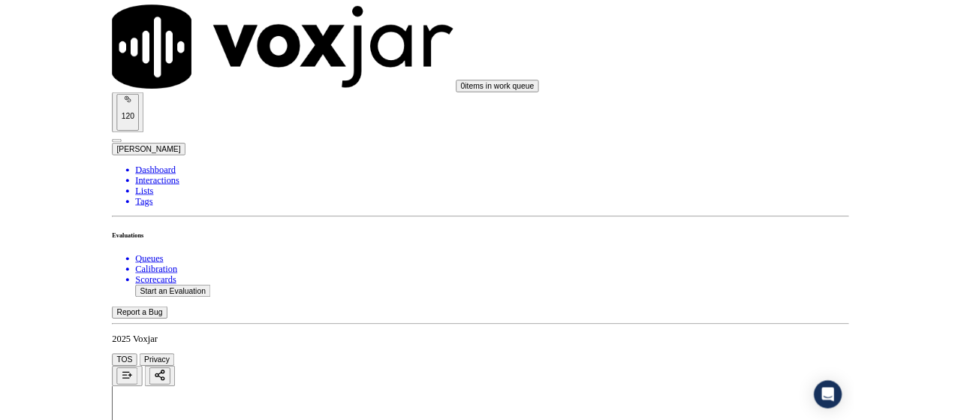
scroll to position [224, 0]
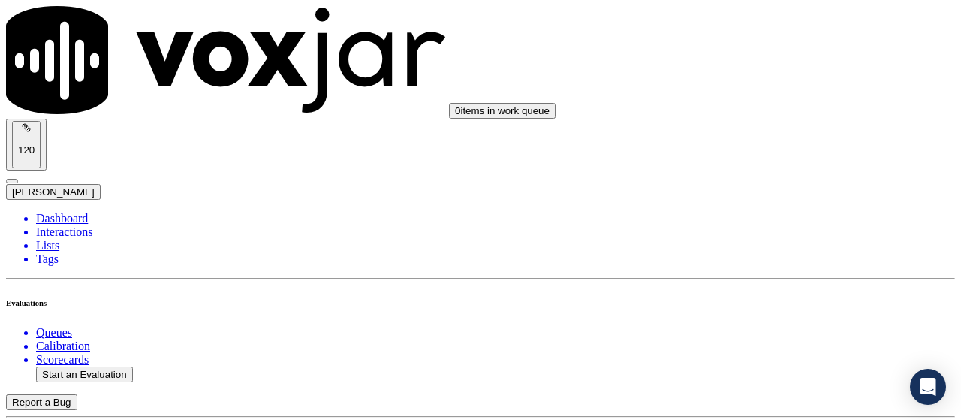
scroll to position [225, 0]
type input "[PERSON_NAME]"
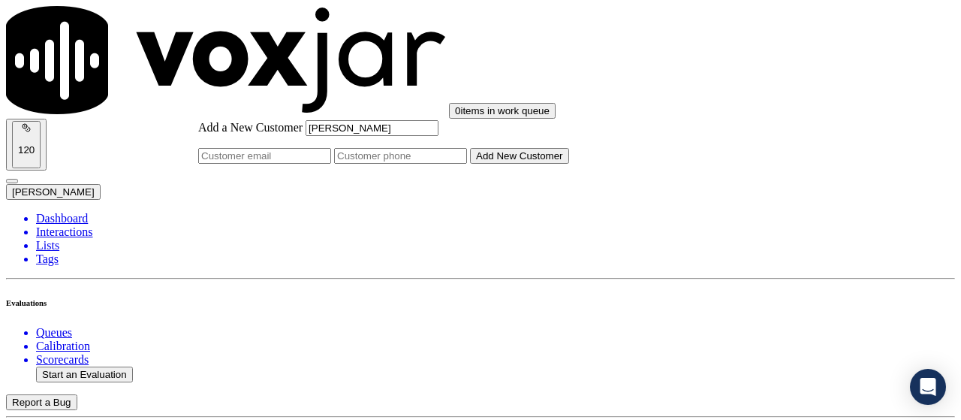
type input "[PERSON_NAME]"
click at [467, 164] on input "Add a New Customer" at bounding box center [400, 156] width 133 height 16
paste input "4404349887"
type input "4404349887"
click at [542, 164] on button "Add New Customer" at bounding box center [519, 156] width 99 height 16
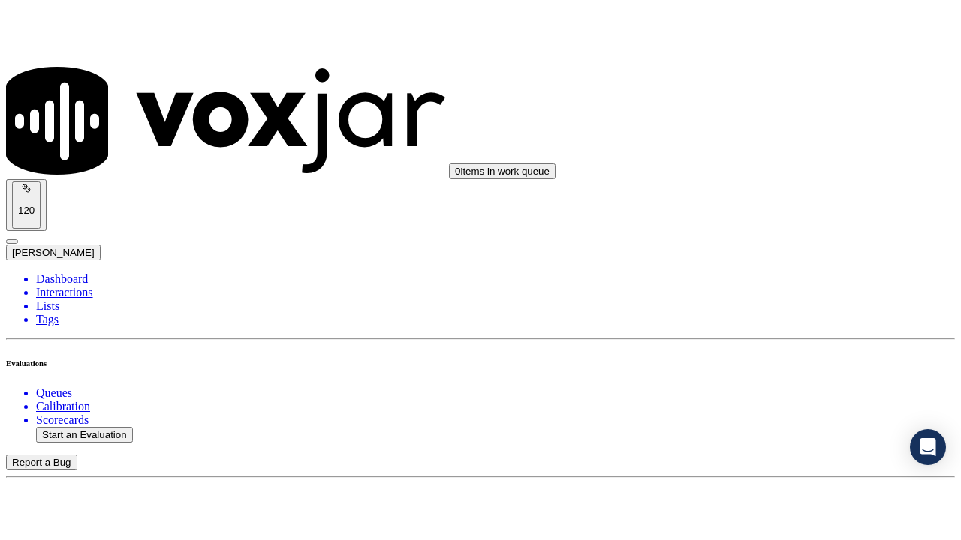
scroll to position [300, 0]
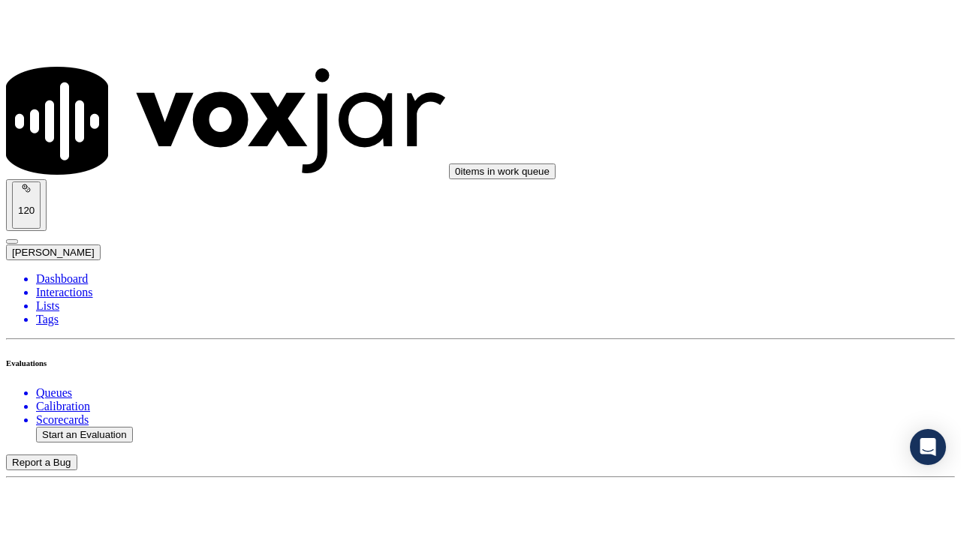
scroll to position [224, 0]
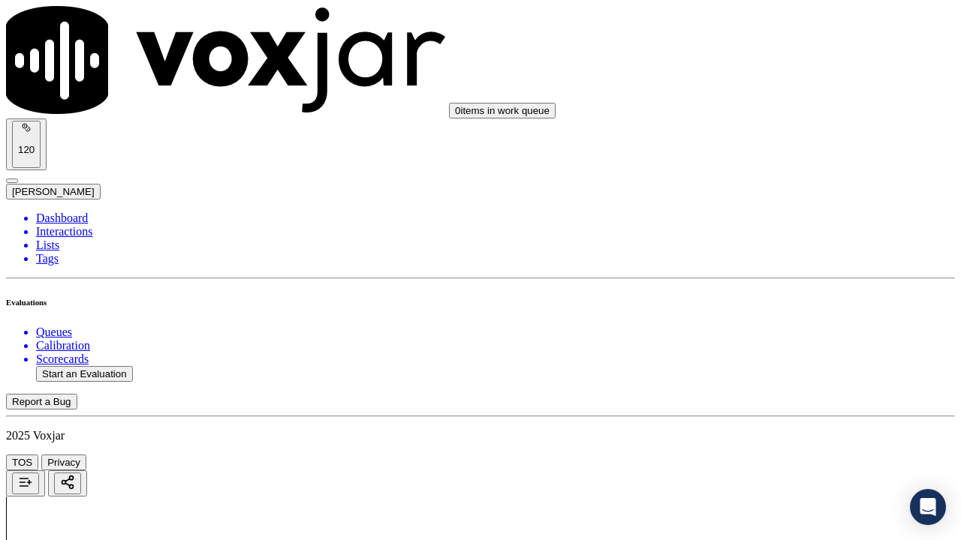
drag, startPoint x: 778, startPoint y: 296, endPoint x: 778, endPoint y: 311, distance: 14.3
click at [781, 326] on div "Yes" at bounding box center [801, 321] width 170 height 14
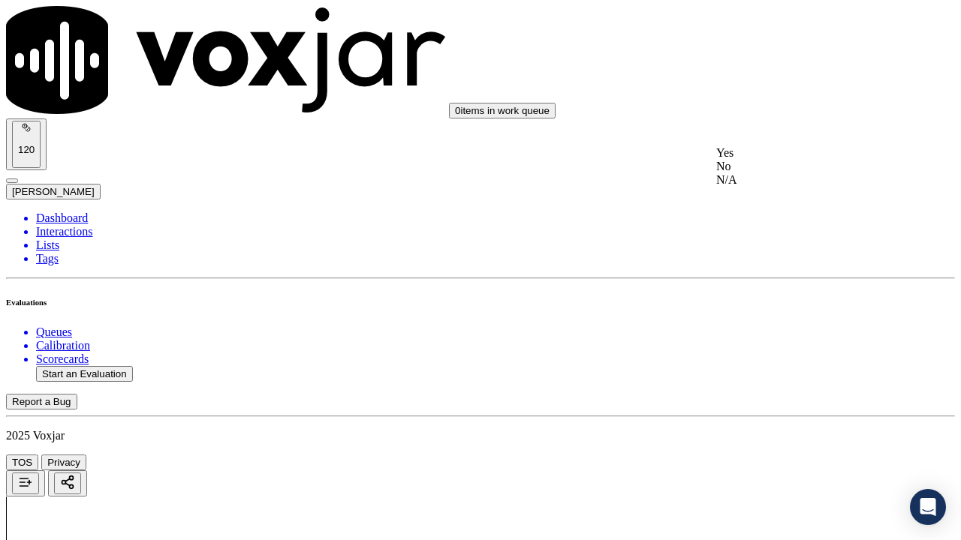
click at [778, 160] on div "Yes" at bounding box center [801, 153] width 170 height 14
click at [786, 349] on div "Yes" at bounding box center [801, 343] width 170 height 14
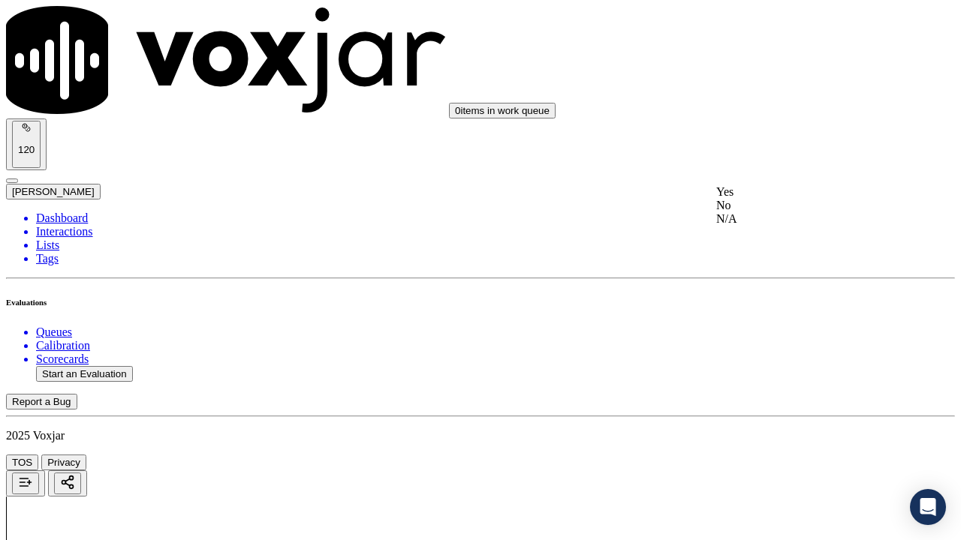
click at [791, 226] on div "N/A" at bounding box center [801, 219] width 170 height 14
click at [791, 419] on div "N/A" at bounding box center [801, 481] width 170 height 14
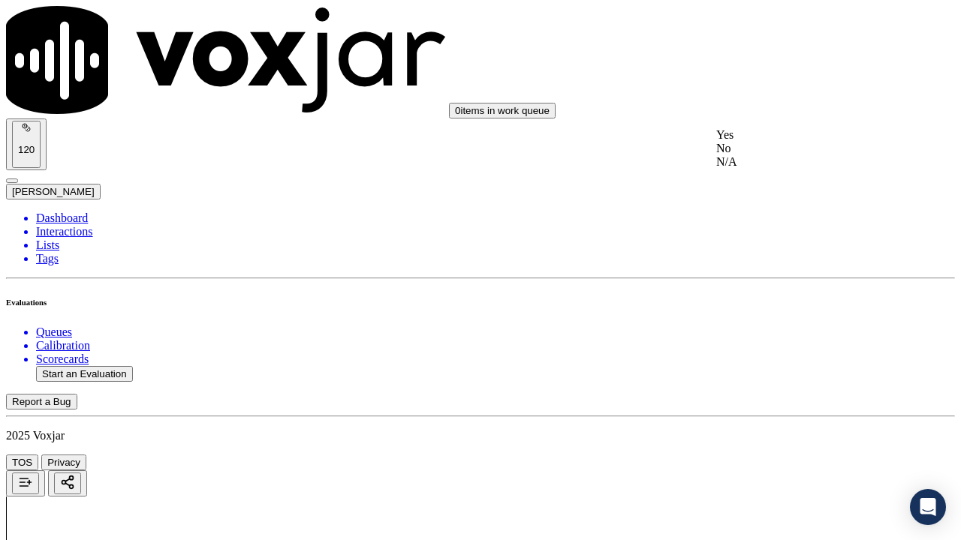
click at [776, 142] on div "Yes" at bounding box center [801, 135] width 170 height 14
click at [754, 367] on div "Yes" at bounding box center [801, 361] width 170 height 14
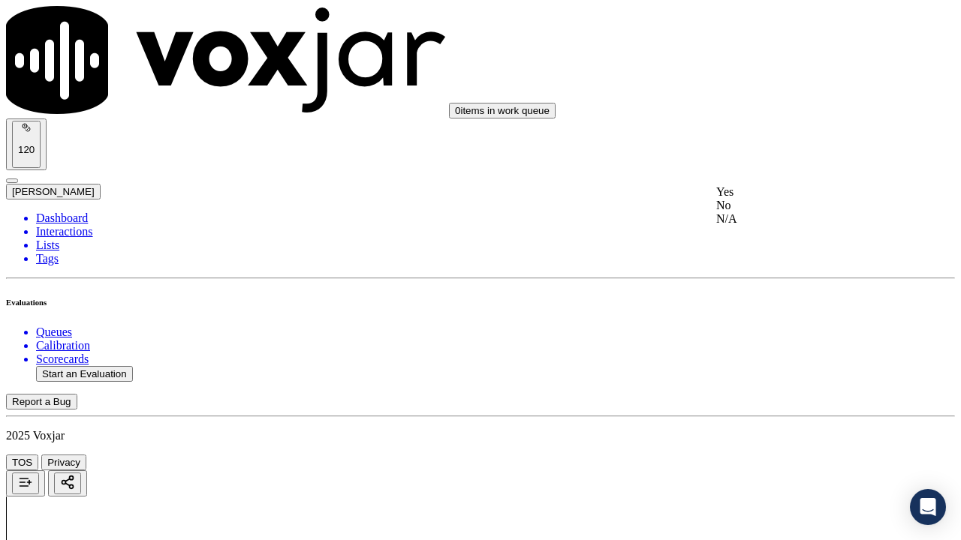
click at [769, 199] on div "Yes" at bounding box center [801, 192] width 170 height 14
click at [761, 388] on div "Yes" at bounding box center [801, 382] width 170 height 14
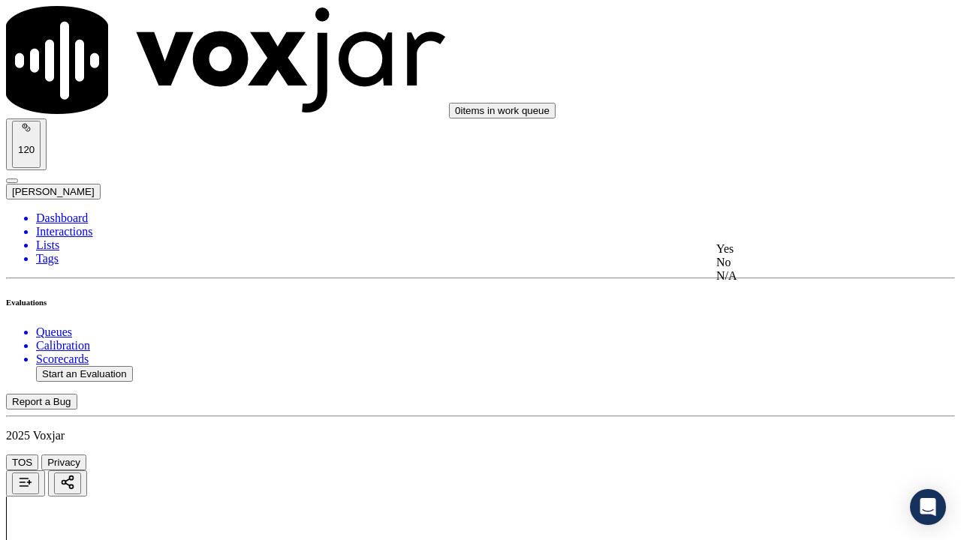
click at [781, 256] on div "Yes" at bounding box center [801, 249] width 170 height 14
click at [766, 113] on div "Yes" at bounding box center [801, 107] width 170 height 14
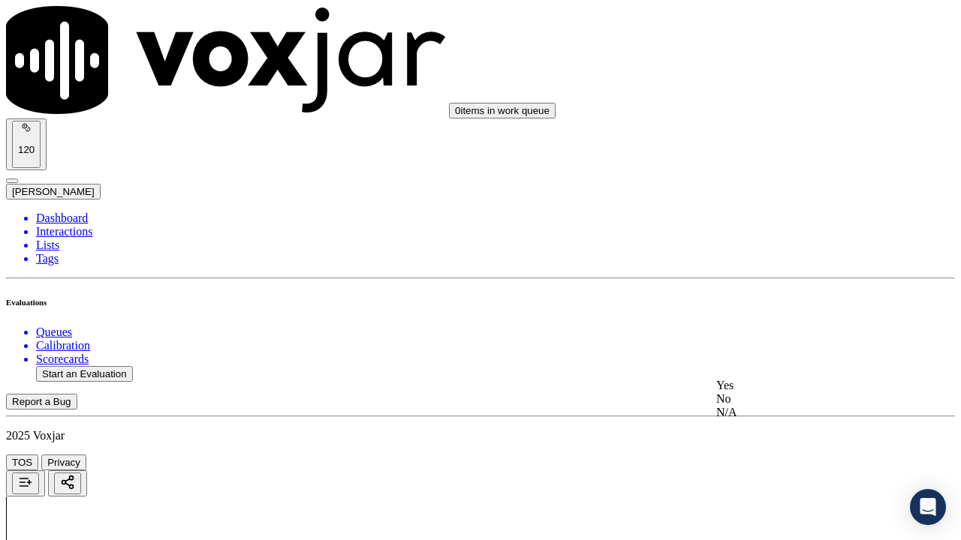
drag, startPoint x: 748, startPoint y: 385, endPoint x: 785, endPoint y: 416, distance: 48.5
click at [748, 386] on div "Yes" at bounding box center [801, 386] width 170 height 14
click at [768, 131] on div "Yes" at bounding box center [801, 125] width 170 height 14
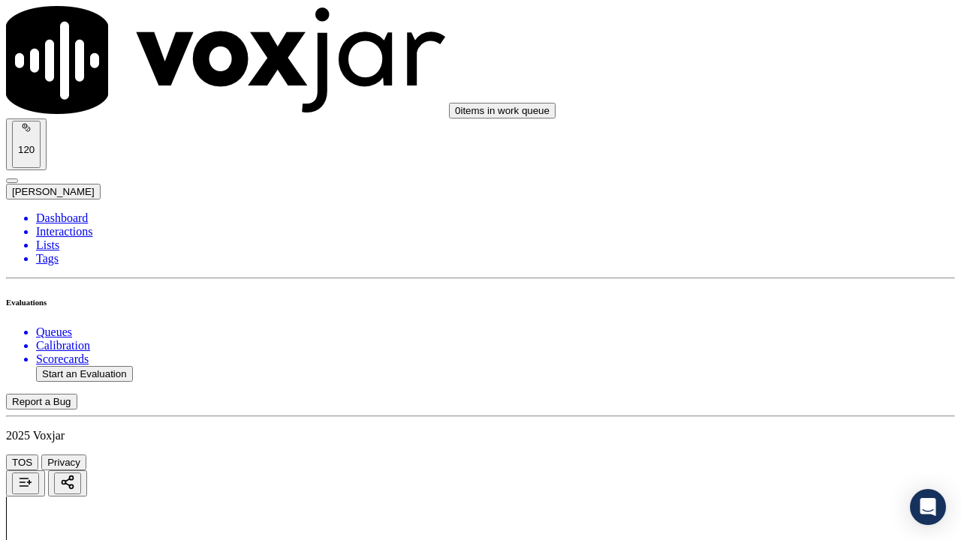
click at [766, 320] on div "Yes" at bounding box center [801, 314] width 170 height 14
click at [775, 128] on div "Yes" at bounding box center [801, 128] width 170 height 14
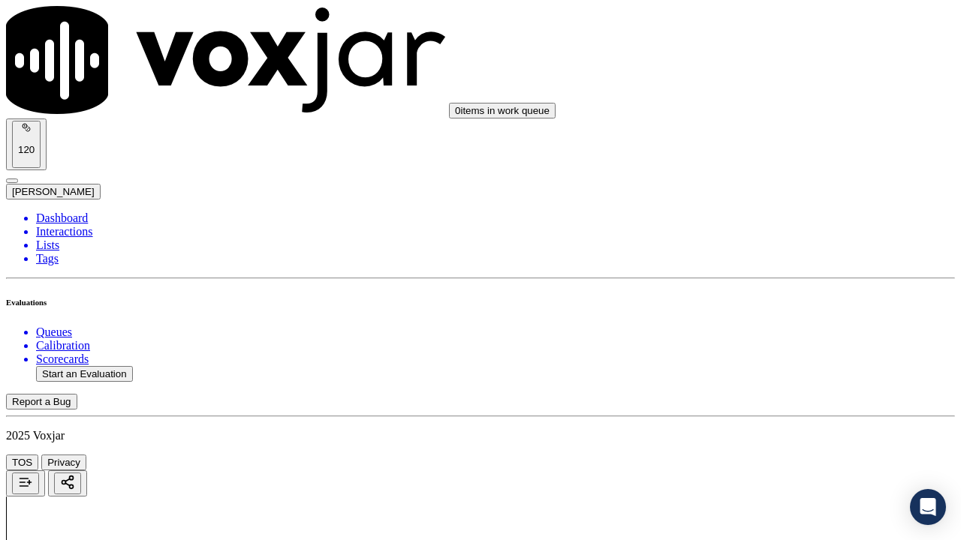
click at [781, 342] on div "Yes" at bounding box center [801, 335] width 170 height 14
click at [772, 98] on div "Yes" at bounding box center [801, 92] width 170 height 14
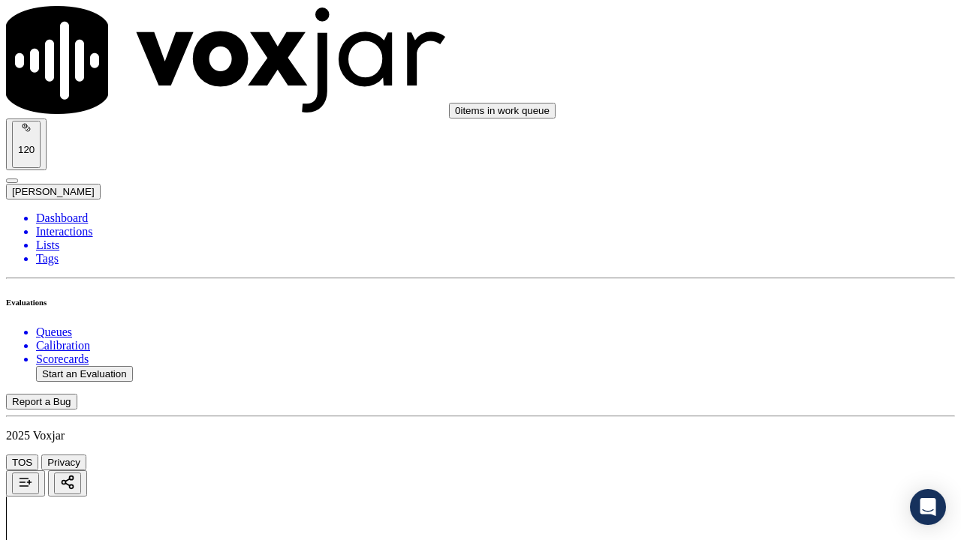
click at [754, 305] on div "Yes" at bounding box center [801, 299] width 170 height 14
click at [775, 265] on div "Yes" at bounding box center [801, 267] width 170 height 14
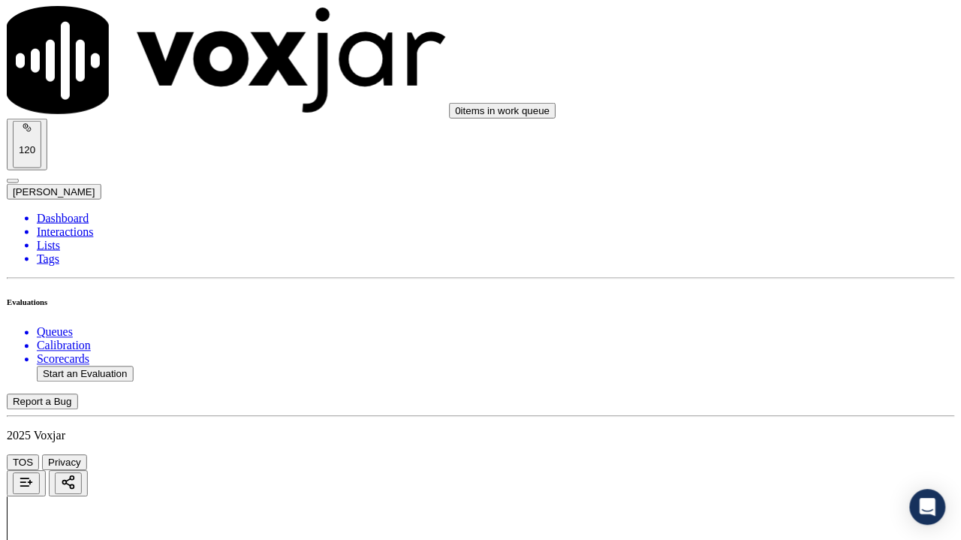
scroll to position [4353, 0]
click at [772, 181] on div "Yes" at bounding box center [801, 174] width 170 height 14
click at [769, 388] on div "Yes" at bounding box center [801, 382] width 170 height 14
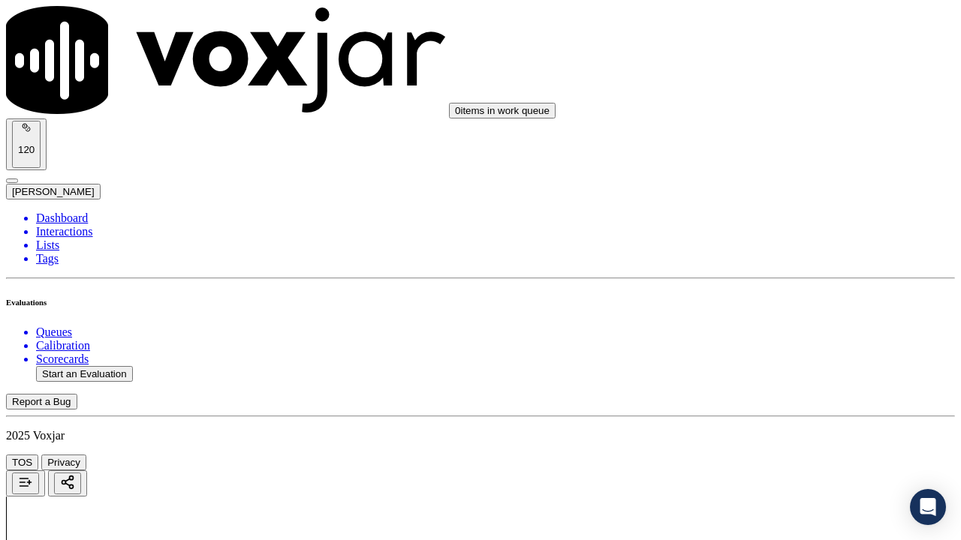
click at [78, 366] on button "Start an Evaluation" at bounding box center [84, 374] width 97 height 16
type input "20250903-112810_5678010804-all.mp3"
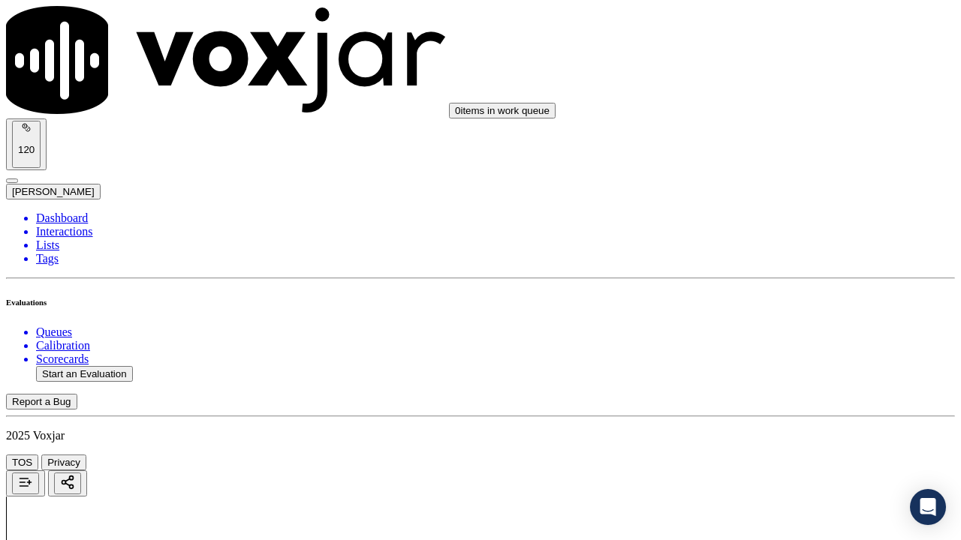
type input "[PERSON_NAME]"
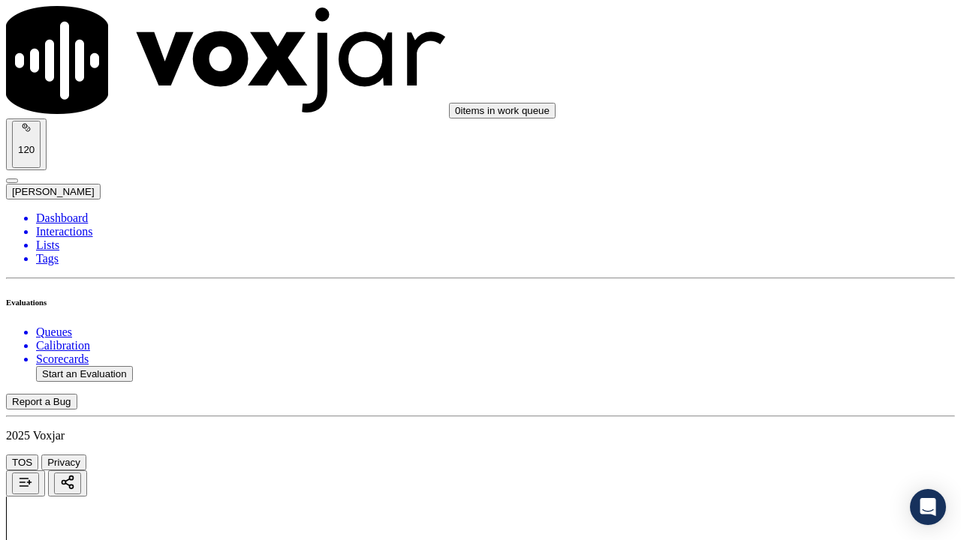
type input "[DATE]T19:58"
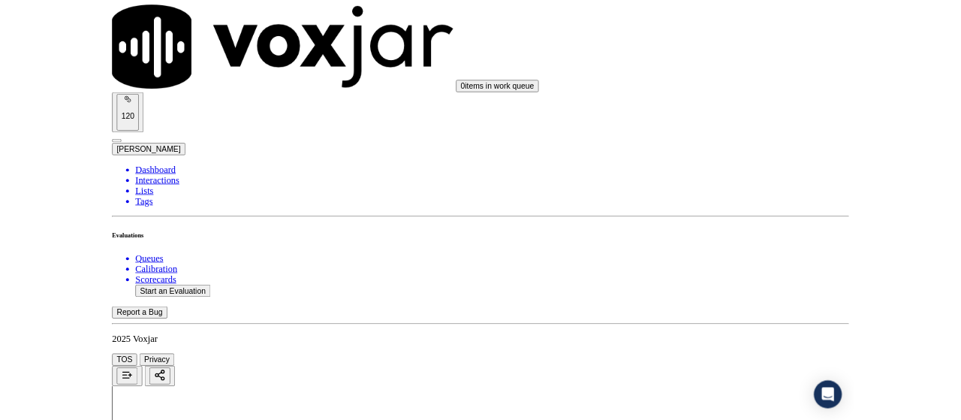
scroll to position [142, 0]
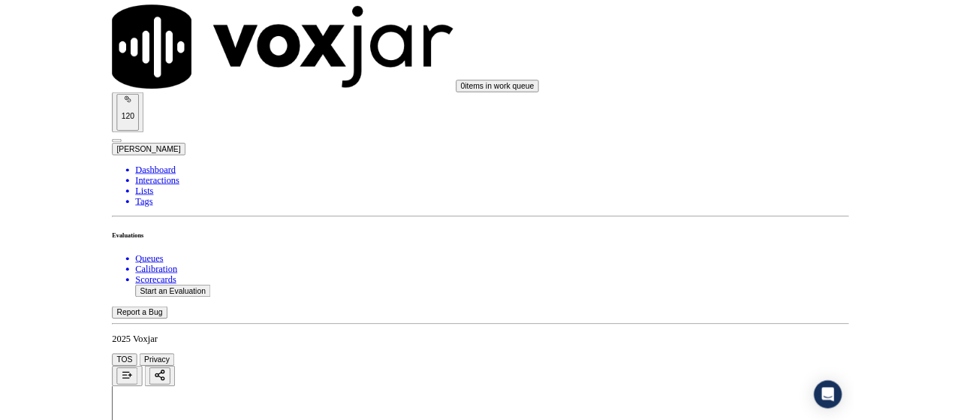
scroll to position [225, 0]
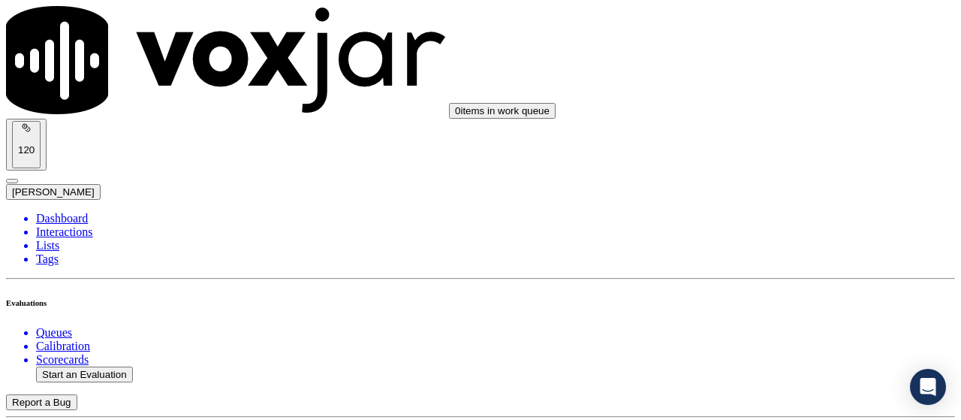
scroll to position [225, 0]
type input "[PERSON_NAME]"
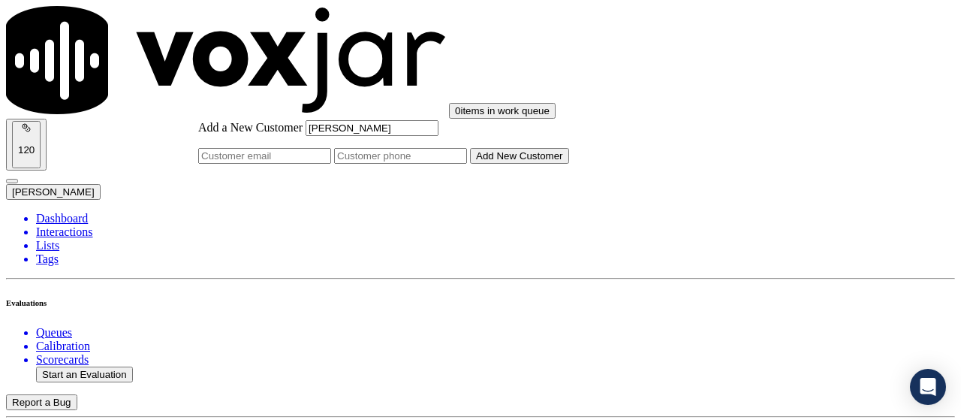
type input "[PERSON_NAME]"
click at [467, 164] on input "Add a New Customer" at bounding box center [400, 156] width 133 height 16
paste input "5678010804"
type input "5678010804"
click at [535, 164] on button "Add New Customer" at bounding box center [519, 156] width 99 height 16
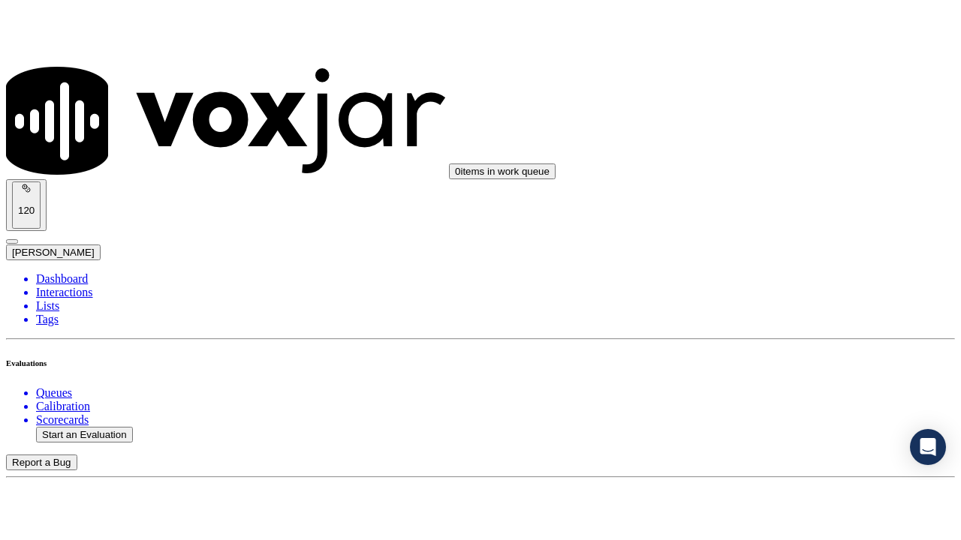
scroll to position [300, 0]
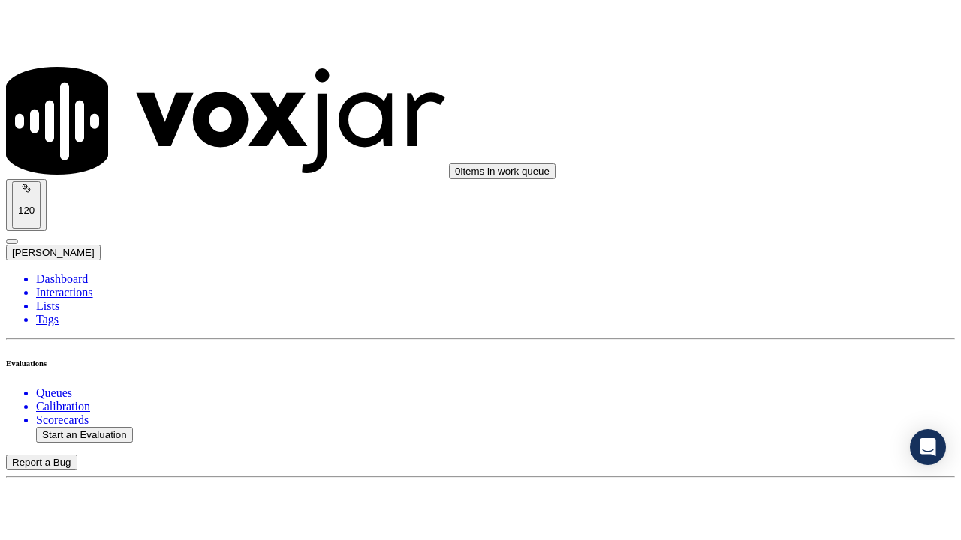
scroll to position [224, 0]
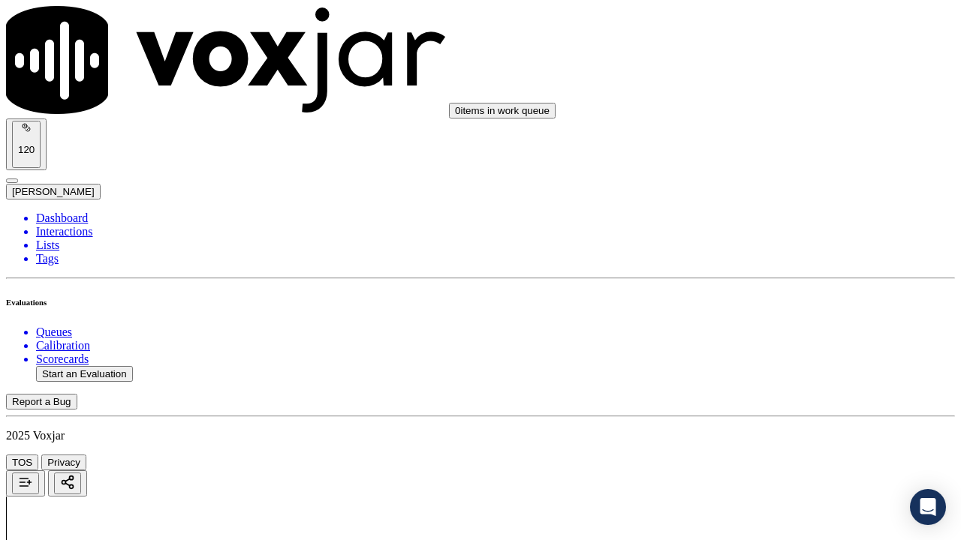
drag, startPoint x: 783, startPoint y: 292, endPoint x: 784, endPoint y: 308, distance: 16.5
click at [779, 328] on div "Yes" at bounding box center [801, 321] width 170 height 14
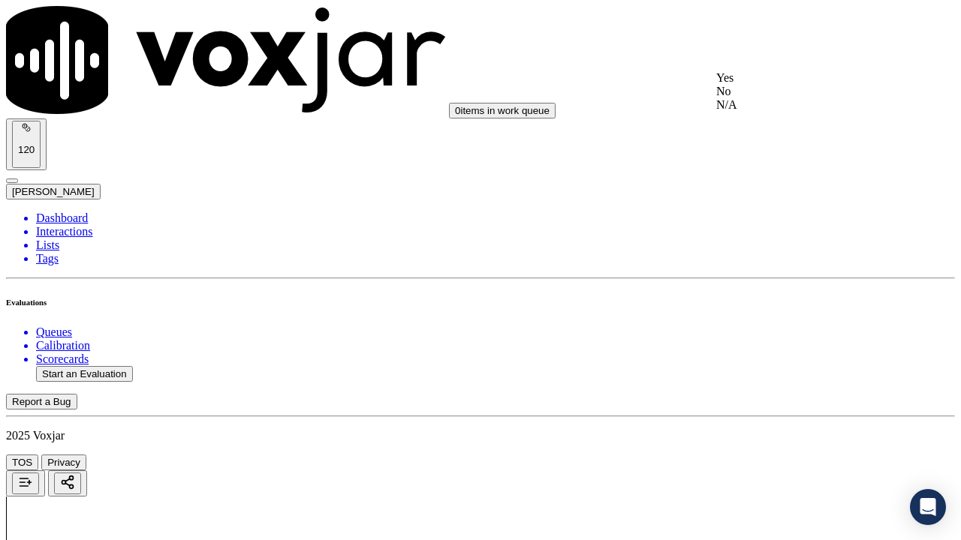
click at [770, 85] on div "Yes" at bounding box center [801, 78] width 170 height 14
click at [777, 274] on div "Yes" at bounding box center [801, 267] width 170 height 14
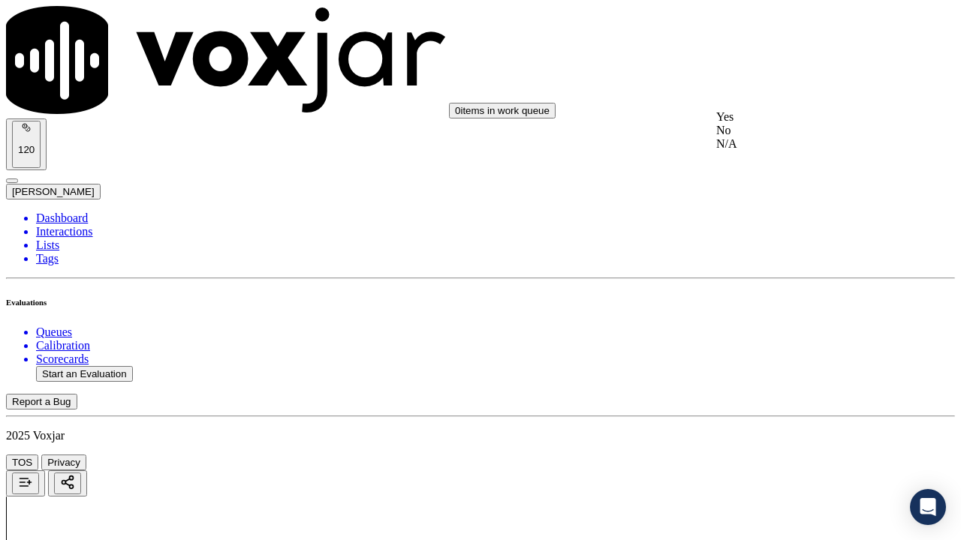
click at [790, 151] on div "N/A" at bounding box center [801, 144] width 170 height 14
click at [784, 412] on div "N/A" at bounding box center [801, 406] width 170 height 14
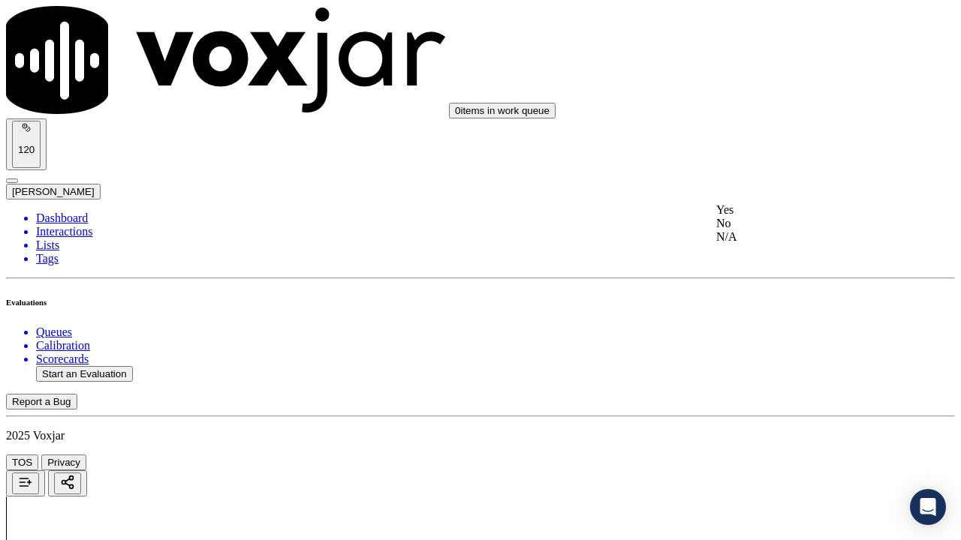
click at [793, 217] on div "Yes" at bounding box center [801, 210] width 170 height 14
click at [773, 419] on div "Yes" at bounding box center [801, 436] width 170 height 14
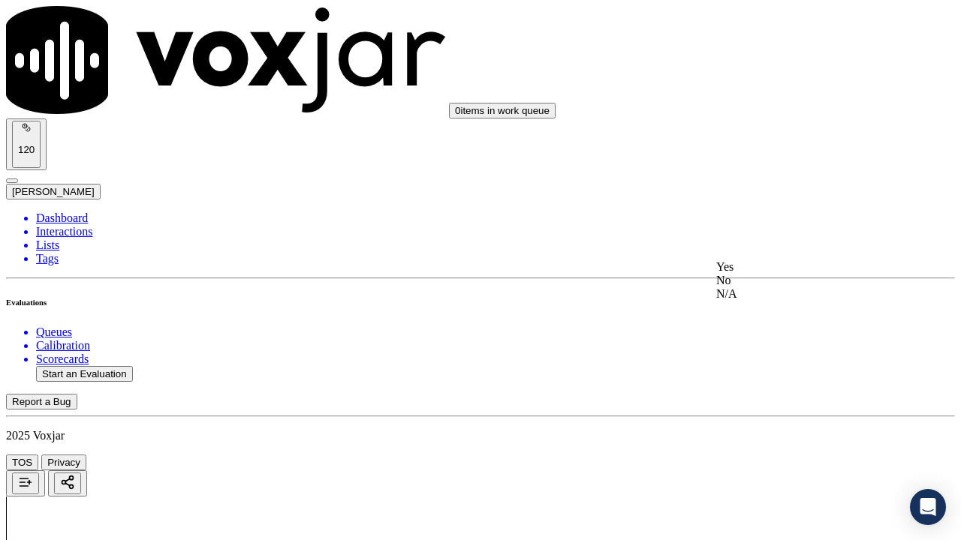
click at [793, 274] on div "Yes" at bounding box center [801, 267] width 170 height 14
click at [770, 419] on div "Yes" at bounding box center [801, 457] width 170 height 14
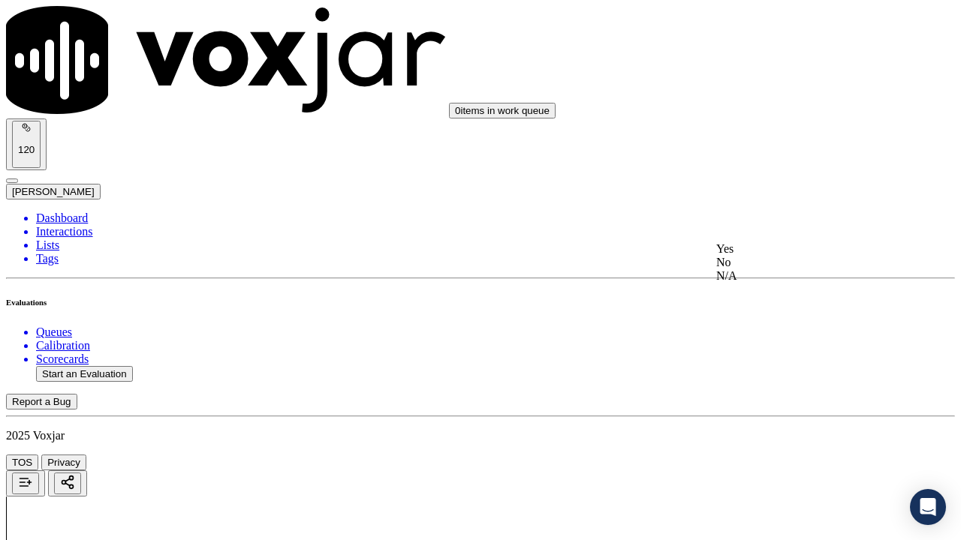
click at [785, 256] on div "Yes" at bounding box center [801, 249] width 170 height 14
click at [783, 113] on div "Yes" at bounding box center [801, 107] width 170 height 14
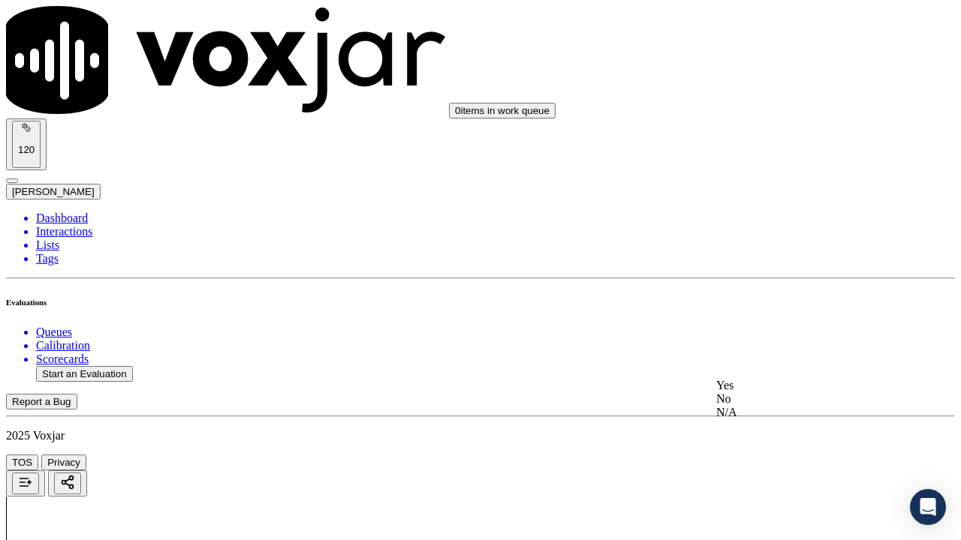
click at [766, 393] on div "Yes" at bounding box center [801, 386] width 170 height 14
drag, startPoint x: 787, startPoint y: 291, endPoint x: 805, endPoint y: 366, distance: 77.4
click at [786, 281] on div "Yes" at bounding box center [801, 275] width 170 height 14
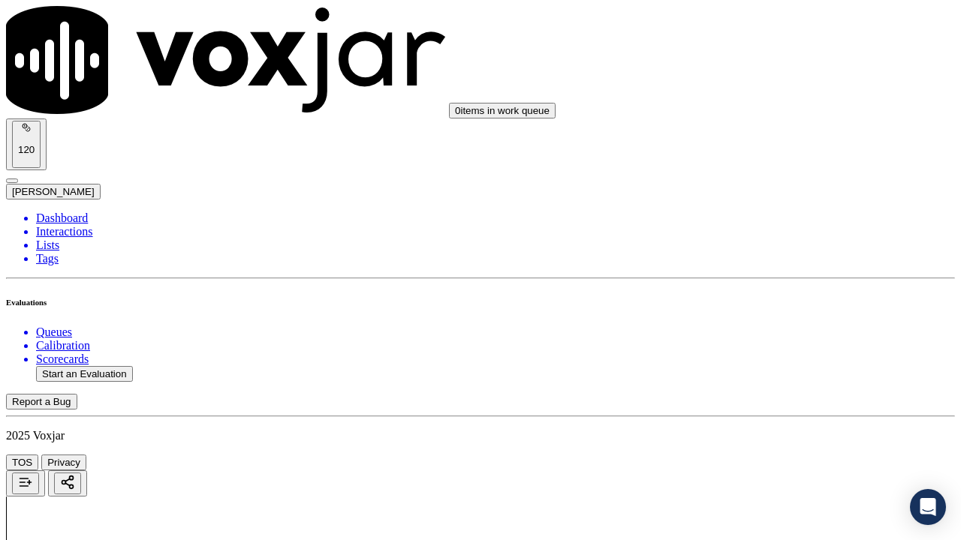
click at [770, 419] on div "Yes" at bounding box center [801, 464] width 170 height 14
click at [779, 200] on div "Yes" at bounding box center [801, 203] width 170 height 14
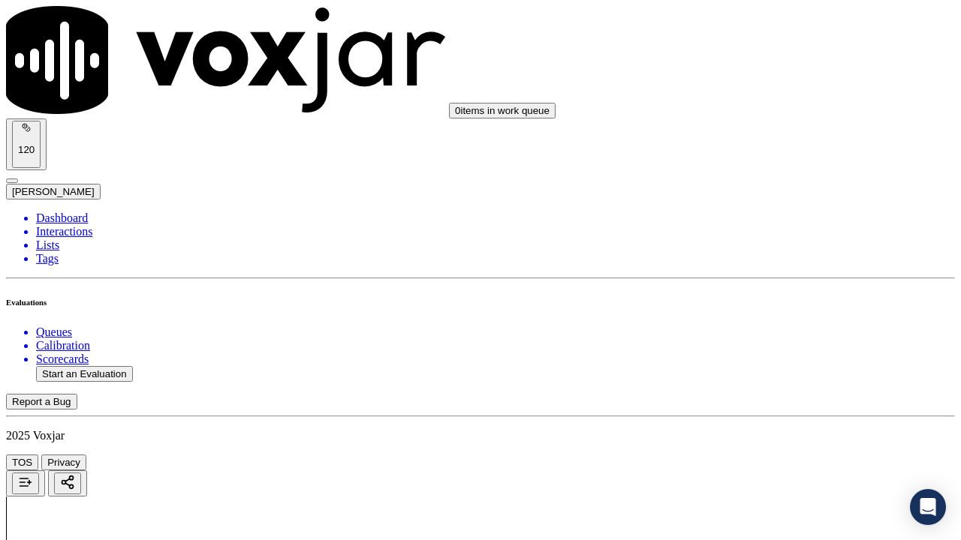
click at [784, 417] on div "Yes" at bounding box center [801, 410] width 170 height 14
drag, startPoint x: 787, startPoint y: 284, endPoint x: 782, endPoint y: 305, distance: 21.5
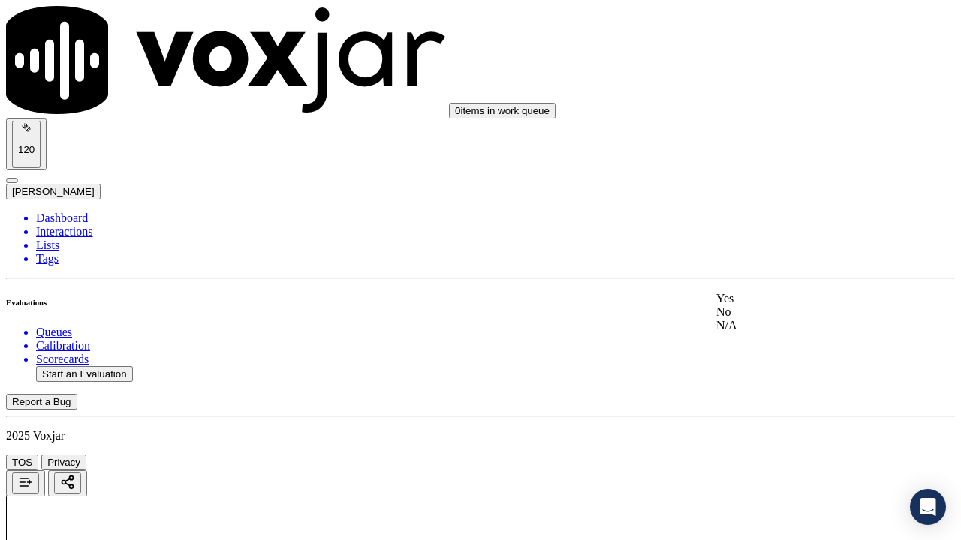
click at [782, 305] on div "Yes" at bounding box center [801, 299] width 170 height 14
drag, startPoint x: 773, startPoint y: 89, endPoint x: 799, endPoint y: 248, distance: 161.2
click at [780, 98] on div "Yes" at bounding box center [801, 92] width 170 height 14
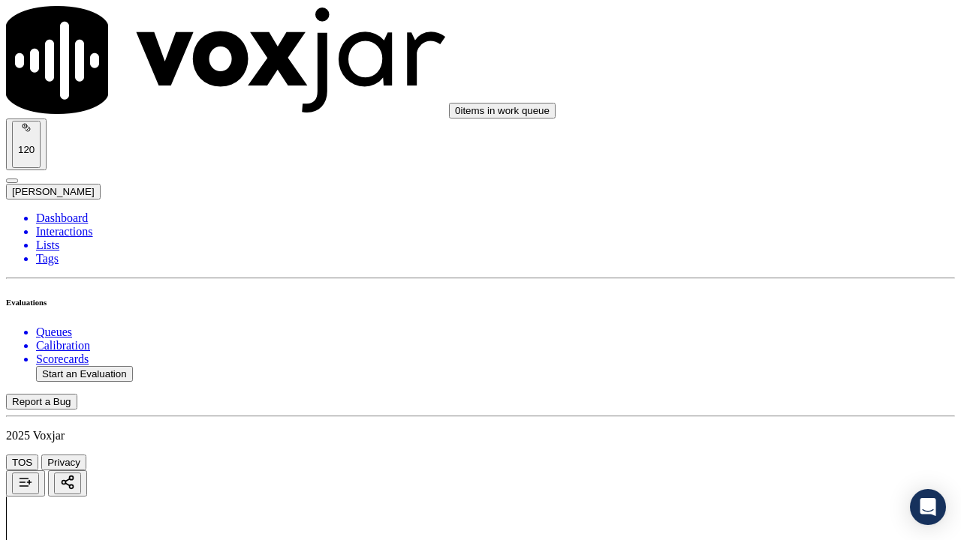
click at [792, 124] on div "Yes" at bounding box center [801, 117] width 170 height 14
drag, startPoint x: 778, startPoint y: 332, endPoint x: 787, endPoint y: 457, distance: 125.7
click at [778, 331] on div "Yes" at bounding box center [801, 324] width 170 height 14
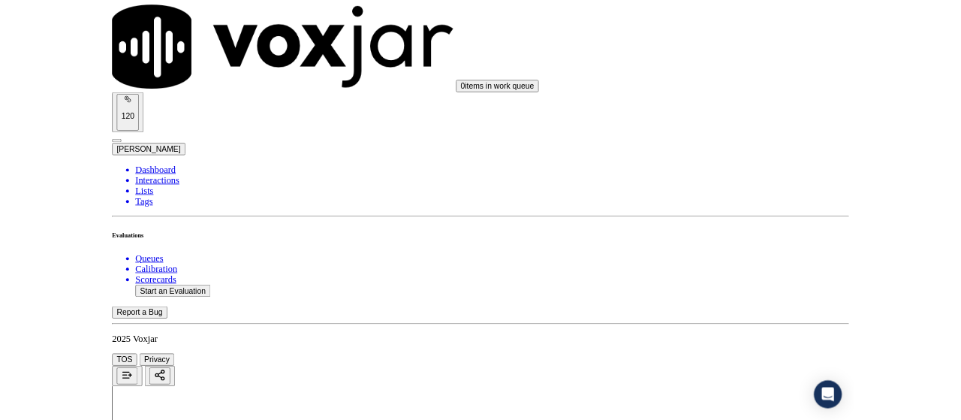
scroll to position [4365, 0]
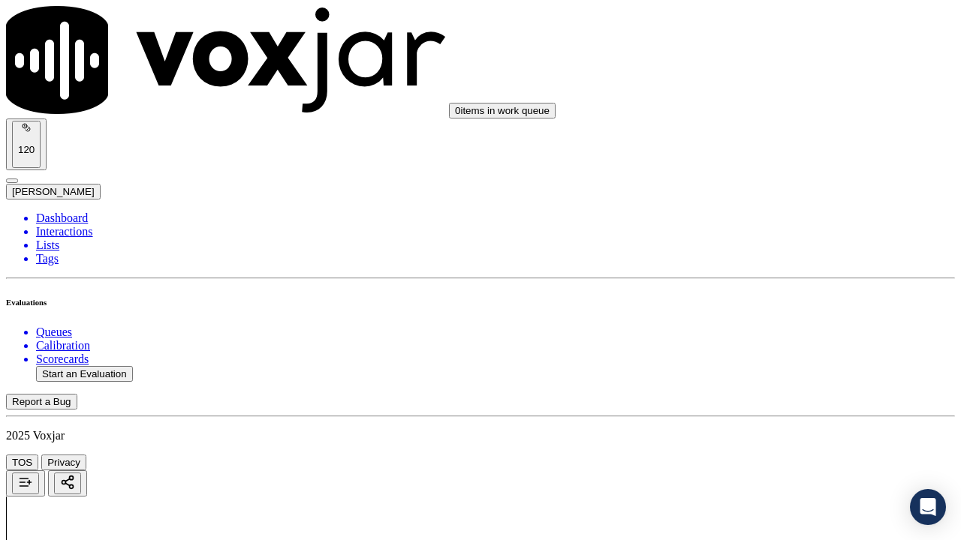
click at [771, 377] on div "Yes" at bounding box center [801, 370] width 170 height 14
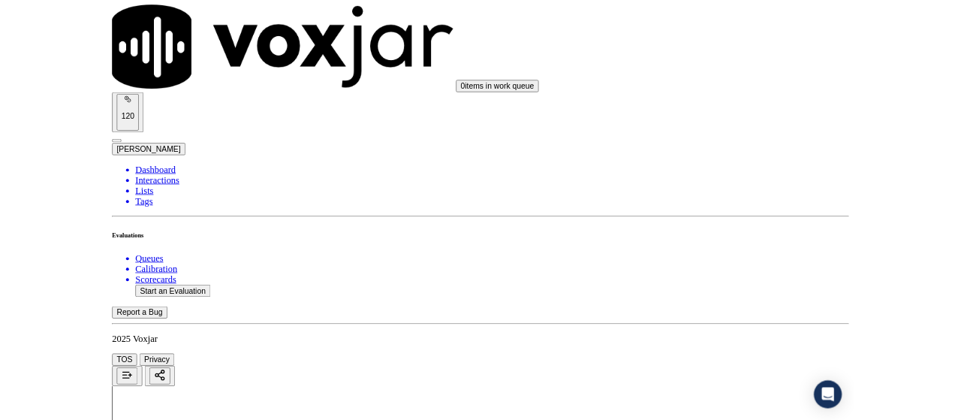
scroll to position [225, 0]
